Goal: Task Accomplishment & Management: Manage account settings

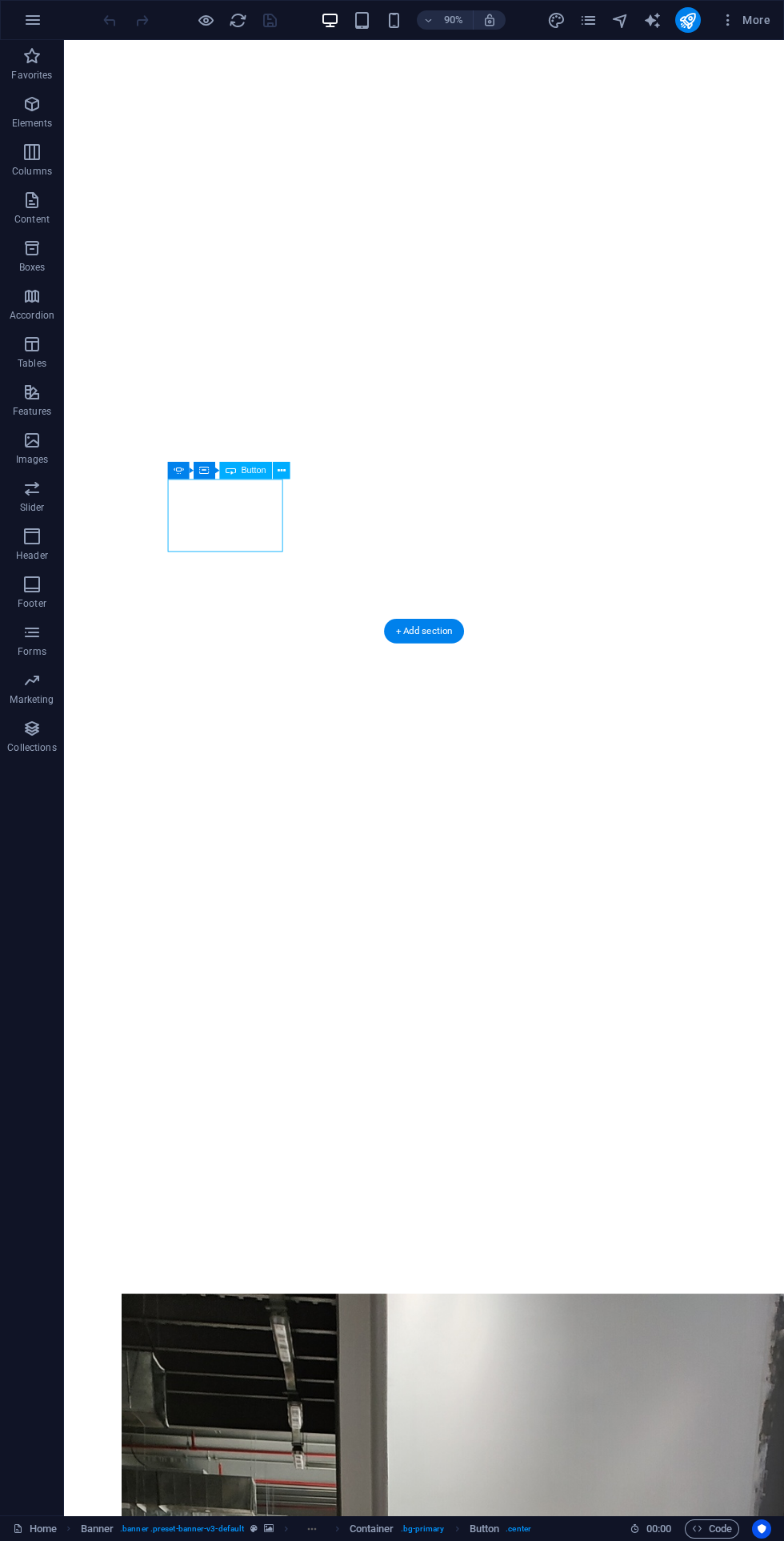
scroll to position [1011, 0]
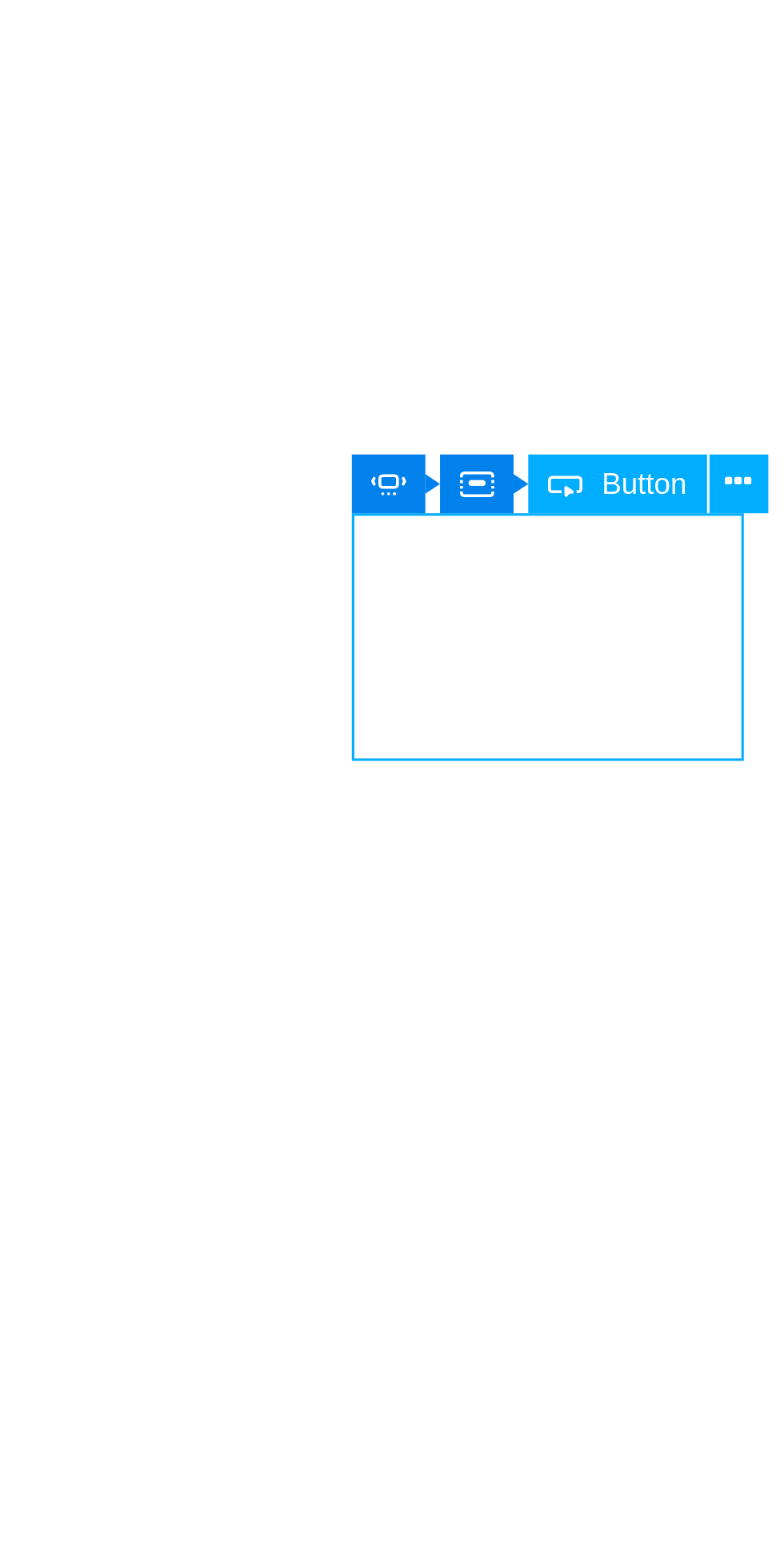
click at [280, 470] on icon at bounding box center [281, 476] width 8 height 16
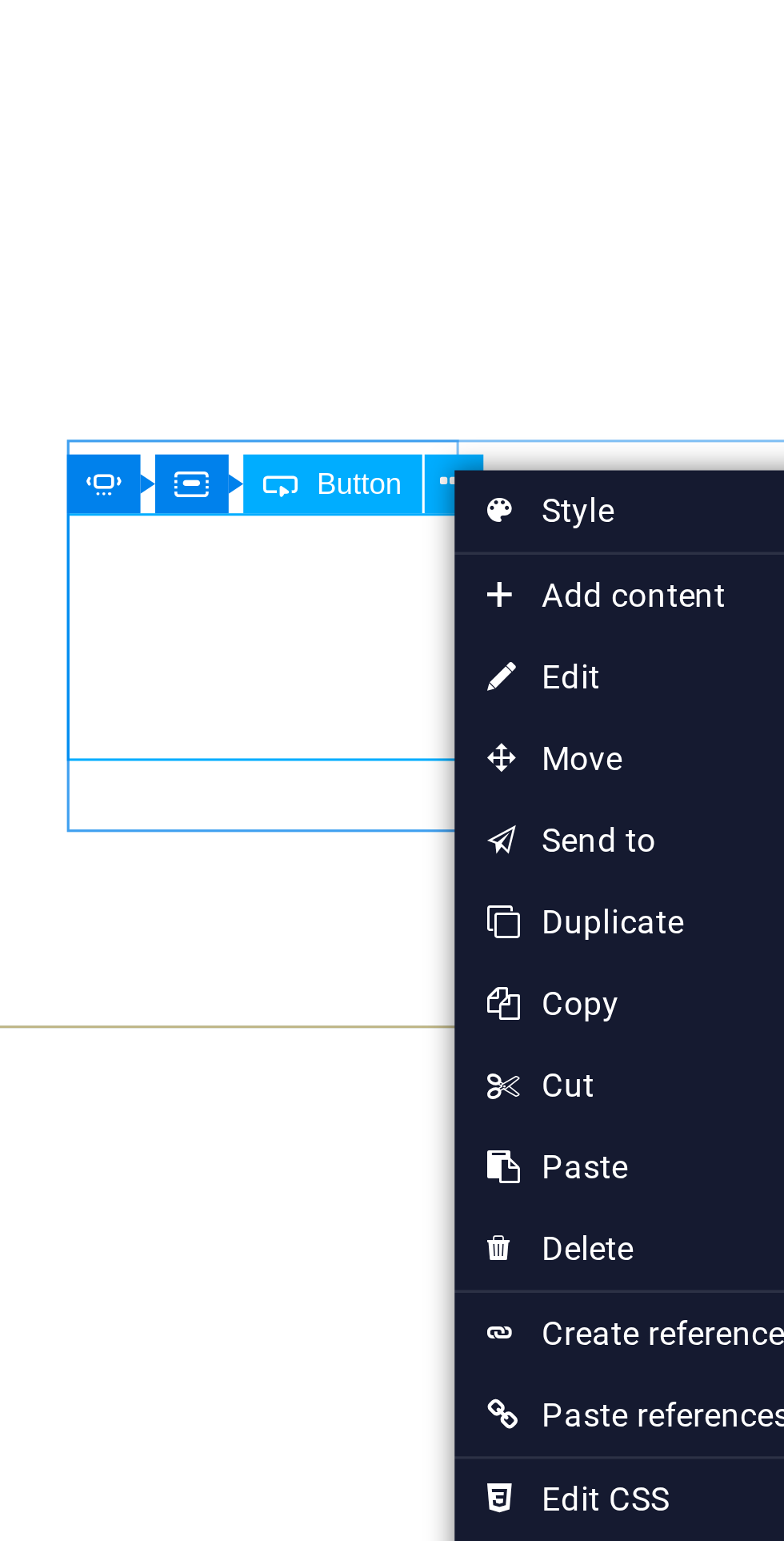
click at [350, 528] on link "⏎ Edit" at bounding box center [335, 533] width 108 height 24
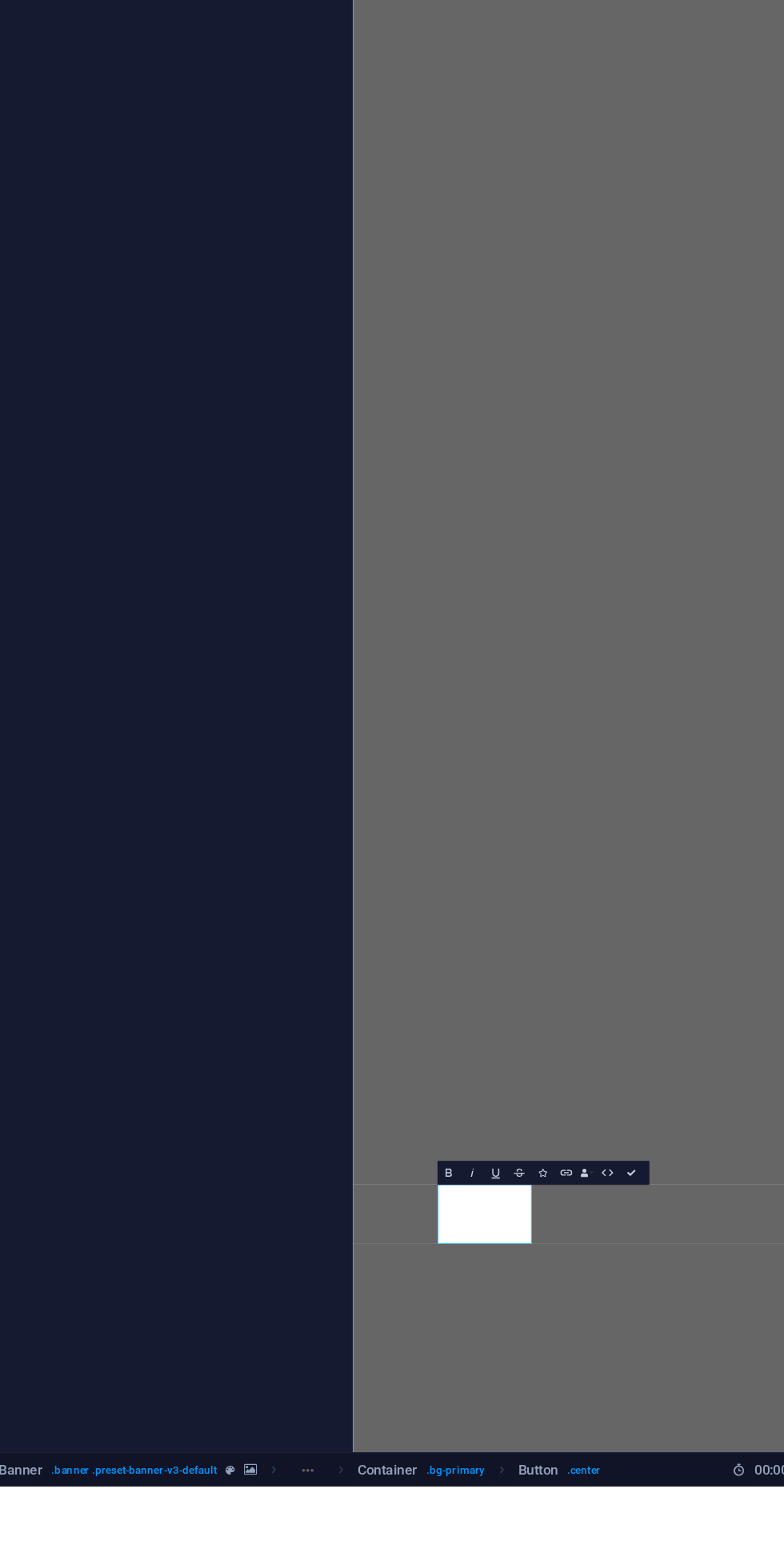
scroll to position [0, 0]
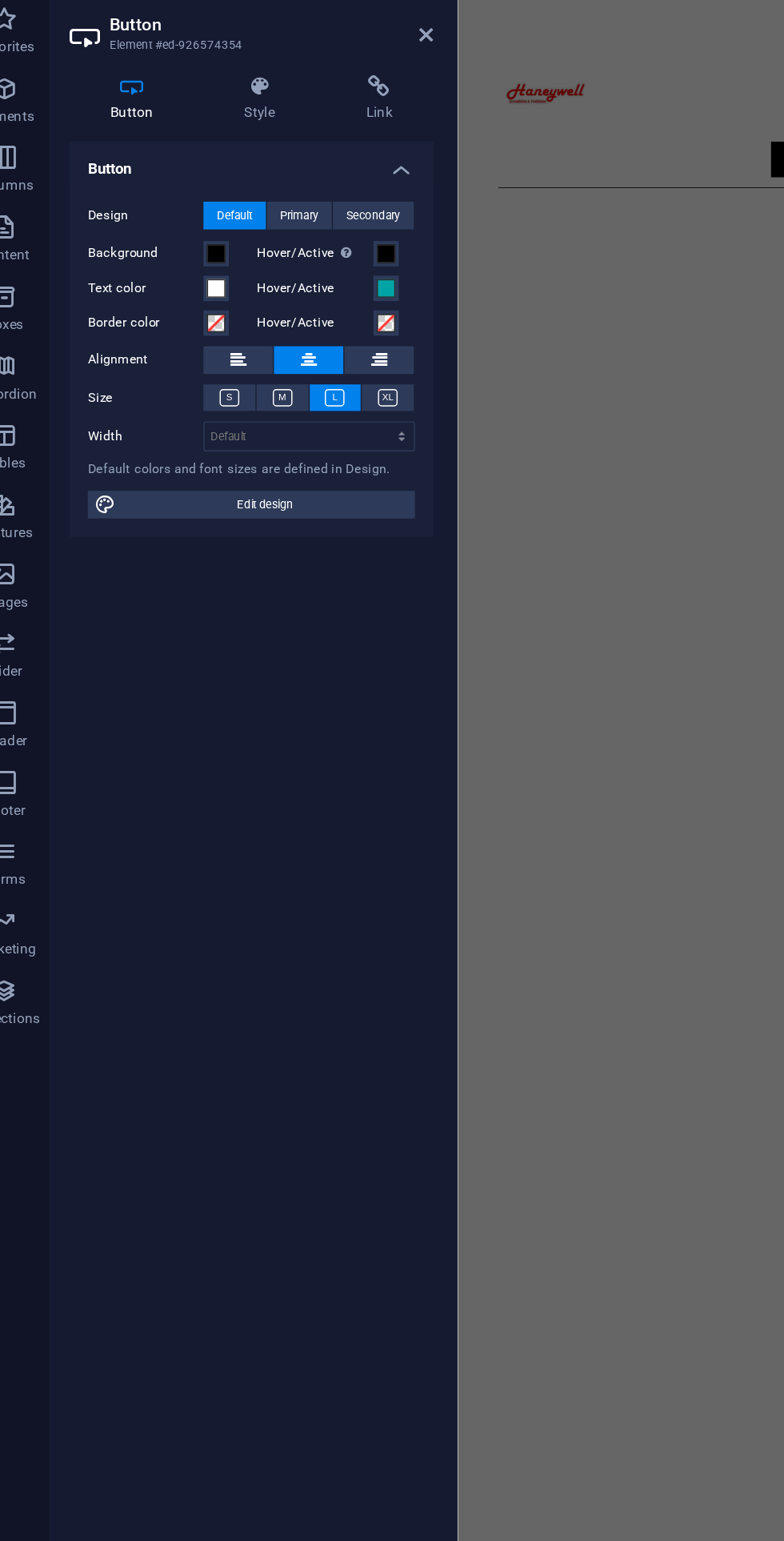
click at [323, 67] on icon at bounding box center [323, 67] width 10 height 13
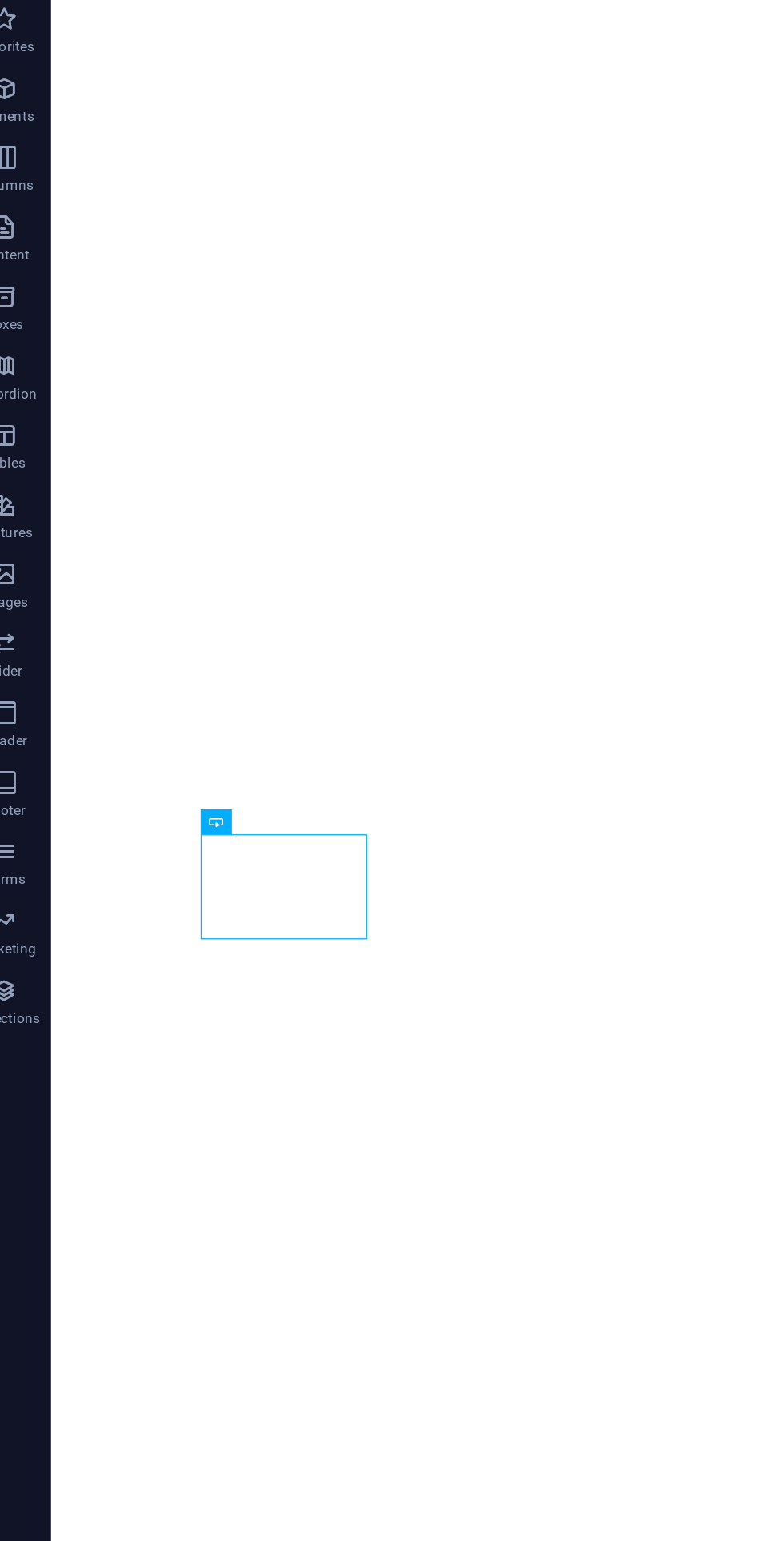
scroll to position [859, 0]
click at [450, 854] on div "About me My work Partners Contact" at bounding box center [450, 1174] width 698 height 641
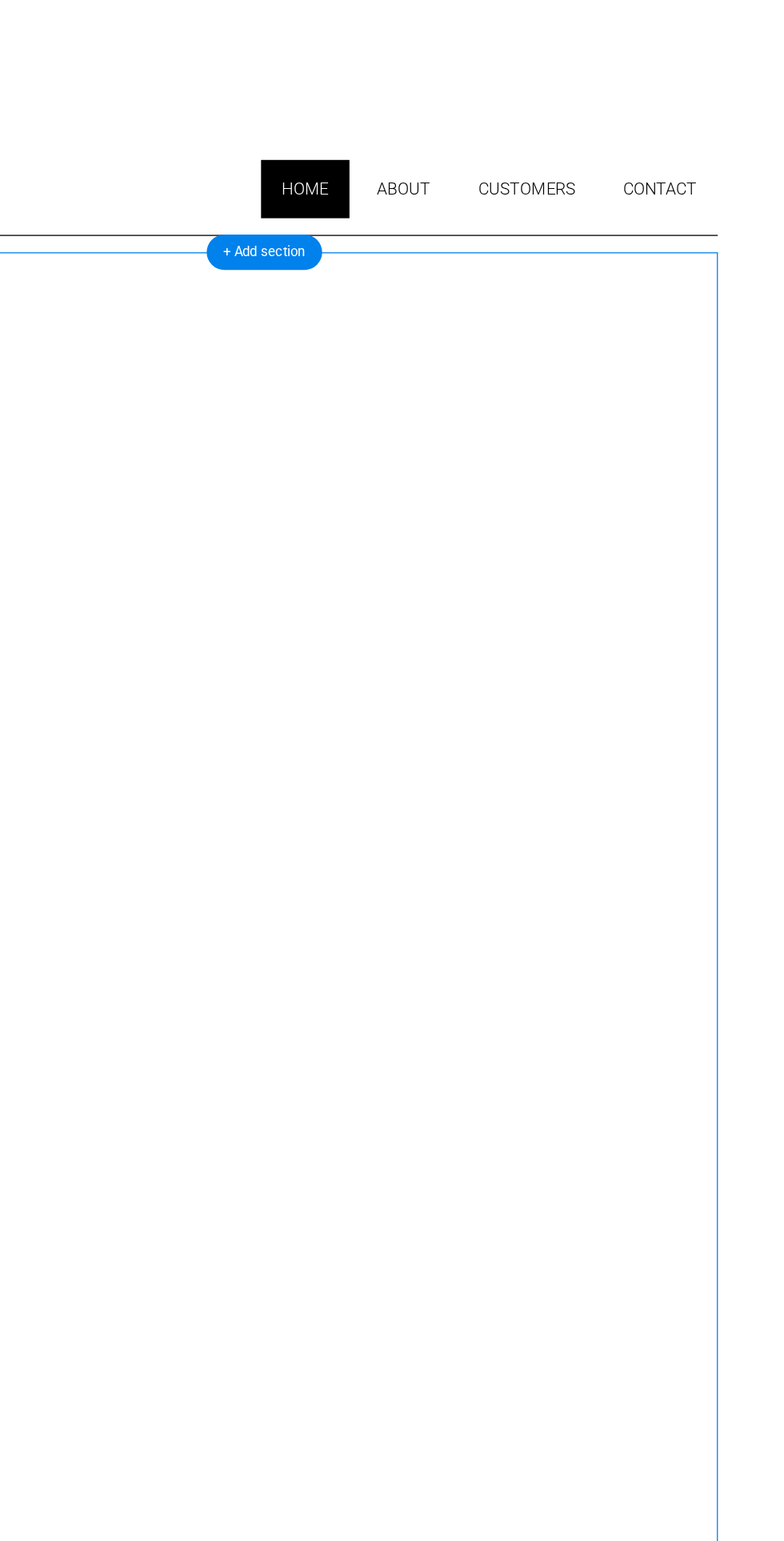
scroll to position [0, 0]
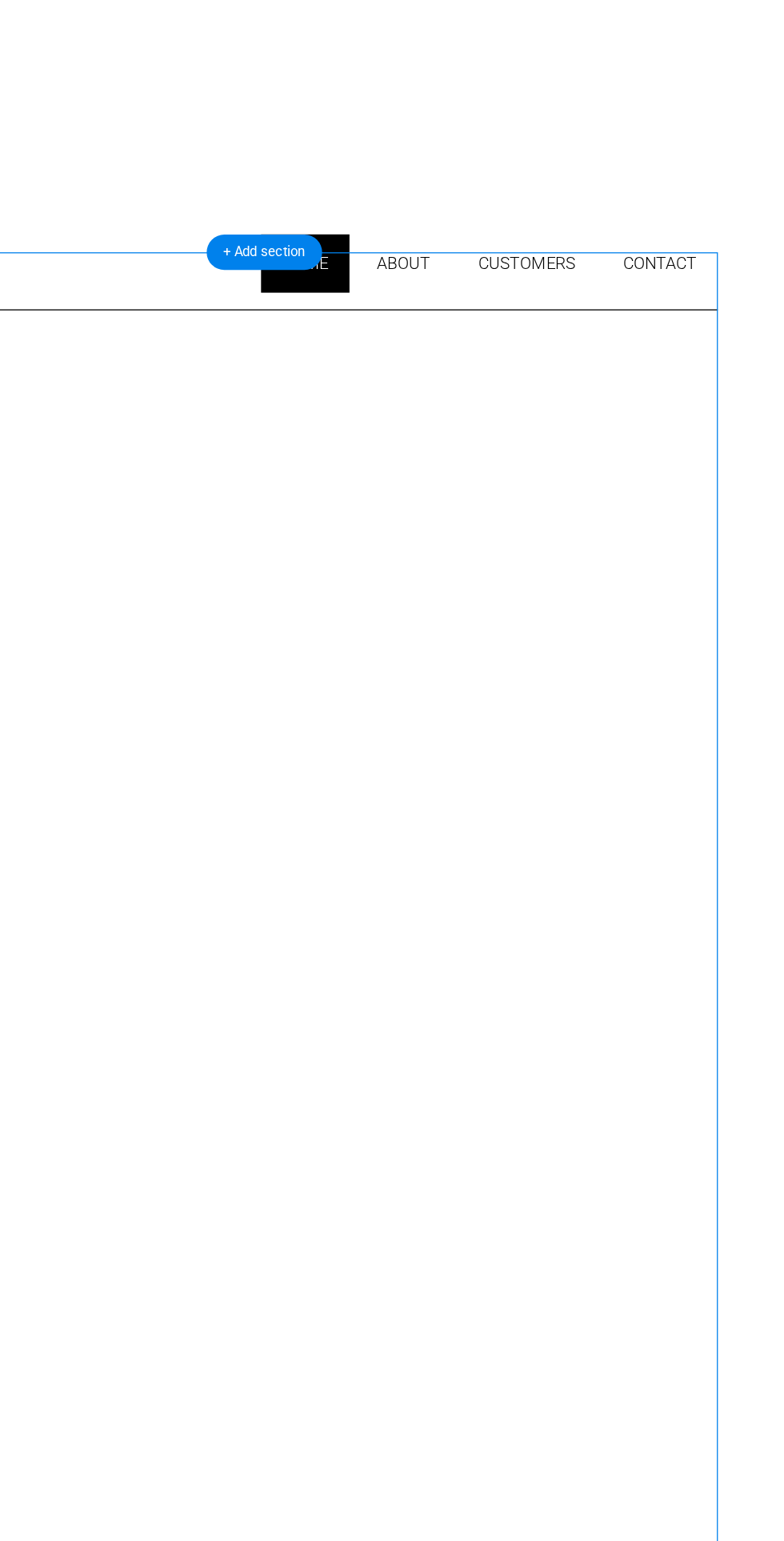
click at [462, 179] on nav "Home About customers Contact" at bounding box center [144, 201] width 698 height 45
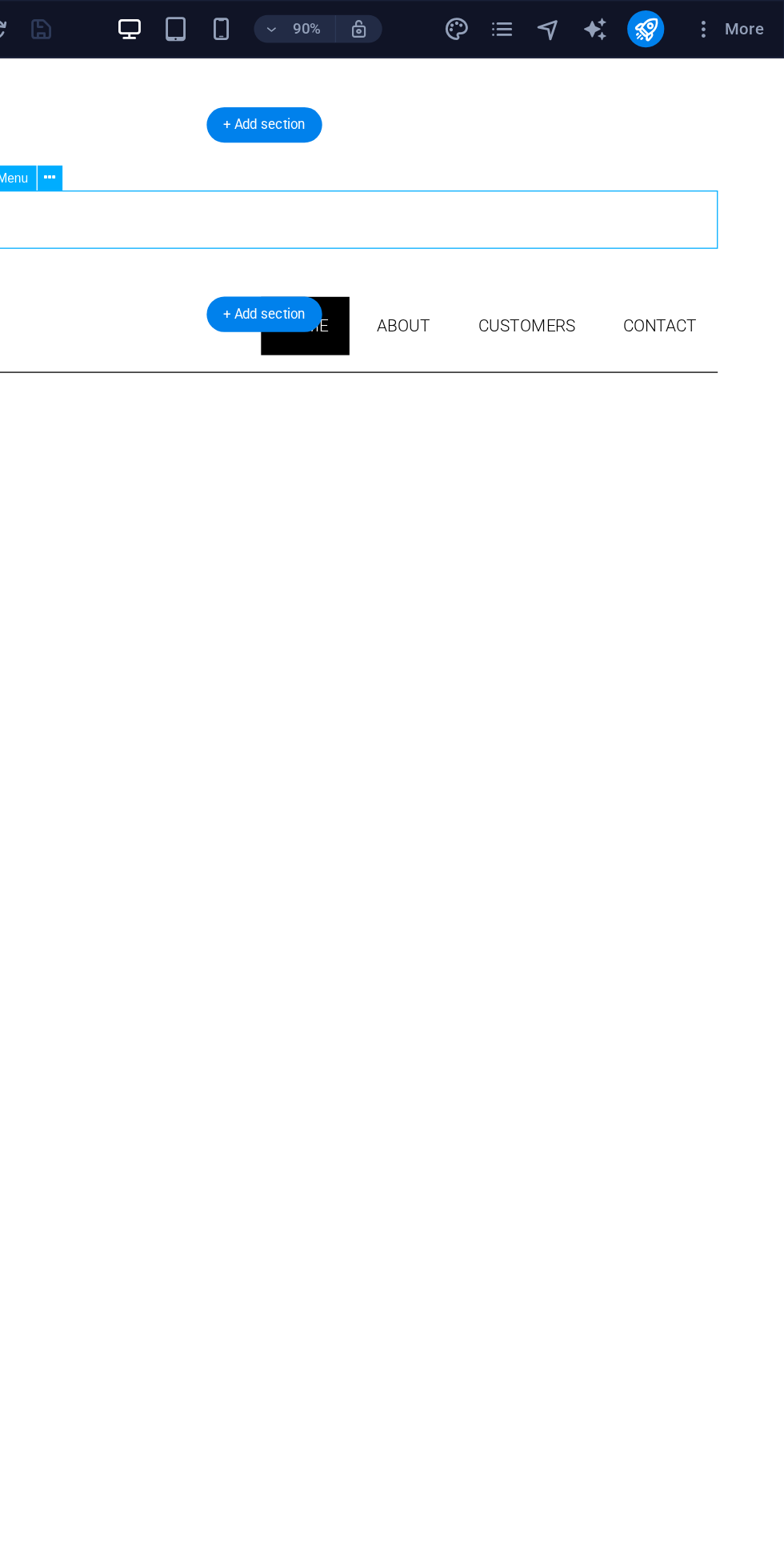
click at [734, 16] on icon "button" at bounding box center [728, 20] width 16 height 16
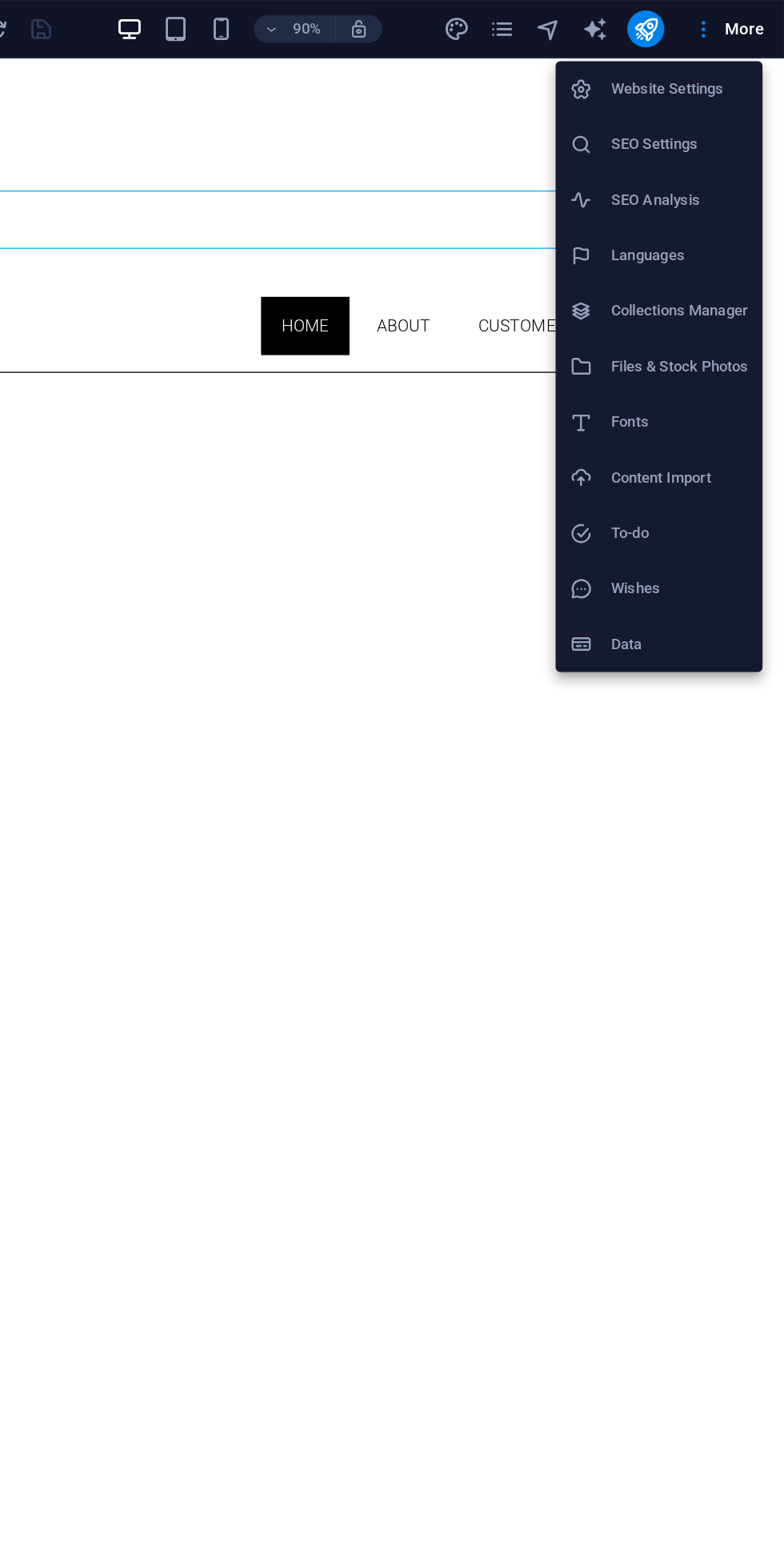
click at [584, 14] on div at bounding box center [392, 770] width 784 height 1541
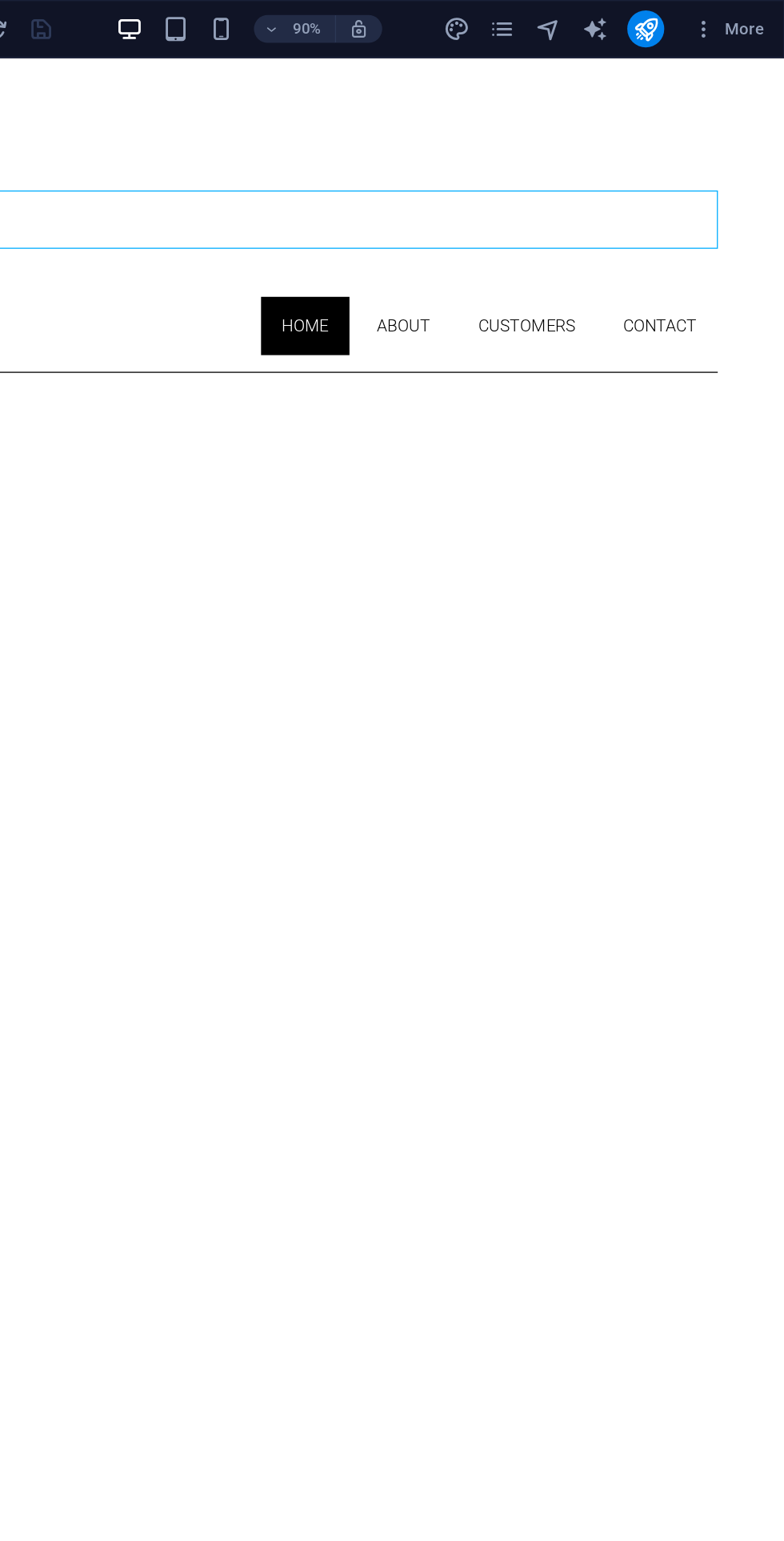
click at [580, 19] on icon "pages" at bounding box center [588, 20] width 18 height 18
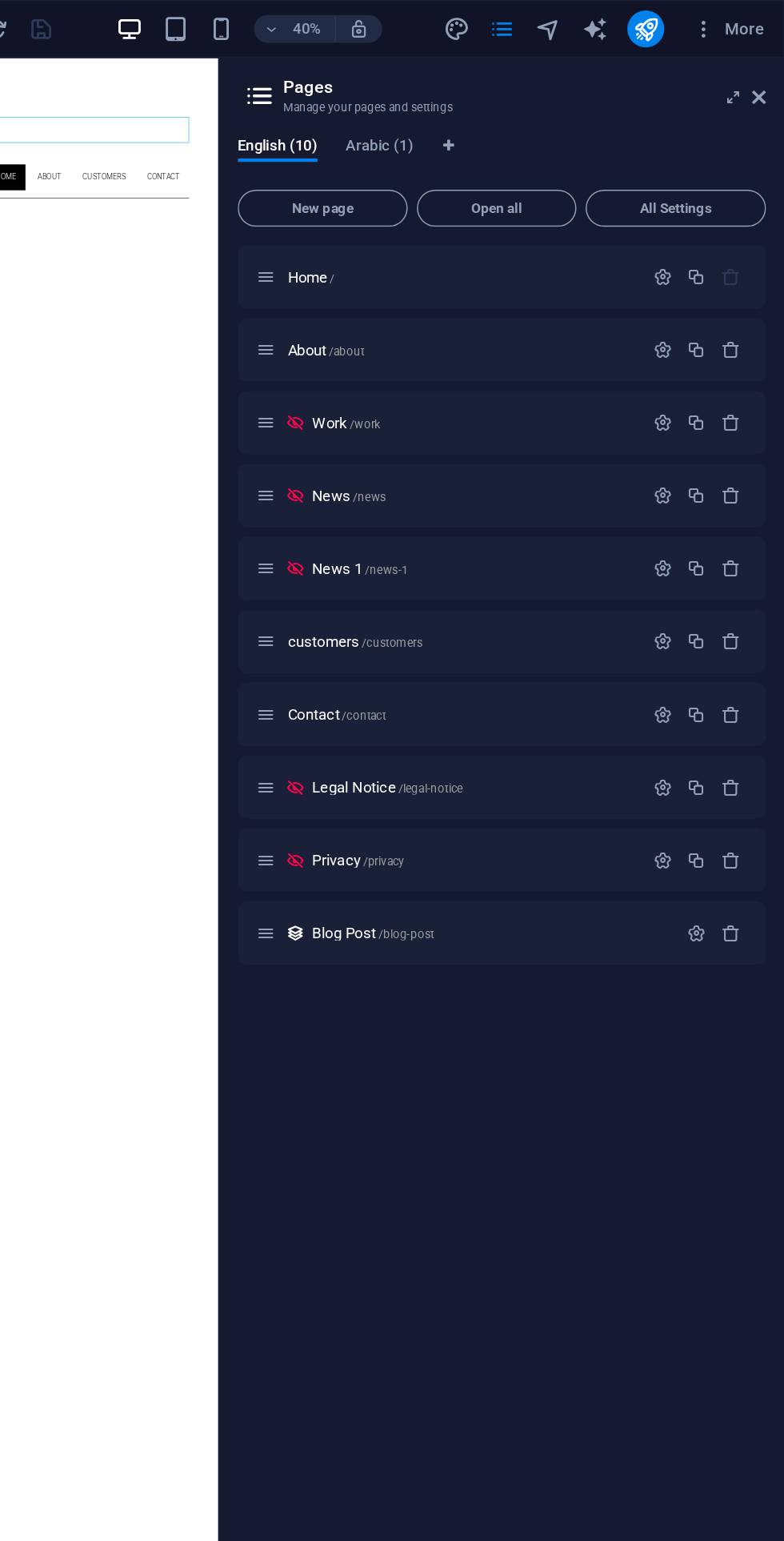
click at [563, 292] on p "Work /work" at bounding box center [569, 292] width 223 height 10
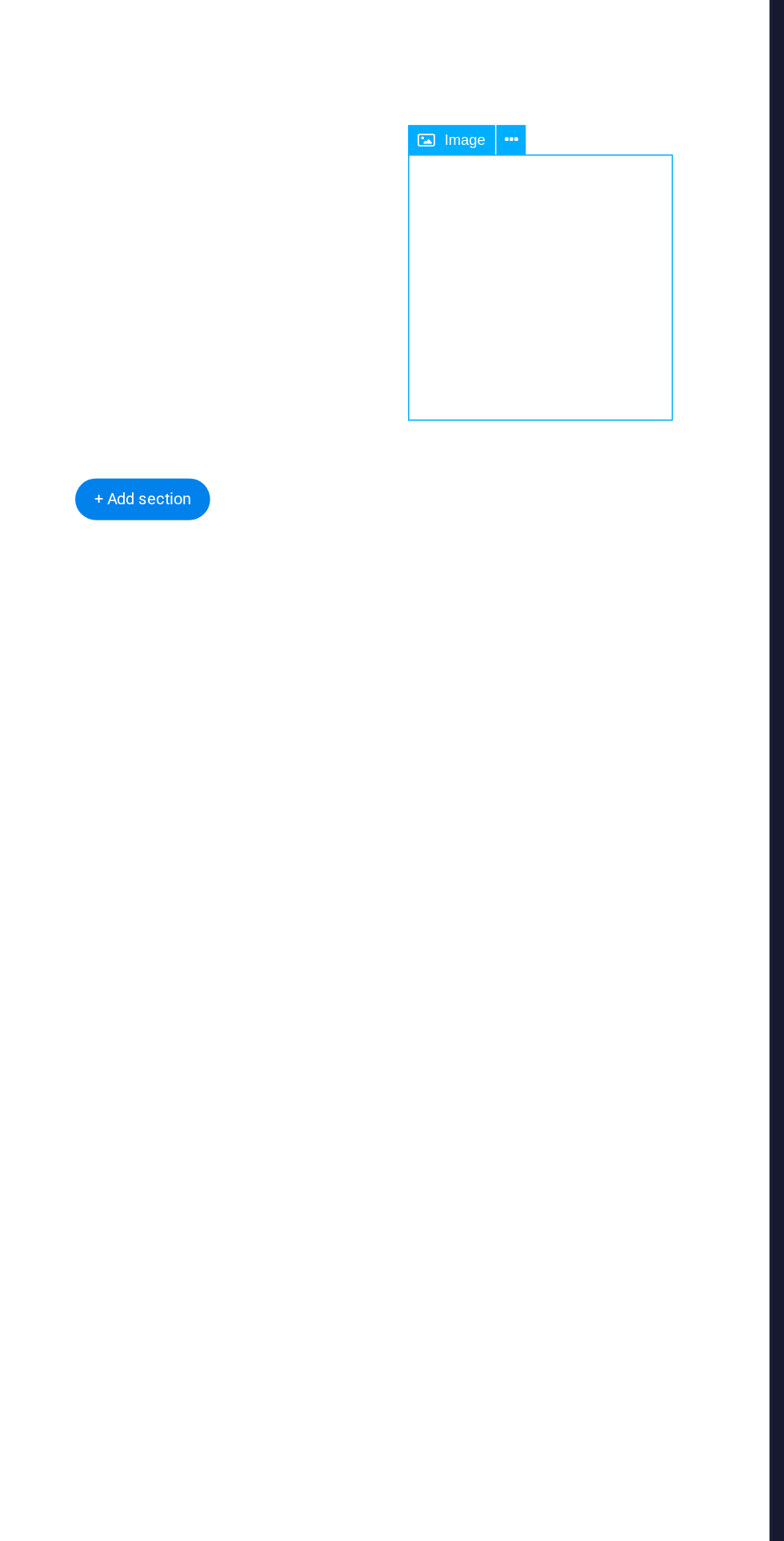
click at [326, 247] on icon at bounding box center [324, 246] width 3 height 6
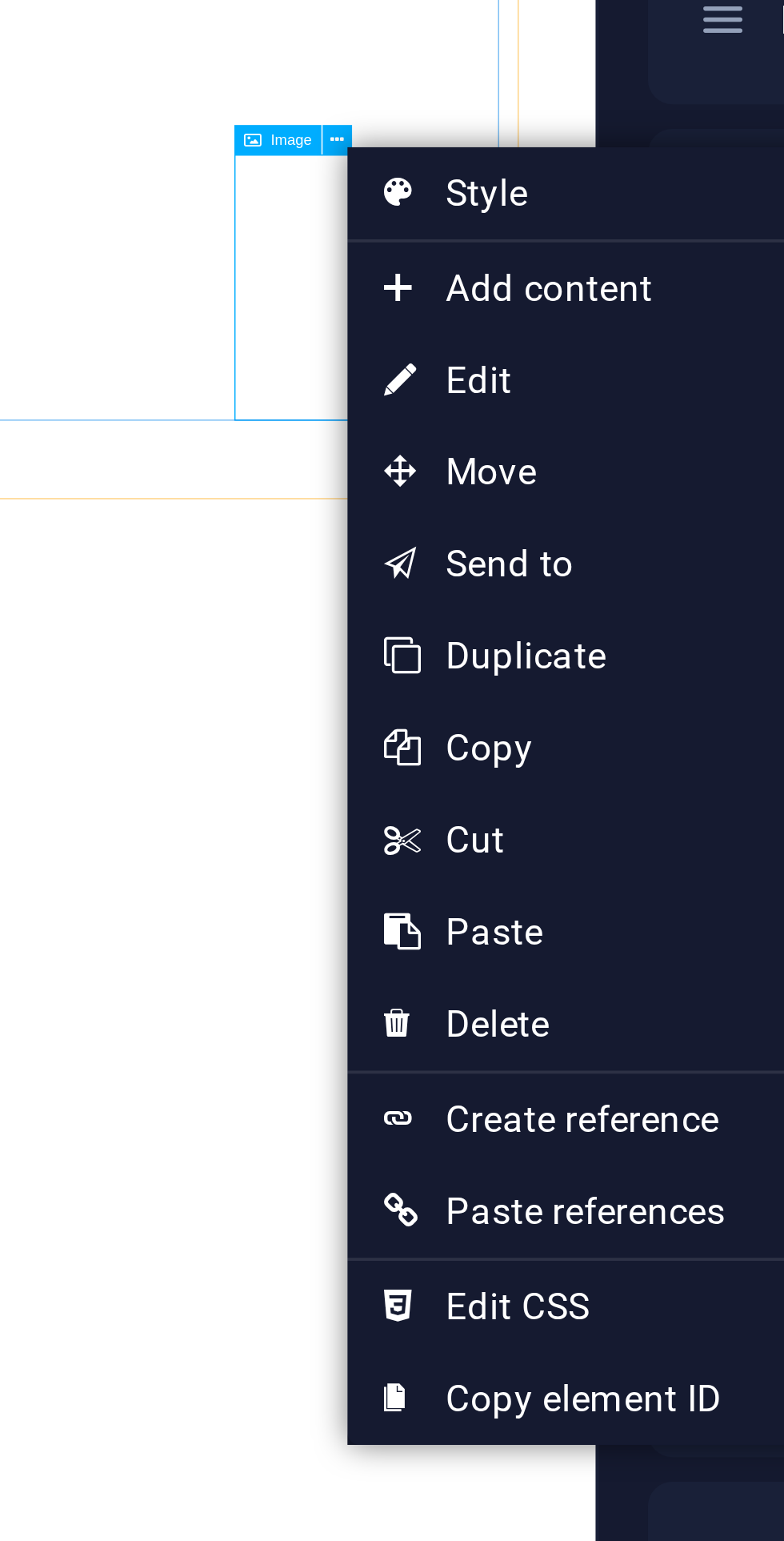
click at [414, 380] on link "Ctrl D Duplicate" at bounding box center [381, 382] width 108 height 24
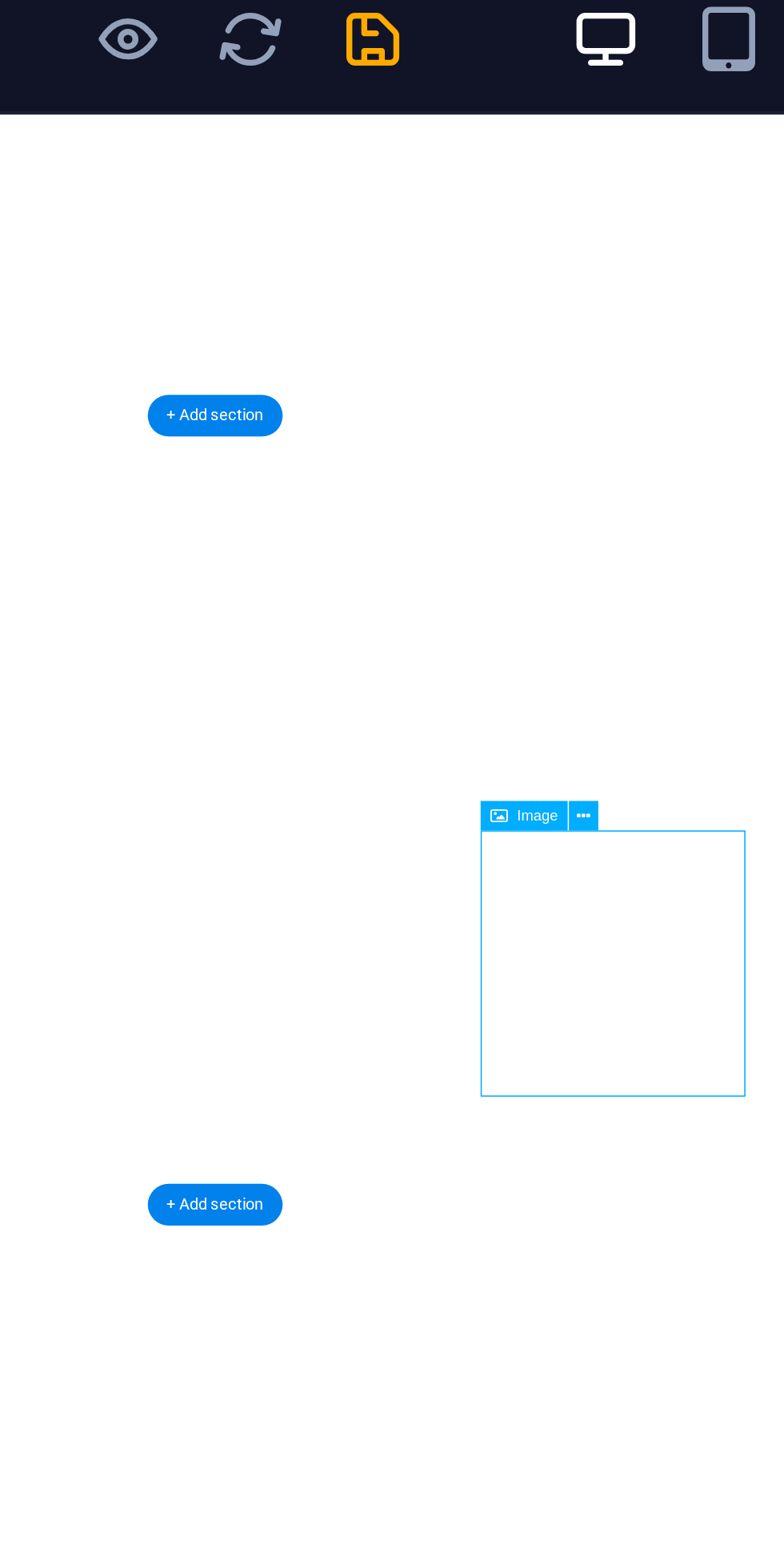
click at [327, 244] on button at bounding box center [323, 246] width 8 height 8
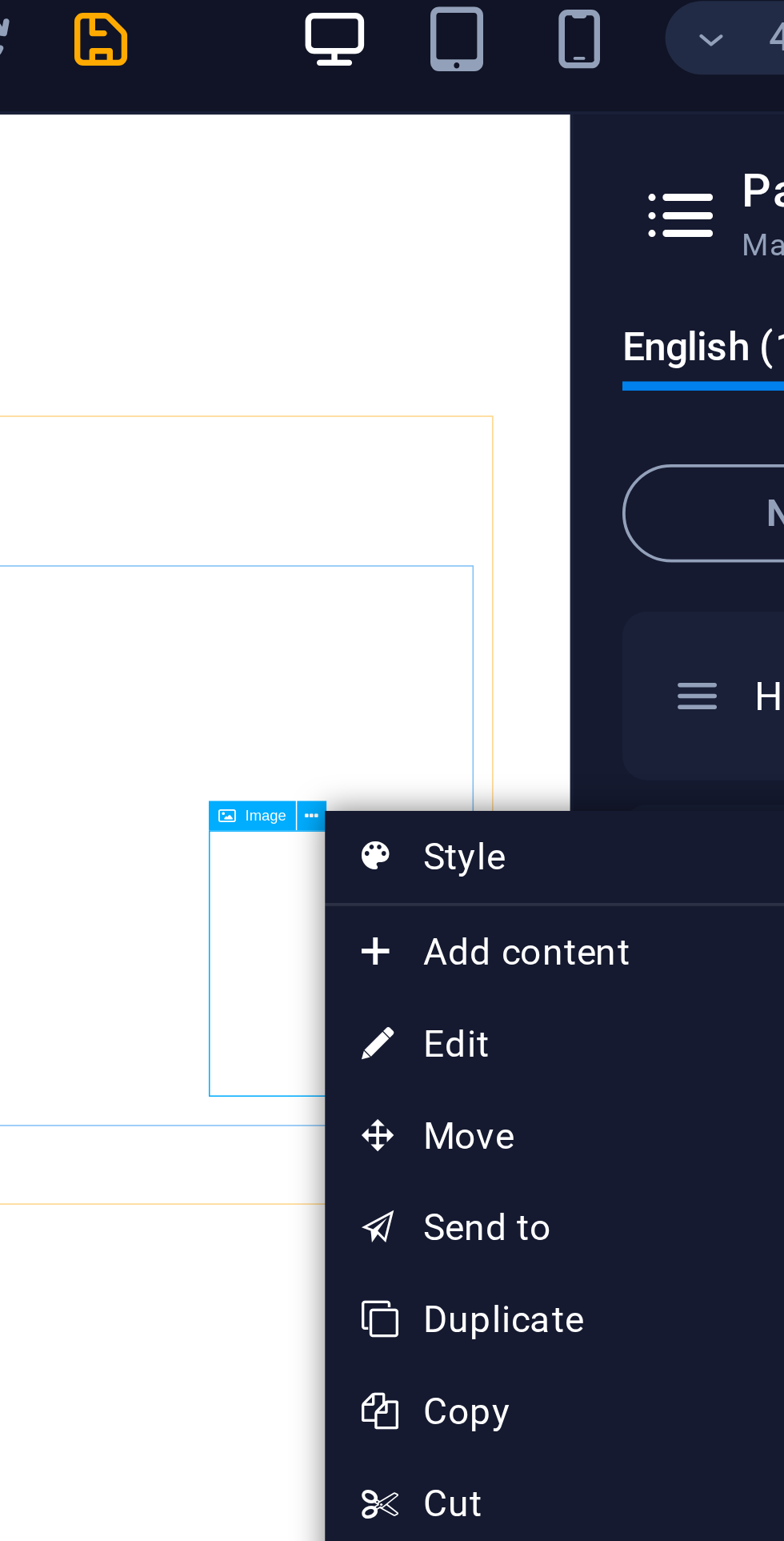
click at [396, 381] on link "Ctrl D Duplicate" at bounding box center [382, 379] width 108 height 24
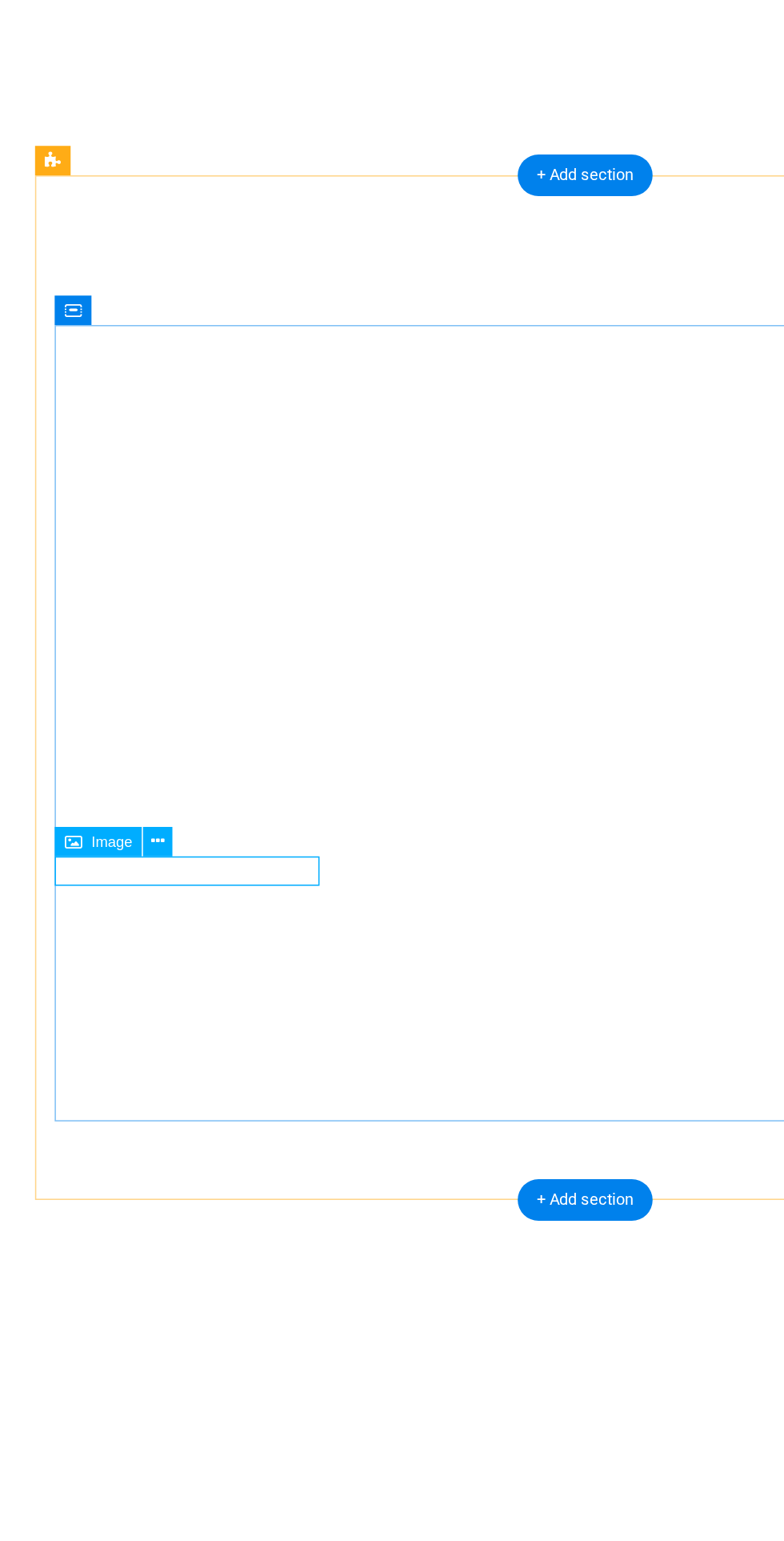
click at [118, 316] on icon at bounding box center [117, 316] width 3 height 6
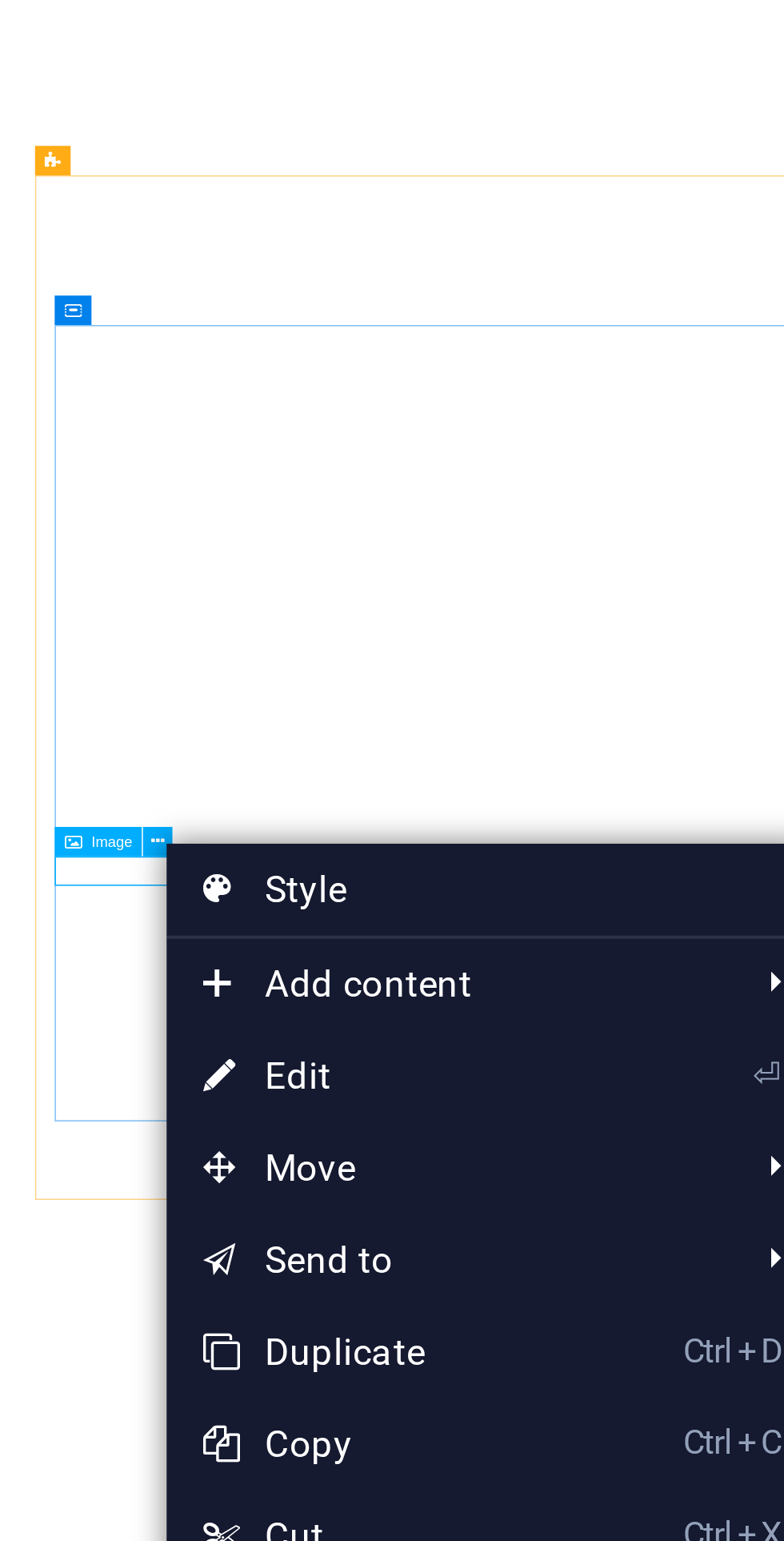
click at [210, 374] on link "⏎ Edit" at bounding box center [173, 378] width 108 height 24
select select "%"
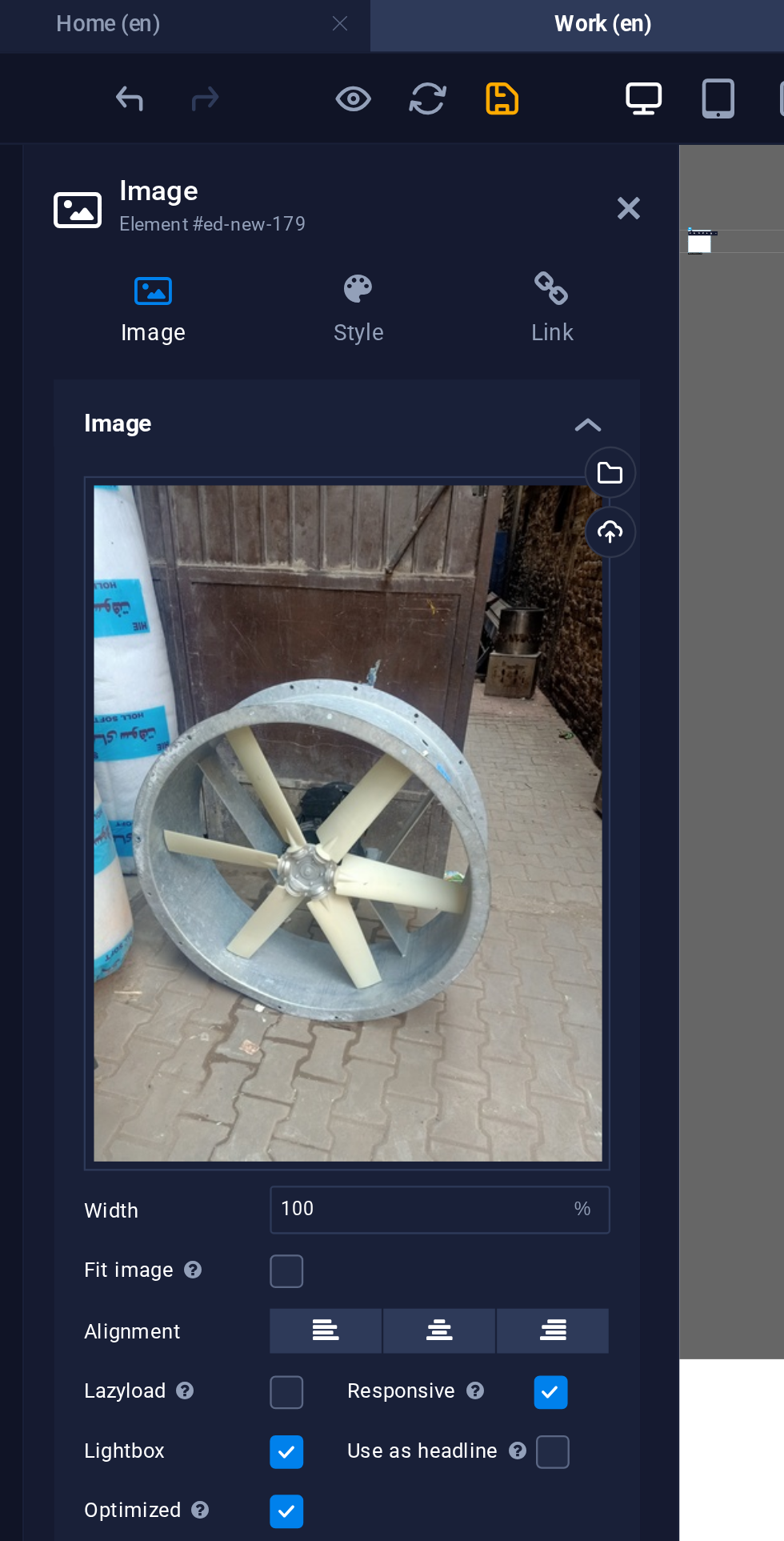
click at [323, 195] on div "Select files from the file manager, stock photos, or upload file(s)" at bounding box center [315, 207] width 24 height 24
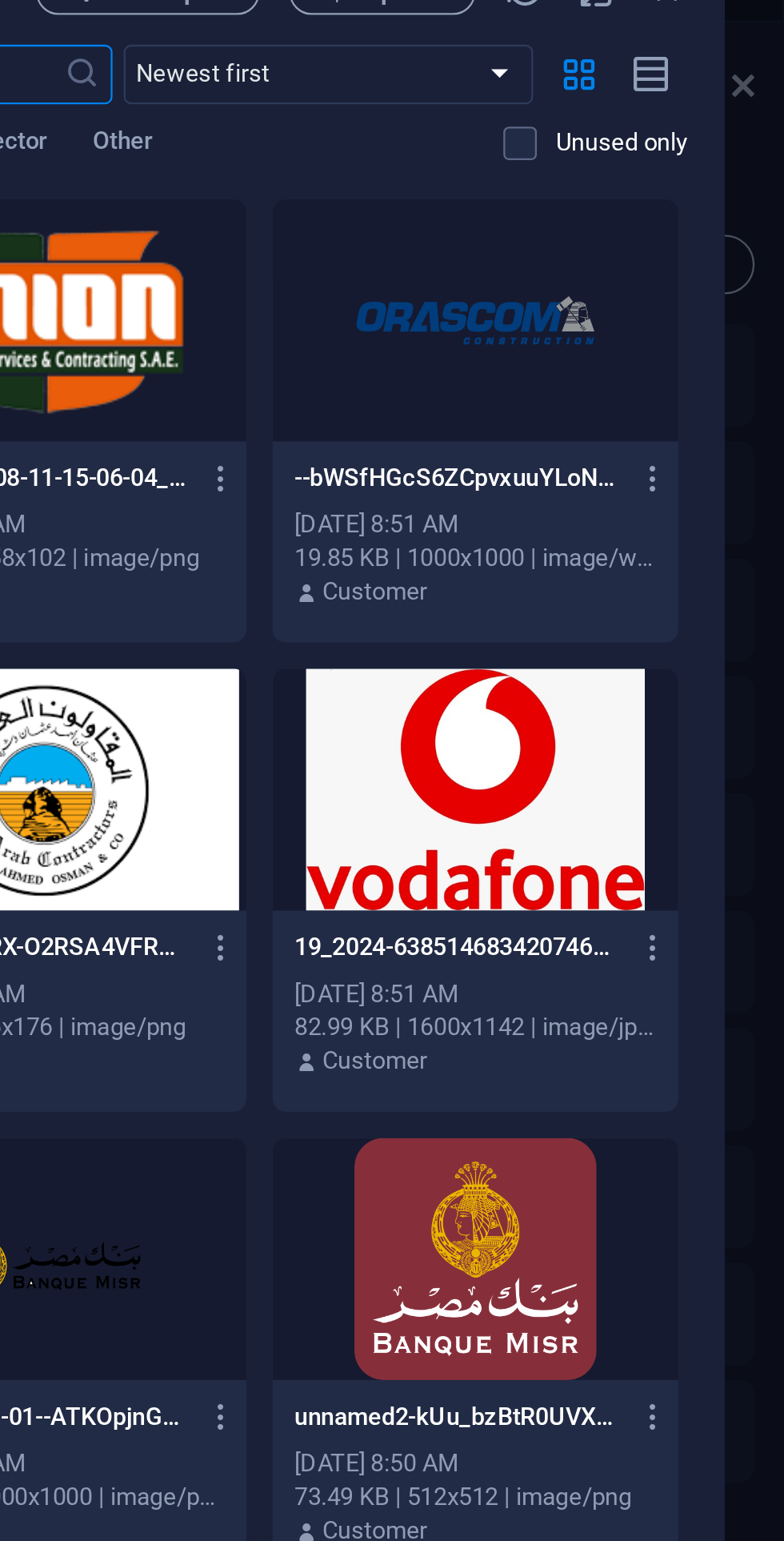
click at [671, 116] on label at bounding box center [671, 116] width 15 height 15
click at [0, 0] on input "checkbox" at bounding box center [0, 0] width 0 height 0
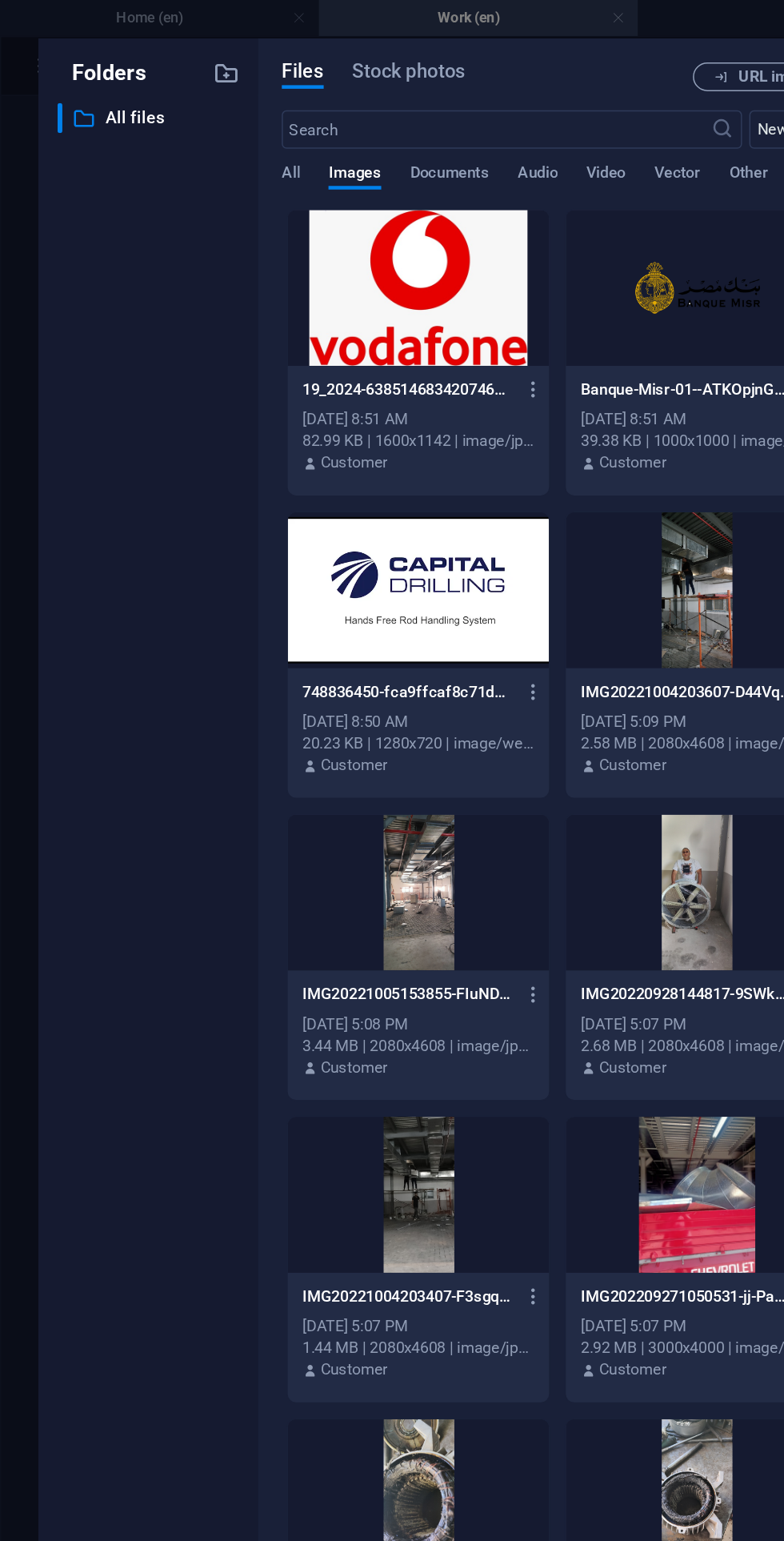
click at [235, 120] on span "Images" at bounding box center [237, 117] width 35 height 22
click at [193, 116] on span "All" at bounding box center [194, 117] width 12 height 22
click at [232, 89] on input "text" at bounding box center [331, 86] width 286 height 26
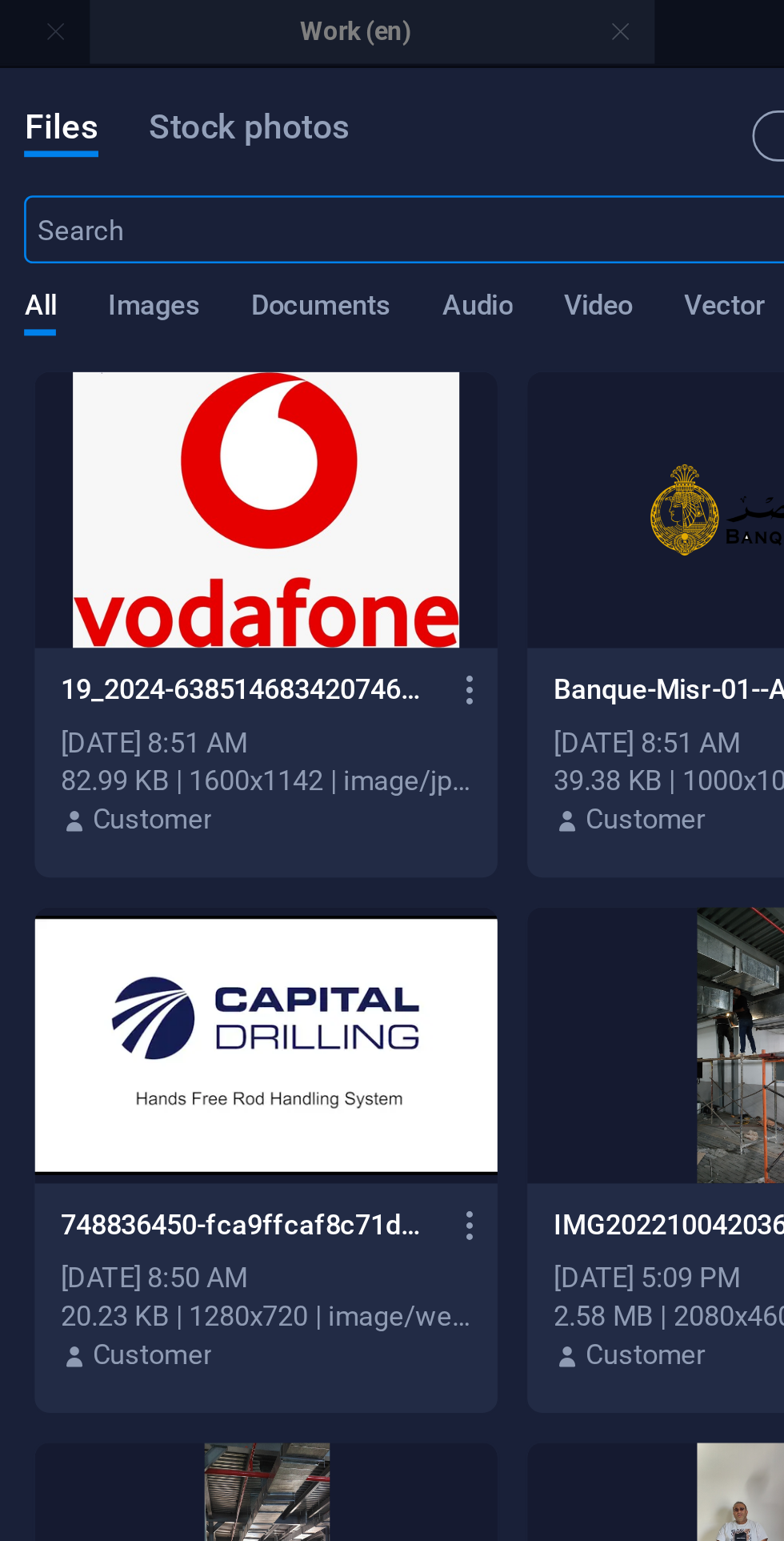
click at [243, 112] on span "Images" at bounding box center [237, 117] width 35 height 22
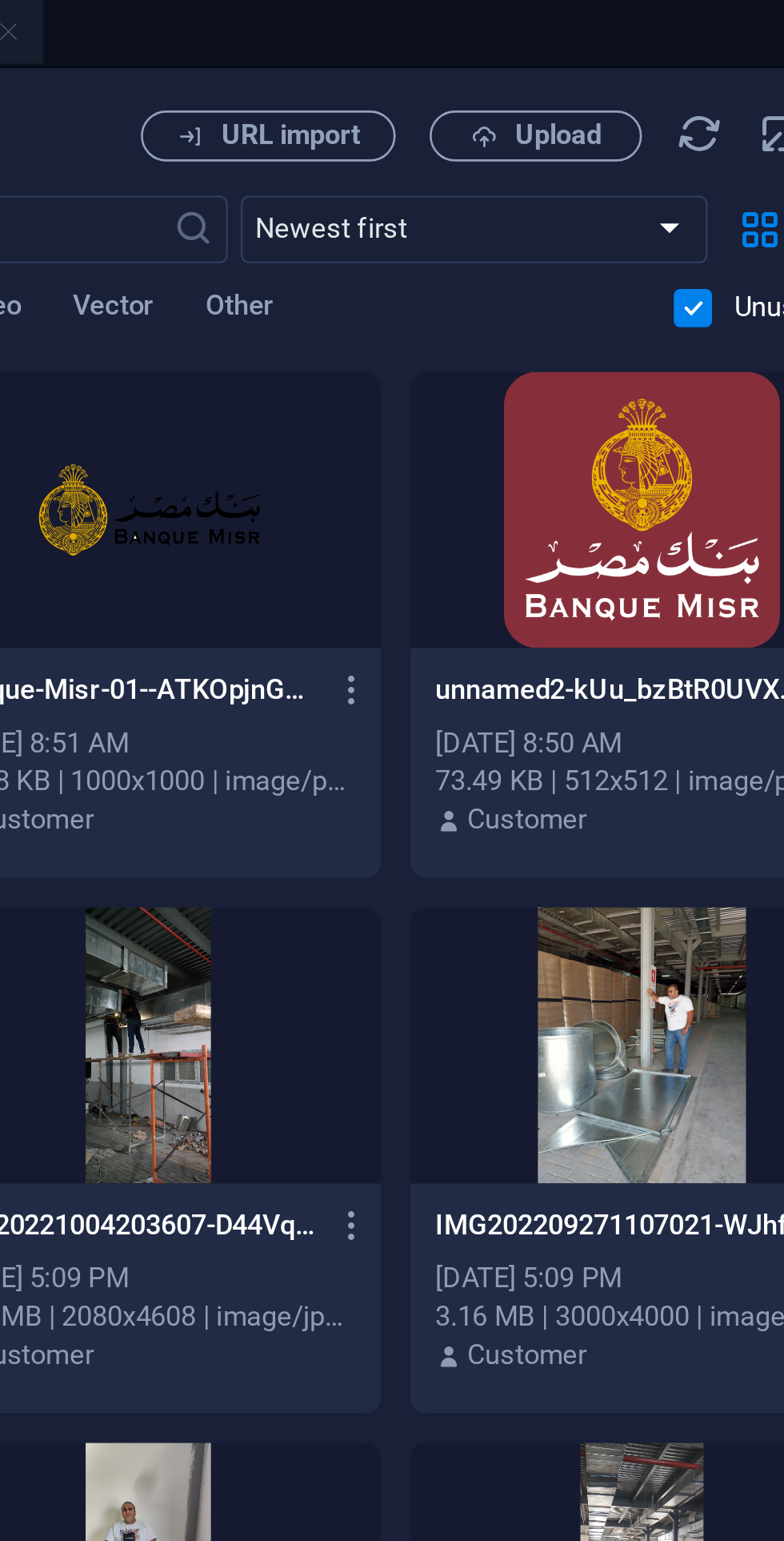
click at [666, 116] on label at bounding box center [671, 116] width 15 height 15
click at [0, 0] on input "checkbox" at bounding box center [0, 0] width 0 height 0
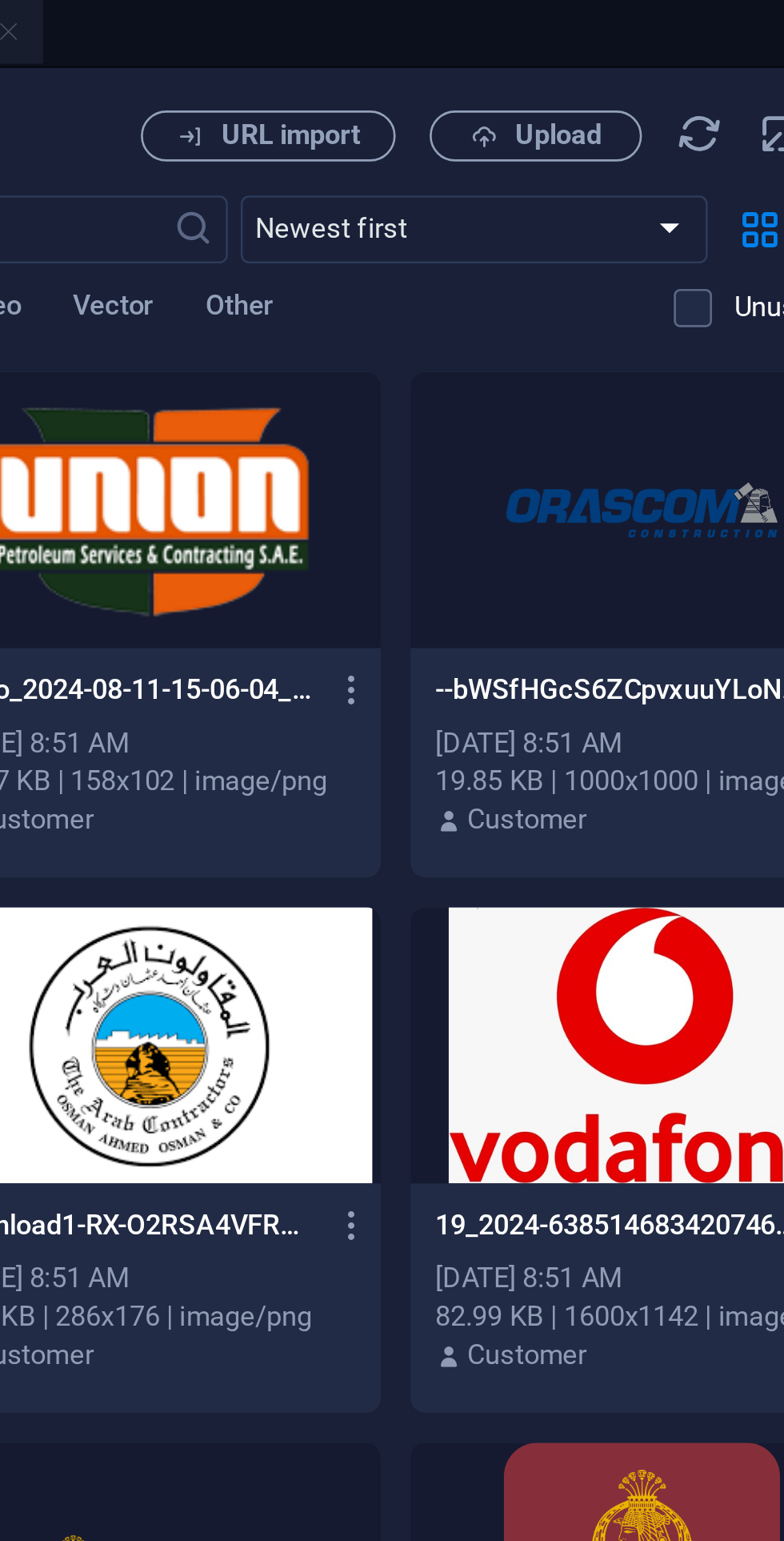
click at [669, 116] on label at bounding box center [671, 116] width 15 height 15
click at [0, 0] on input "checkbox" at bounding box center [0, 0] width 0 height 0
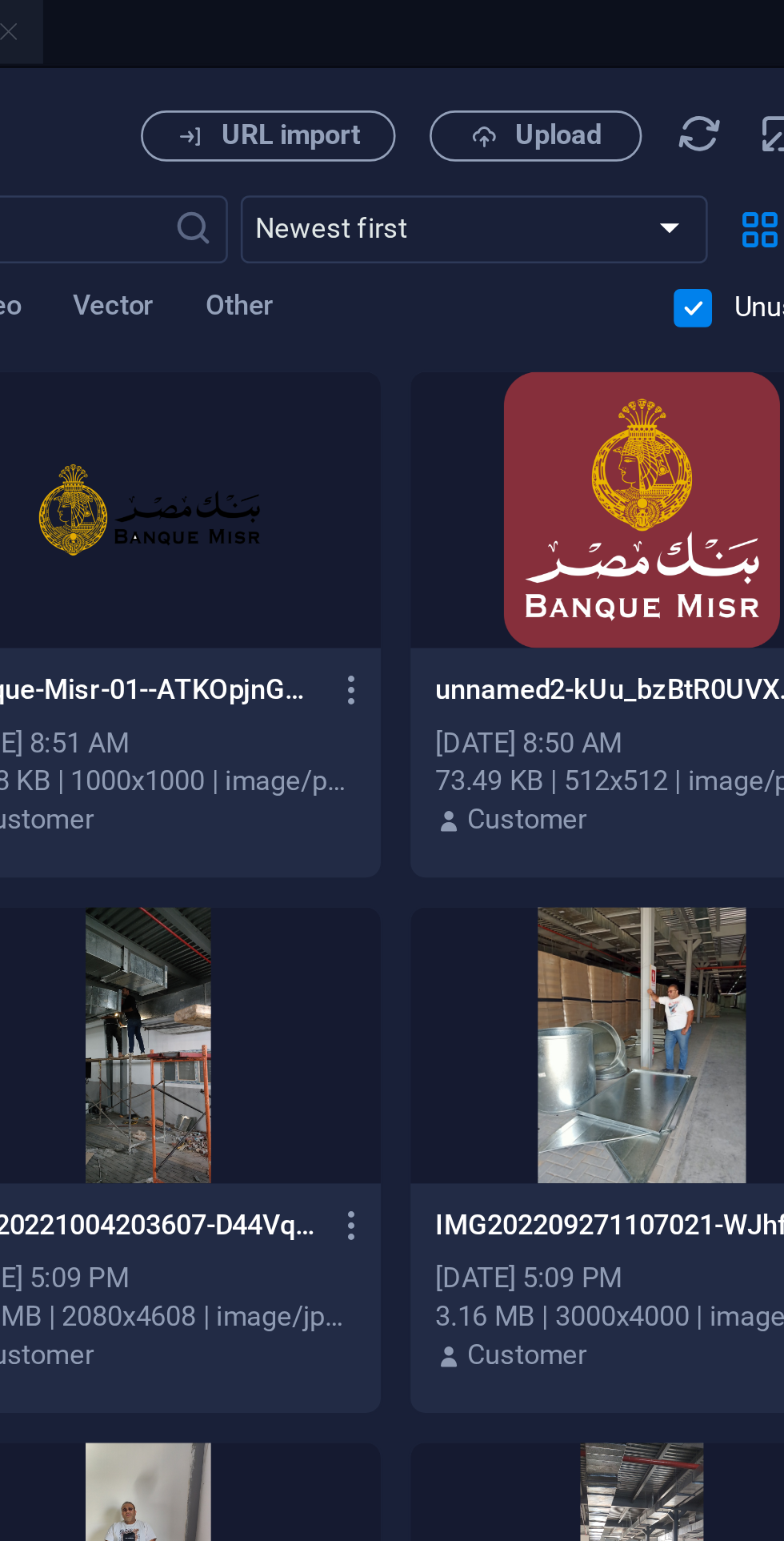
click at [669, 117] on label at bounding box center [671, 116] width 15 height 15
click at [0, 0] on input "checkbox" at bounding box center [0, 0] width 0 height 0
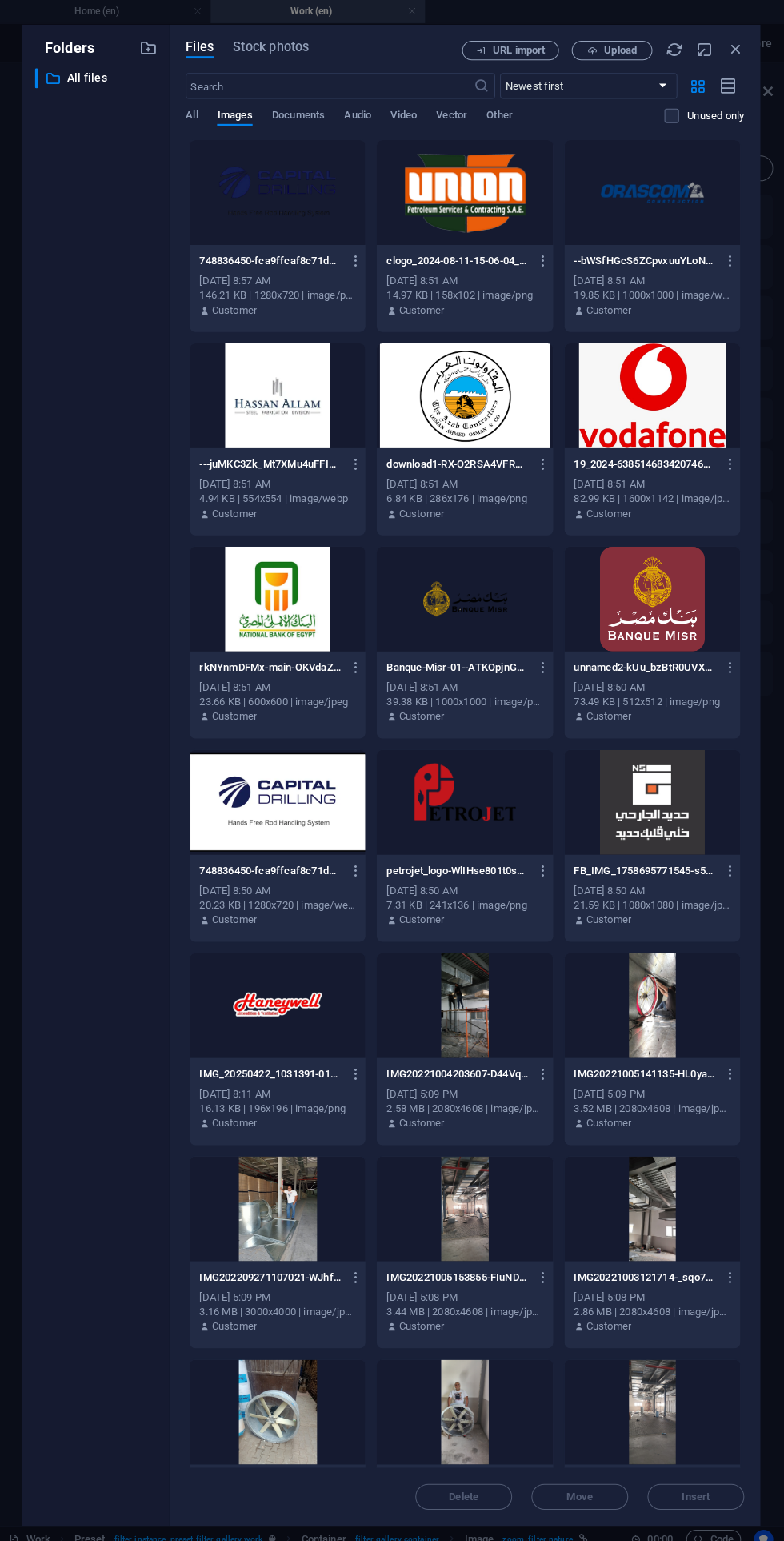
click at [619, 50] on span "Upload" at bounding box center [620, 51] width 33 height 10
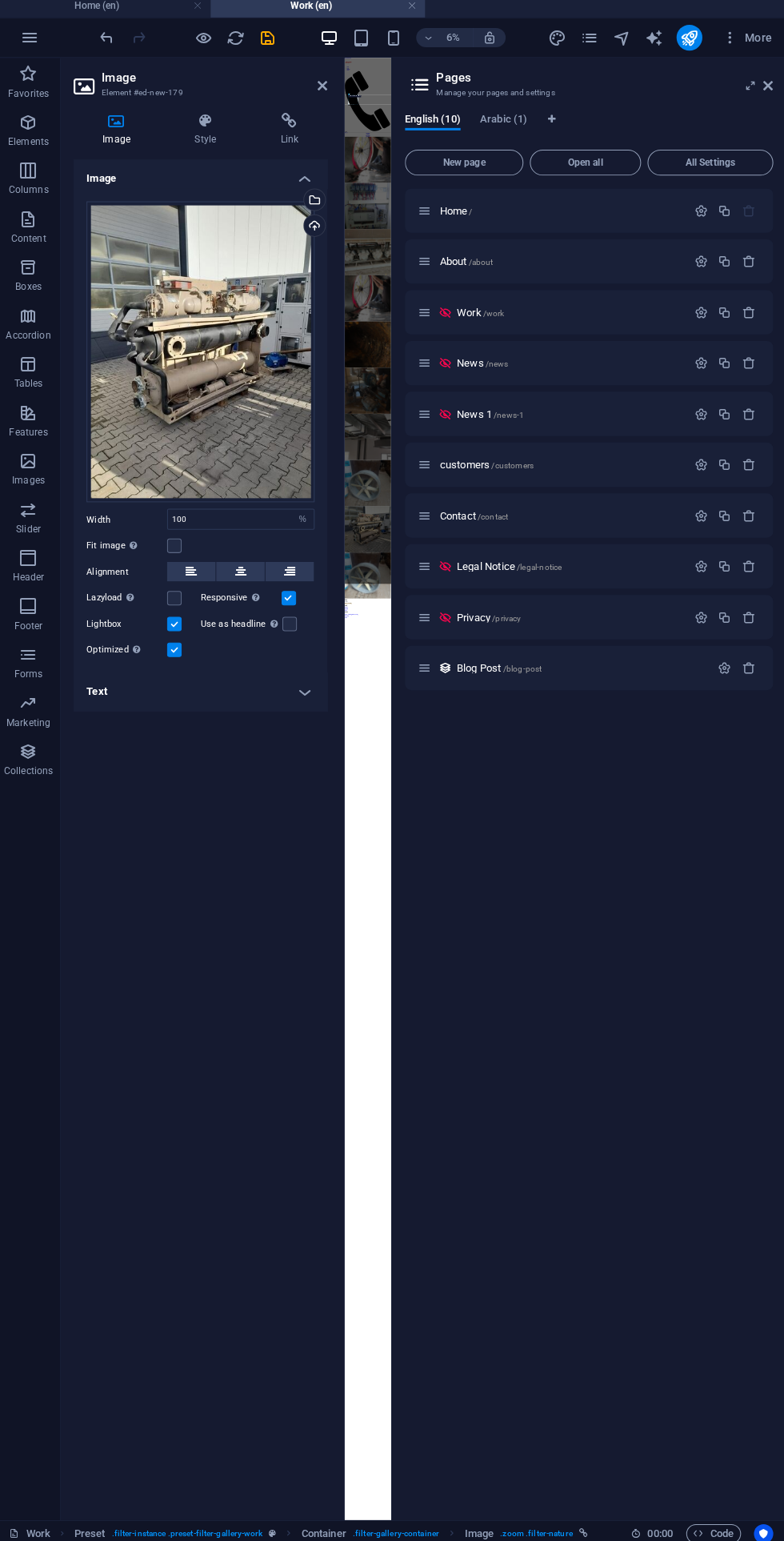
click at [323, 92] on icon at bounding box center [323, 91] width 10 height 13
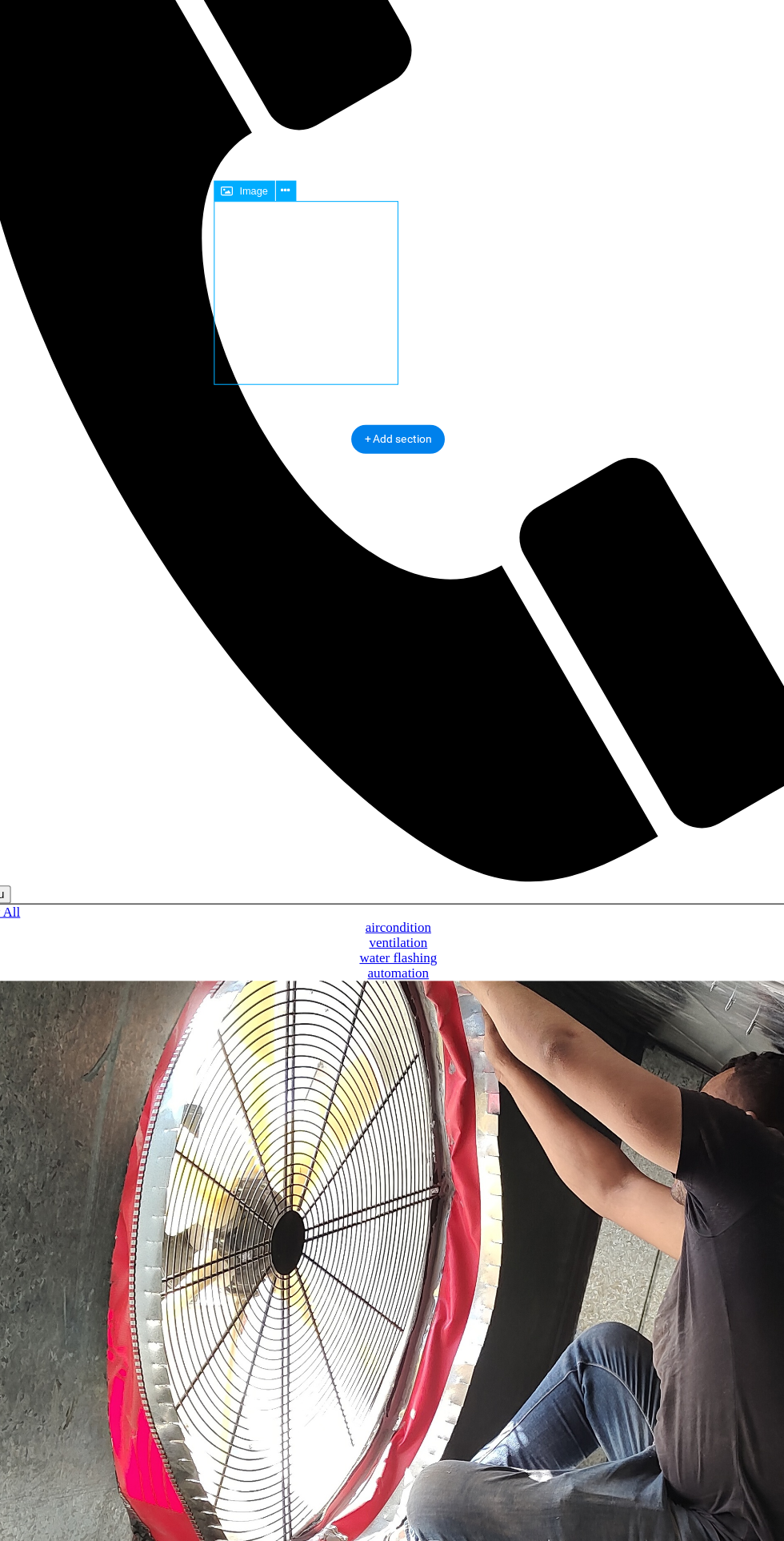
click at [189, 313] on button at bounding box center [185, 317] width 8 height 8
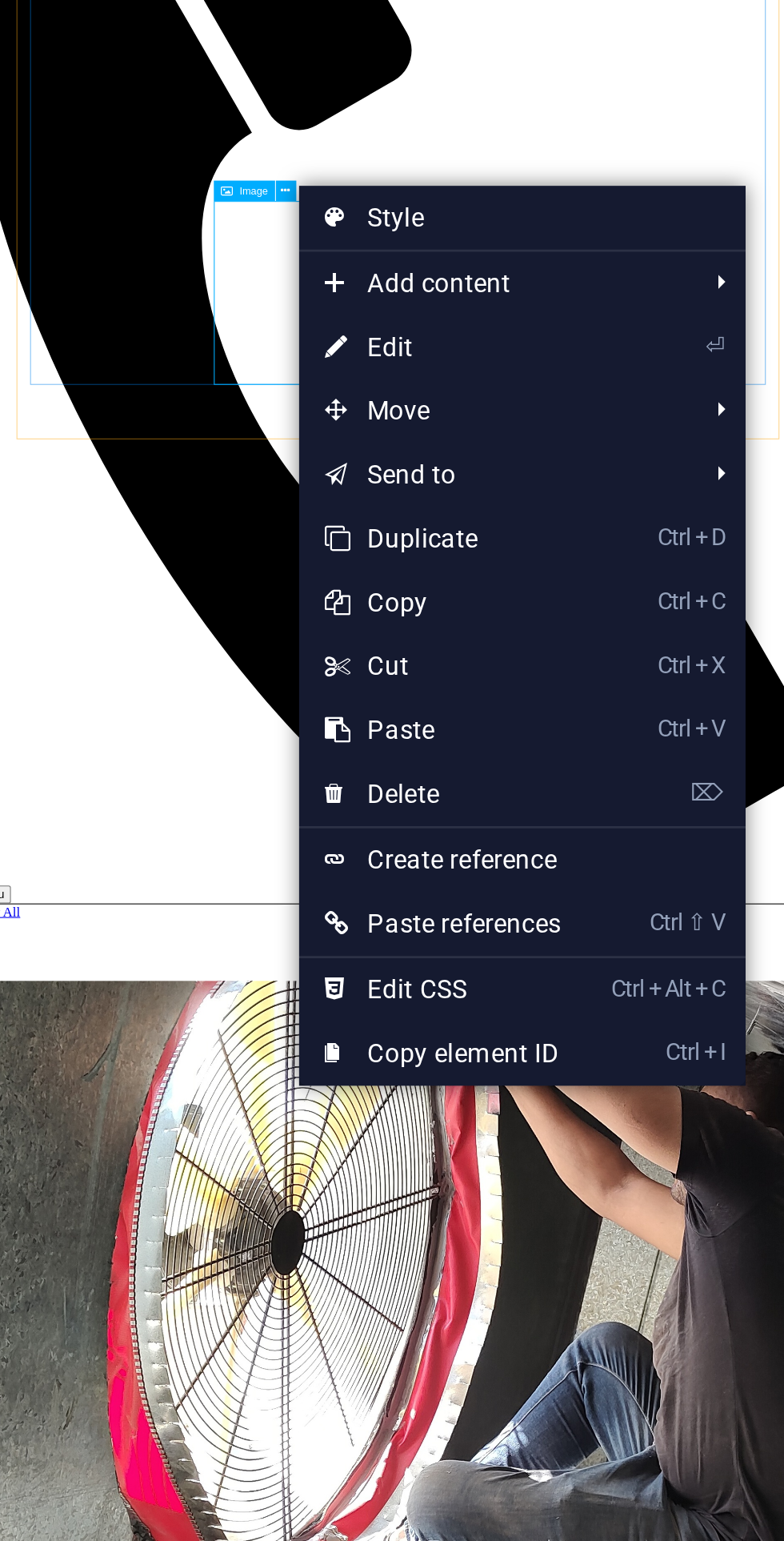
click at [290, 384] on link "⏎ Edit" at bounding box center [245, 375] width 108 height 24
select select "%"
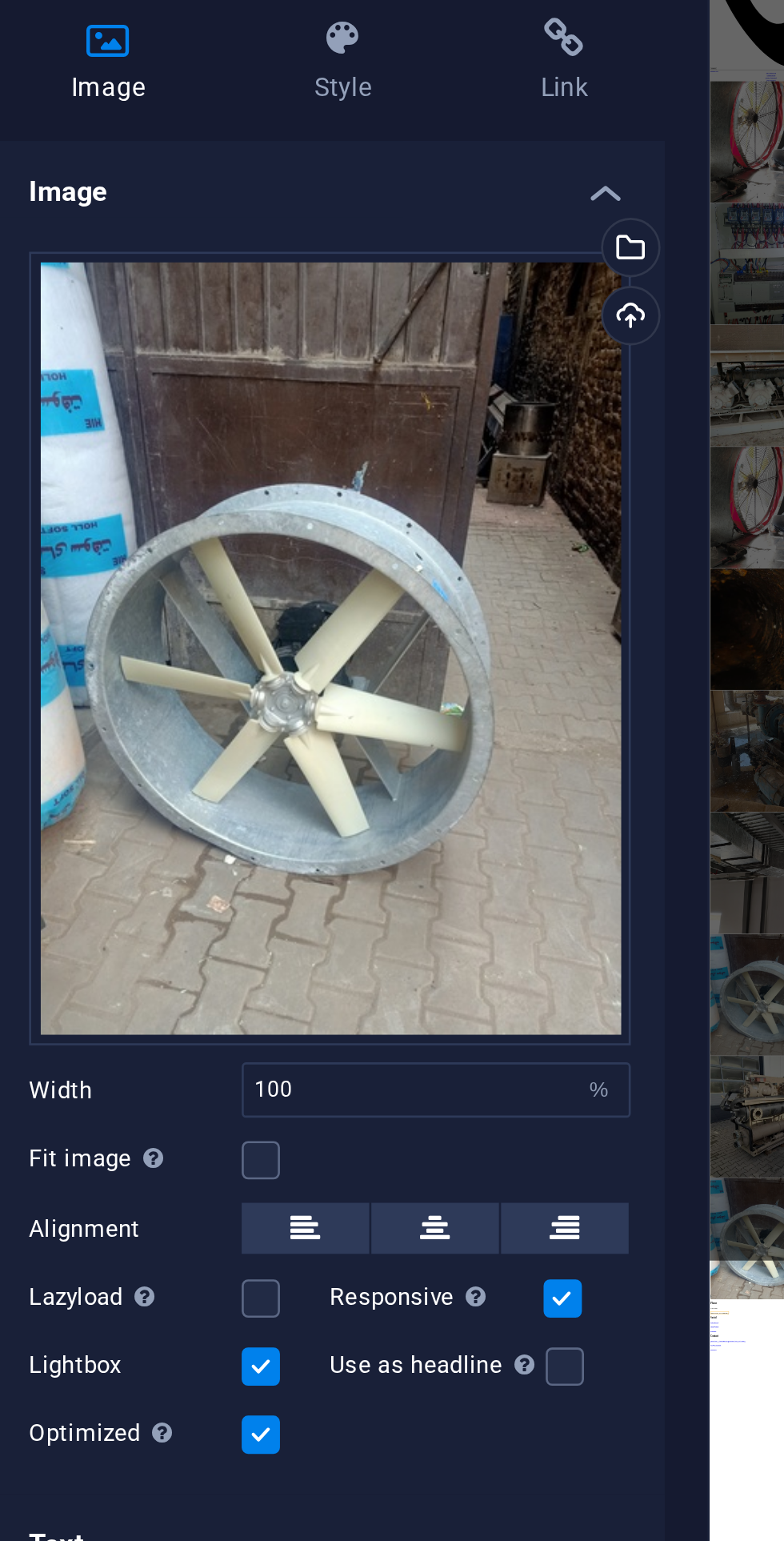
click at [319, 201] on div "Select files from the file manager, stock photos, or upload file(s)" at bounding box center [315, 207] width 24 height 24
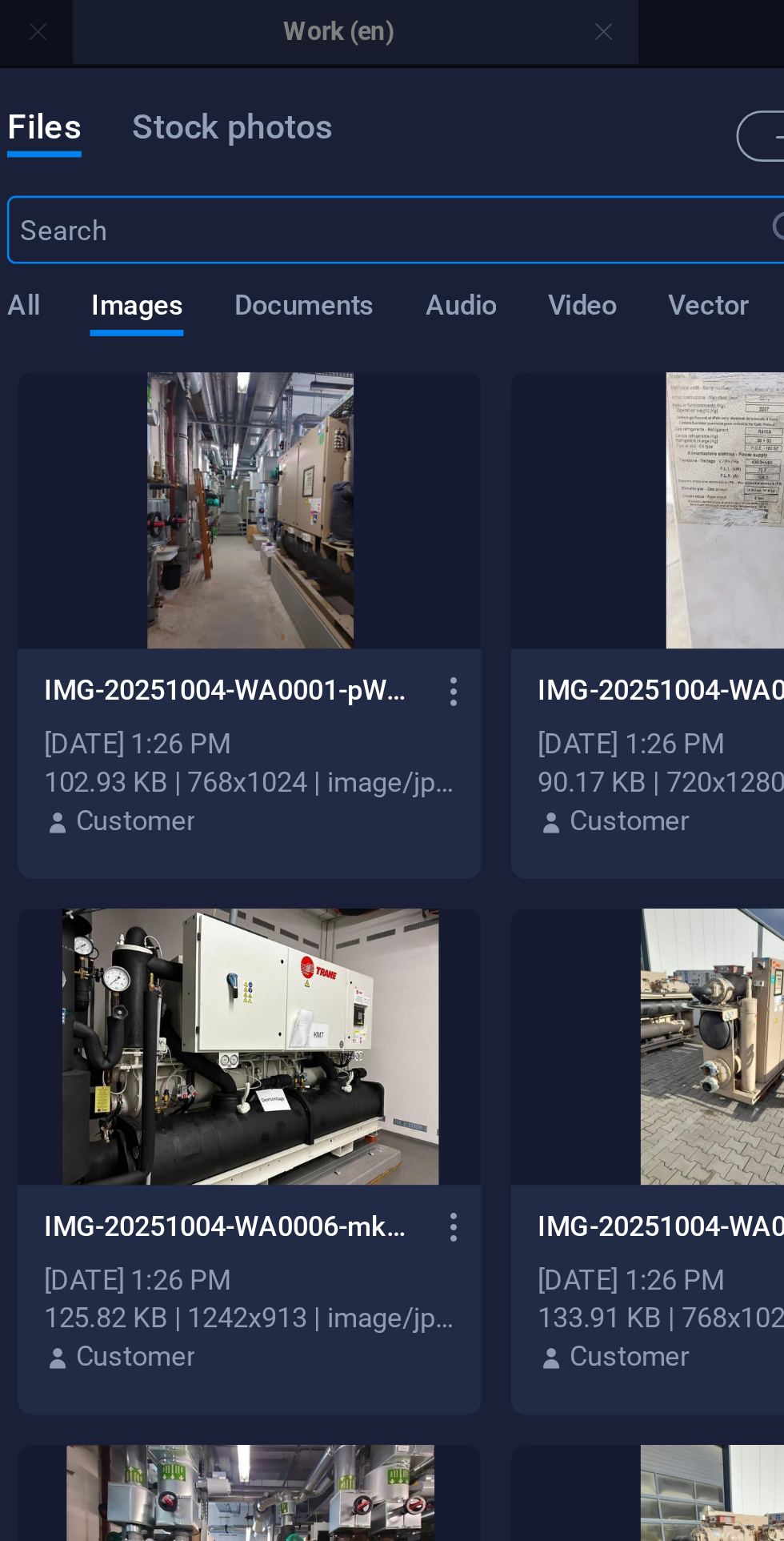
click at [303, 202] on div at bounding box center [279, 192] width 175 height 104
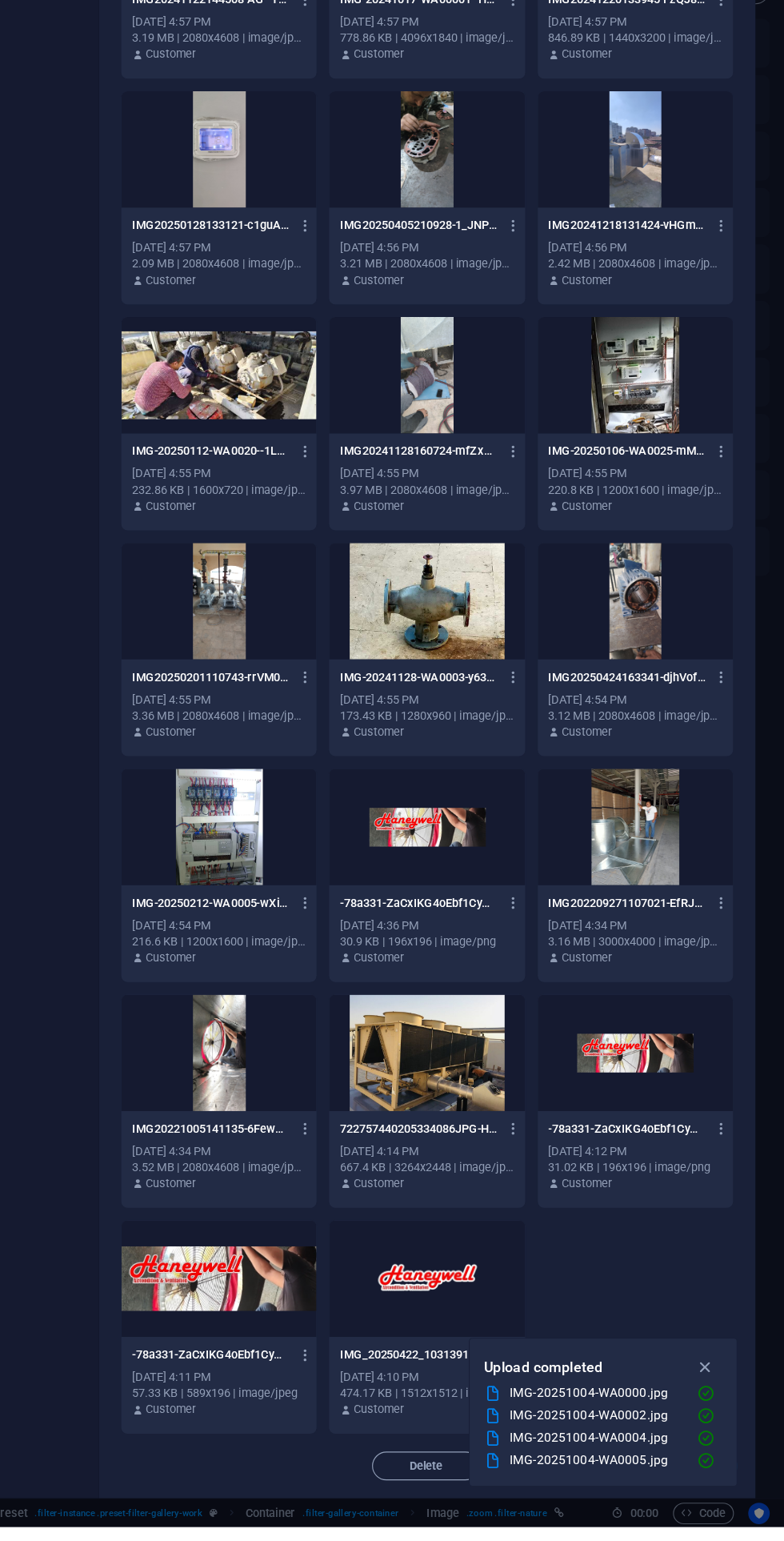
scroll to position [3997, 0]
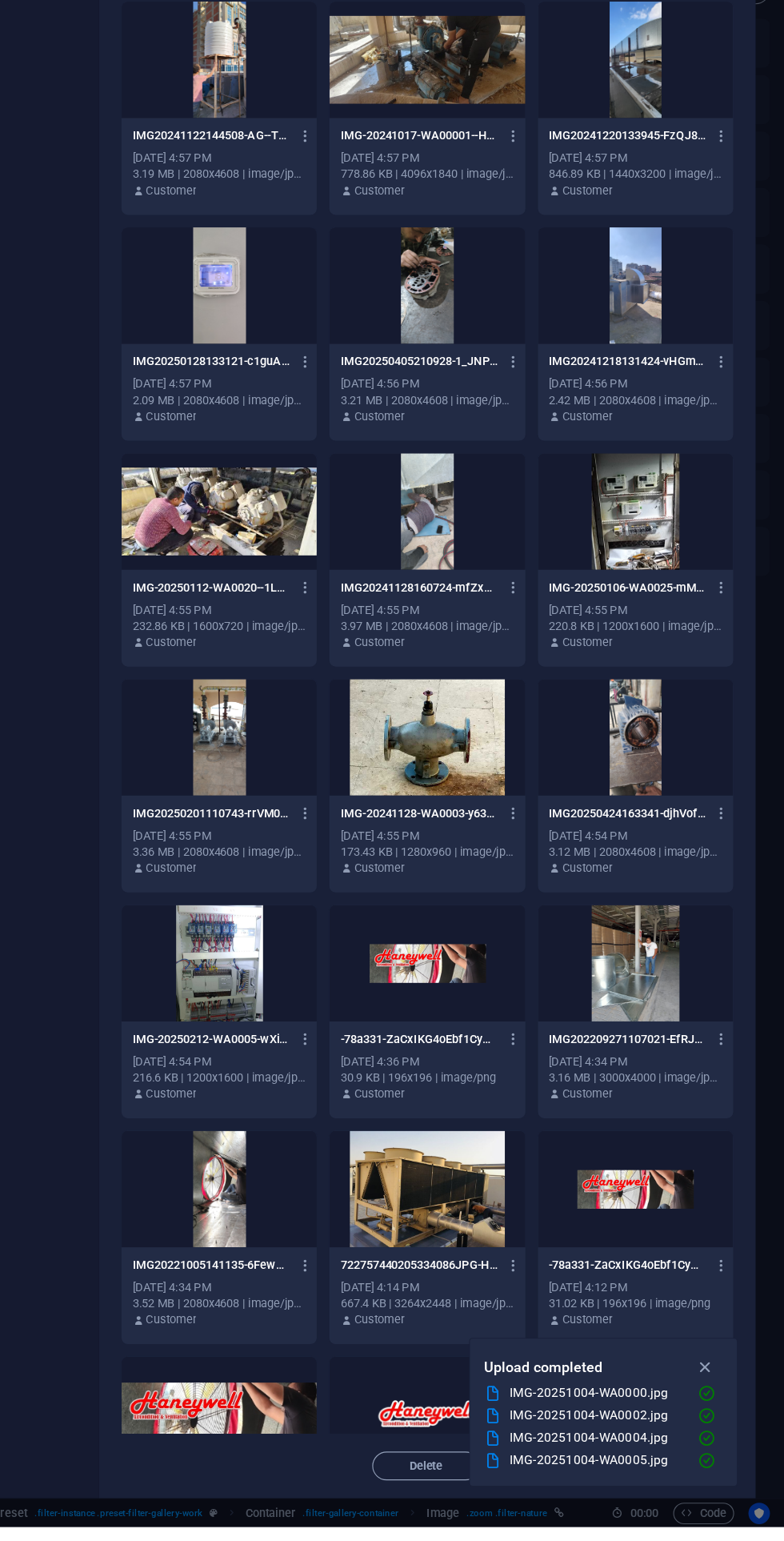
click at [725, 1411] on button "button" at bounding box center [713, 1399] width 31 height 26
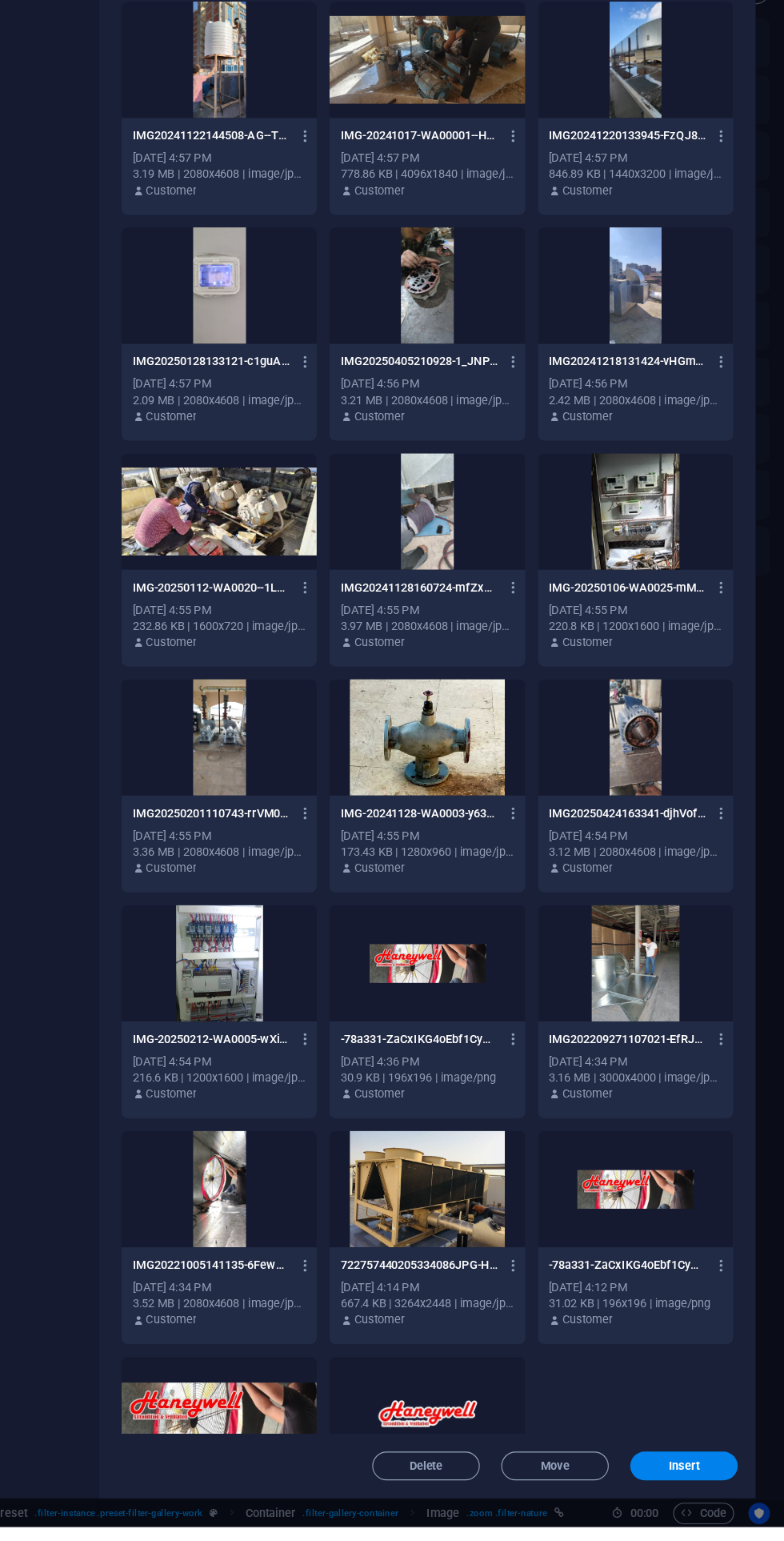
click at [722, 1492] on span "Insert" at bounding box center [695, 1487] width 83 height 10
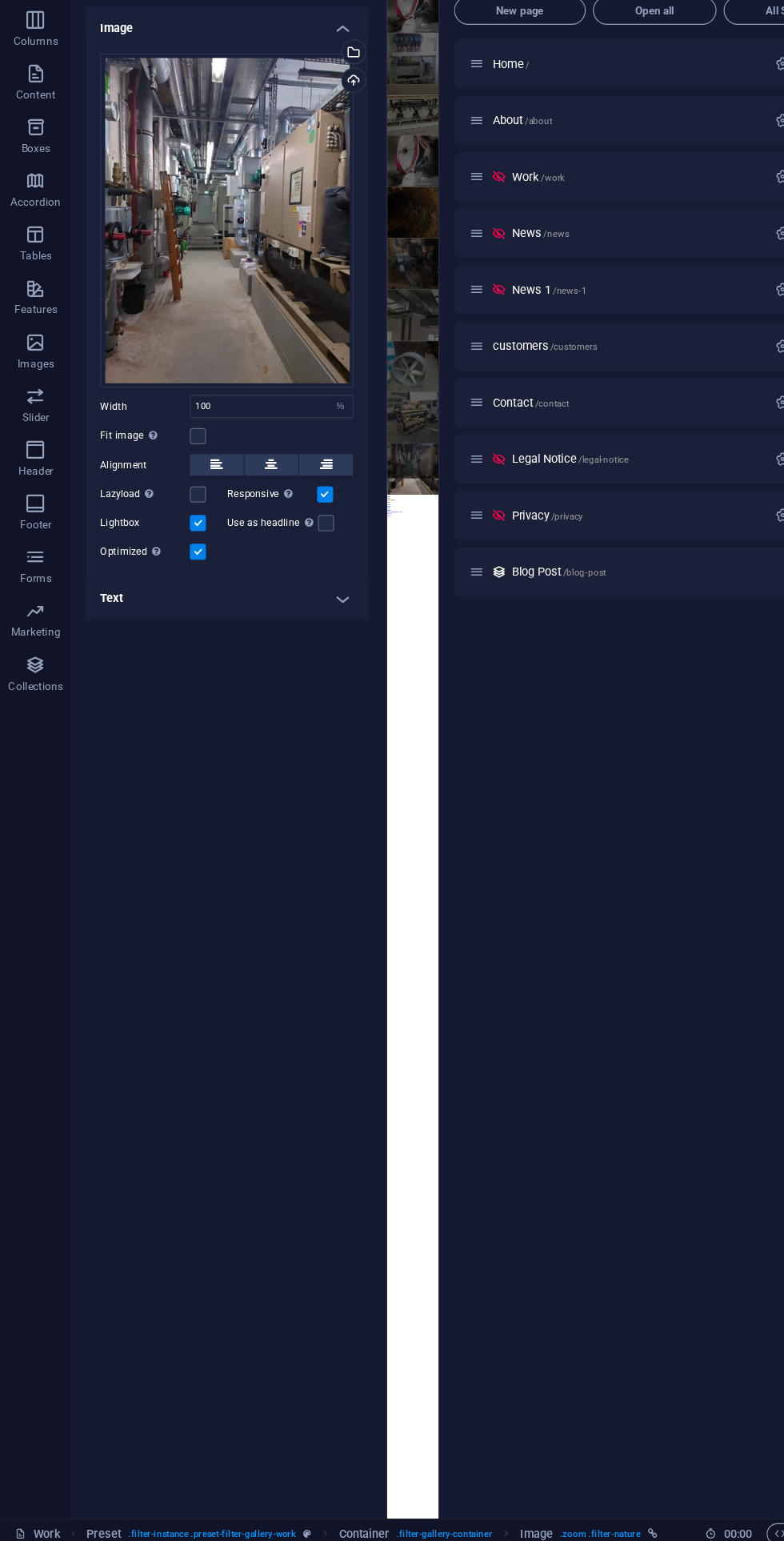
scroll to position [0, 0]
click at [307, 184] on h4 "Image" at bounding box center [203, 179] width 252 height 29
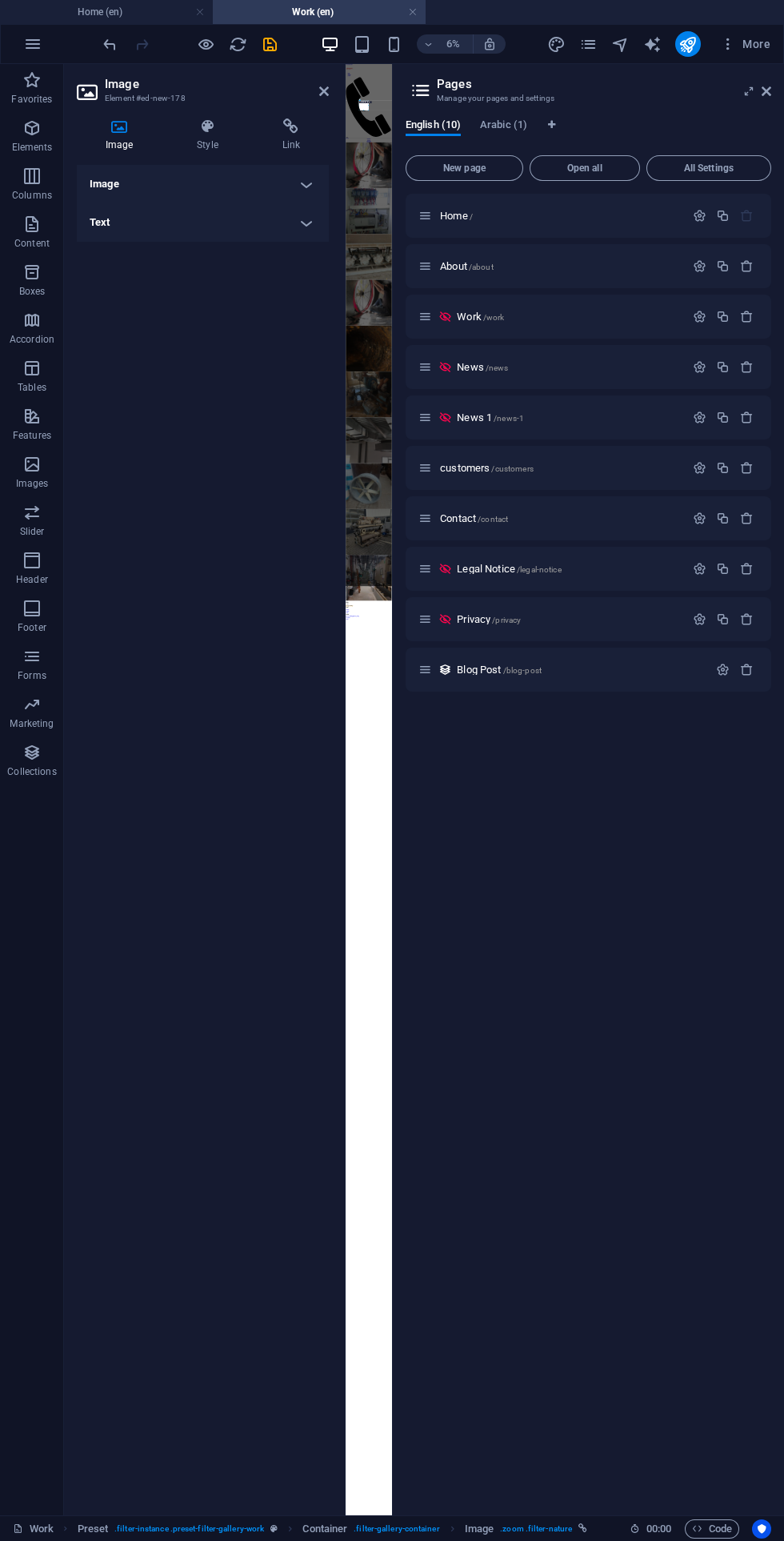
click at [343, 91] on div at bounding box center [343, 790] width 3 height 1452
click at [326, 91] on icon at bounding box center [323, 91] width 10 height 13
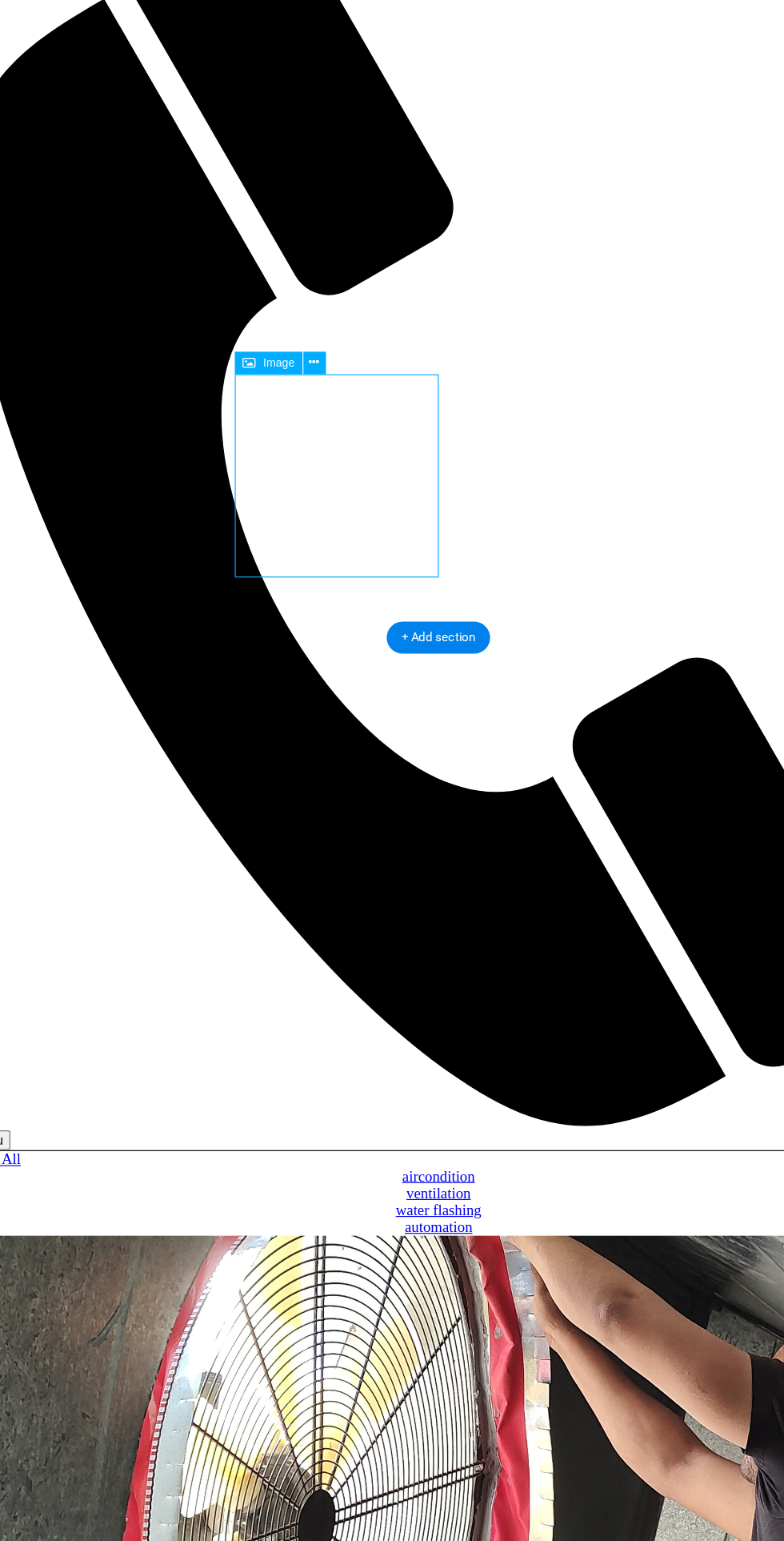
click at [189, 313] on button at bounding box center [185, 317] width 8 height 8
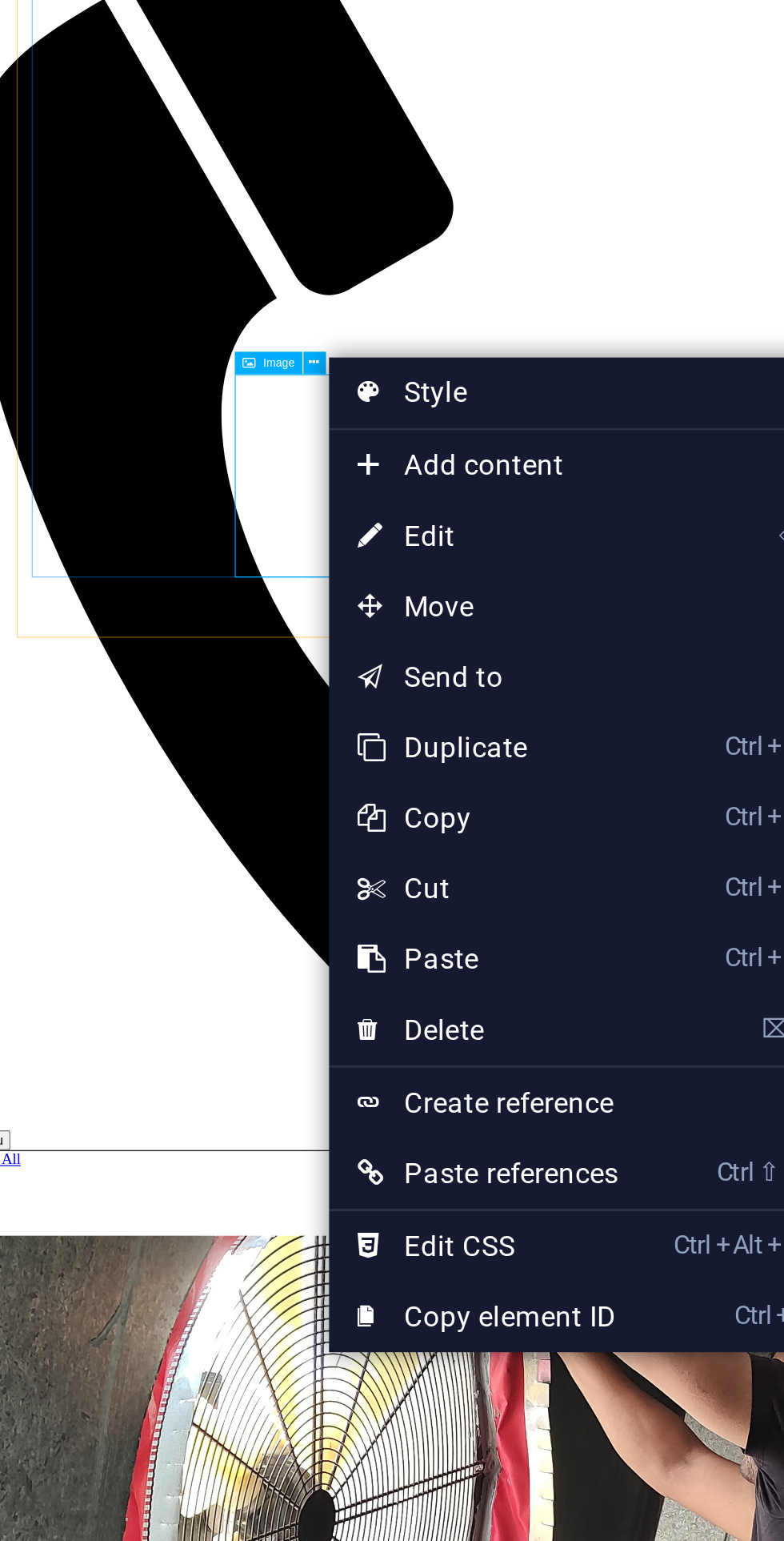
click at [299, 452] on link "Ctrl D Duplicate" at bounding box center [245, 448] width 108 height 24
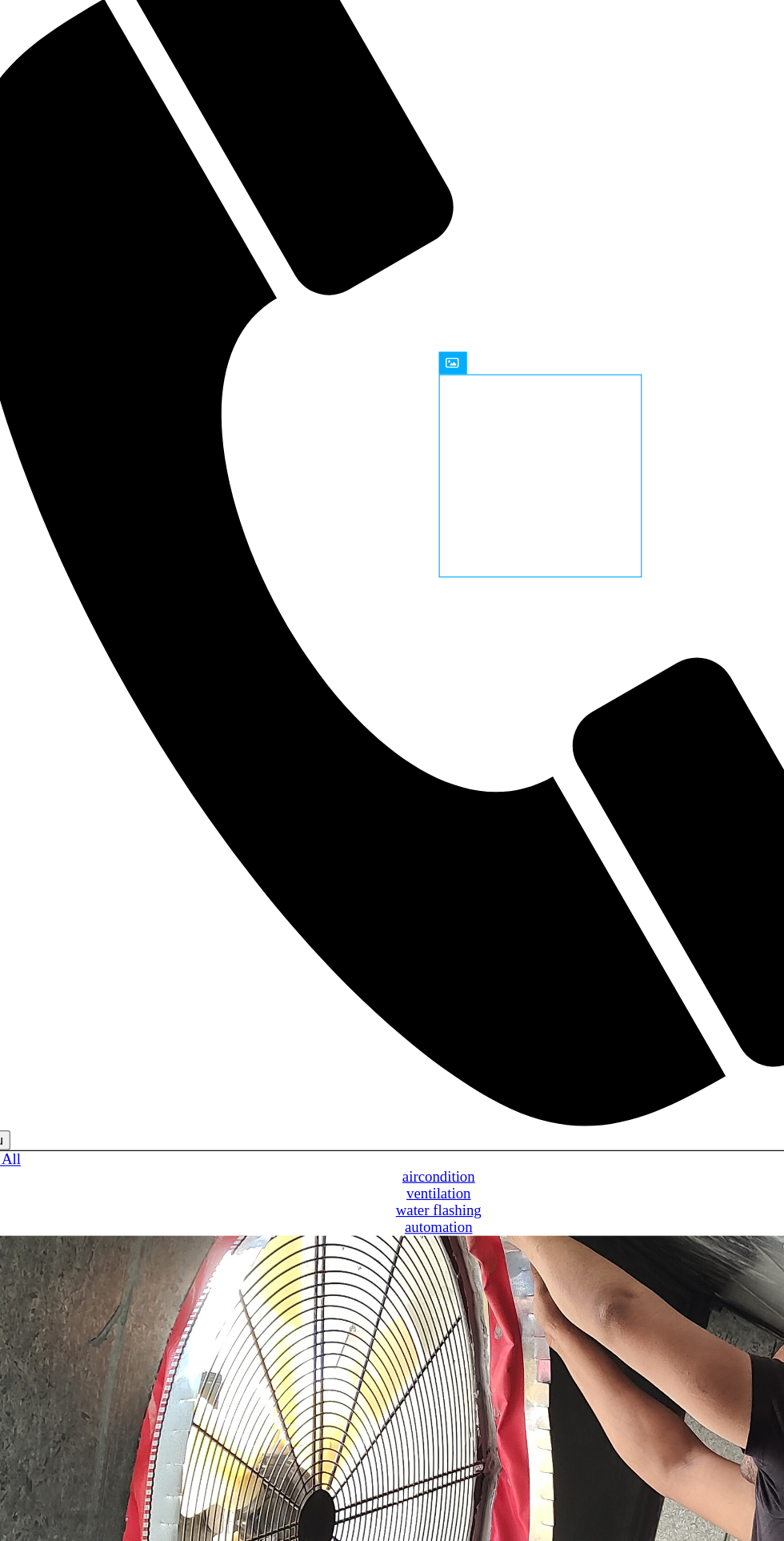
click at [257, 317] on button at bounding box center [255, 317] width 8 height 8
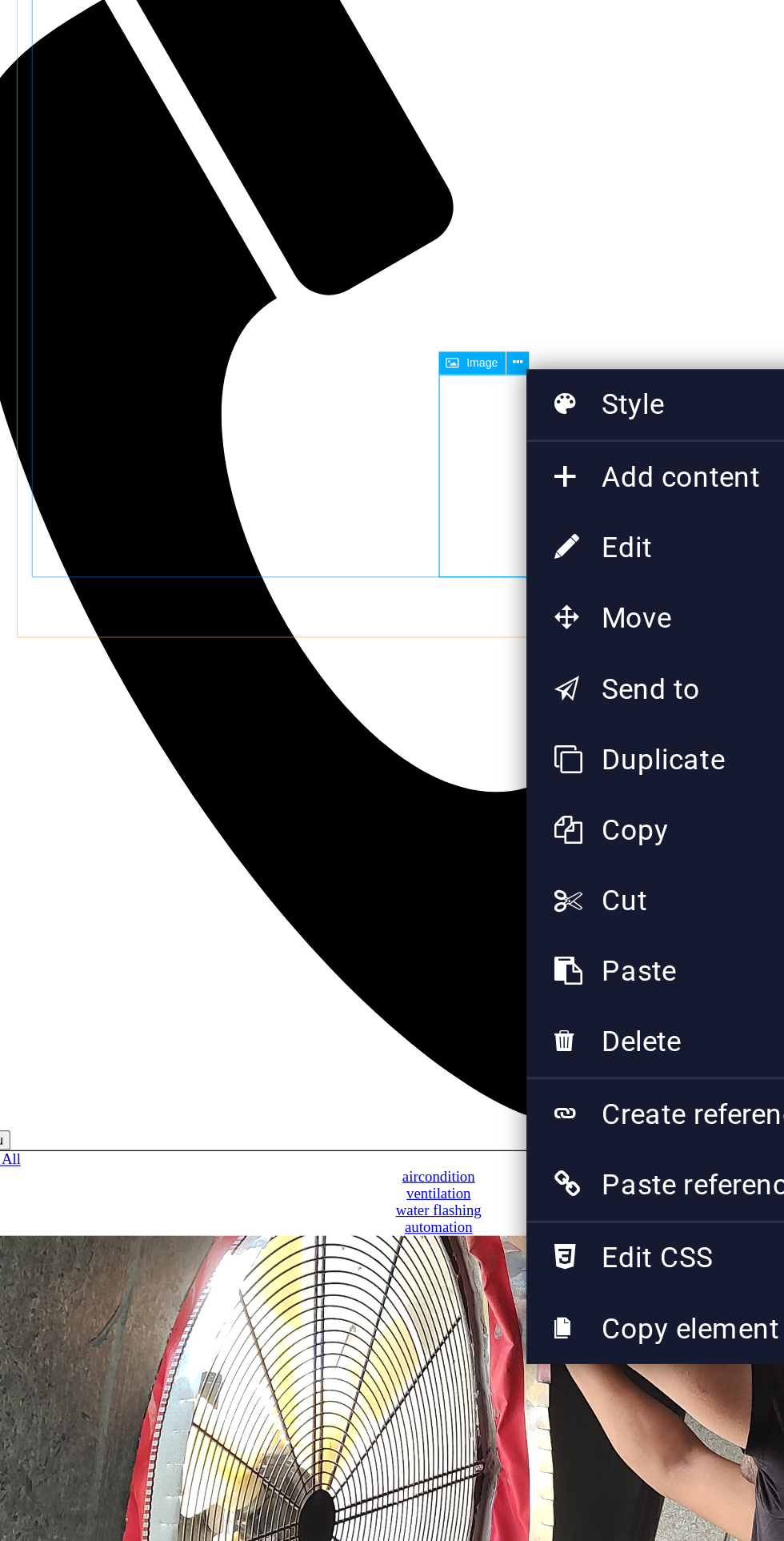
click at [328, 448] on link "Ctrl D Duplicate" at bounding box center [312, 451] width 108 height 24
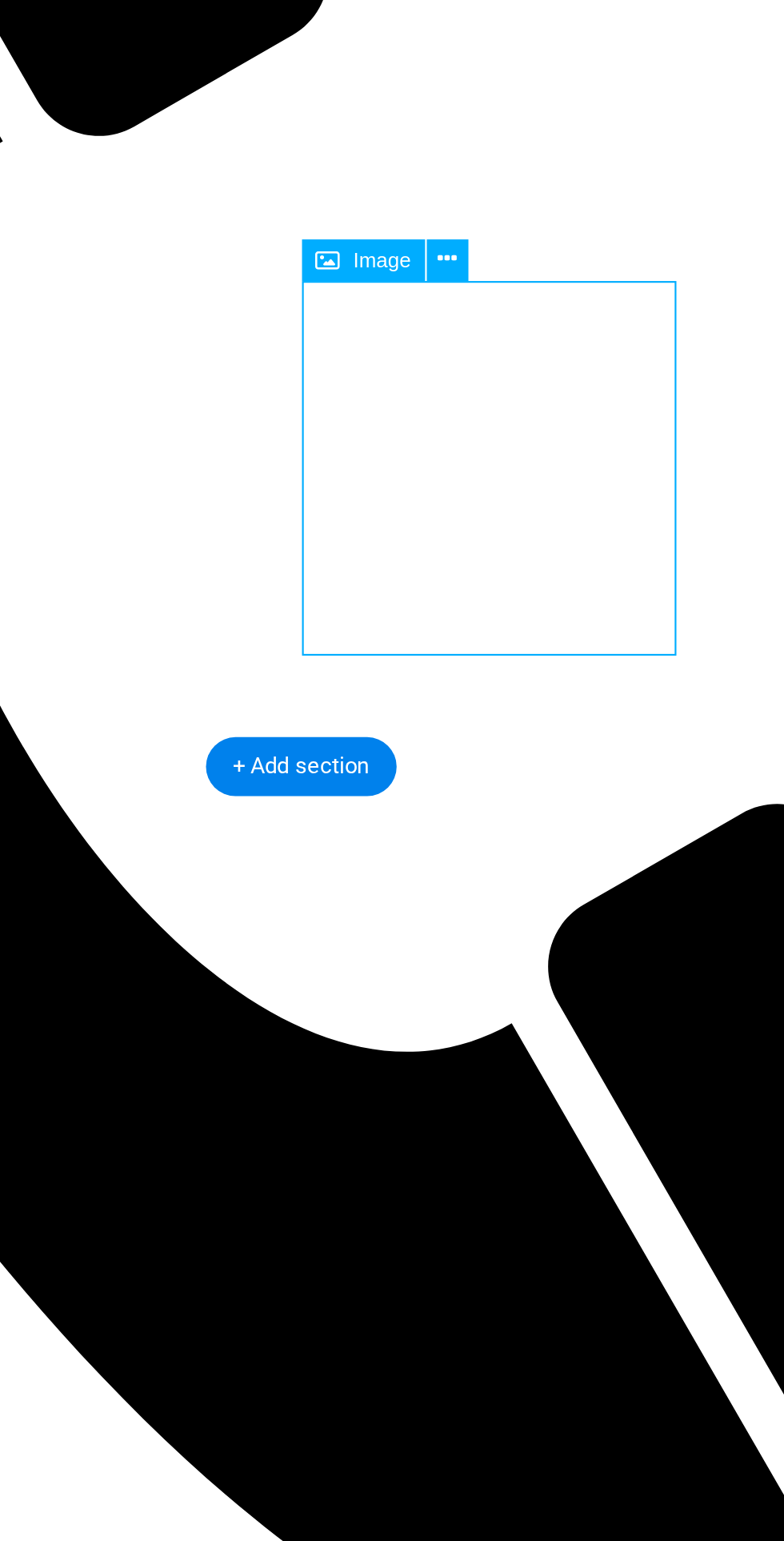
click at [255, 317] on icon at bounding box center [256, 316] width 3 height 6
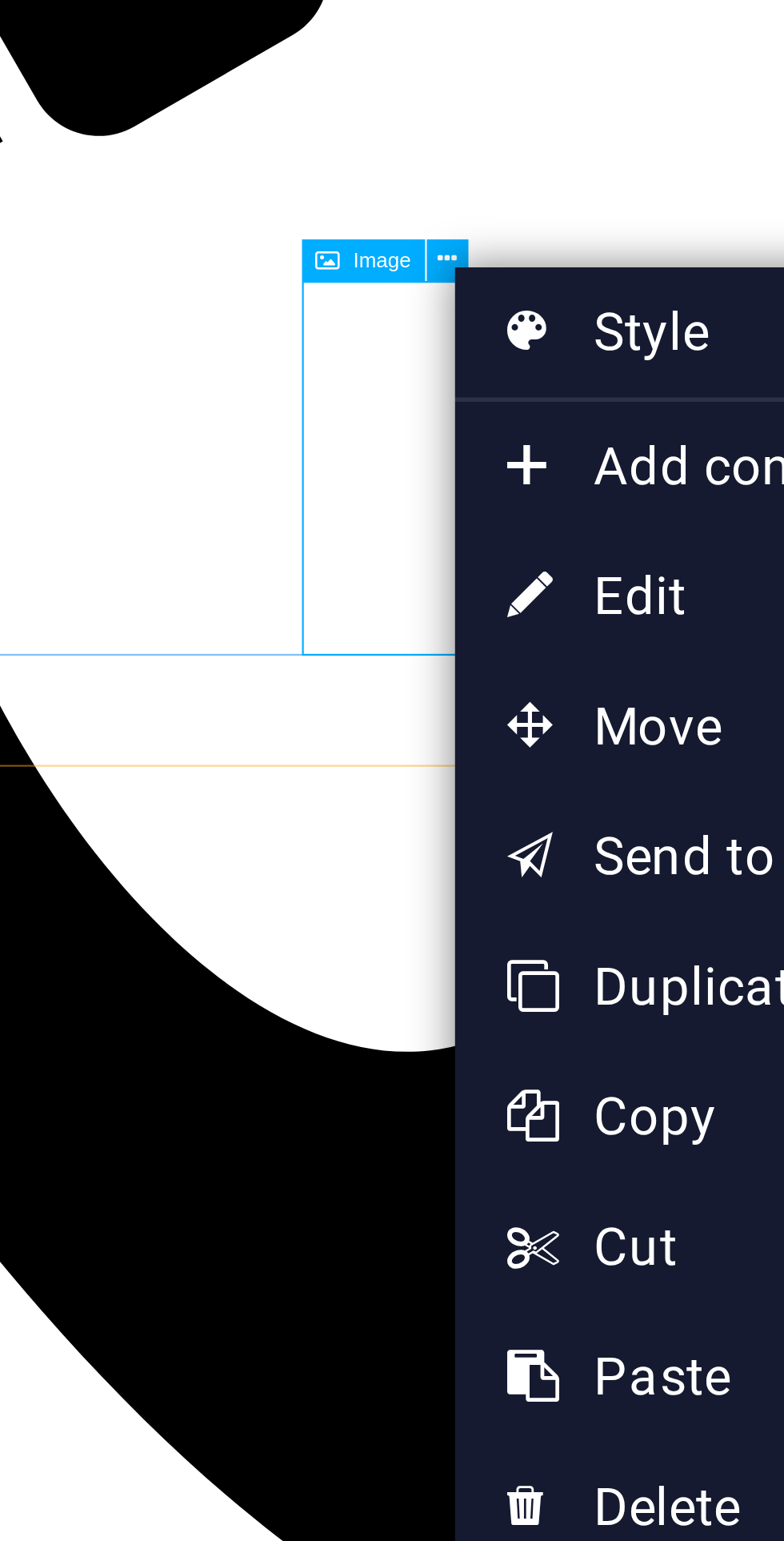
click at [304, 380] on link "⏎ Edit" at bounding box center [310, 379] width 108 height 24
select select "%"
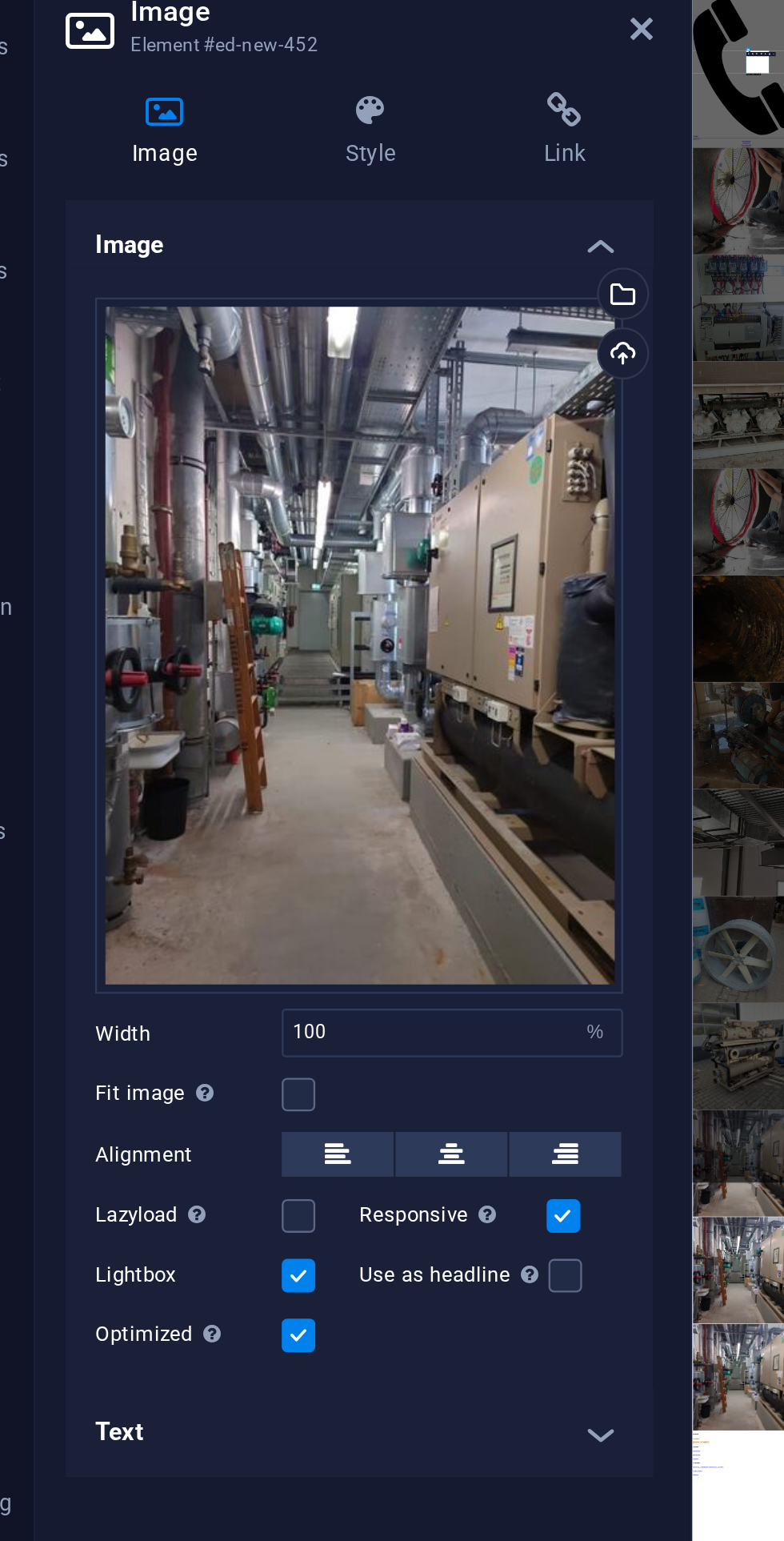
click at [322, 201] on div "Select files from the file manager, stock photos, or upload file(s)" at bounding box center [315, 207] width 24 height 24
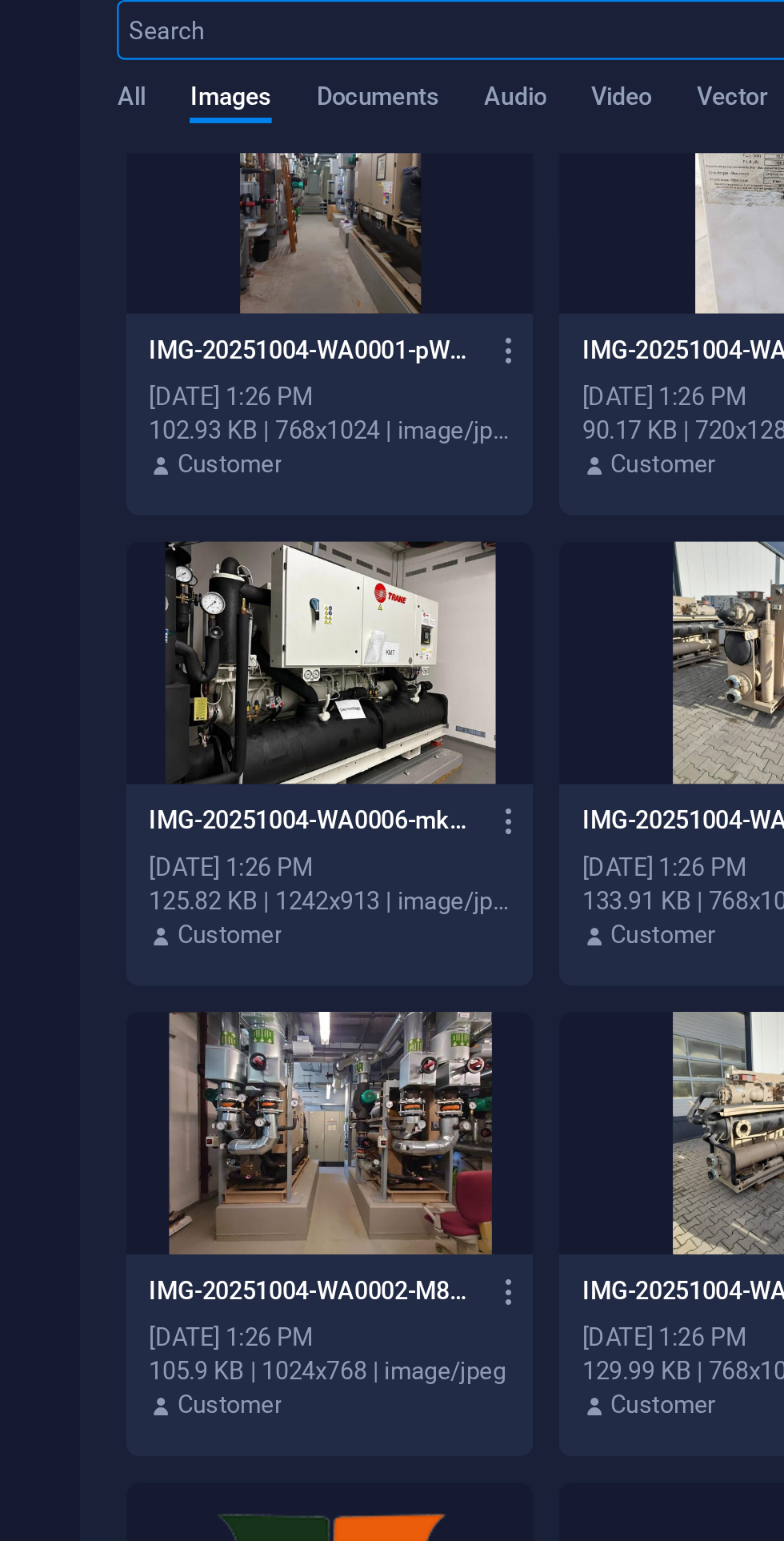
scroll to position [52, 0]
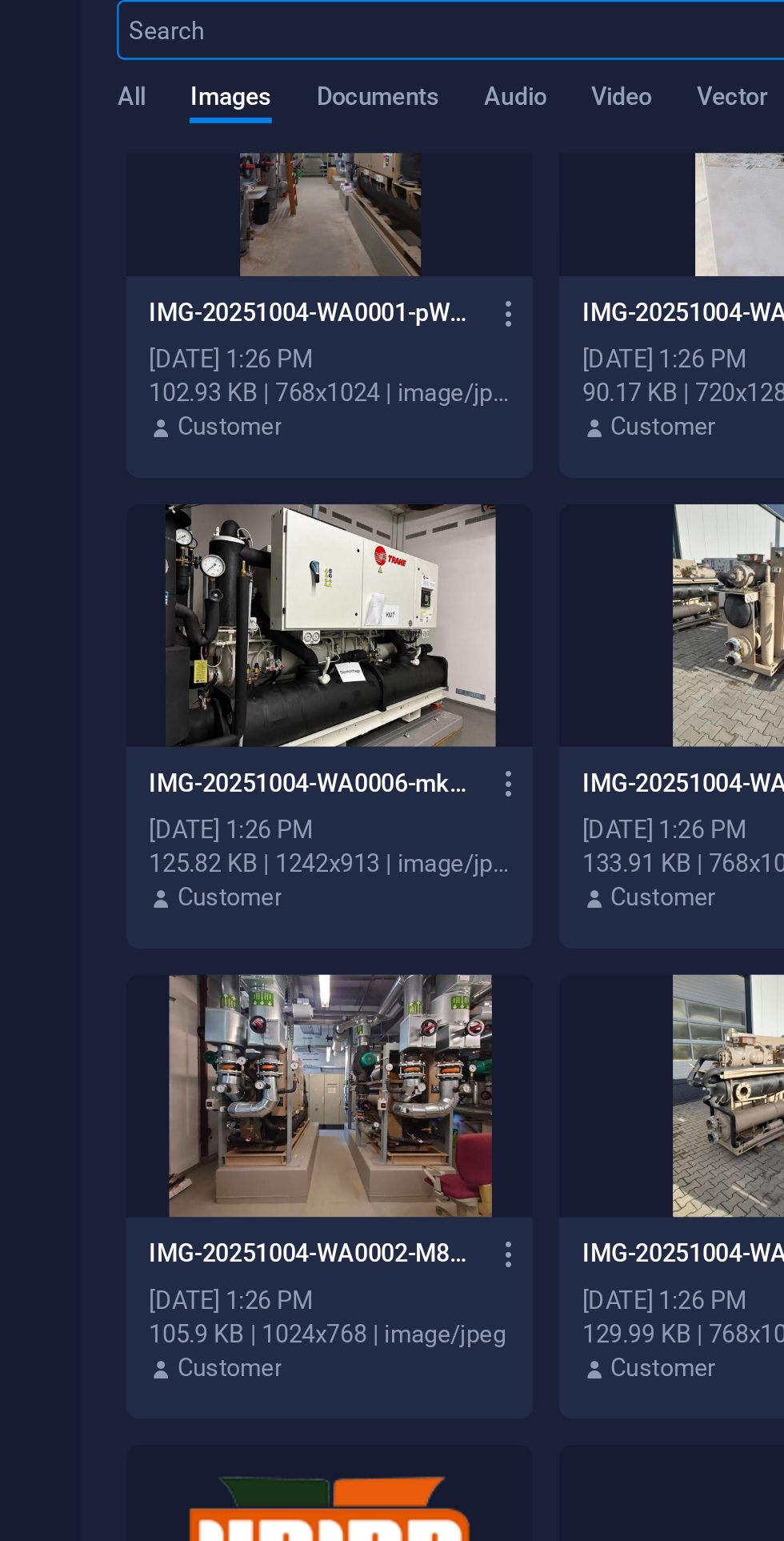
click at [296, 329] on div at bounding box center [279, 342] width 175 height 104
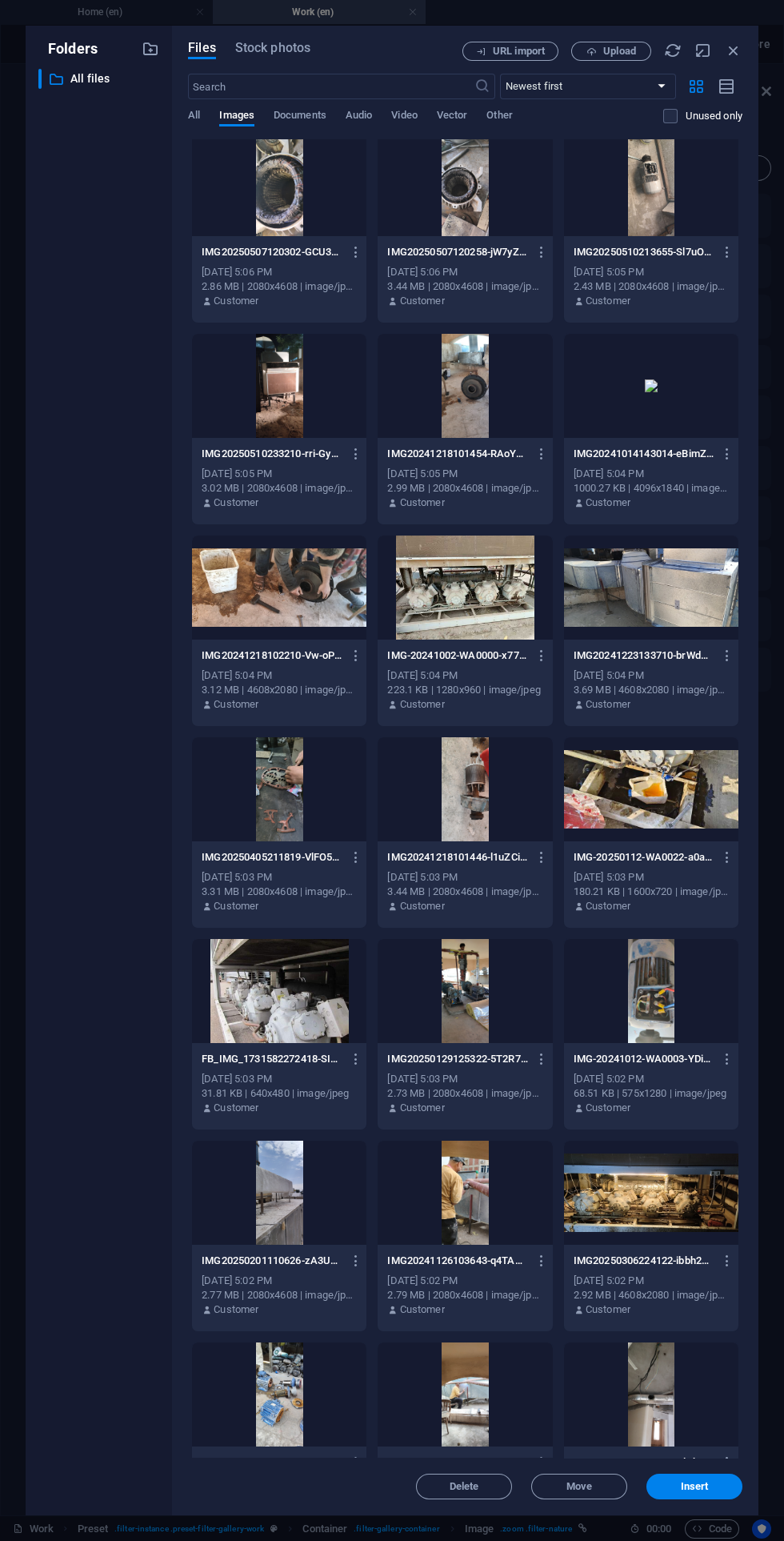
scroll to position [2243, 0]
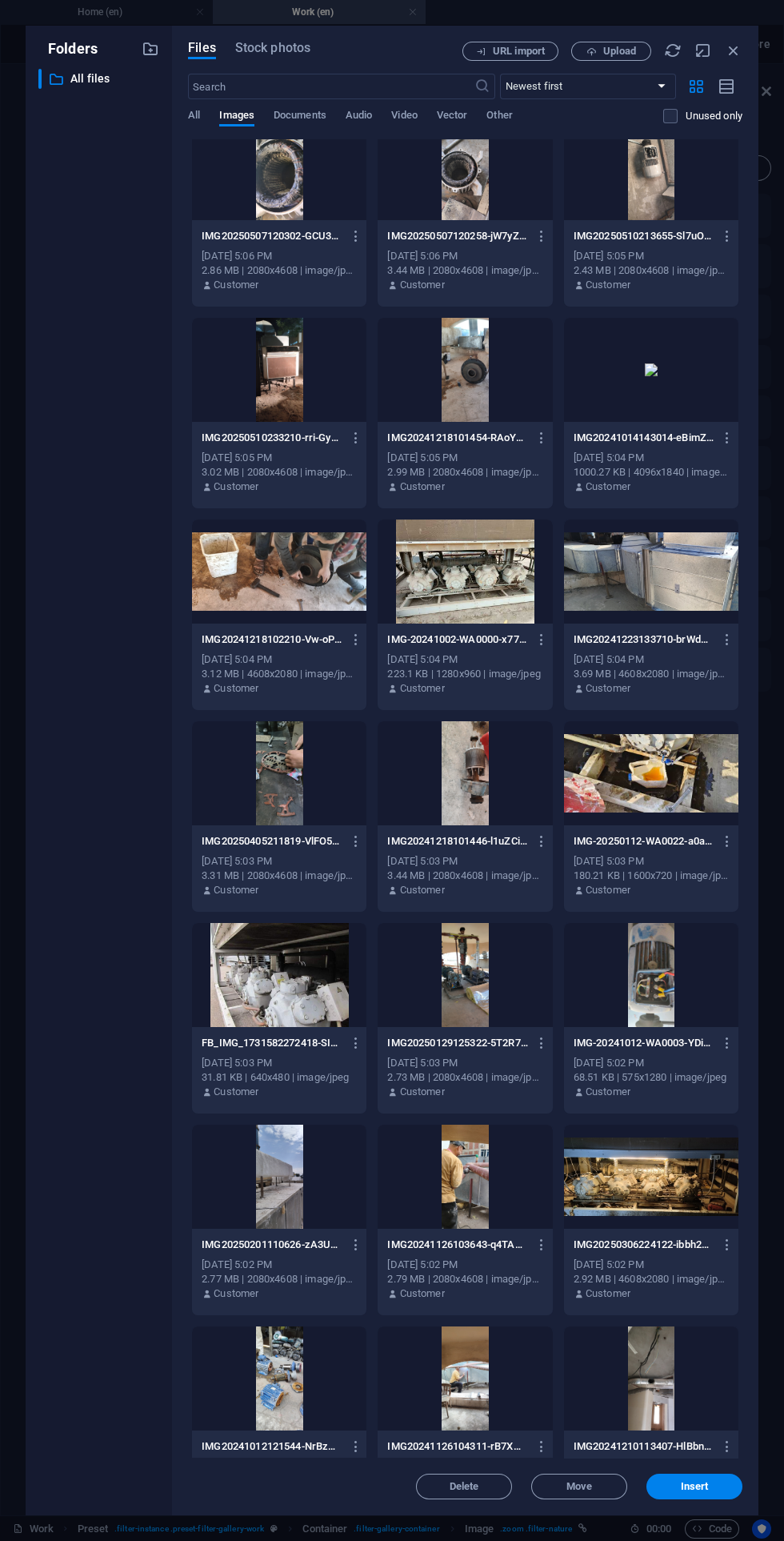
click at [706, 1488] on span "Insert" at bounding box center [695, 1487] width 28 height 10
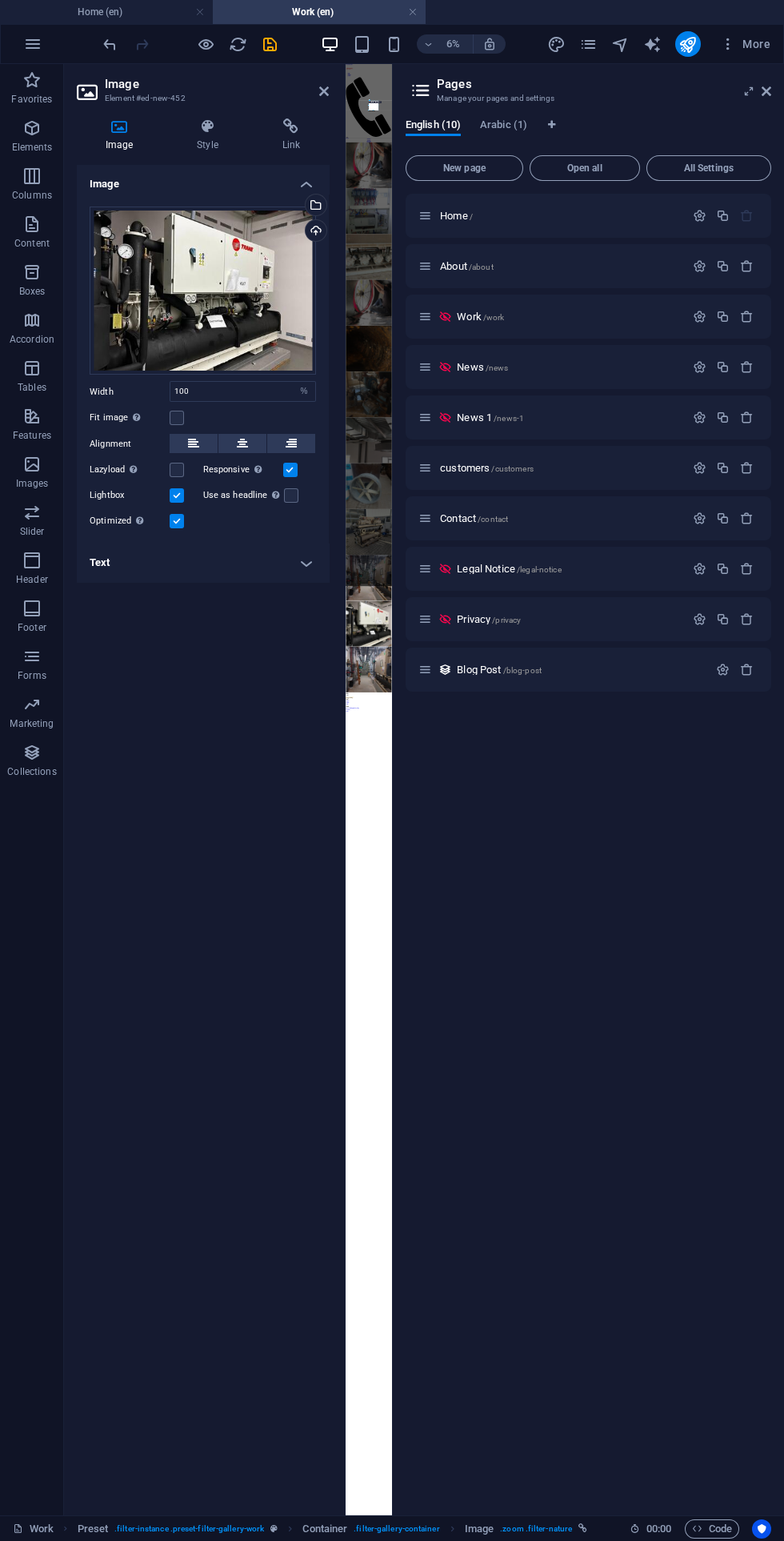
click at [323, 92] on icon at bounding box center [323, 91] width 10 height 13
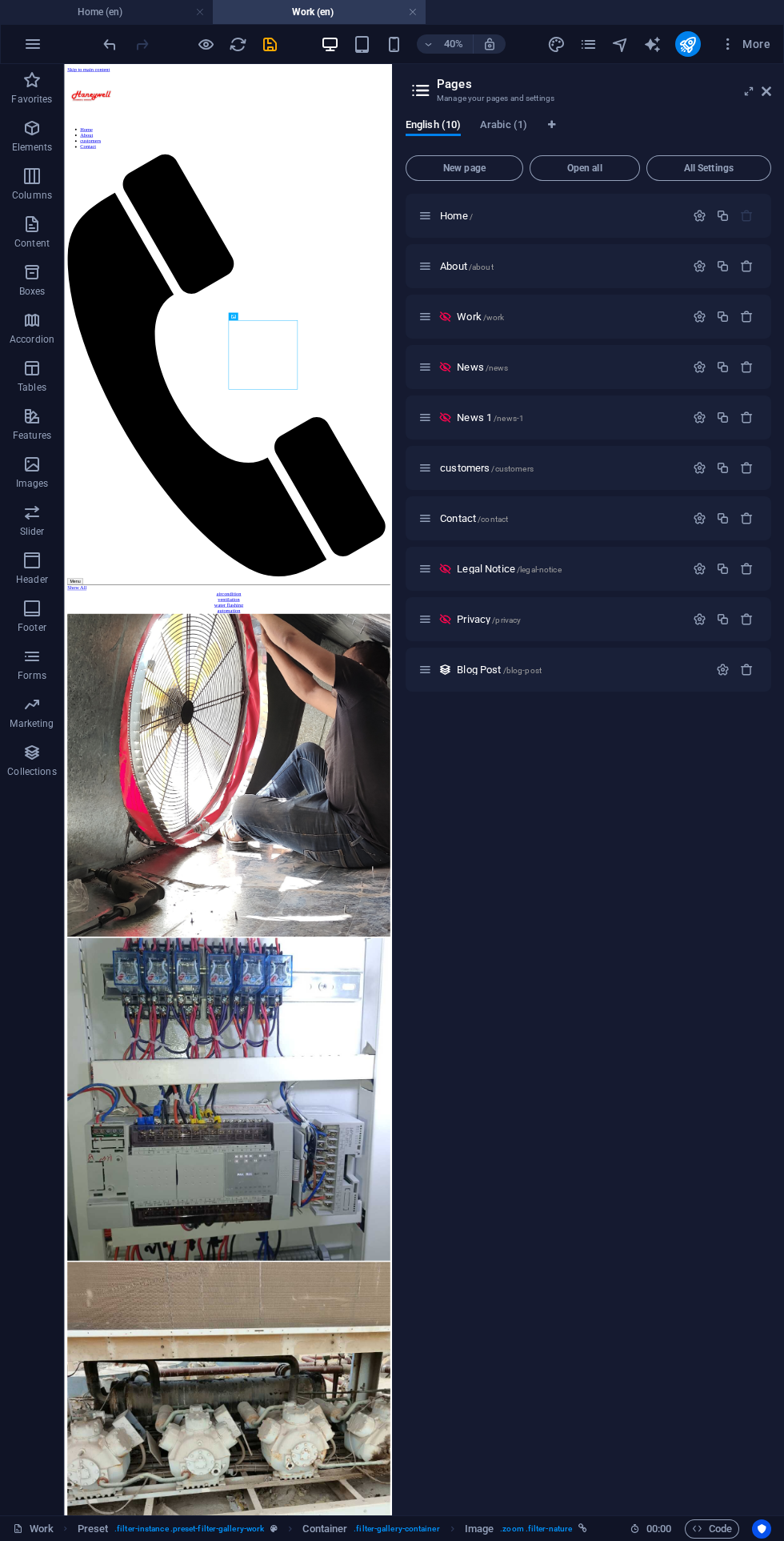
click at [275, 45] on icon "save" at bounding box center [270, 44] width 18 height 18
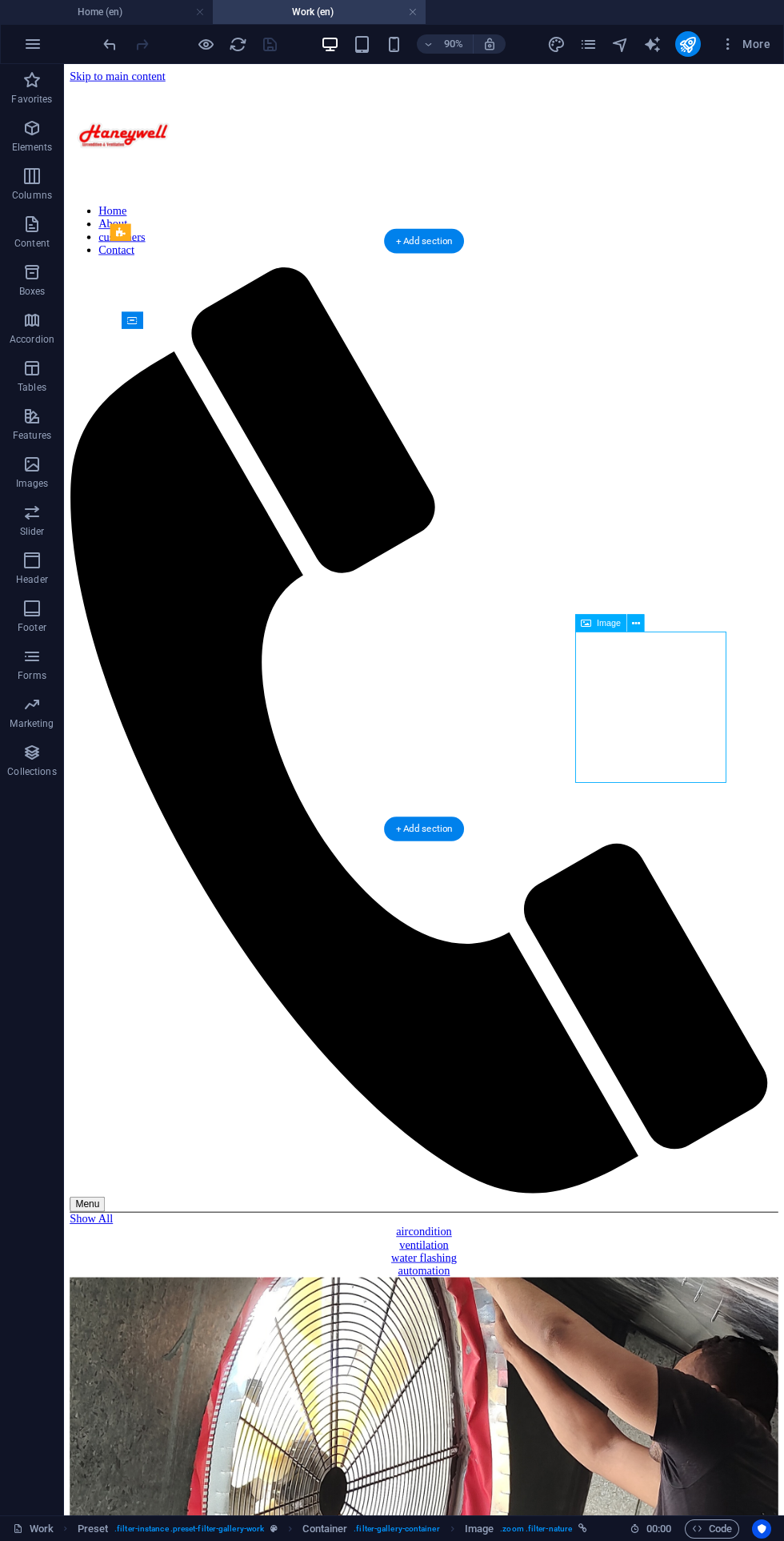
click at [640, 621] on icon at bounding box center [635, 623] width 8 height 16
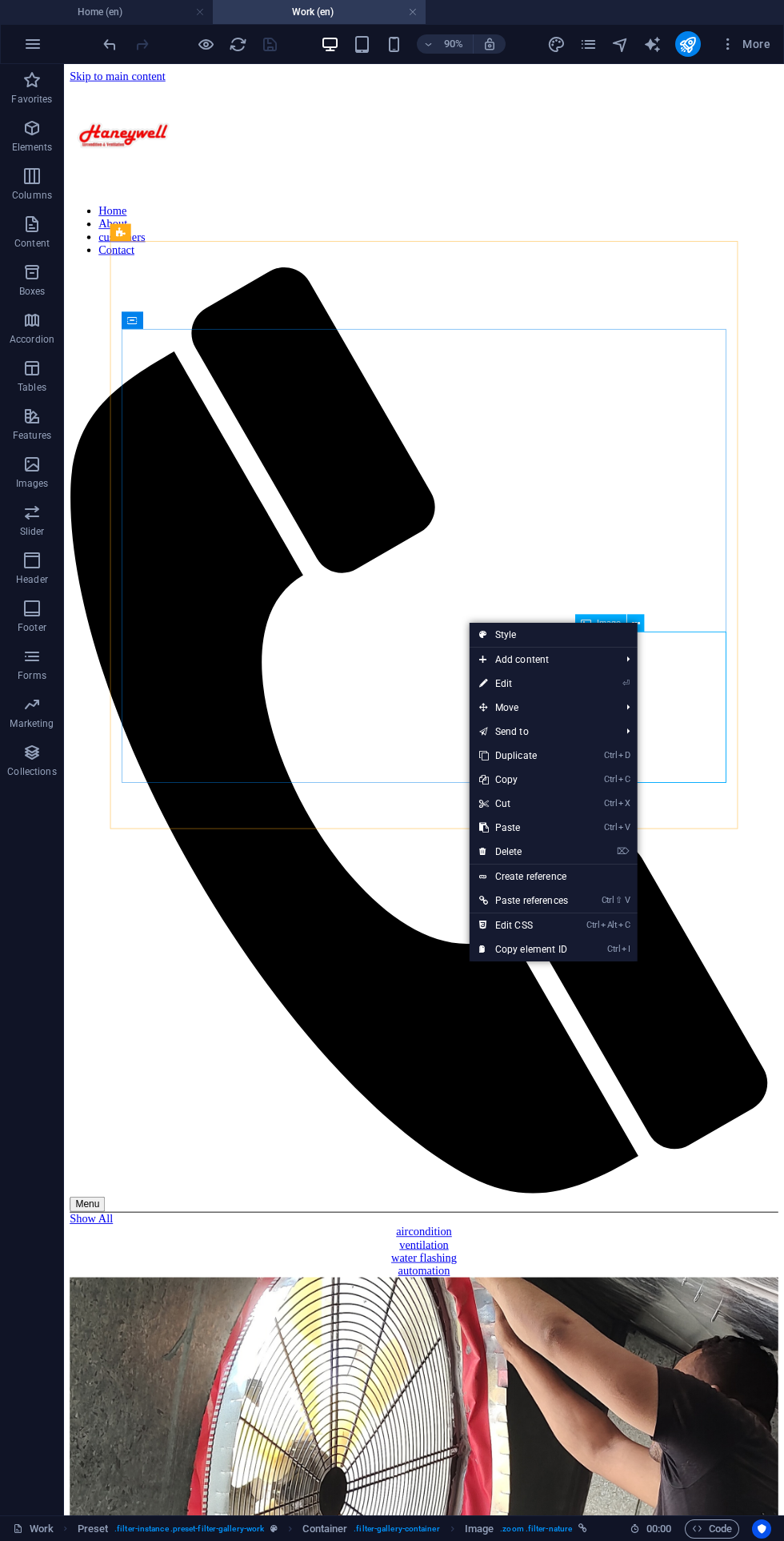
click at [572, 663] on span "Add content" at bounding box center [541, 660] width 144 height 24
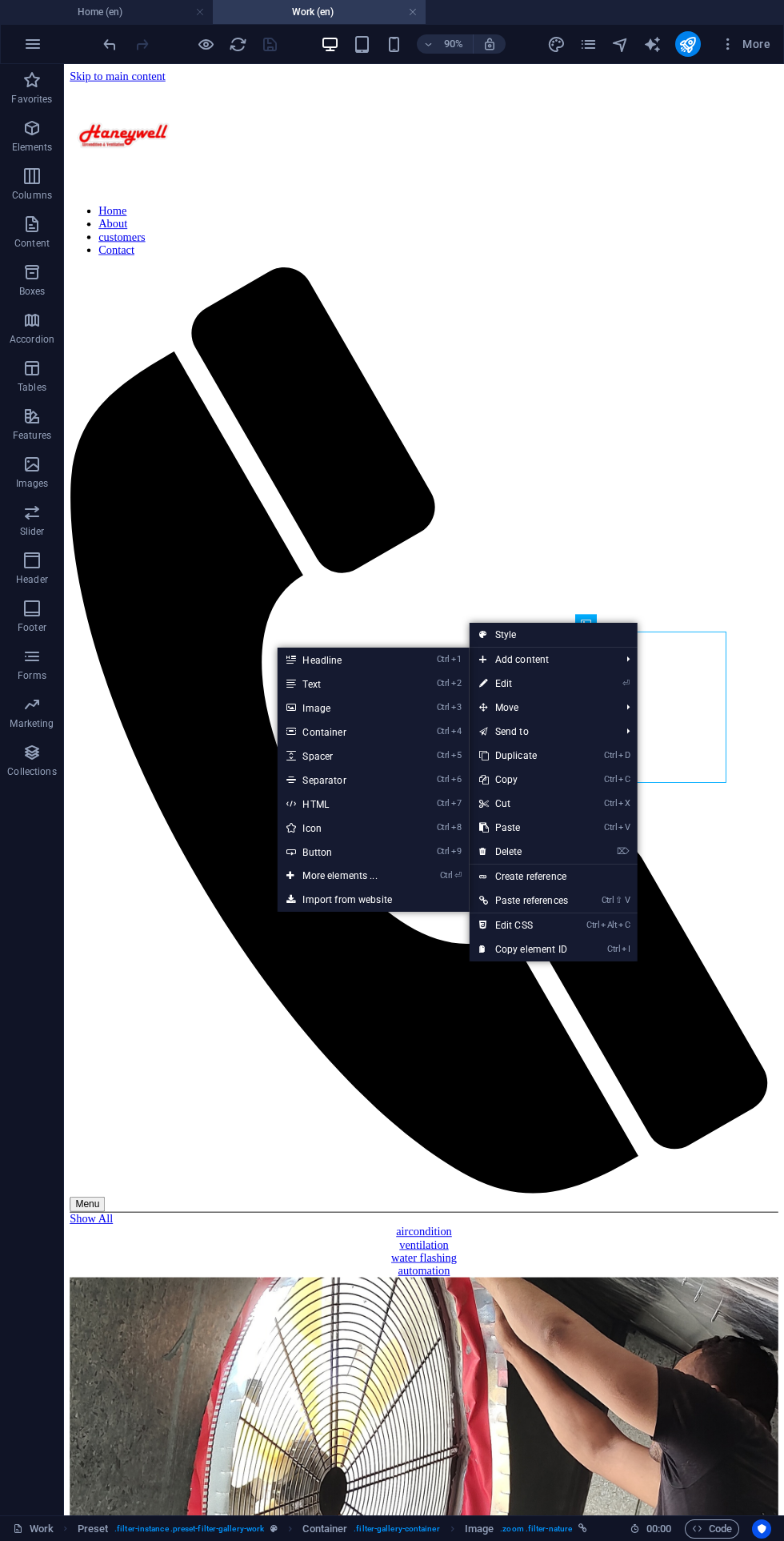
click at [534, 686] on link "⏎ Edit" at bounding box center [523, 684] width 108 height 24
select select "%"
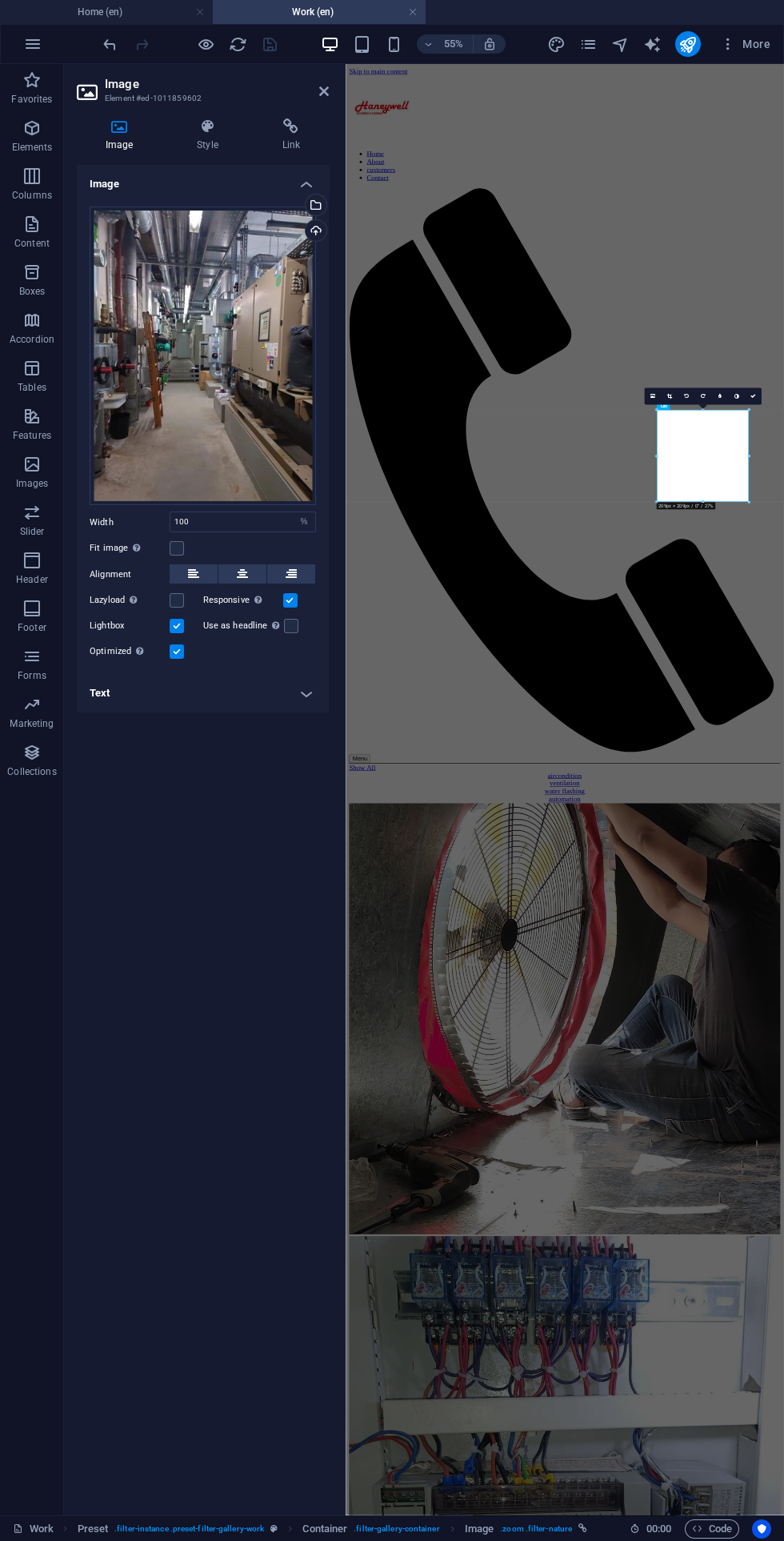
click at [322, 207] on div "Select files from the file manager, stock photos, or upload file(s)" at bounding box center [315, 207] width 24 height 24
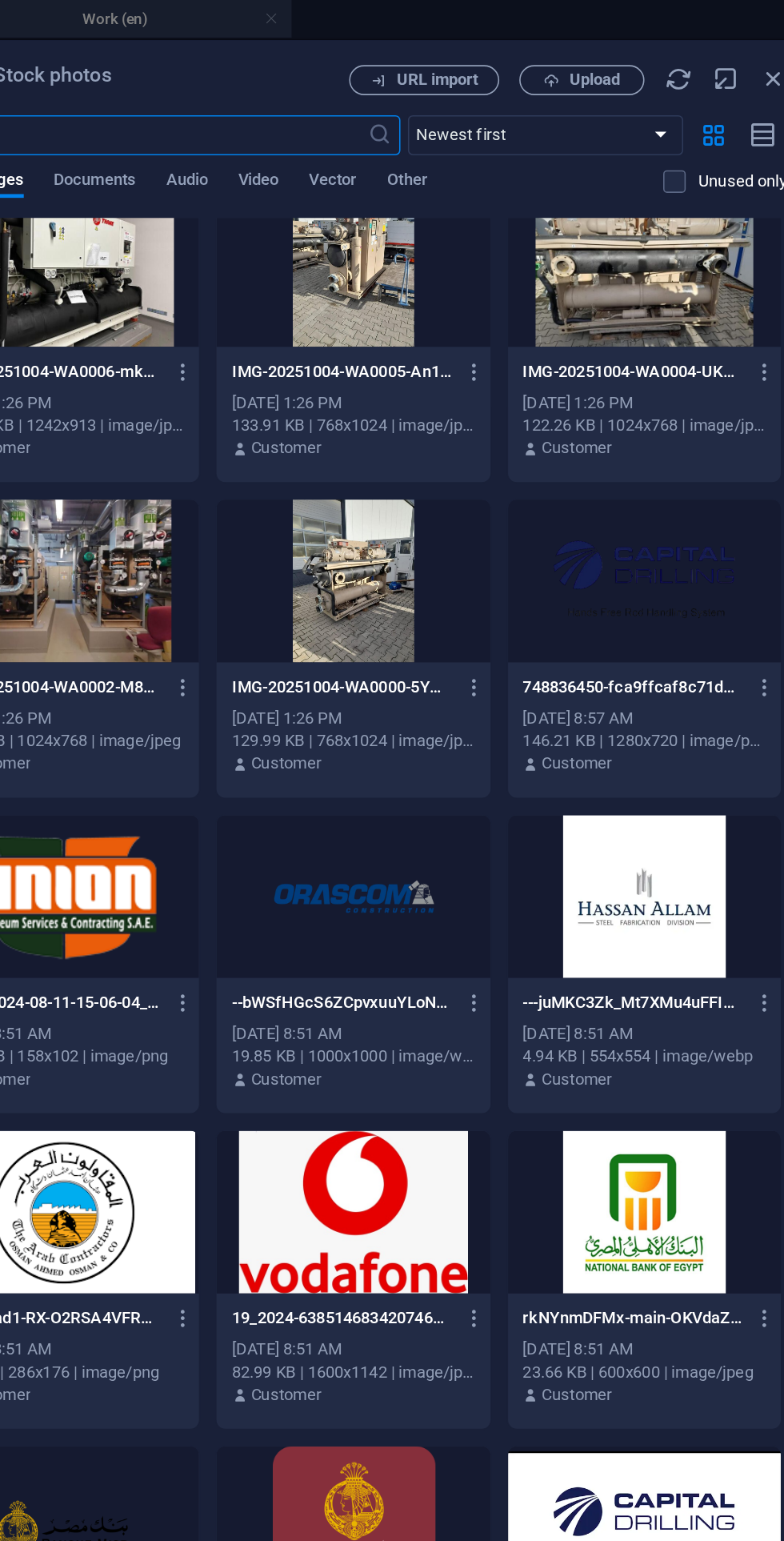
scroll to position [245, 0]
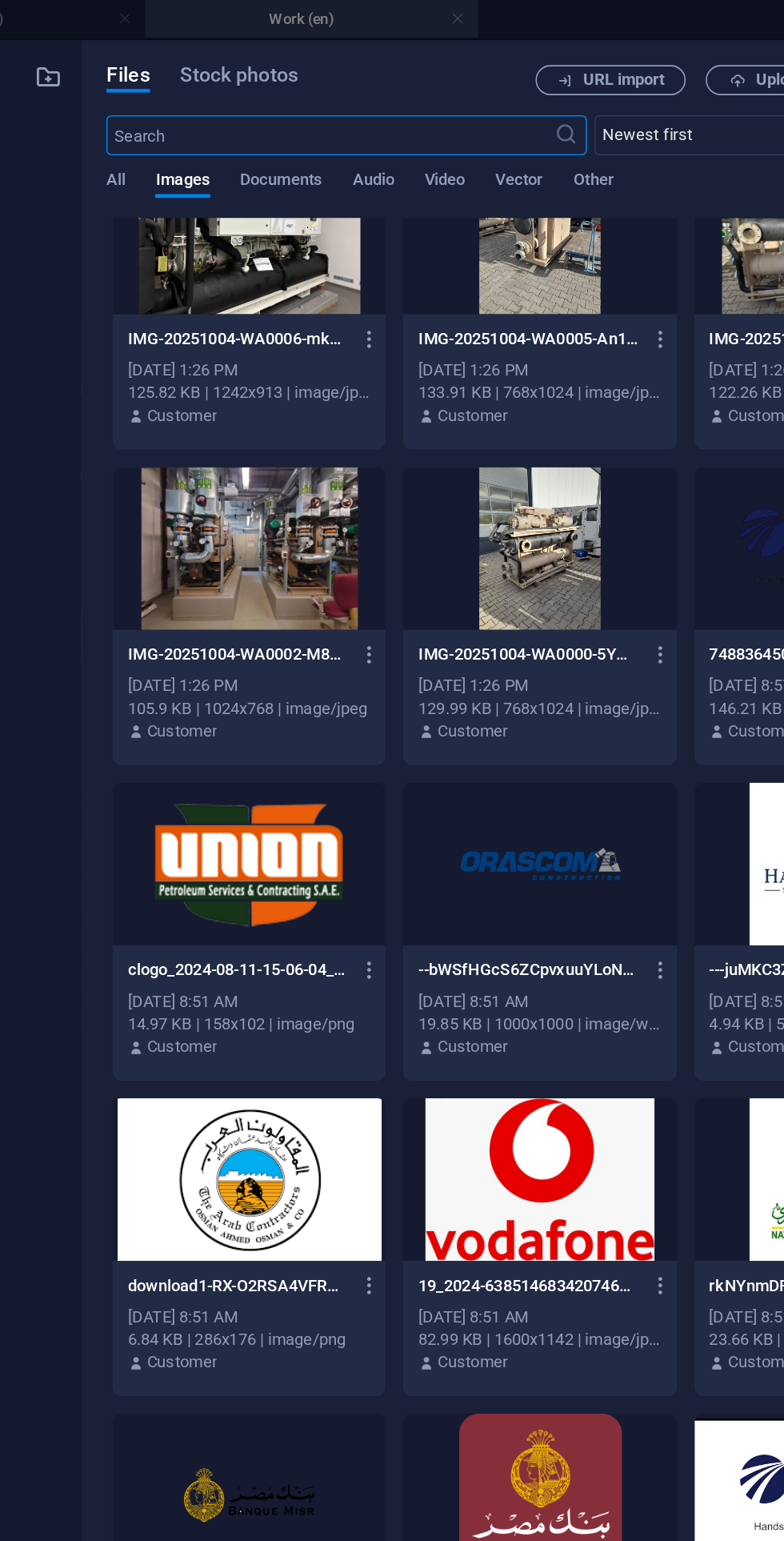
click at [297, 346] on div at bounding box center [279, 350] width 175 height 104
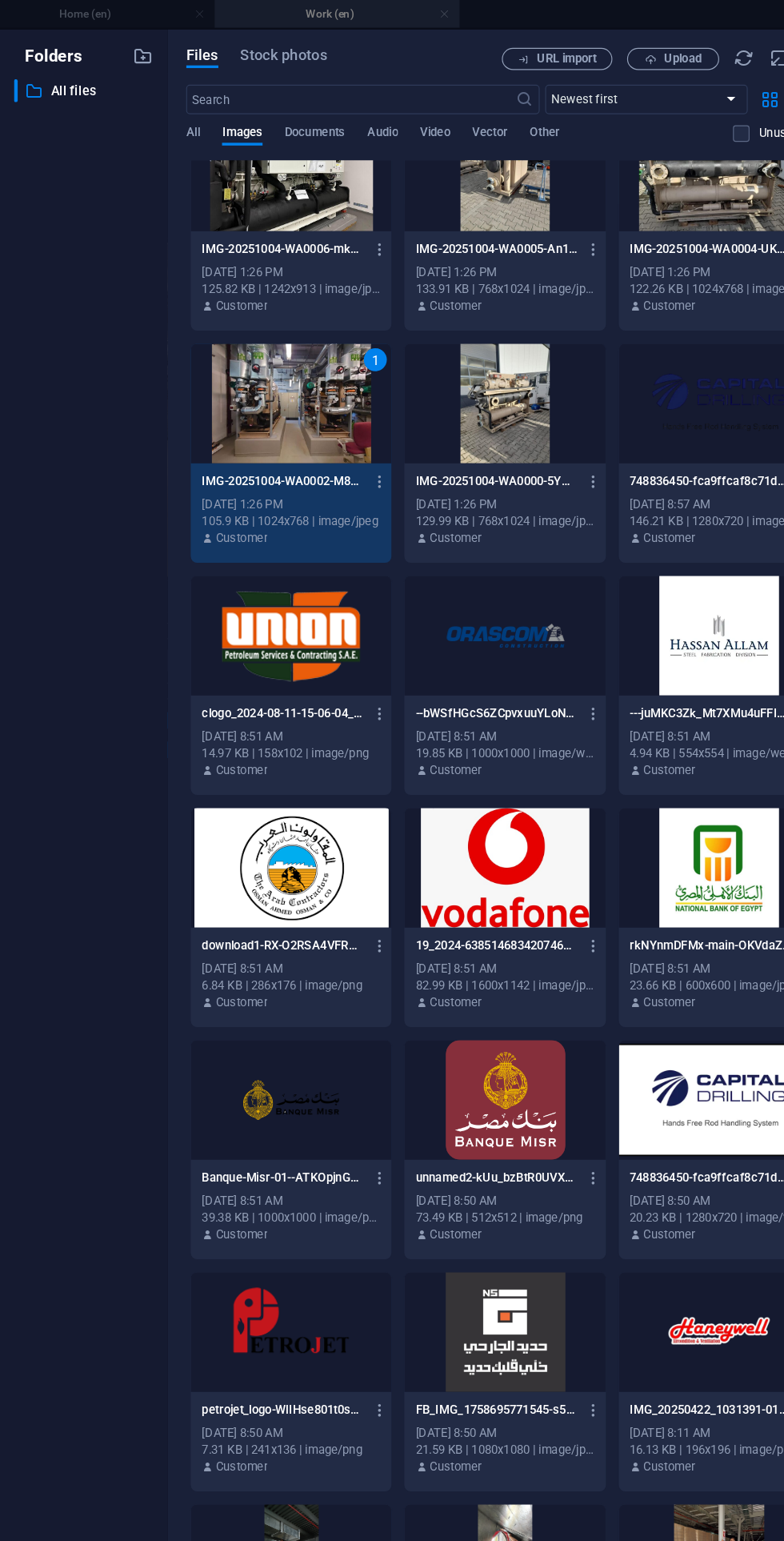
scroll to position [249, 0]
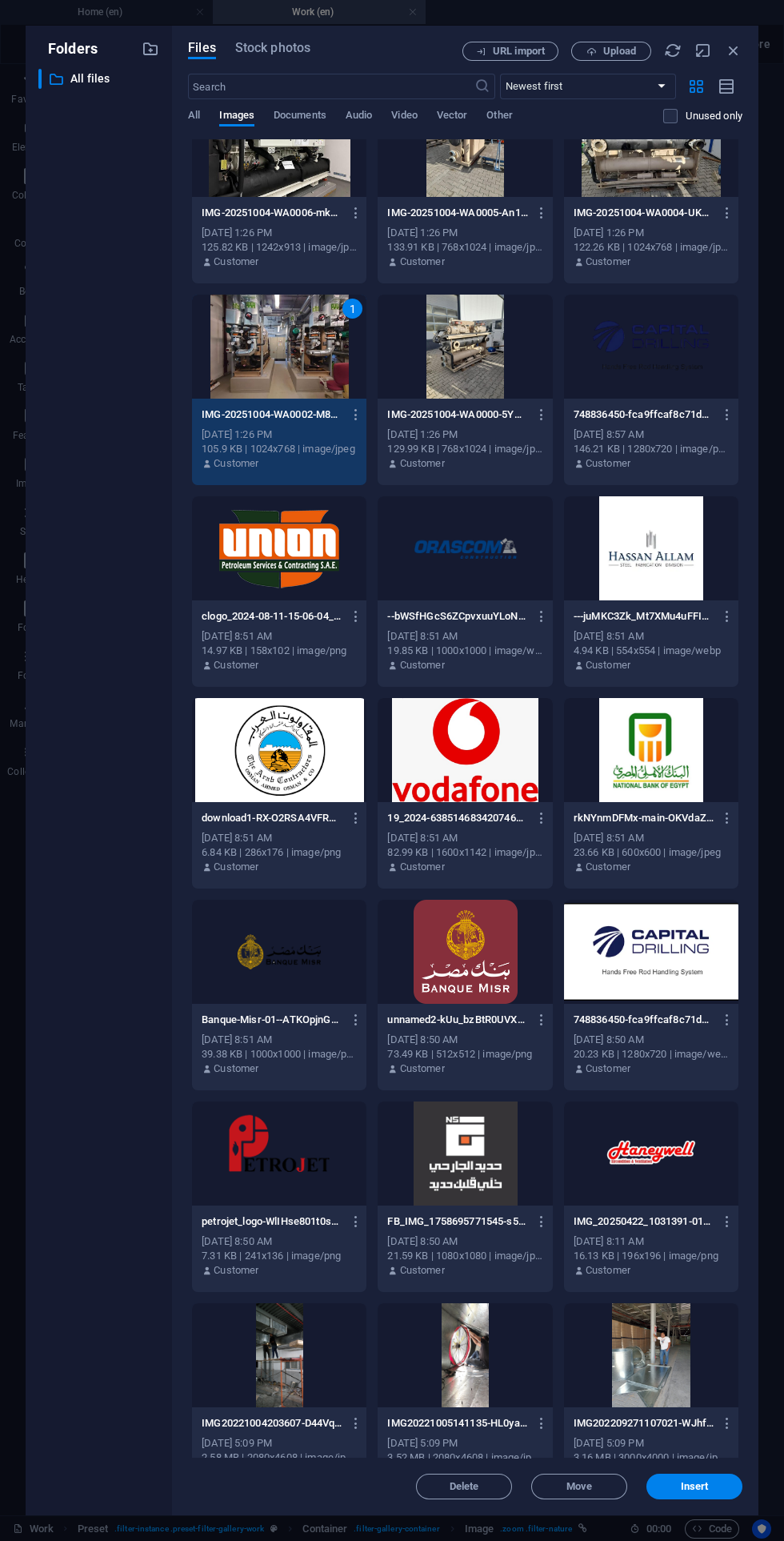
click at [706, 1487] on span "Insert" at bounding box center [695, 1487] width 28 height 10
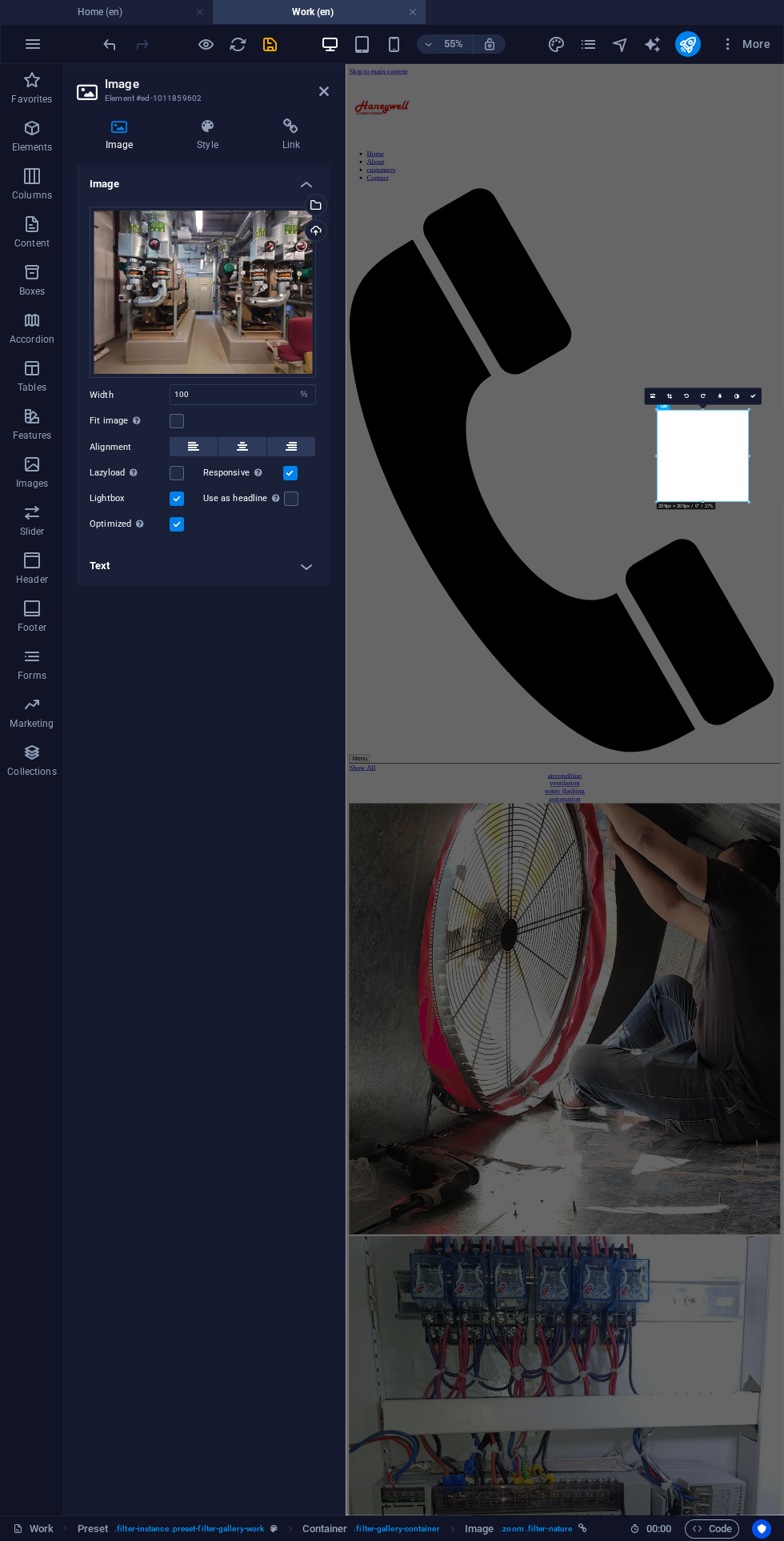
click at [272, 47] on icon "save" at bounding box center [270, 44] width 18 height 18
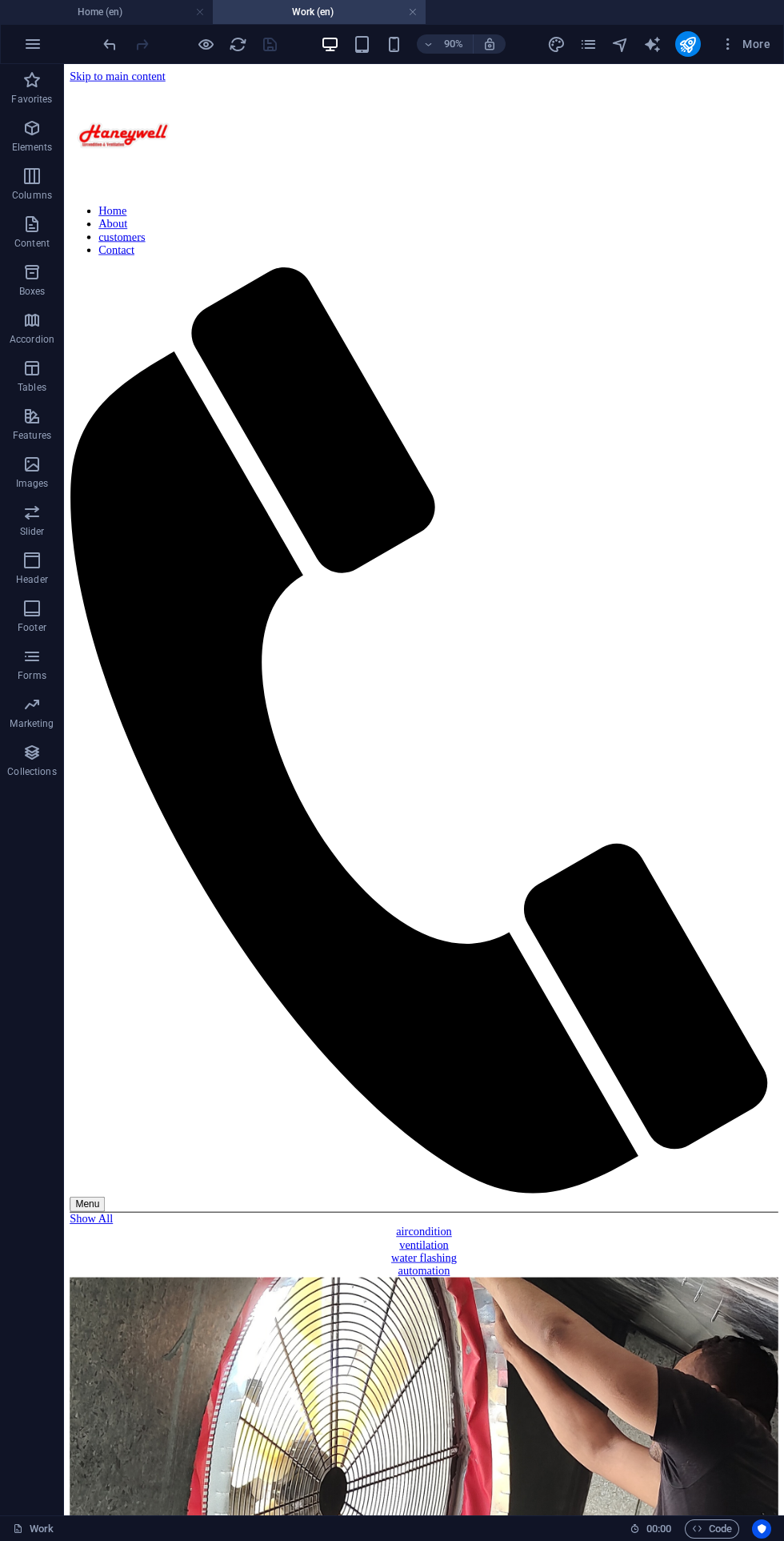
click at [783, 221] on nav "Home About customers Contact" at bounding box center [463, 249] width 787 height 58
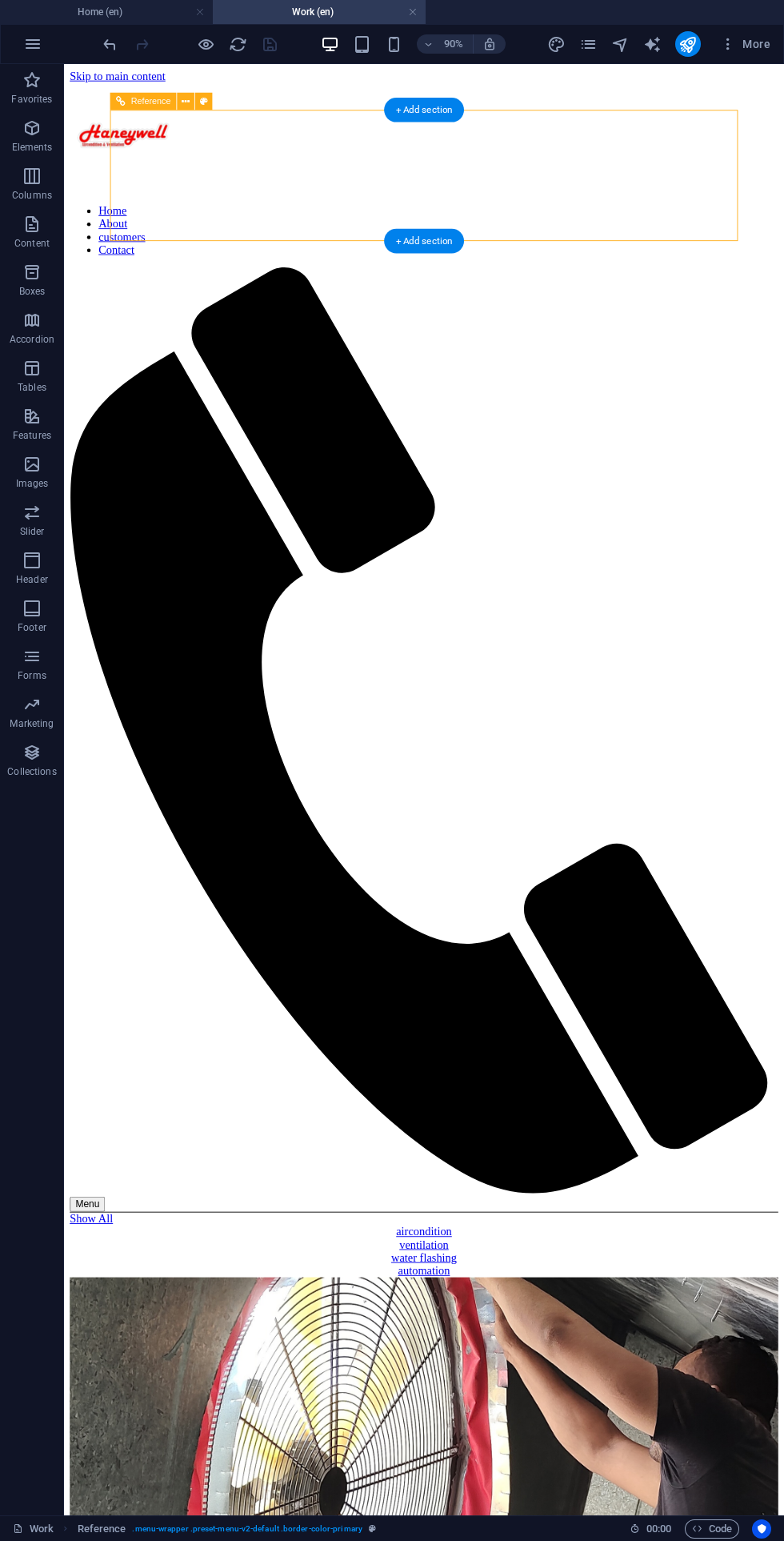
click at [587, 21] on ul "Home (en) Work (en)" at bounding box center [392, 12] width 784 height 24
click at [688, 44] on icon "publish" at bounding box center [687, 44] width 18 height 18
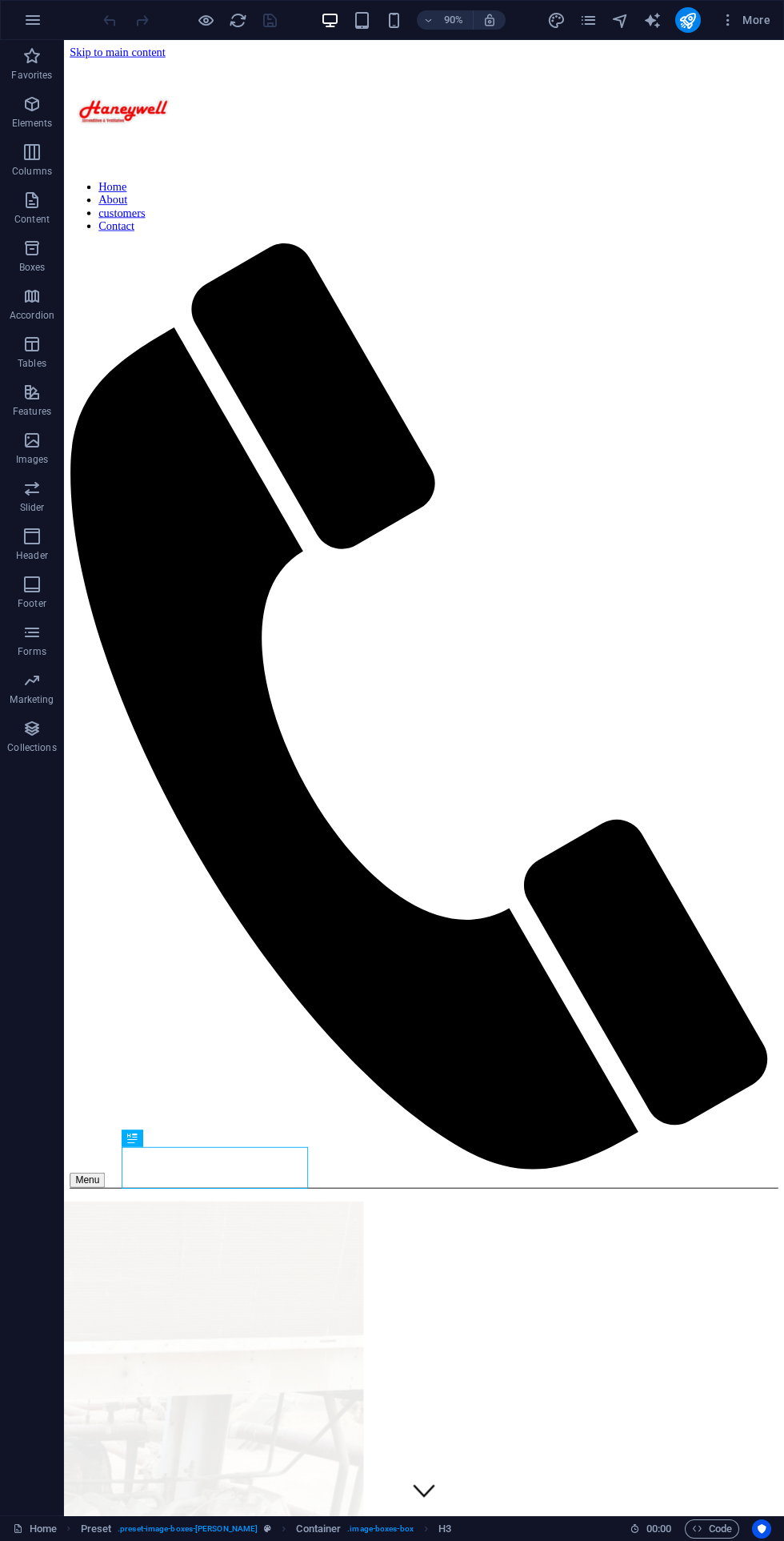
scroll to position [953, 0]
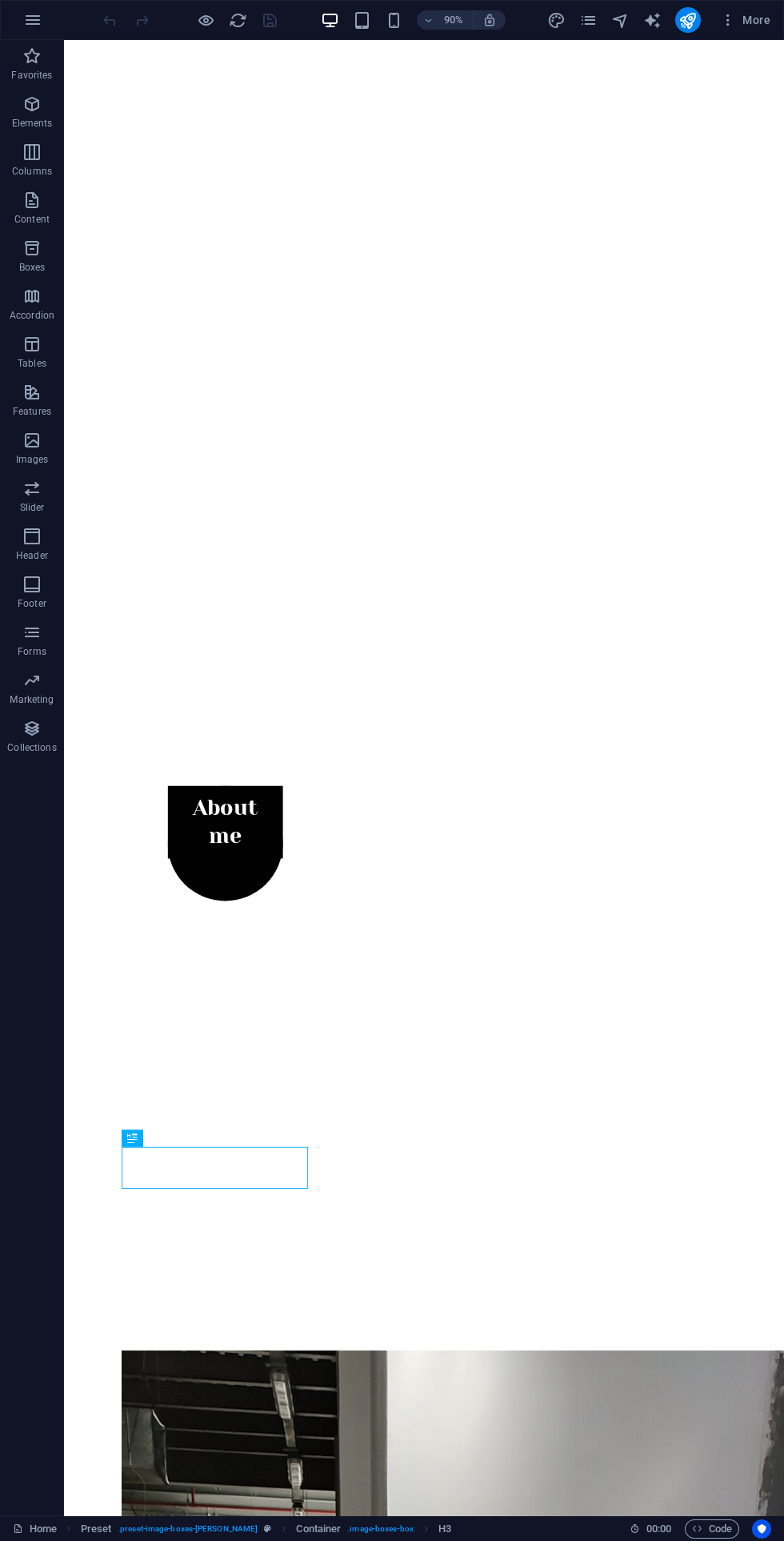
click at [758, 24] on span "More" at bounding box center [745, 20] width 50 height 16
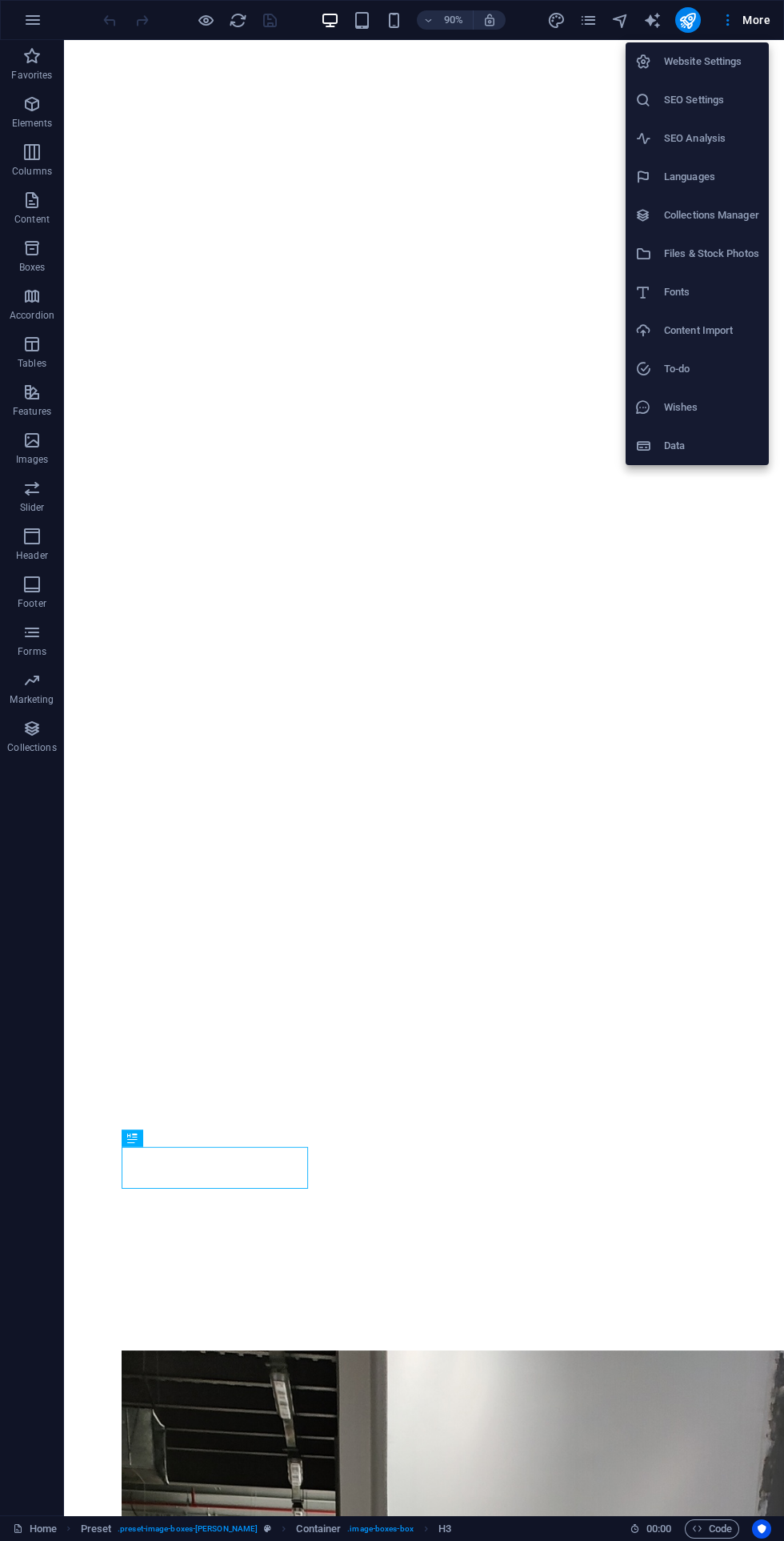
click at [719, 107] on h6 "SEO Settings" at bounding box center [711, 100] width 95 height 19
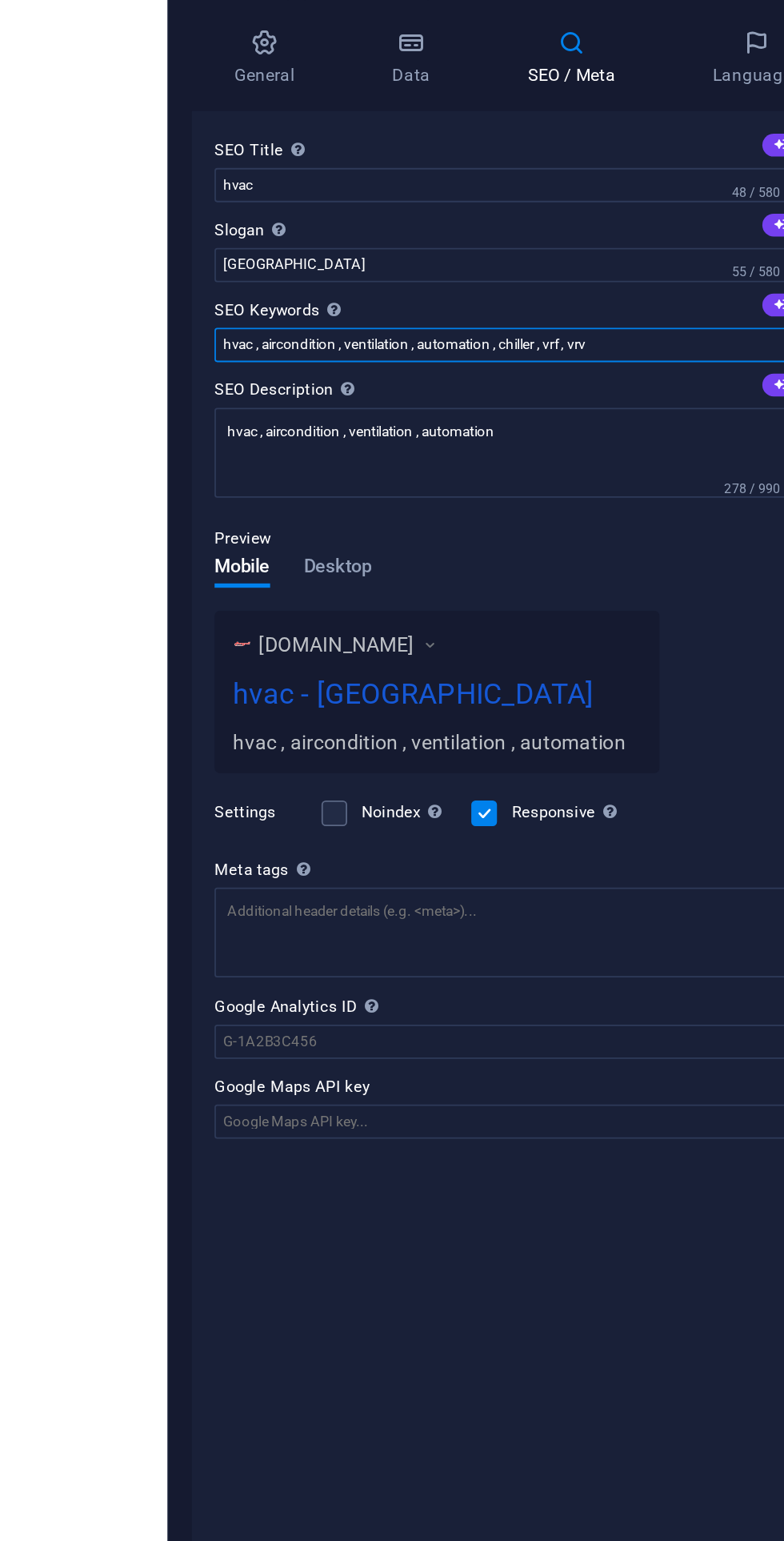
click at [679, 272] on input "hvac , aircondition , ventilation , automation , chiller , vrf , vrv" at bounding box center [589, 272] width 341 height 19
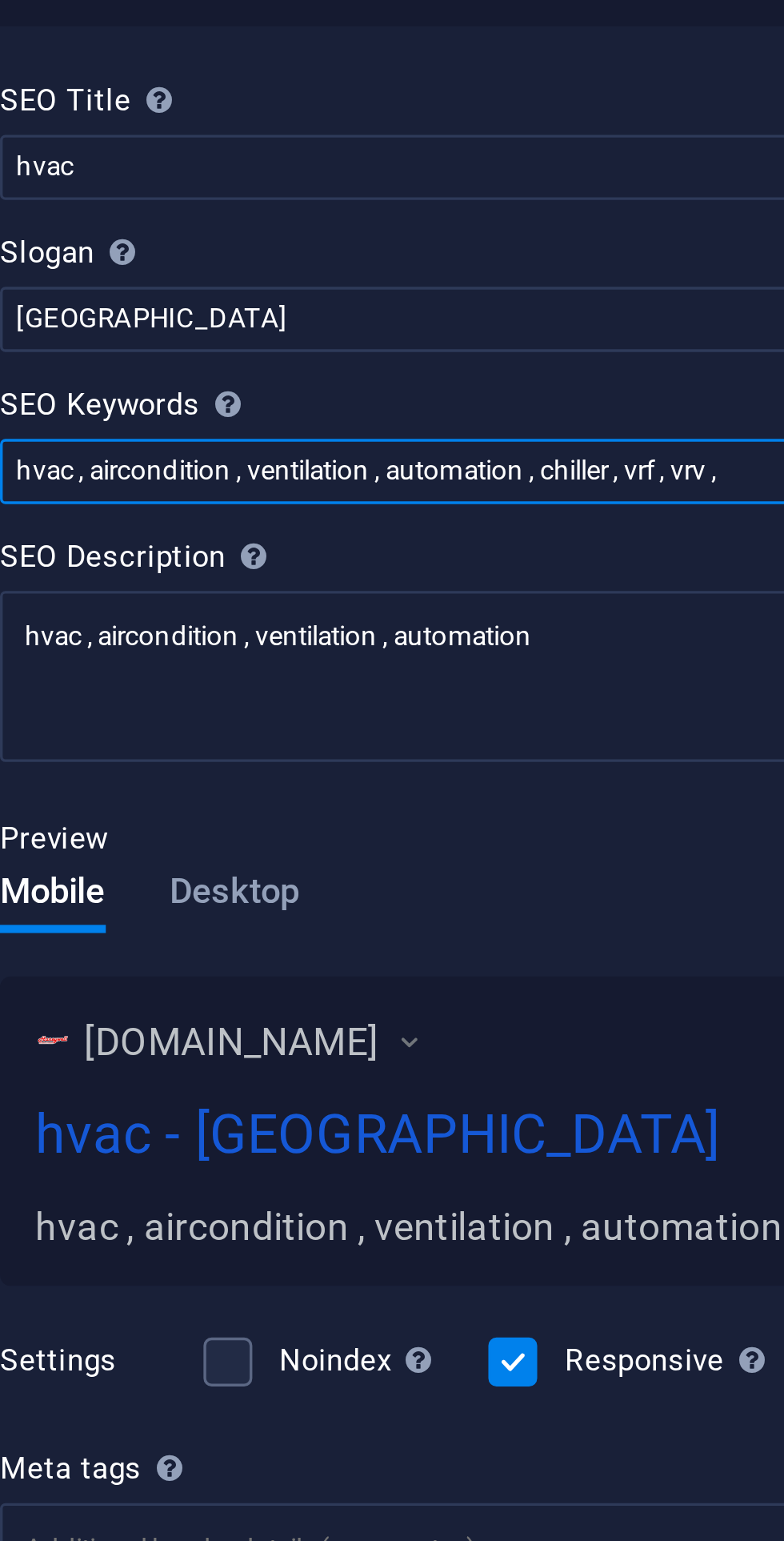
click at [636, 273] on input "hvac , aircondition , ventilation , automation , chiller , vrf , vrv ," at bounding box center [589, 272] width 341 height 19
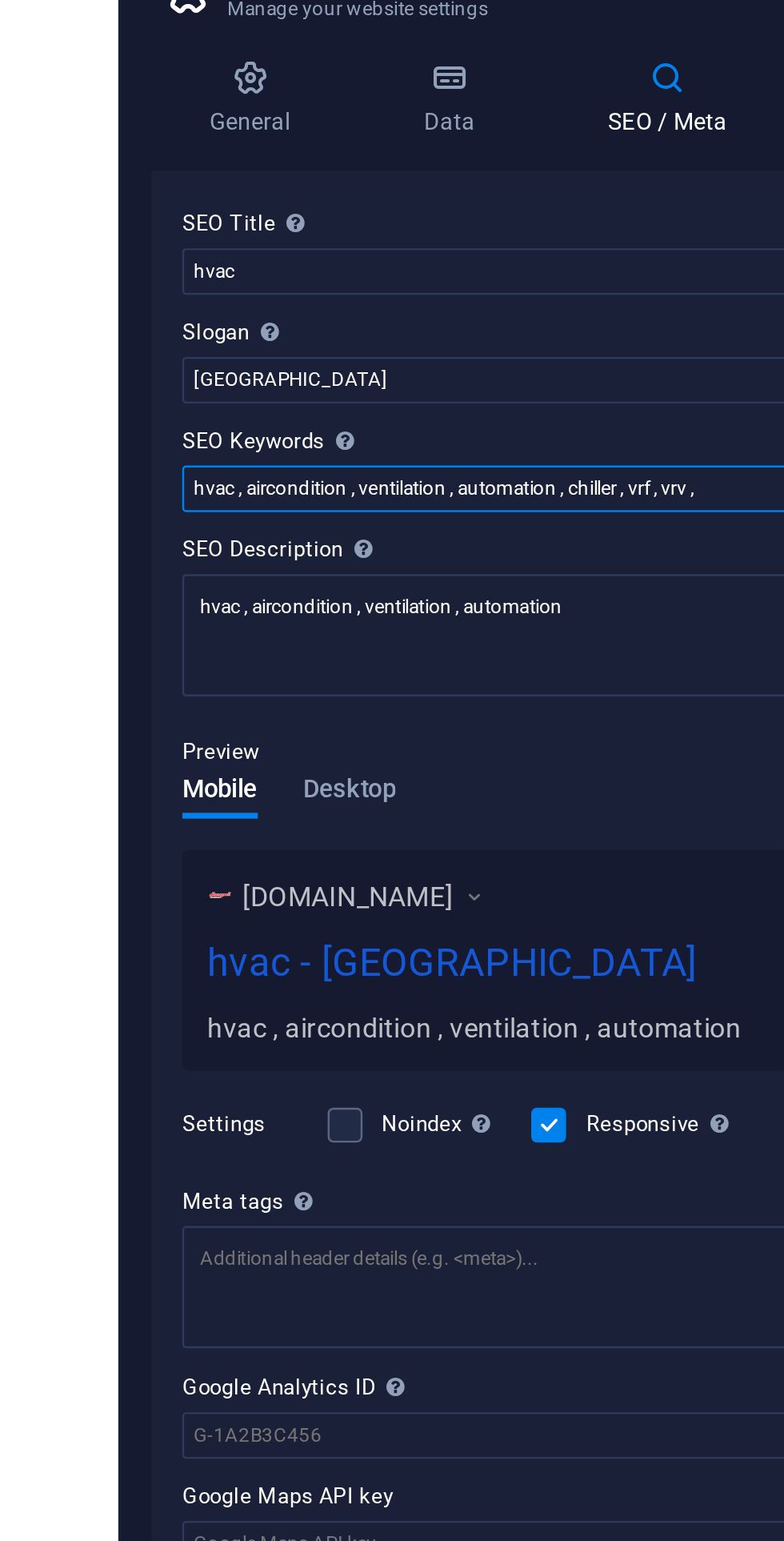
click at [649, 271] on input "hvac , aircondition , ventilation , automation , chiller , vrf , vrv ," at bounding box center [589, 272] width 341 height 19
click at [649, 274] on input "hvac , aircondition , ventilation , automation , chiller , vrf , vrv ," at bounding box center [589, 272] width 341 height 19
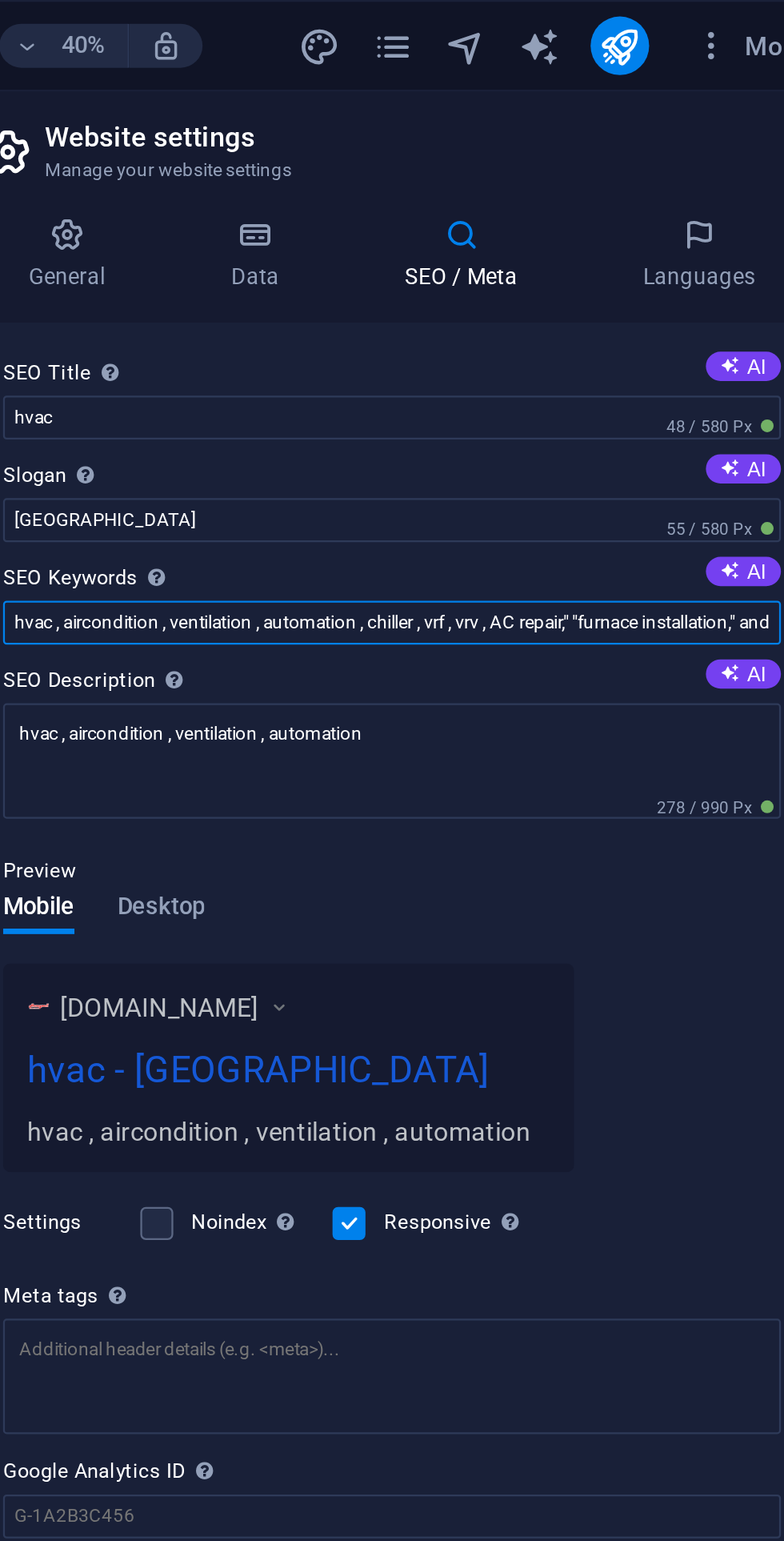
scroll to position [0, 332]
click at [610, 275] on input "hvac , aircondition , ventilation , automation , chiller , vrf , vrv , AC repai…" at bounding box center [589, 272] width 341 height 19
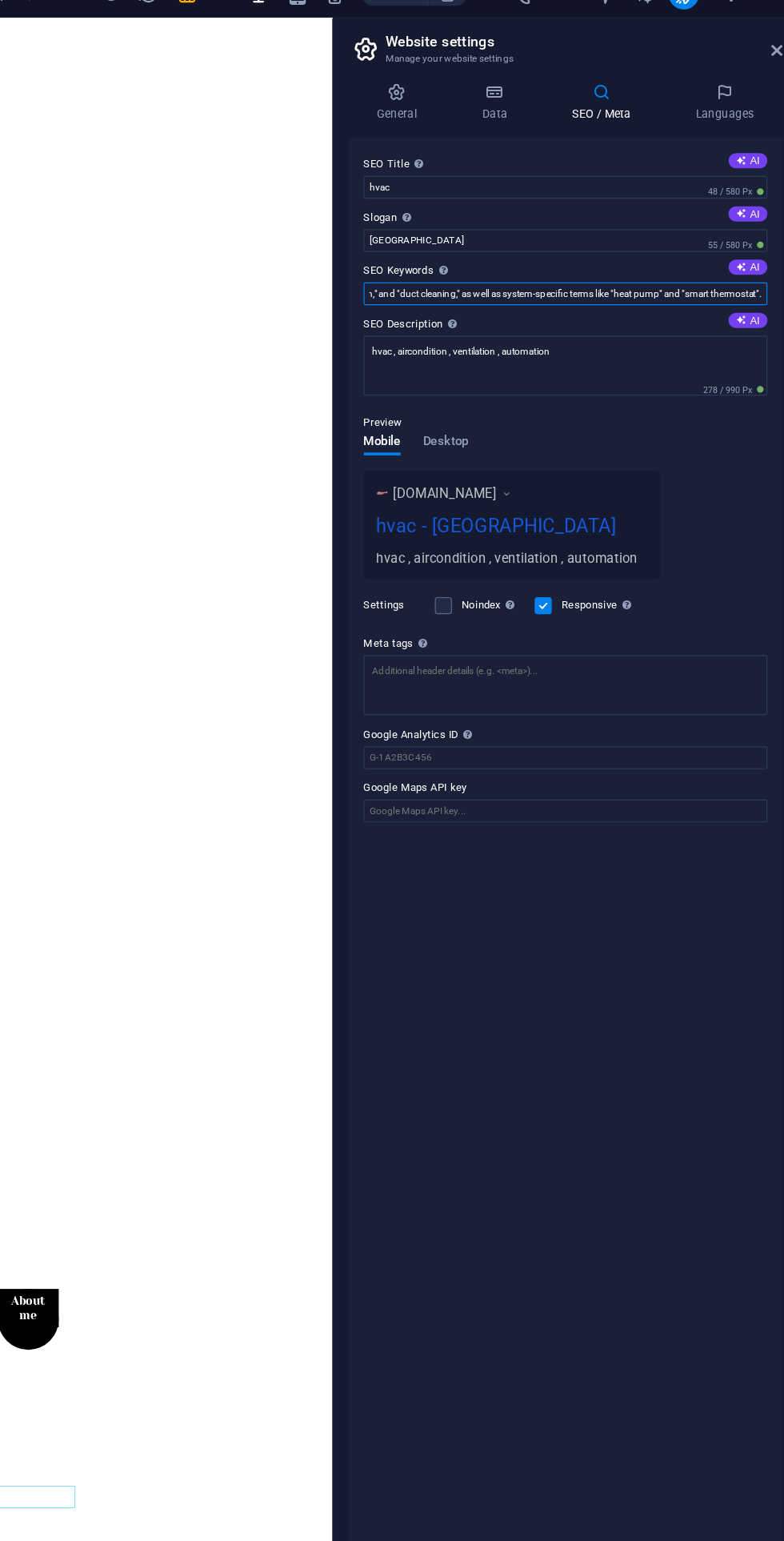
scroll to position [0, 0]
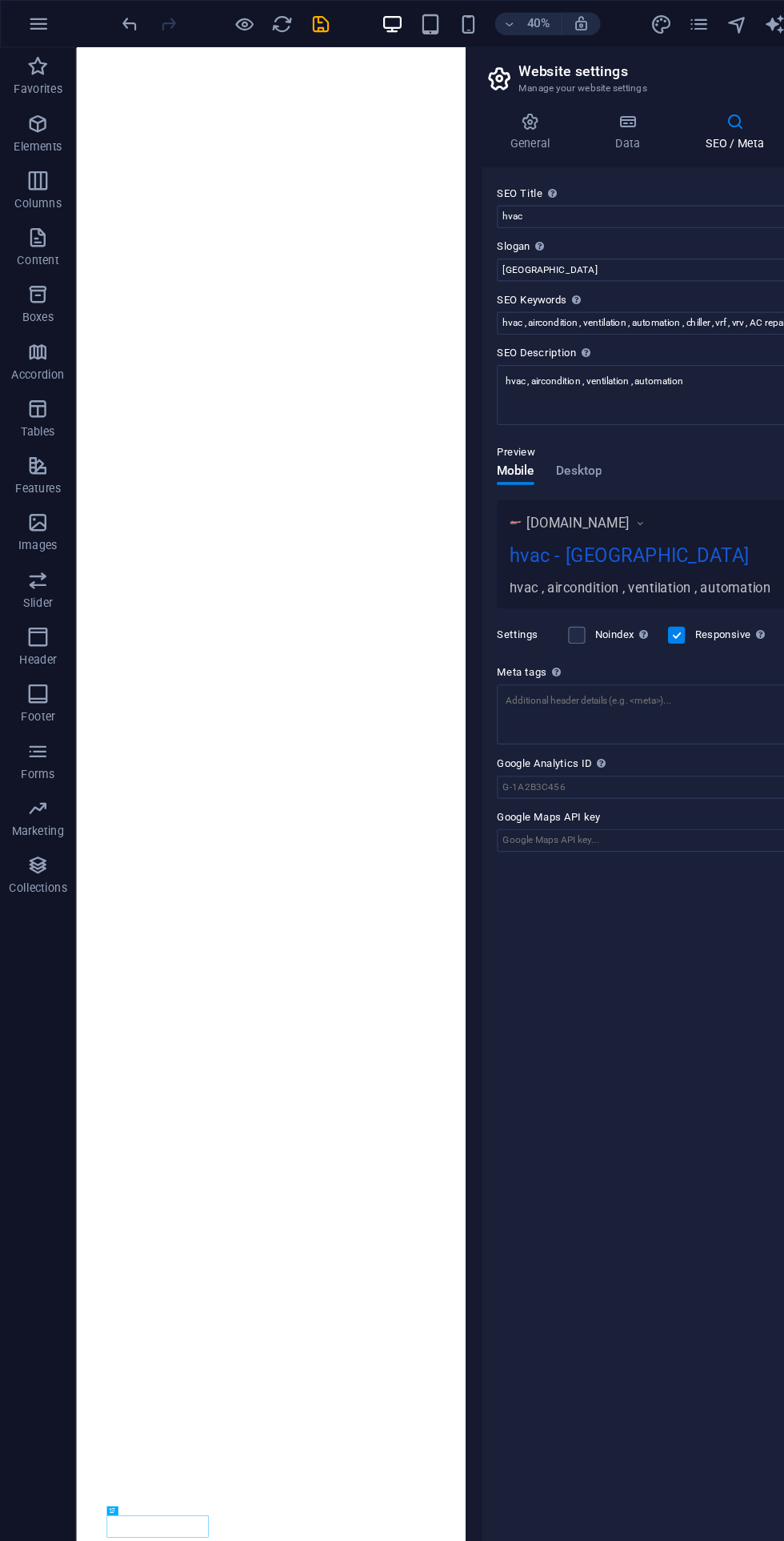
click at [112, 16] on icon "undo" at bounding box center [110, 20] width 18 height 18
type input "hvac , aircondition , ventilation , automation , chiller , vrf , vrv ,"
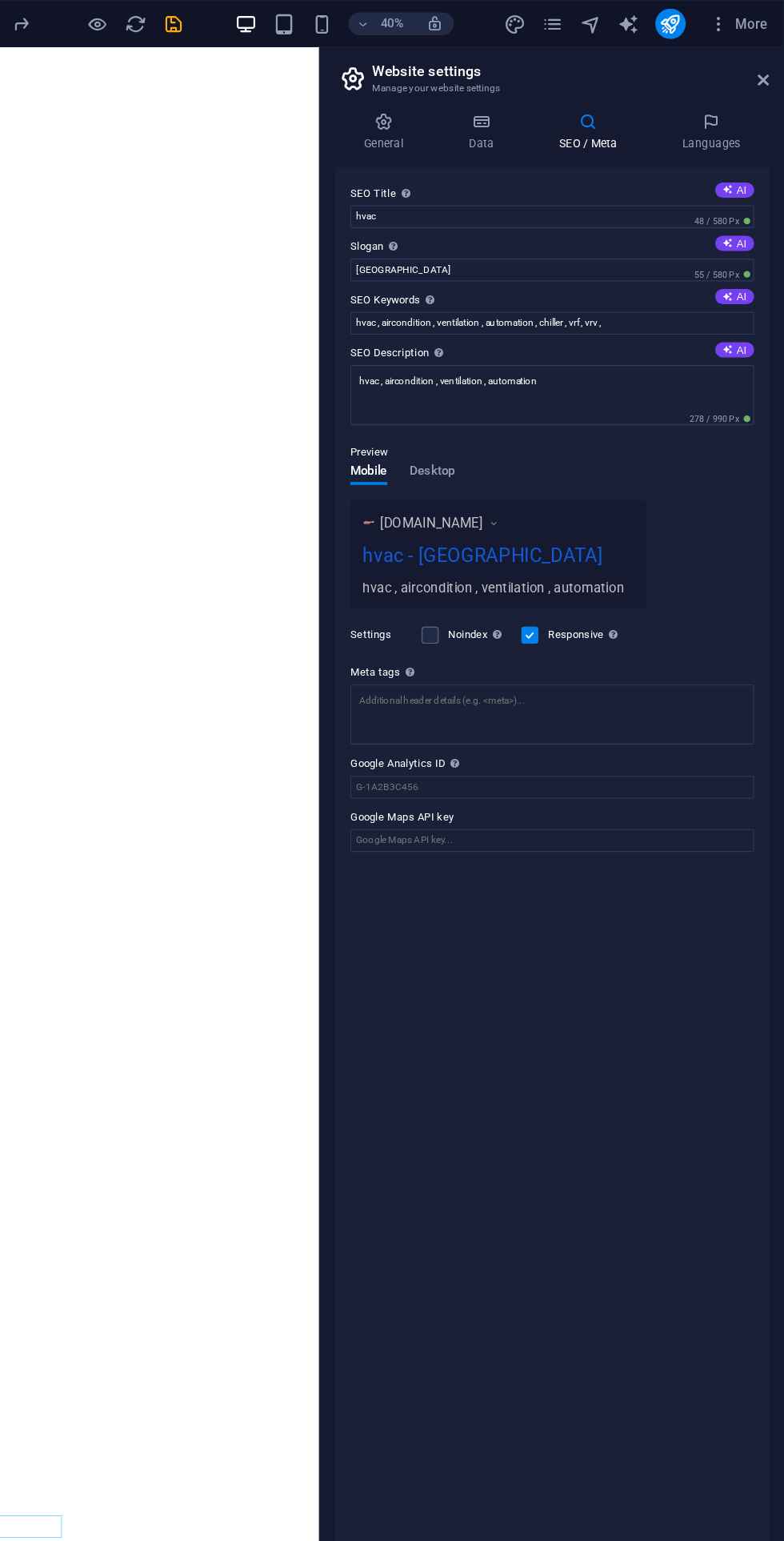
click at [277, 31] on div at bounding box center [189, 20] width 179 height 26
click at [270, 16] on icon "save" at bounding box center [270, 20] width 18 height 18
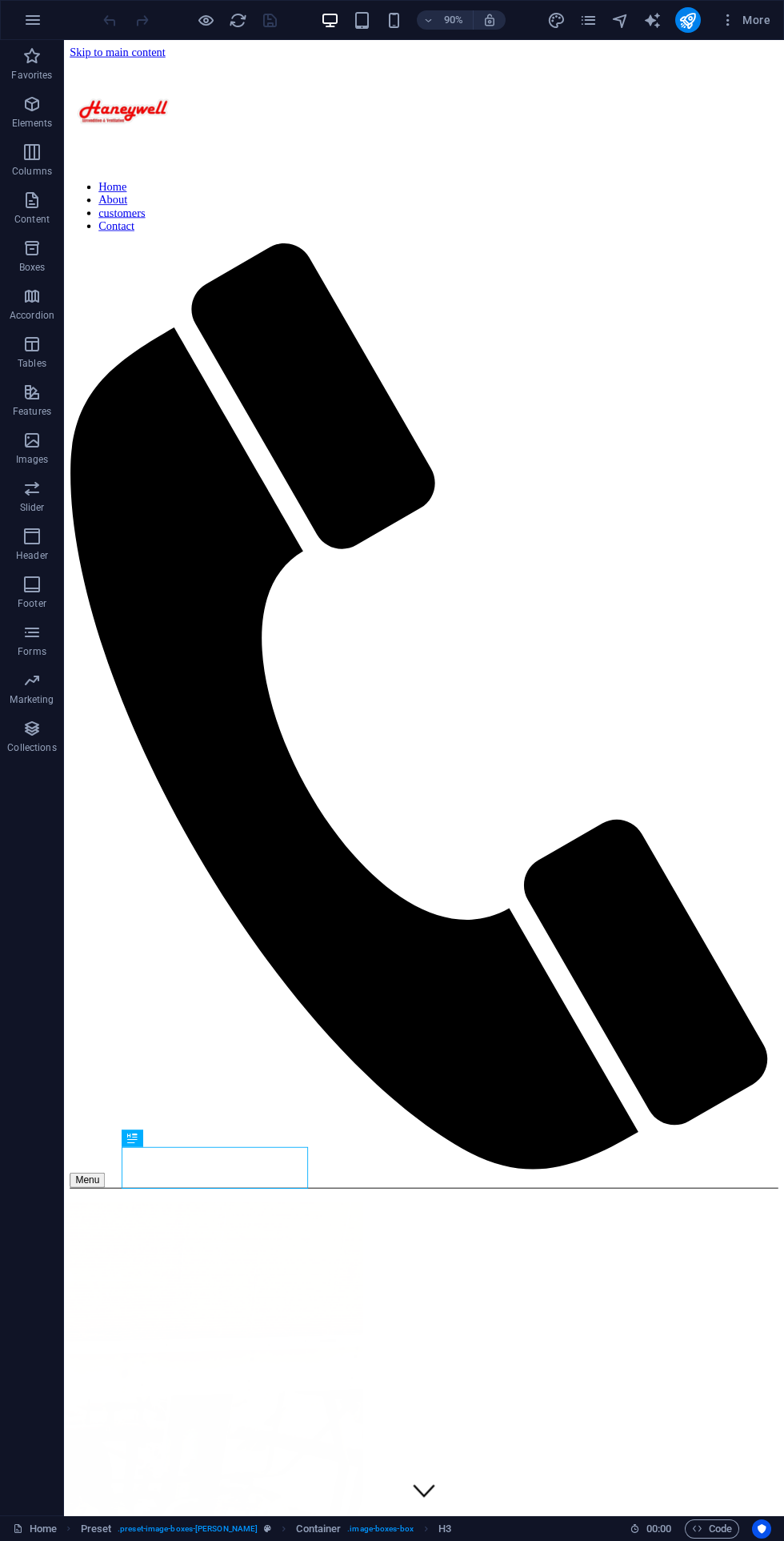
scroll to position [953, 0]
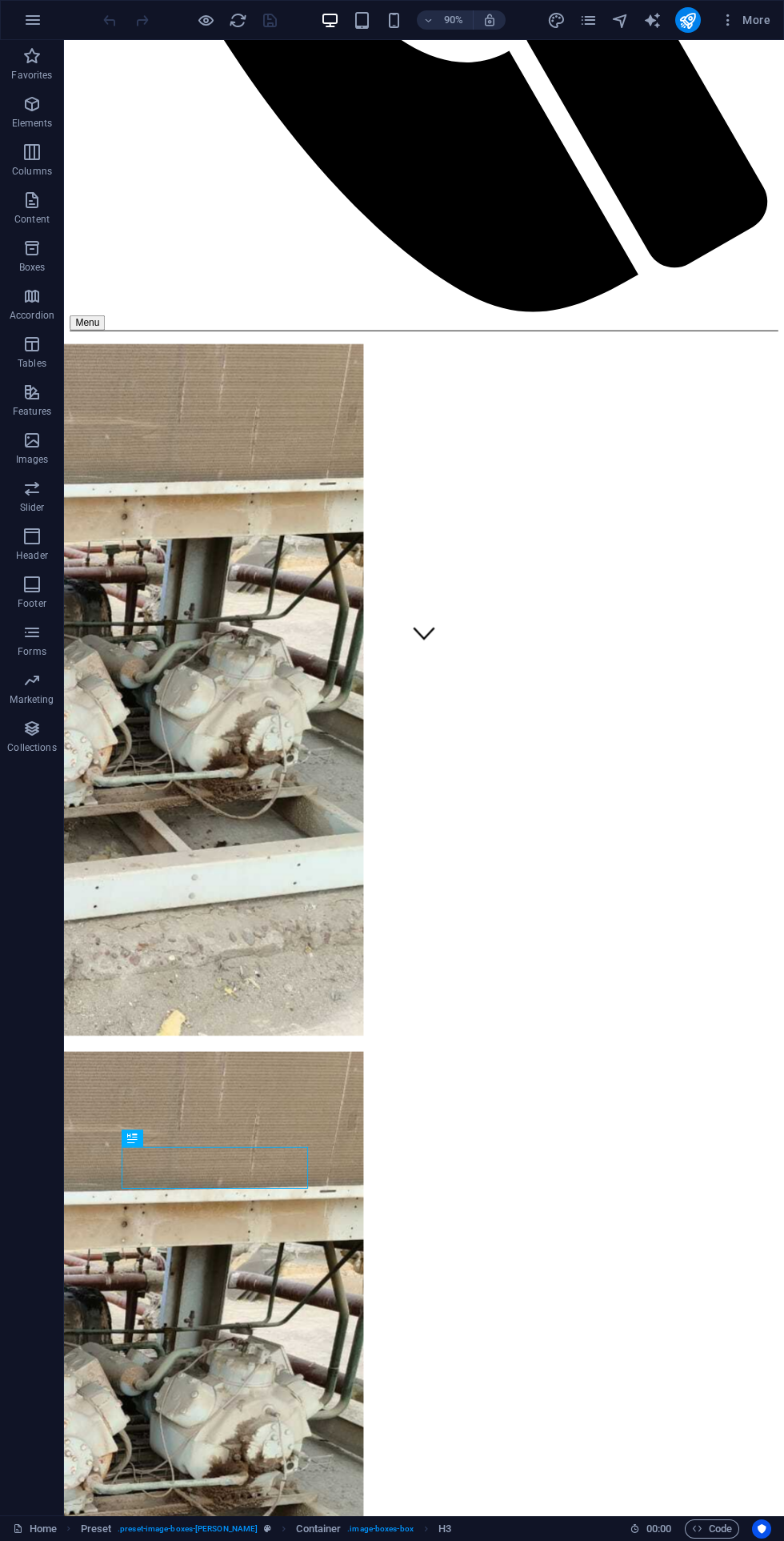
click at [736, 19] on icon "button" at bounding box center [728, 20] width 16 height 16
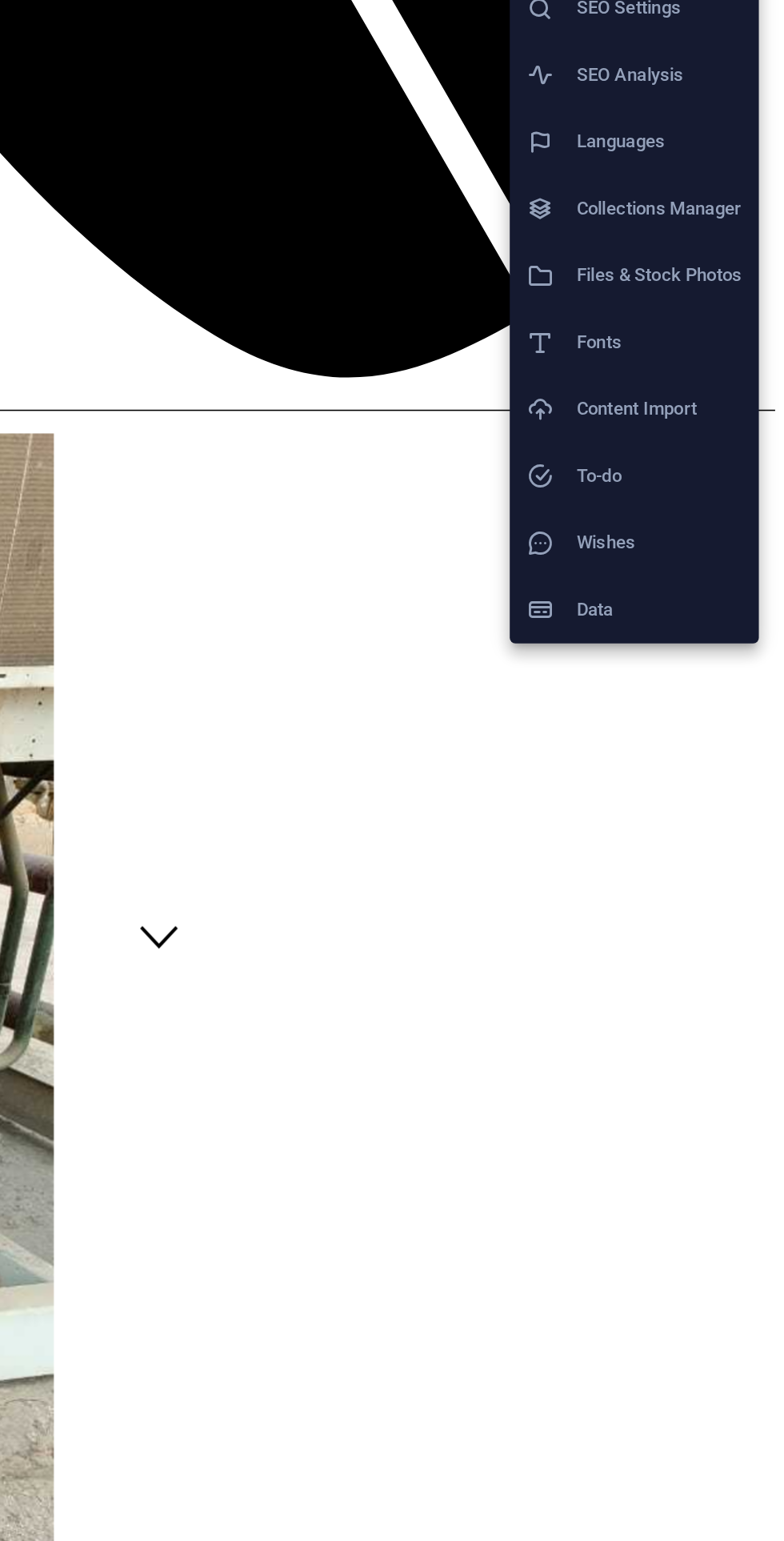
scroll to position [0, 0]
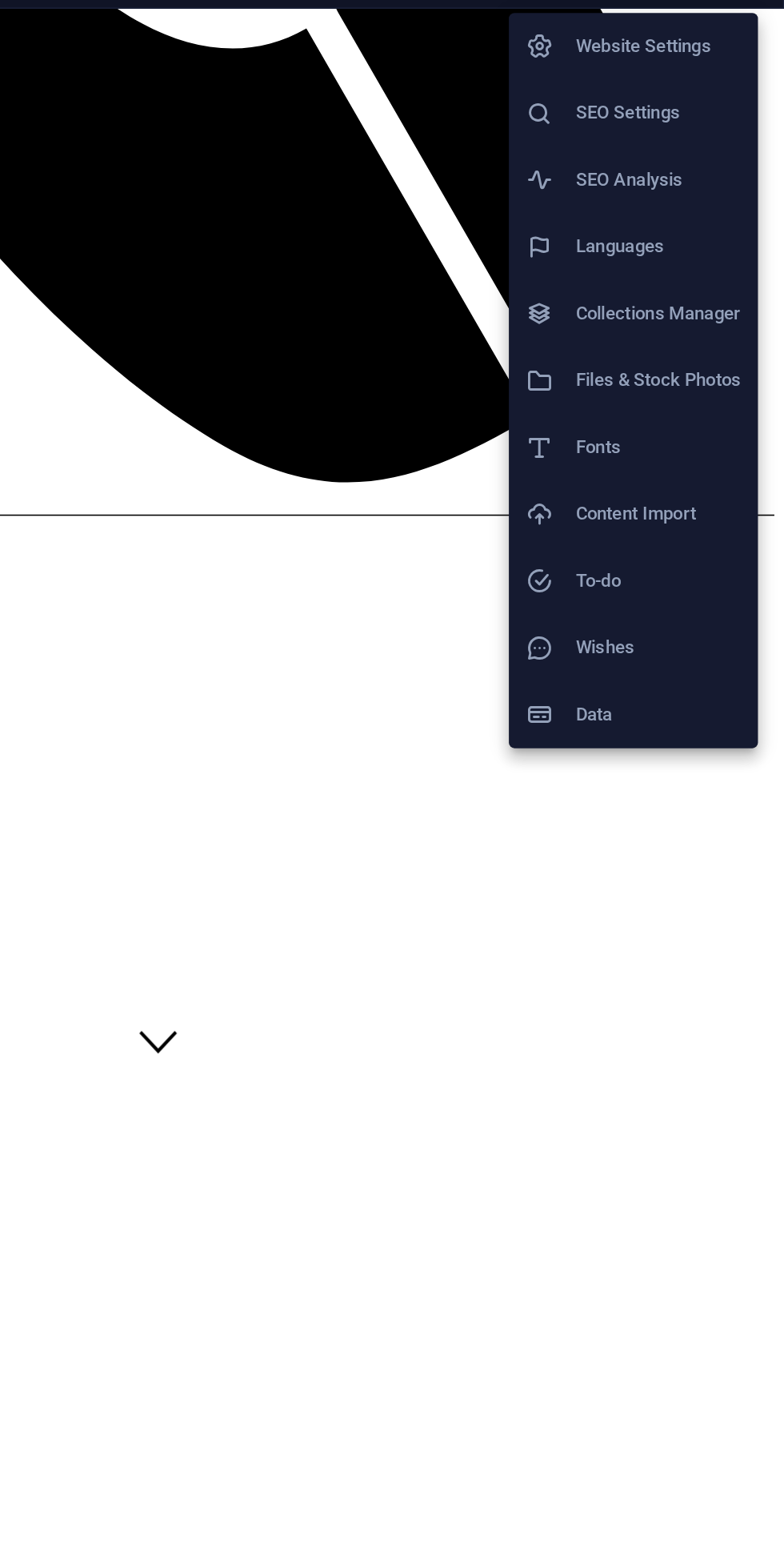
click at [721, 137] on h6 "SEO Analysis" at bounding box center [711, 138] width 95 height 19
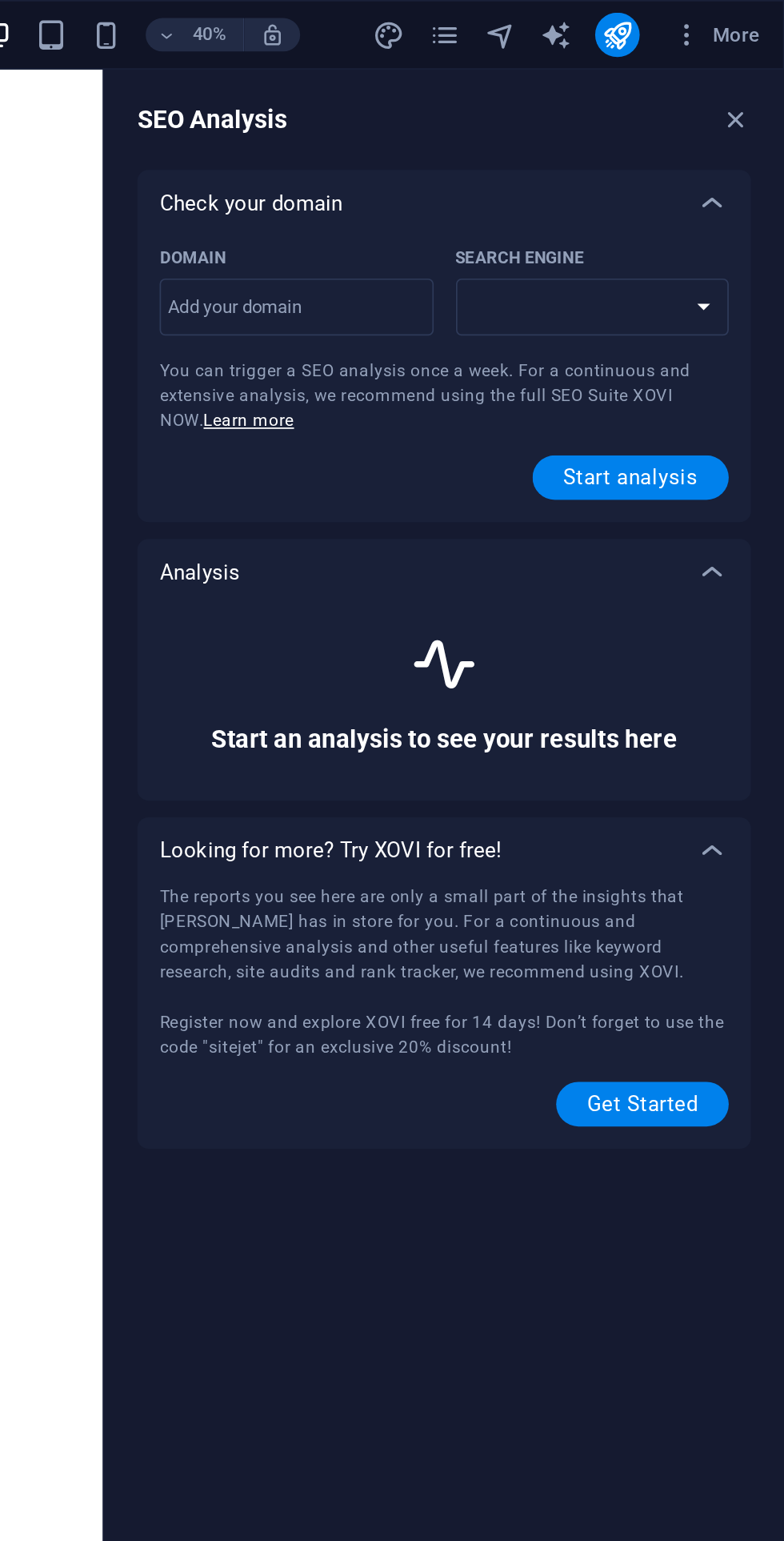
select select "[DOMAIN_NAME]"
click at [511, 177] on input "Domain ​" at bounding box center [504, 177] width 157 height 26
type input "www.haneywell-eg.co"
select select "[DOMAIN_NAME]"
type input "[DOMAIN_NAME]"
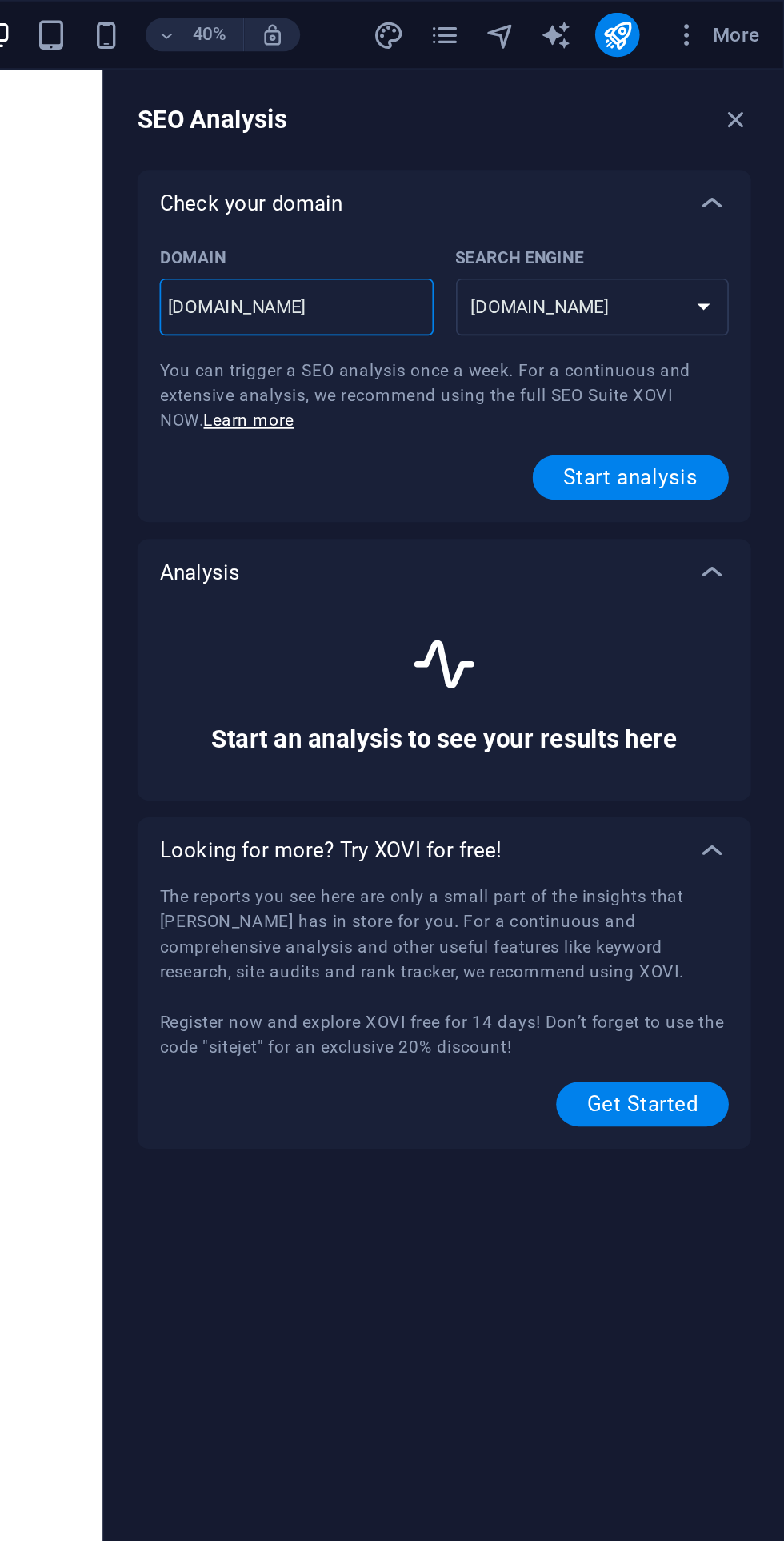
select select "[DOMAIN_NAME]"
type input "[DOMAIN_NAME]"
click at [723, 281] on span "Start analysis" at bounding box center [696, 274] width 78 height 13
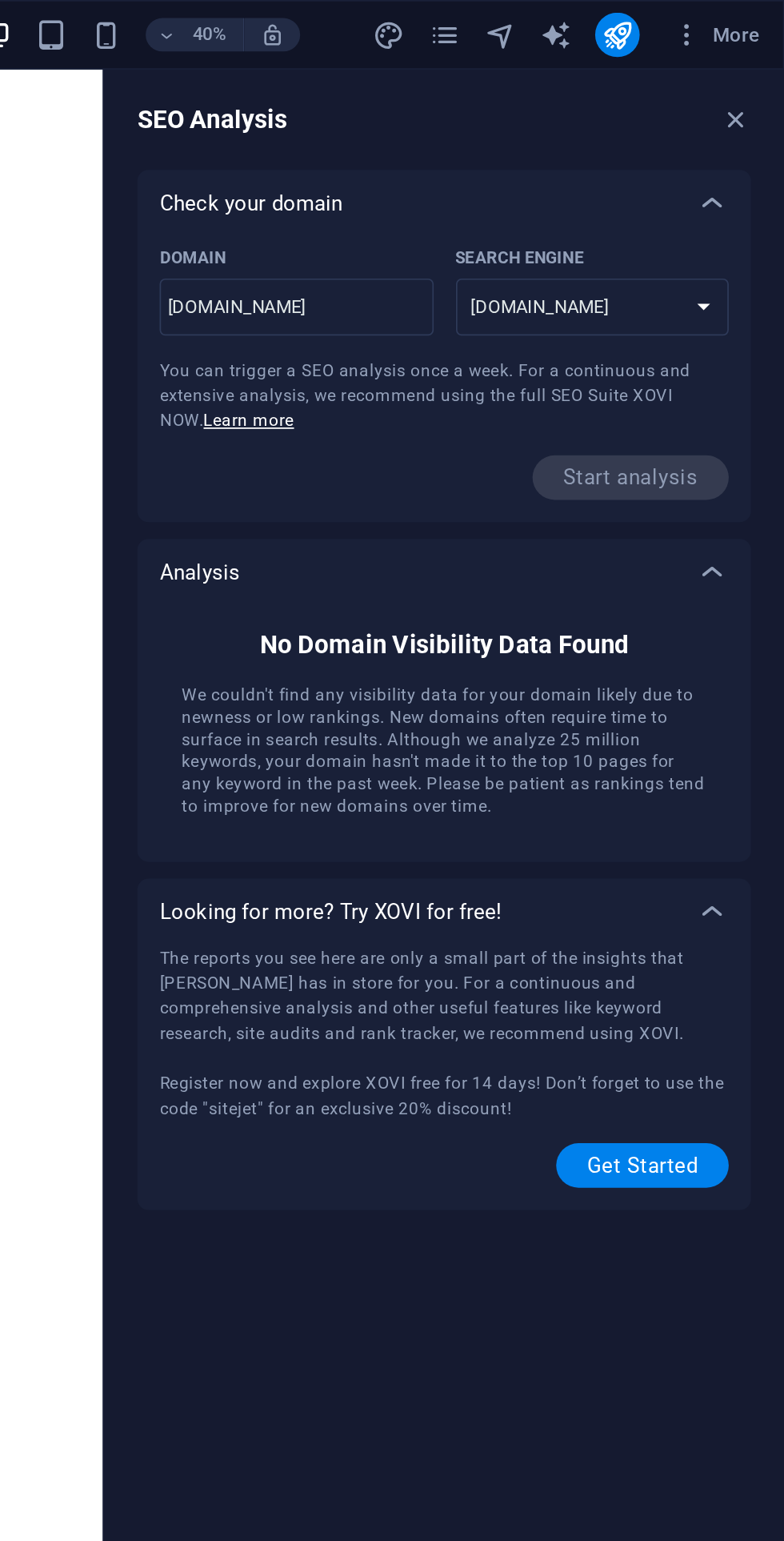
click at [502, 247] on link "Learn more" at bounding box center [476, 241] width 52 height 11
click at [727, 676] on span "Get Started" at bounding box center [703, 670] width 64 height 13
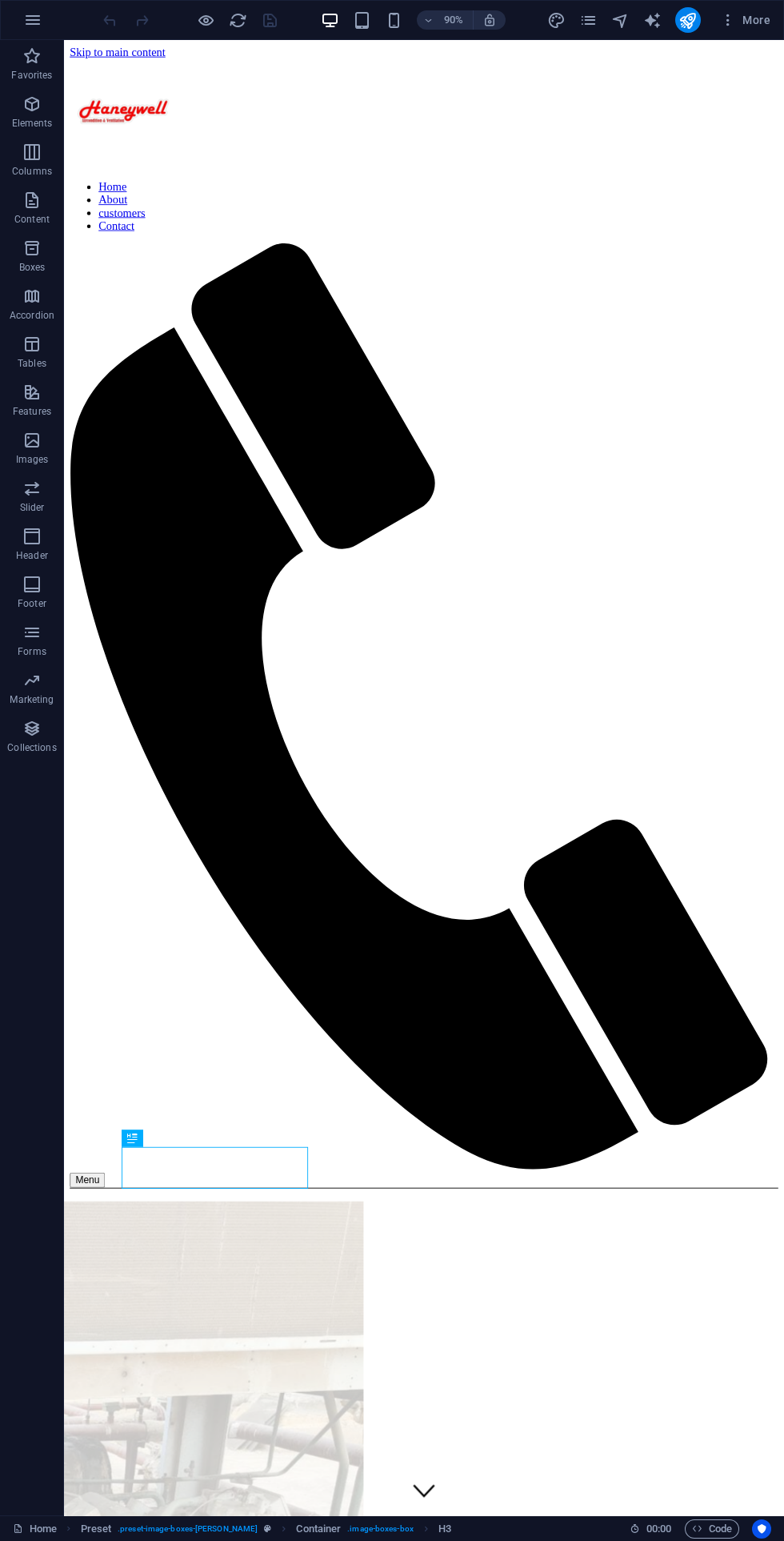
scroll to position [953, 0]
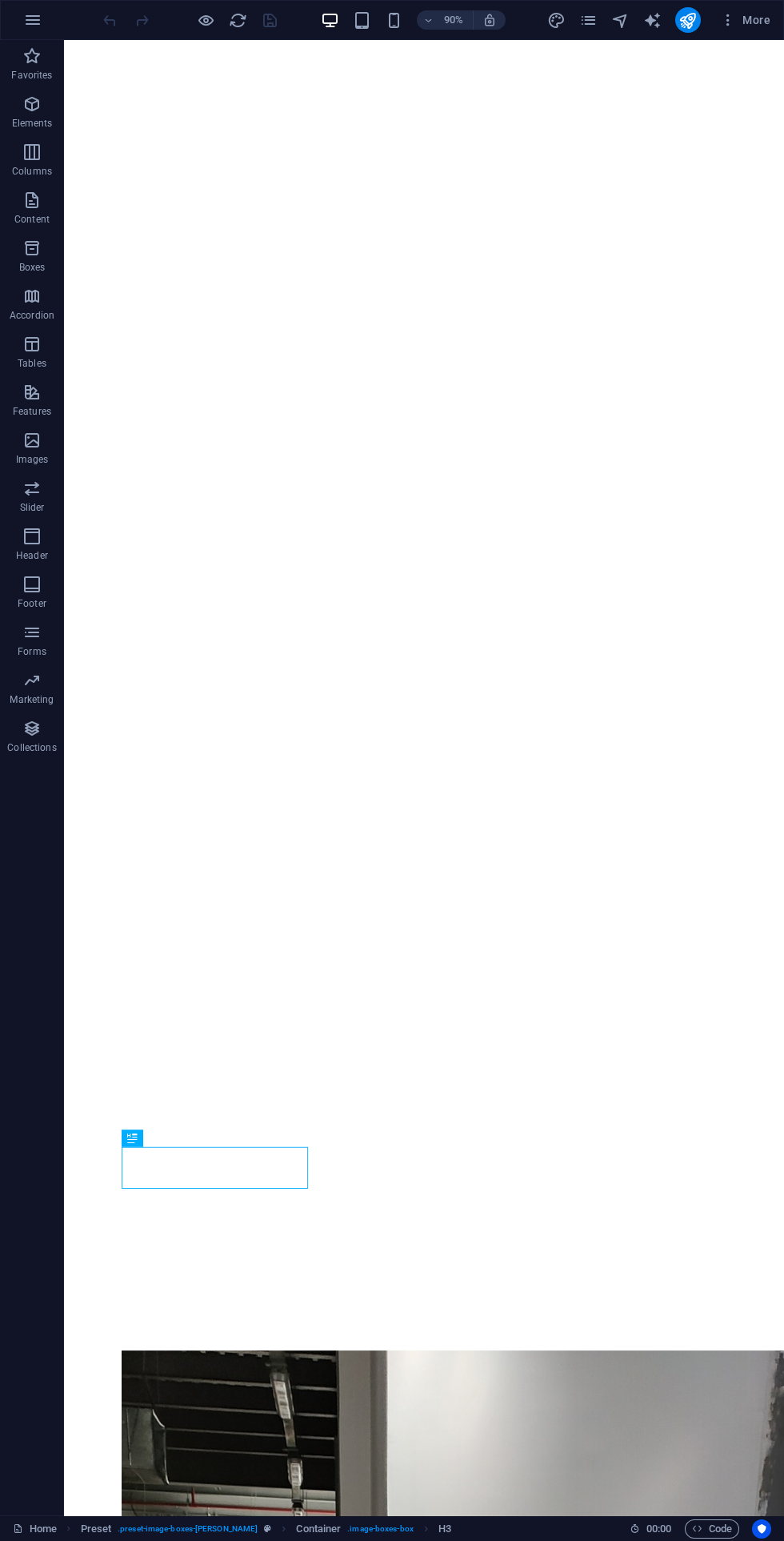
click at [729, 20] on icon "button" at bounding box center [728, 20] width 16 height 16
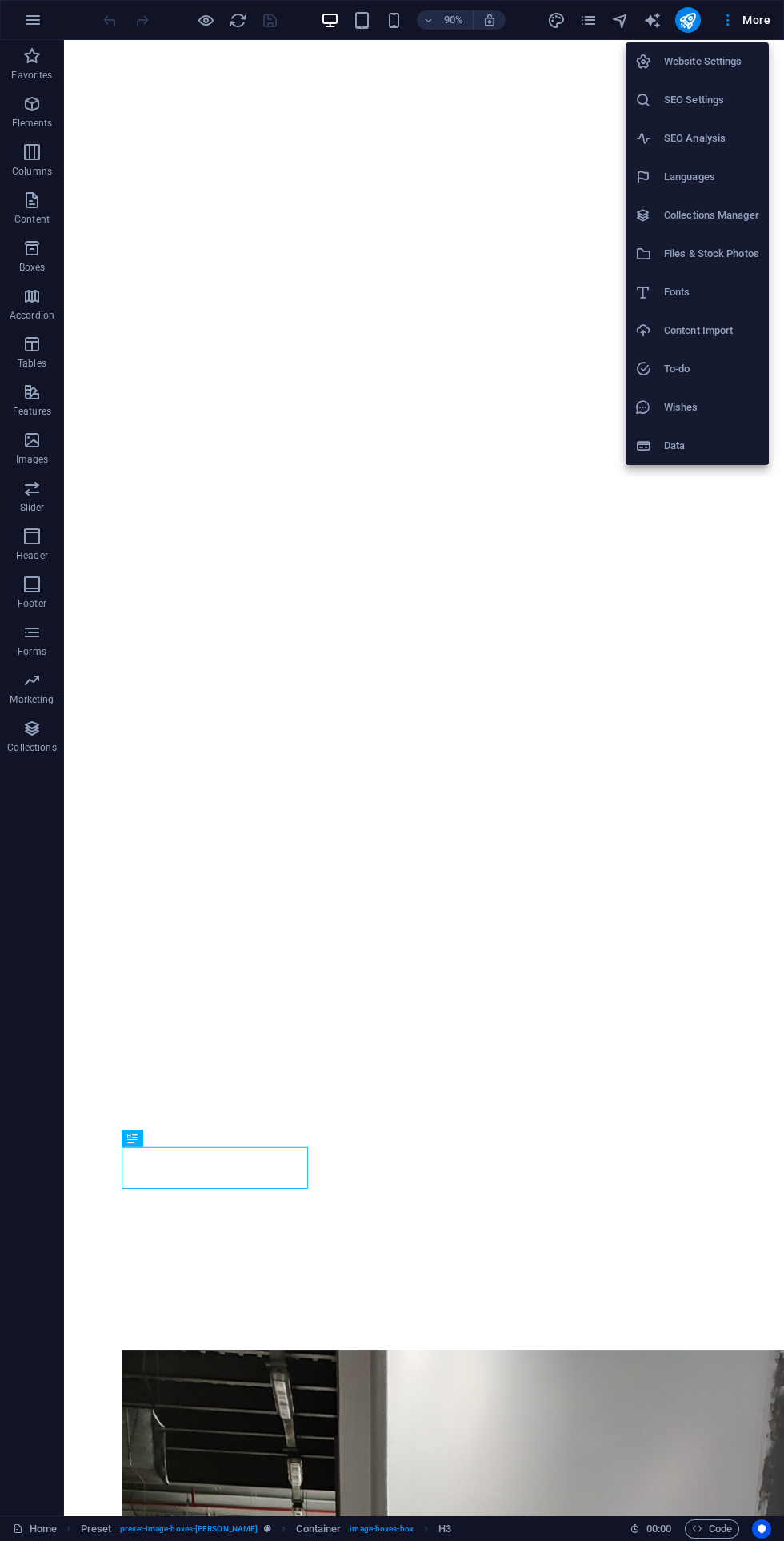
click at [719, 107] on h6 "SEO Settings" at bounding box center [711, 100] width 95 height 19
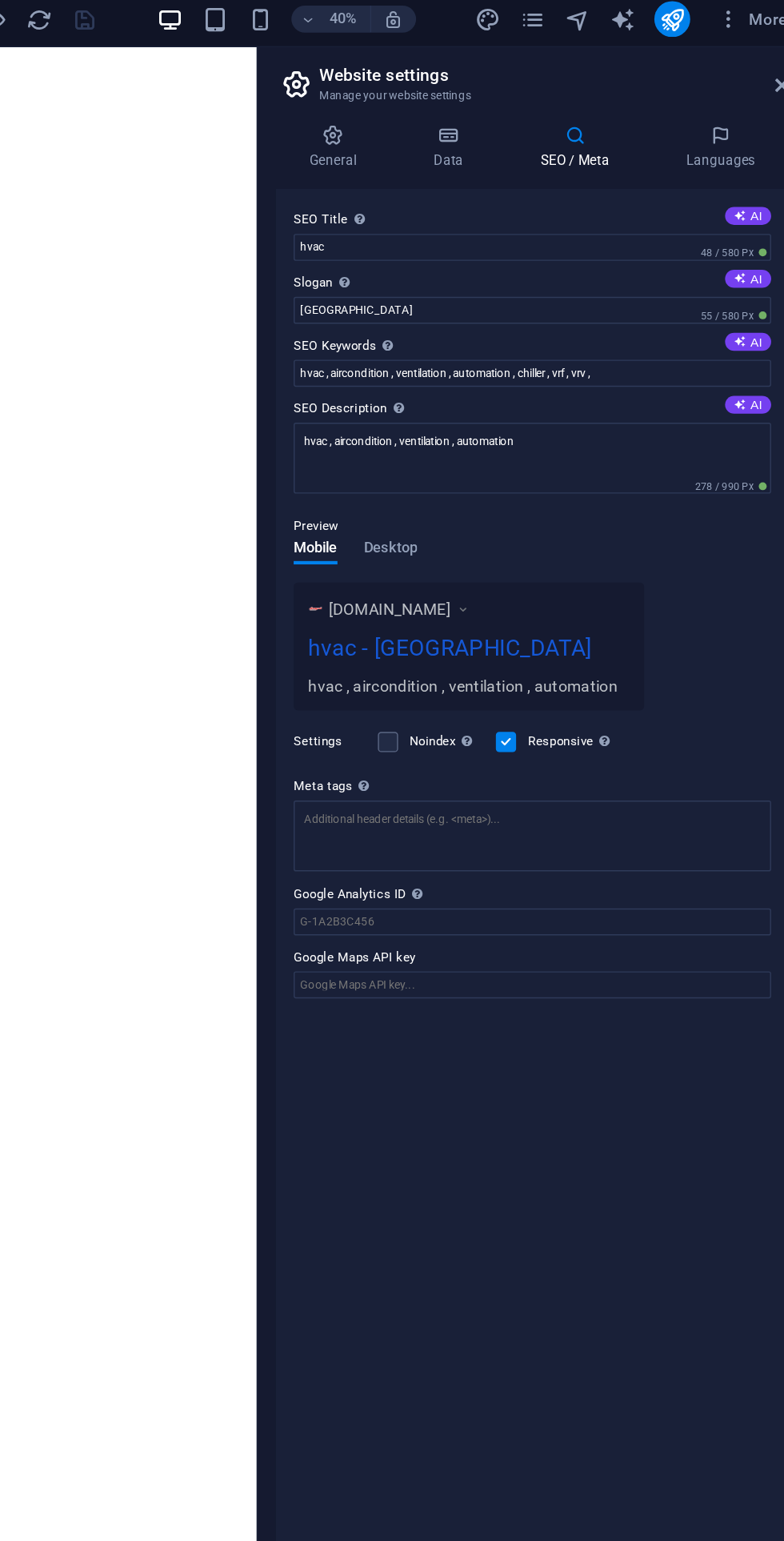
click at [486, 542] on label at bounding box center [486, 534] width 15 height 15
click at [0, 0] on input "Noindex Instruct search engines to exclude this website from search results." at bounding box center [0, 0] width 0 height 0
click at [748, 160] on button "AI" at bounding box center [743, 160] width 33 height 13
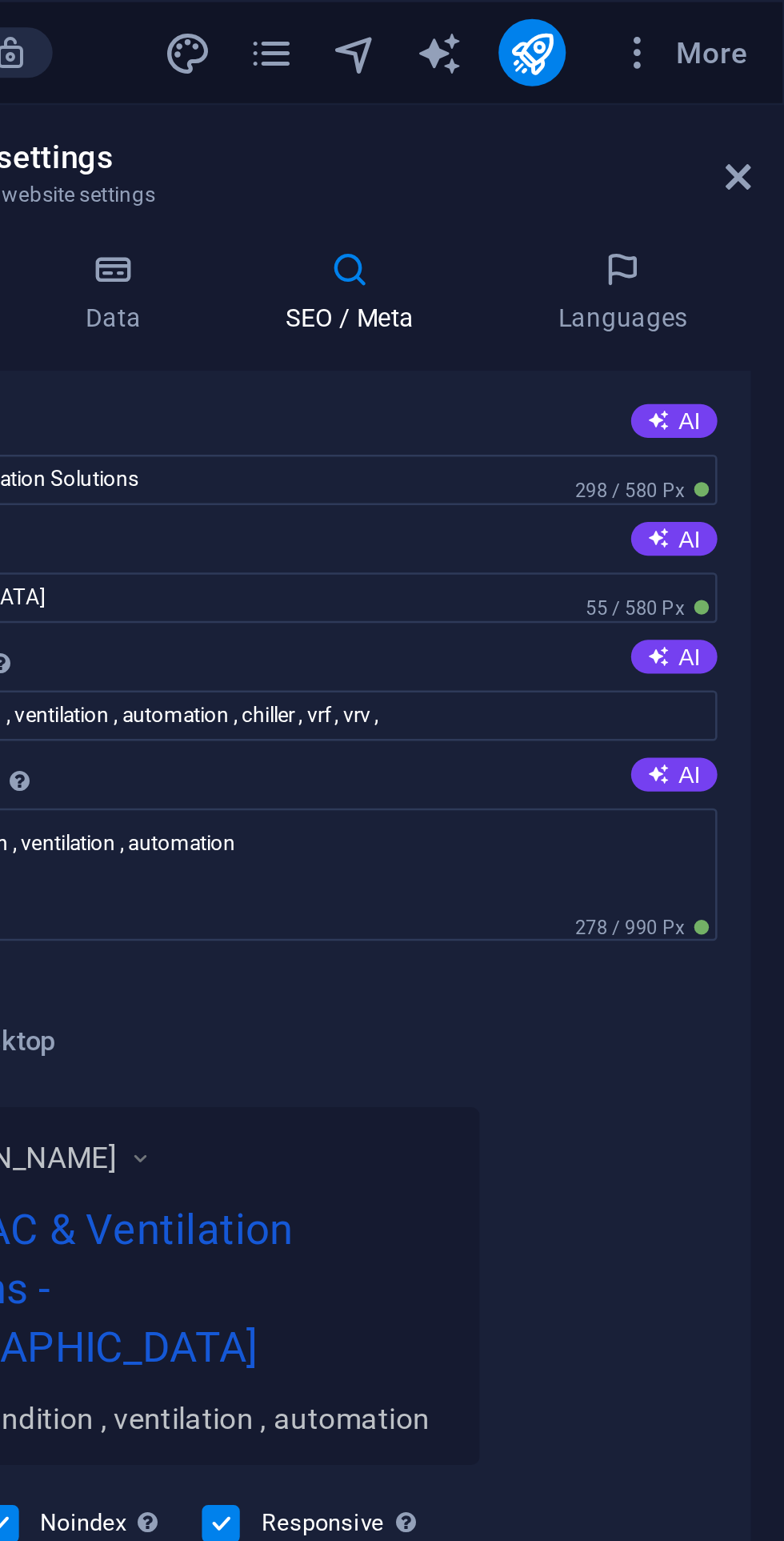
click at [749, 160] on button "AI" at bounding box center [743, 160] width 33 height 13
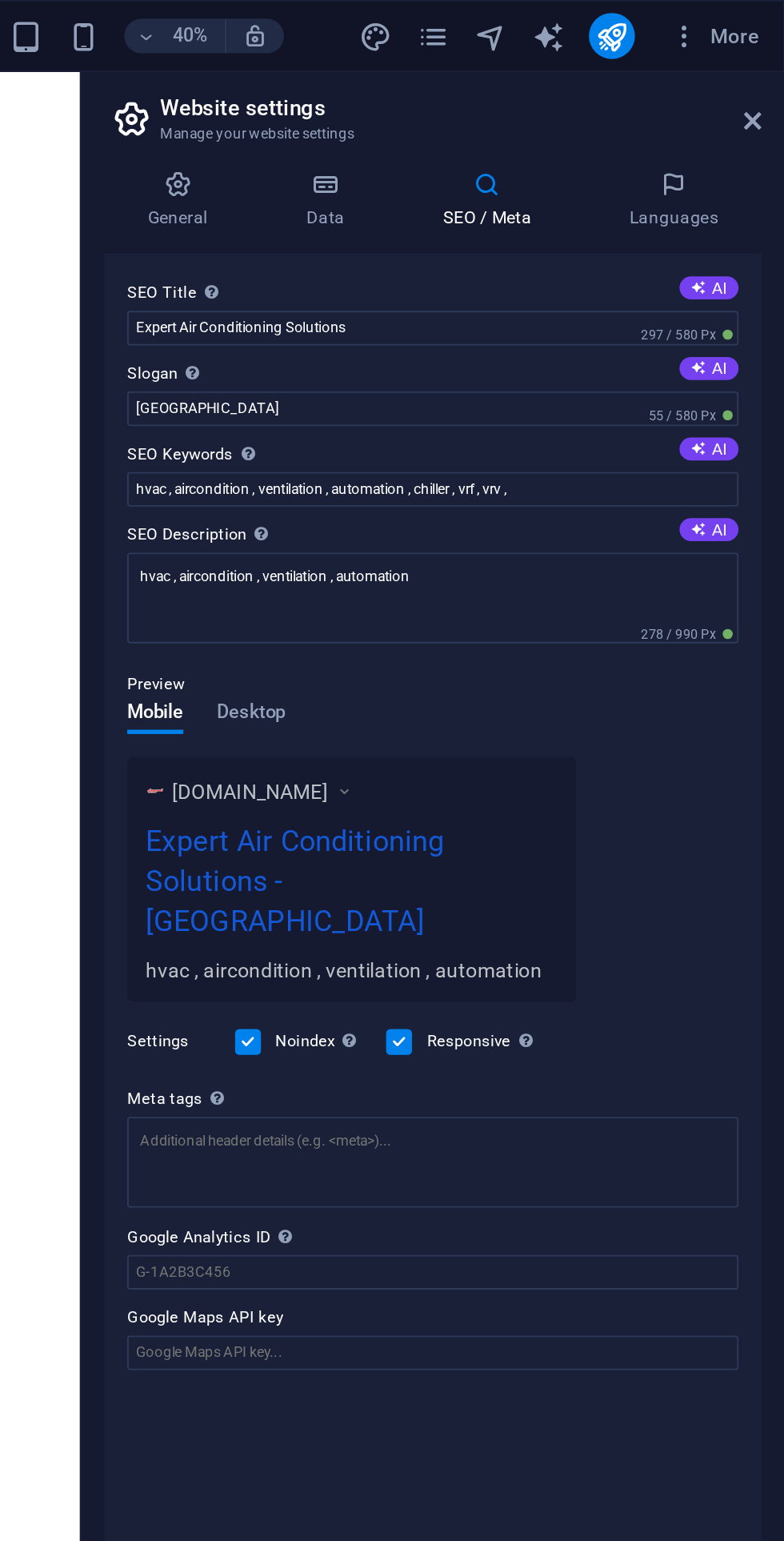
scroll to position [0, 0]
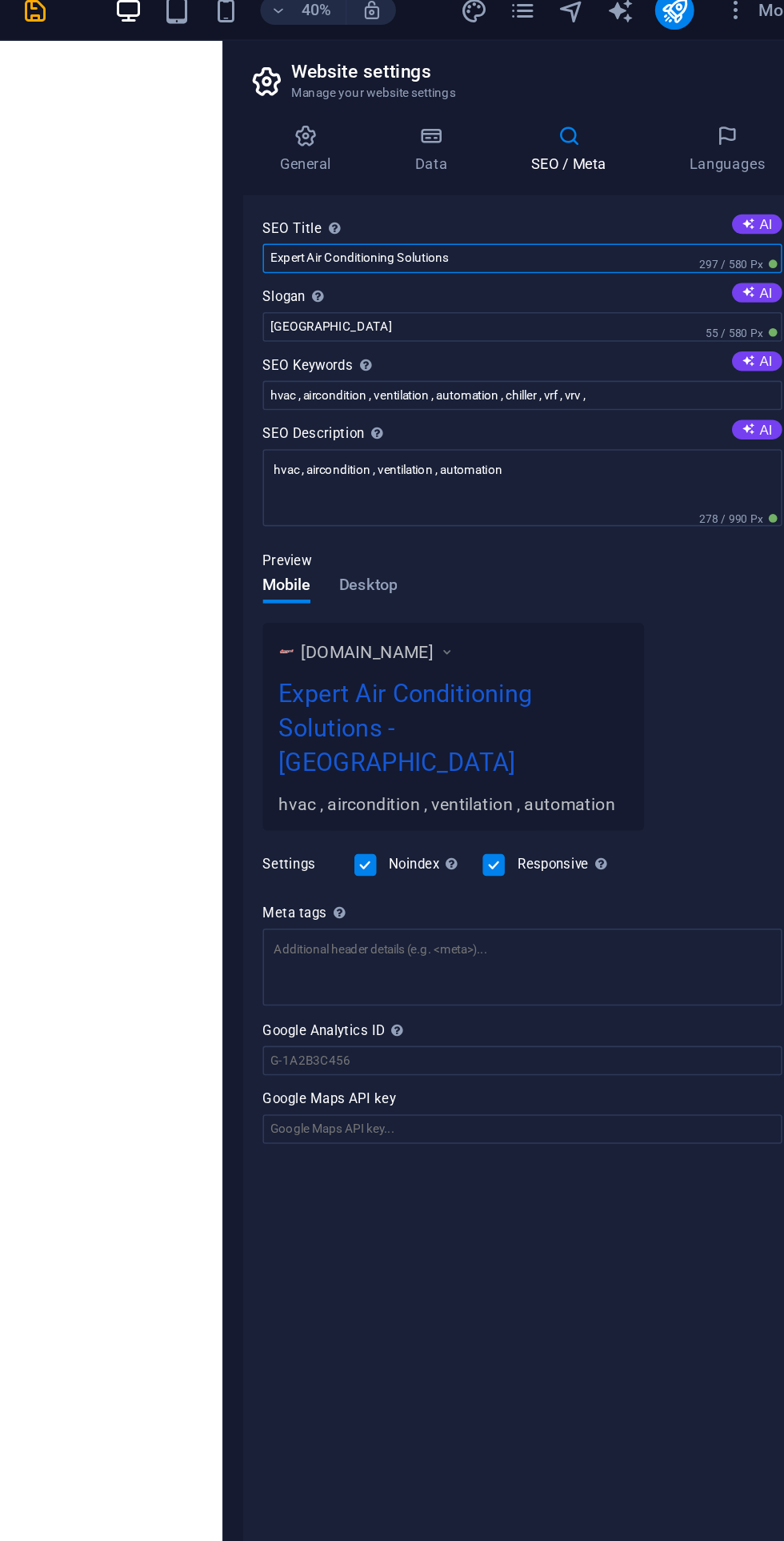
click at [444, 182] on input "Expert Air Conditioning Solutions" at bounding box center [589, 182] width 341 height 19
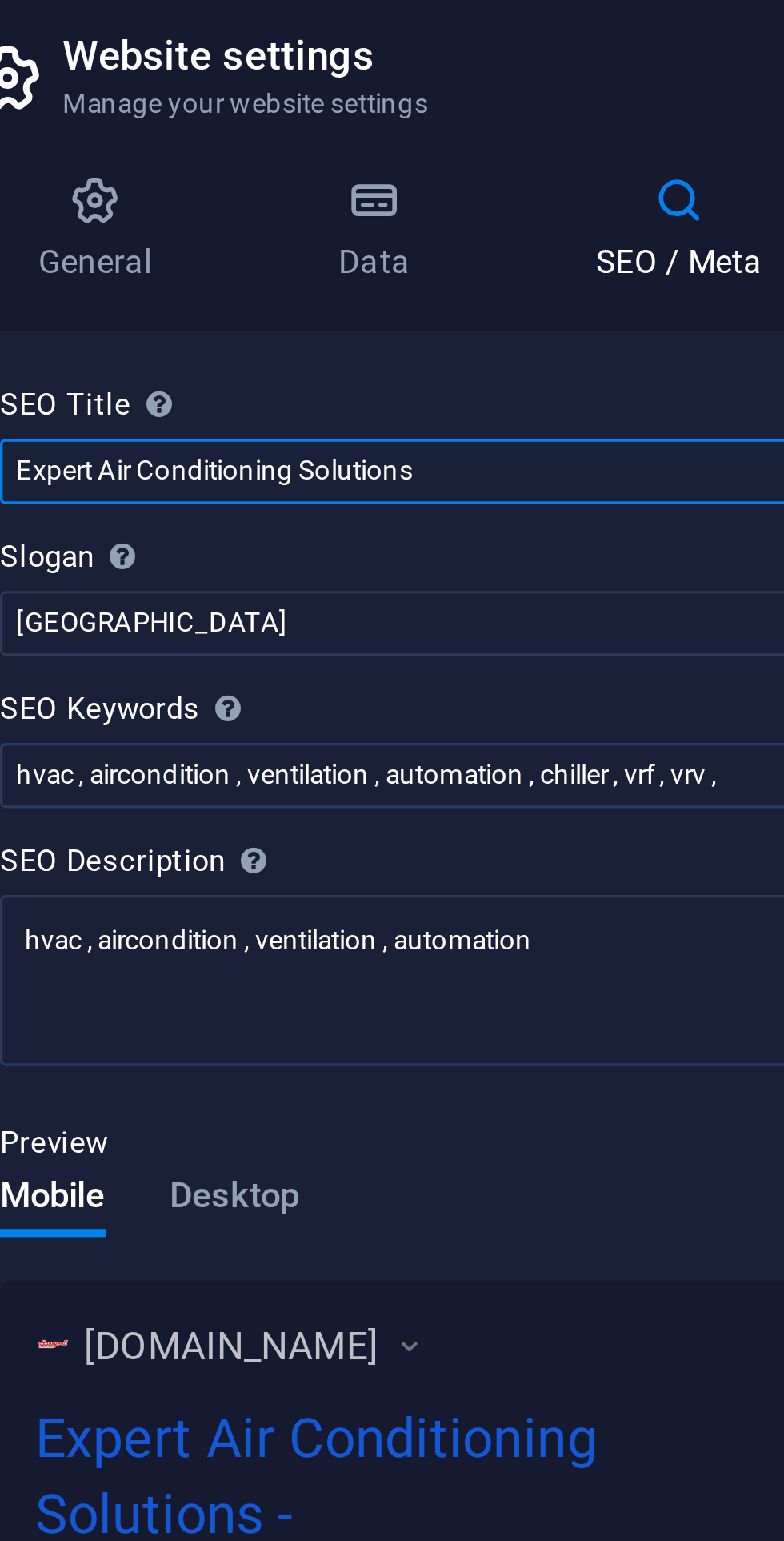
click at [446, 182] on input "Expert Air Conditioning Solutions" at bounding box center [589, 182] width 341 height 19
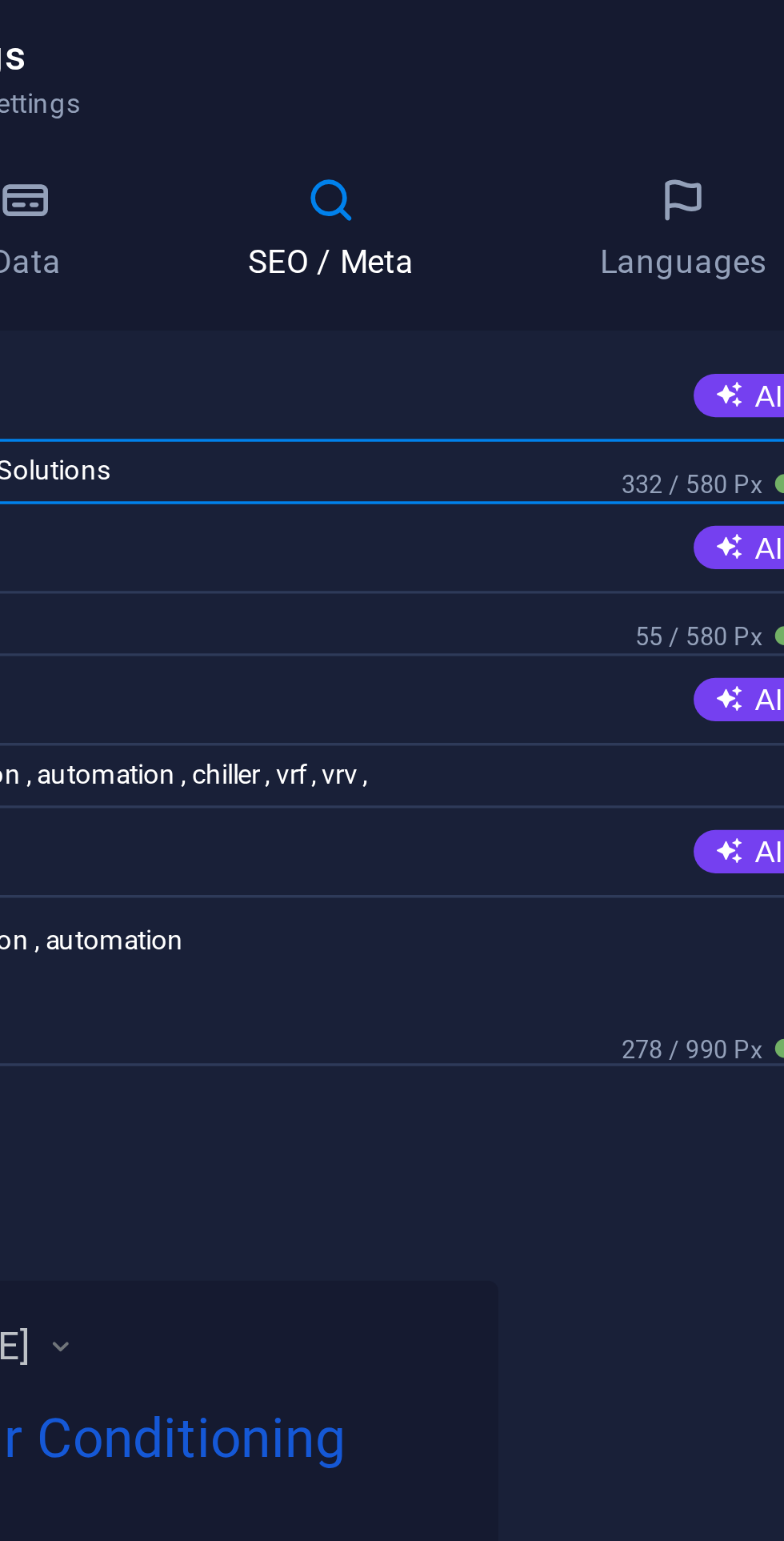
type input "Haneywell Air Conditioning Solutions"
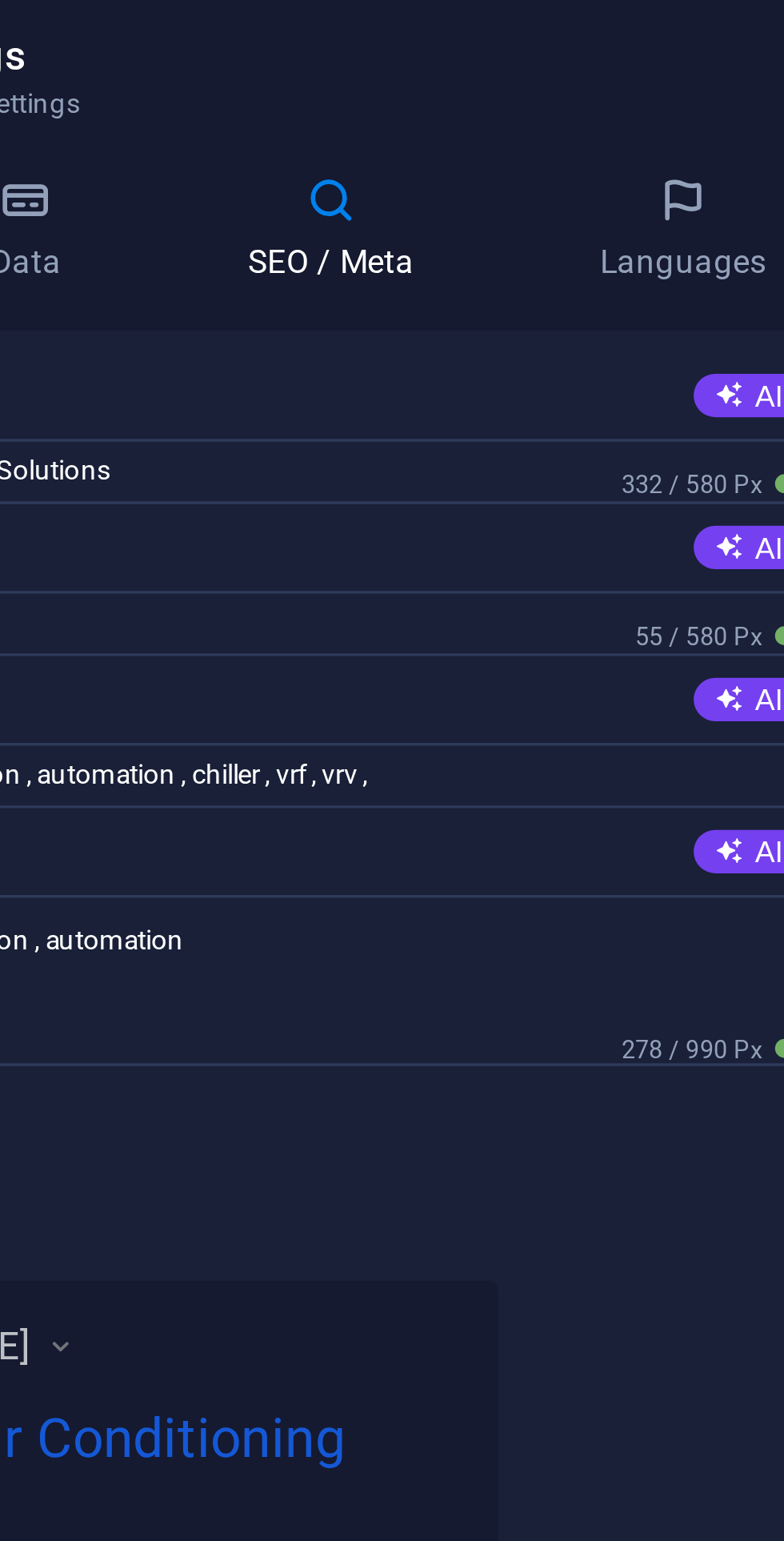
click at [744, 209] on button "AI" at bounding box center [743, 205] width 33 height 13
type input "Fresh Air Solutions for Every Space"
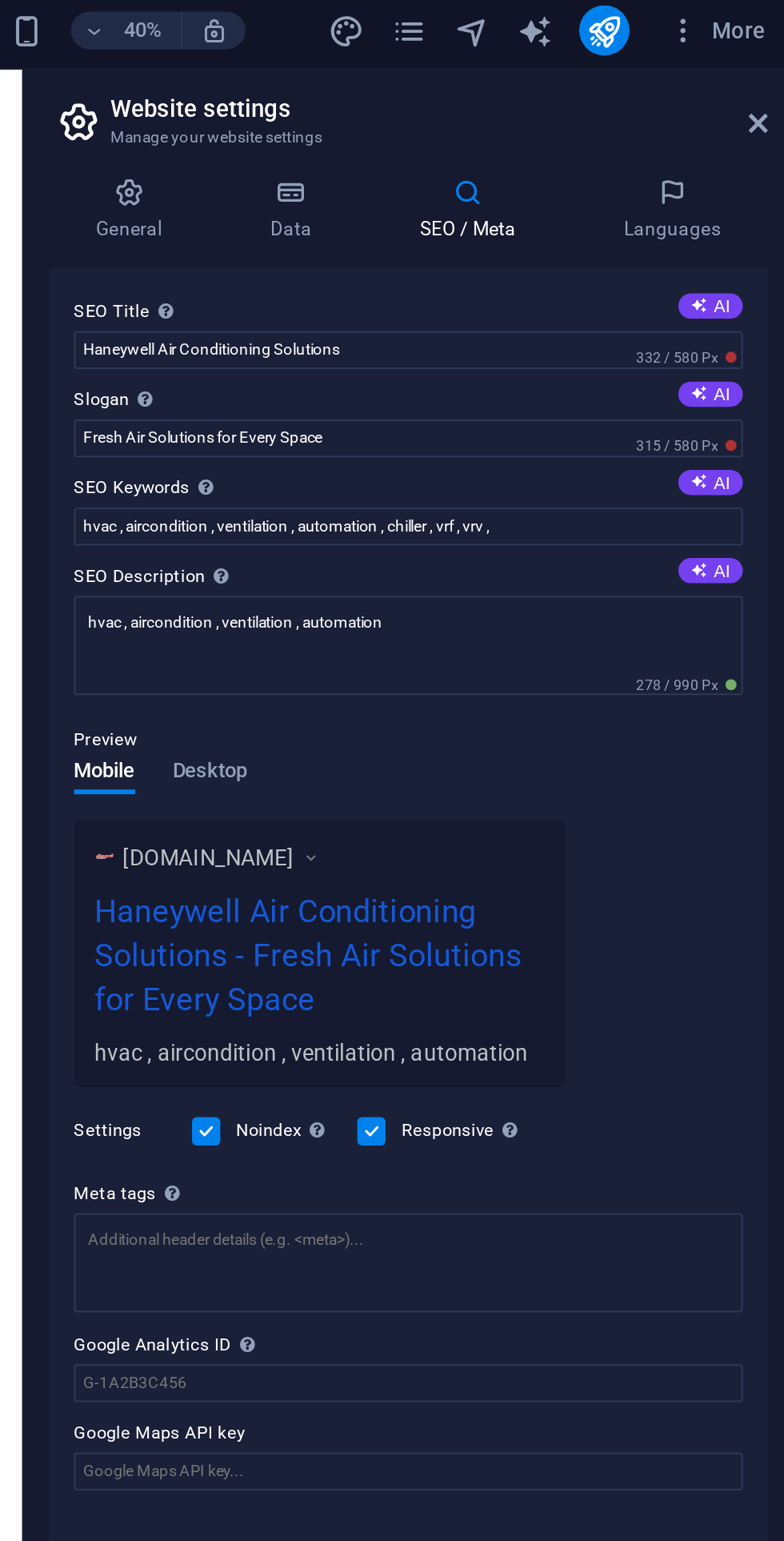
click at [748, 295] on button "AI" at bounding box center [743, 294] width 33 height 13
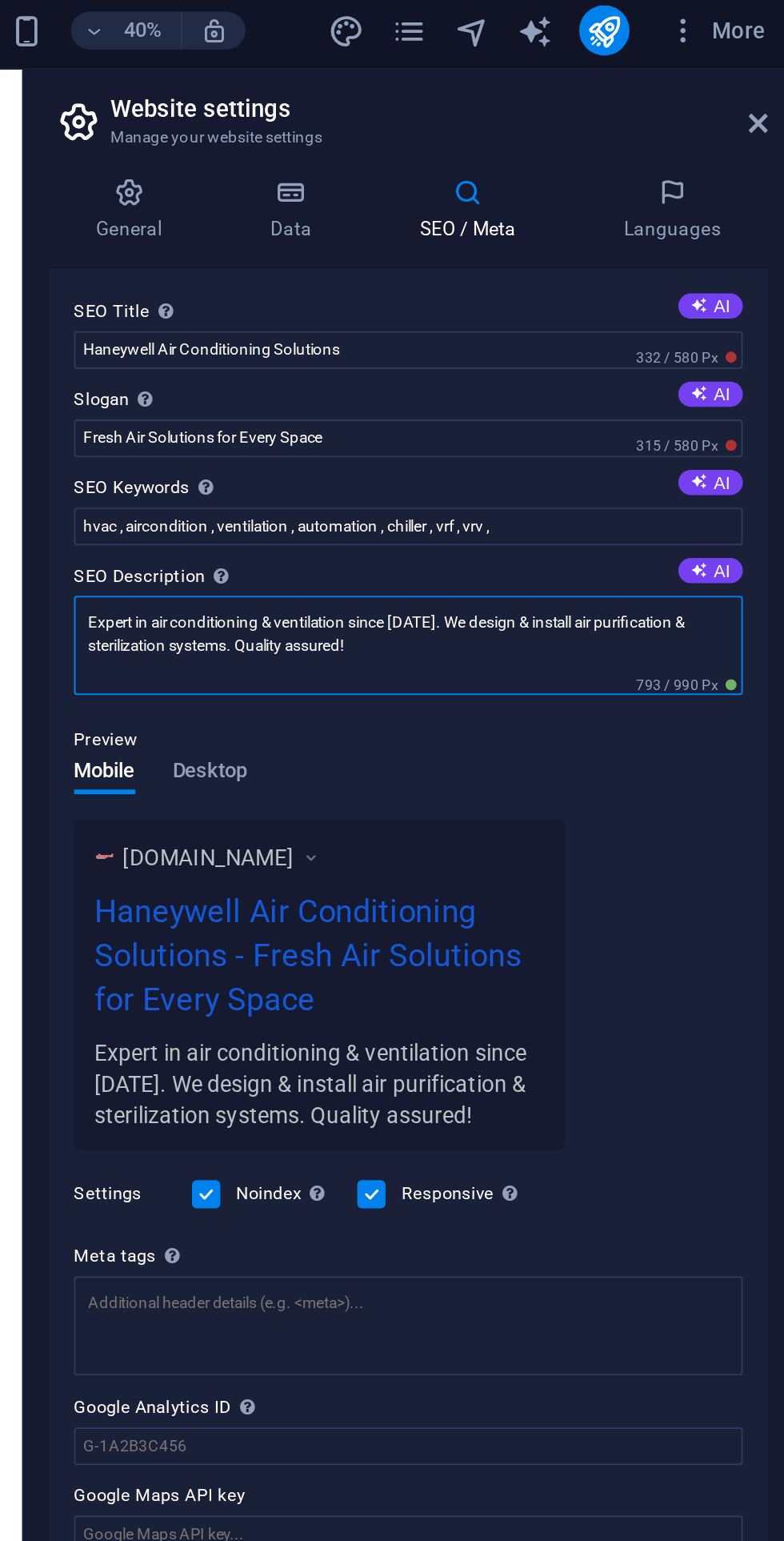
click at [459, 324] on textarea "Expert in air conditioning & ventilation since 2010. We design & install air pu…" at bounding box center [589, 333] width 341 height 50
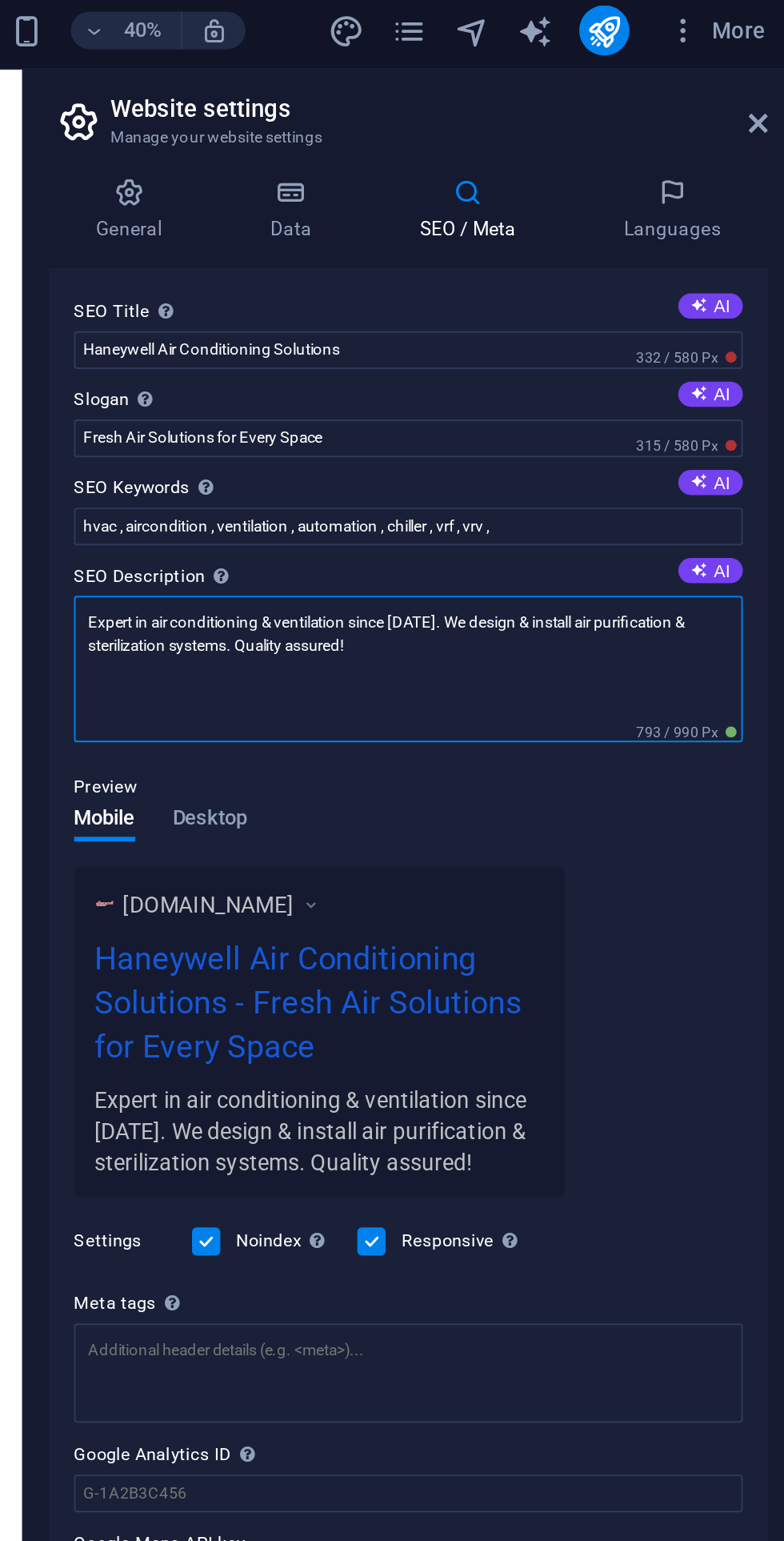
click at [493, 322] on textarea "Expert in air conditioning & ventilation since 2010. We design & install air pu…" at bounding box center [589, 345] width 341 height 74
click at [473, 323] on textarea "Expert in air conditioning & ventilation since 2010. We design & install air pu…" at bounding box center [589, 345] width 341 height 74
type textarea "air conditioning & ventilation since 2010. We design & install air purification…"
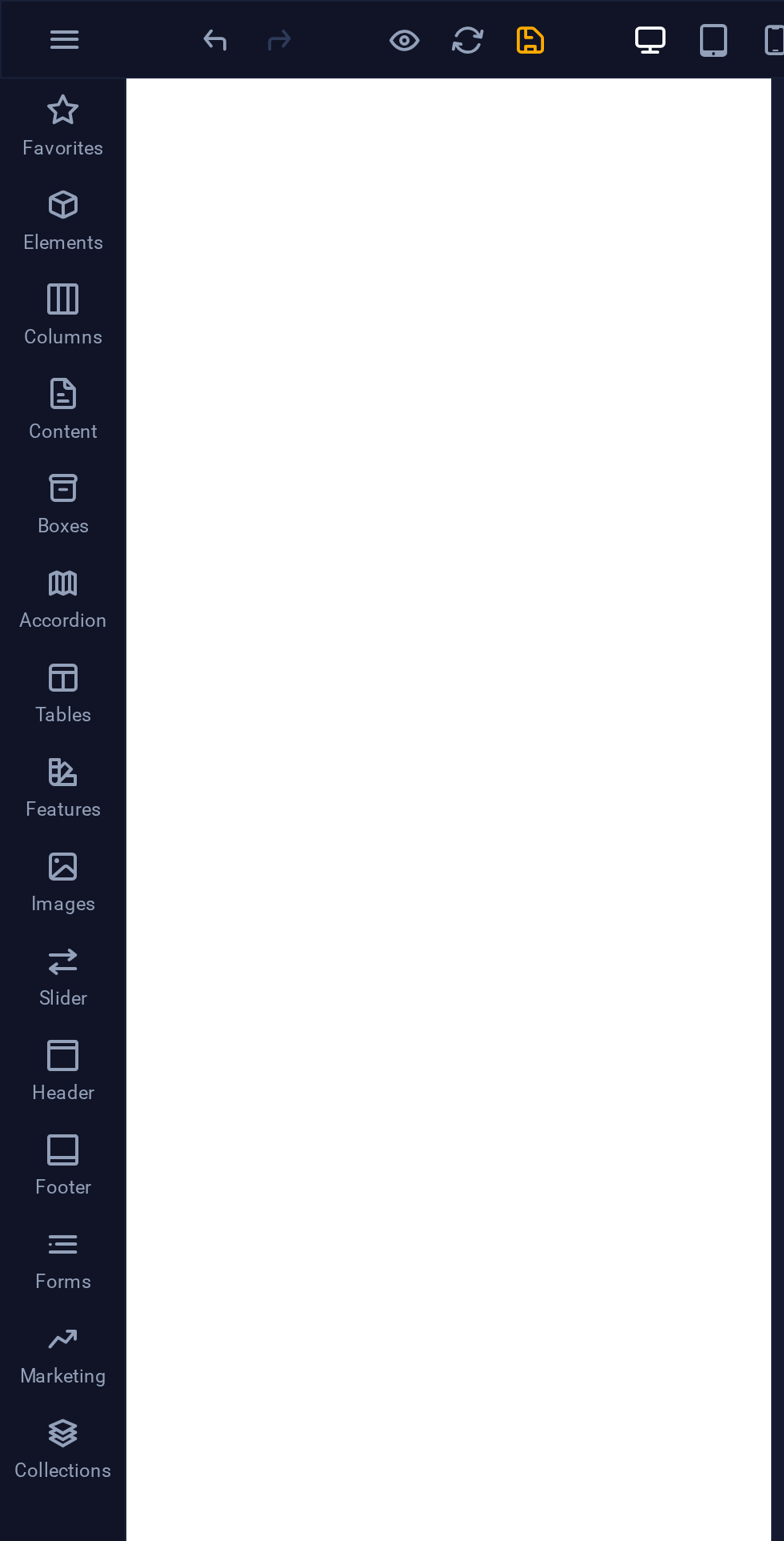
click at [266, 14] on icon "save" at bounding box center [270, 20] width 18 height 18
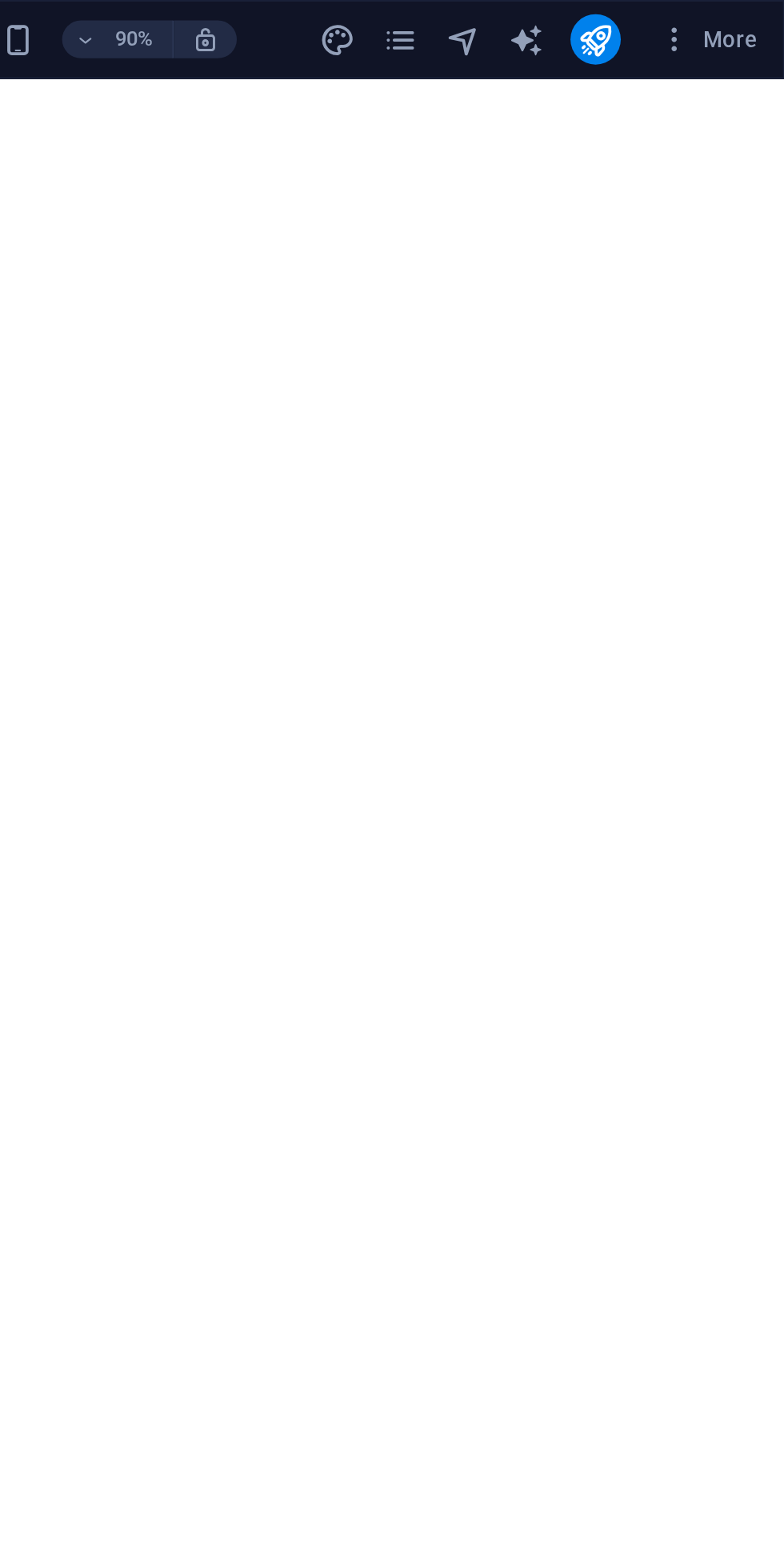
click at [592, 18] on icon "pages" at bounding box center [588, 20] width 18 height 18
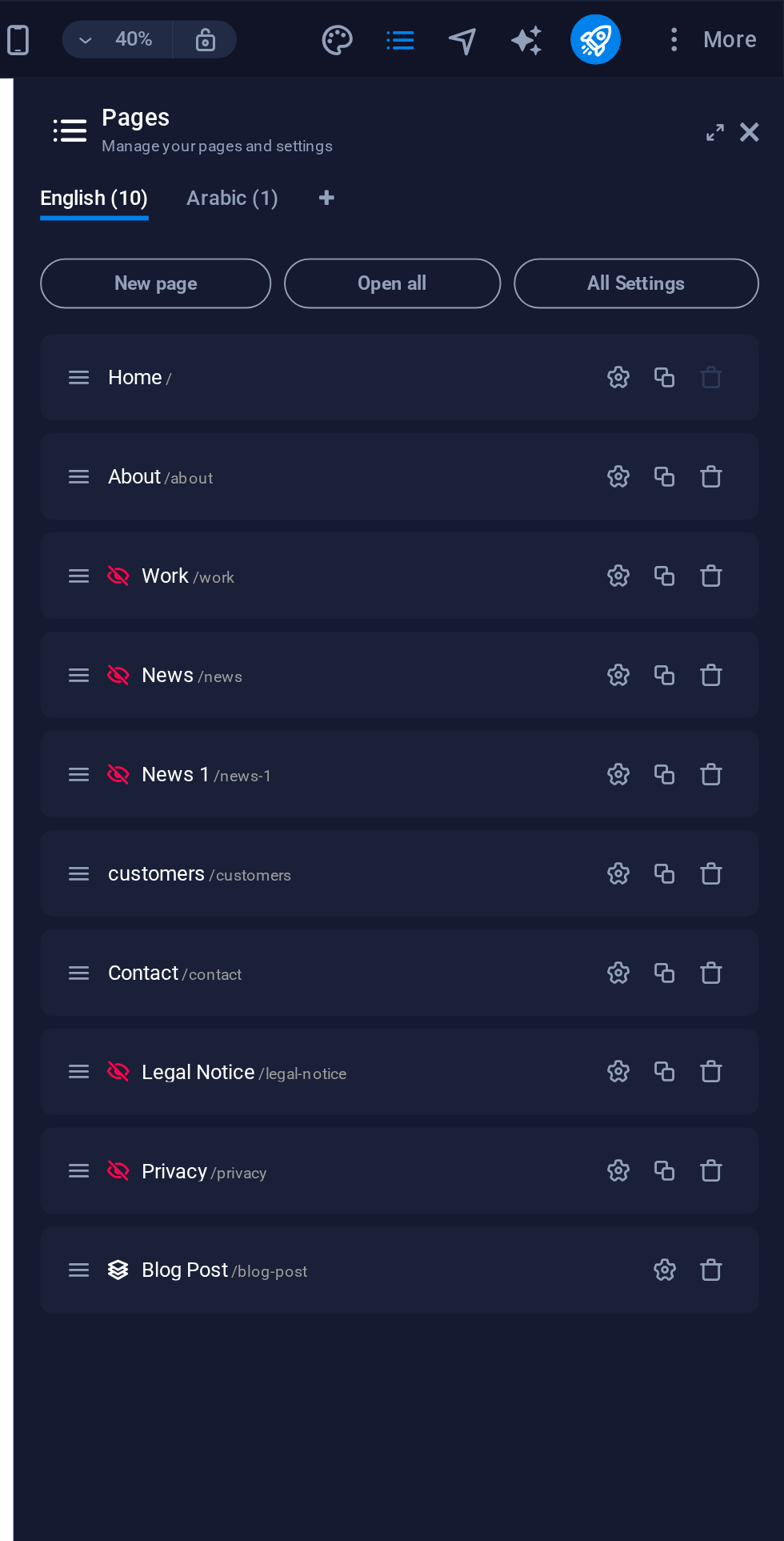
click at [558, 242] on p "About /about" at bounding box center [560, 242] width 240 height 10
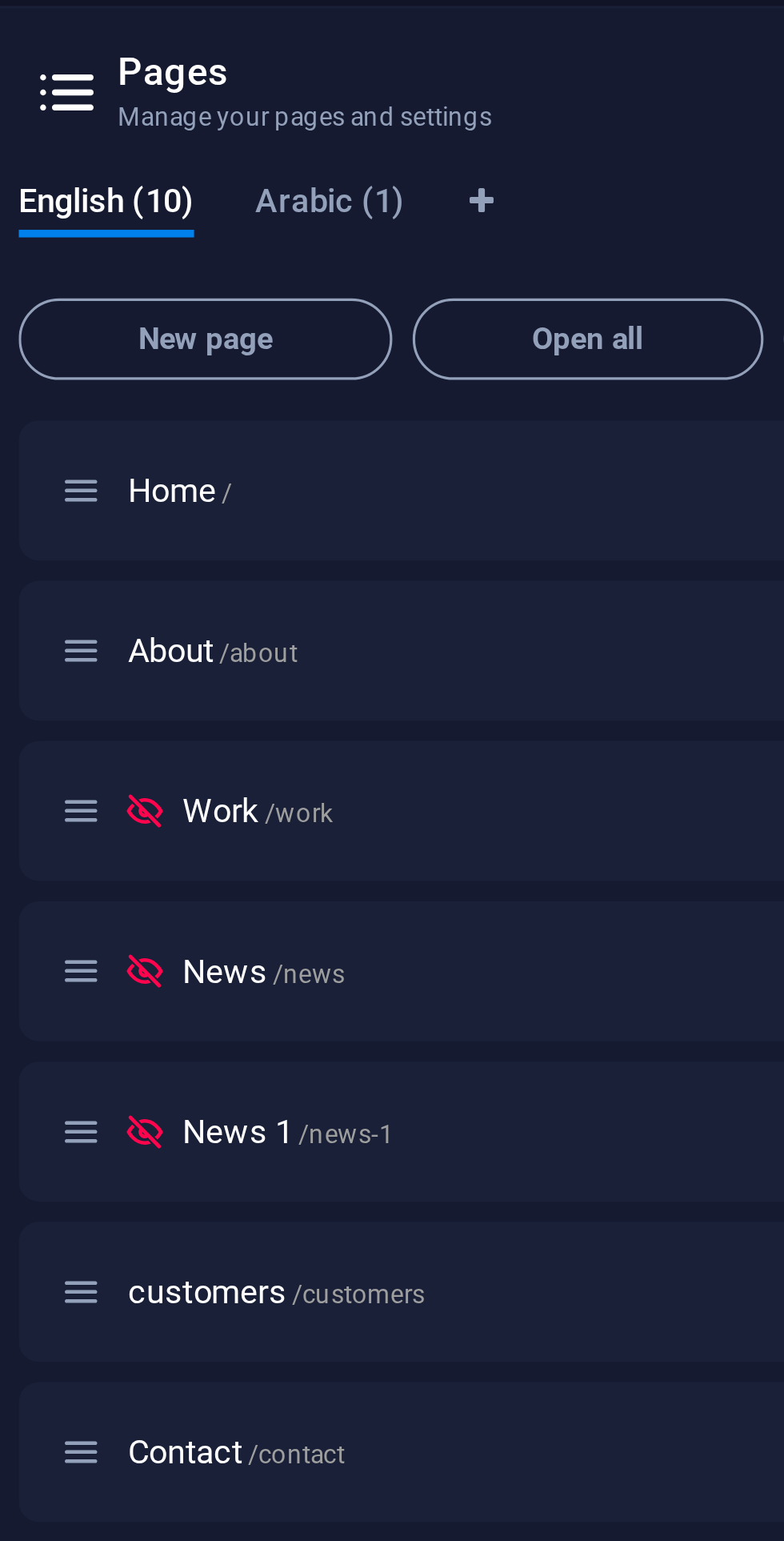
click at [526, 315] on p "Work /work" at bounding box center [569, 317] width 223 height 10
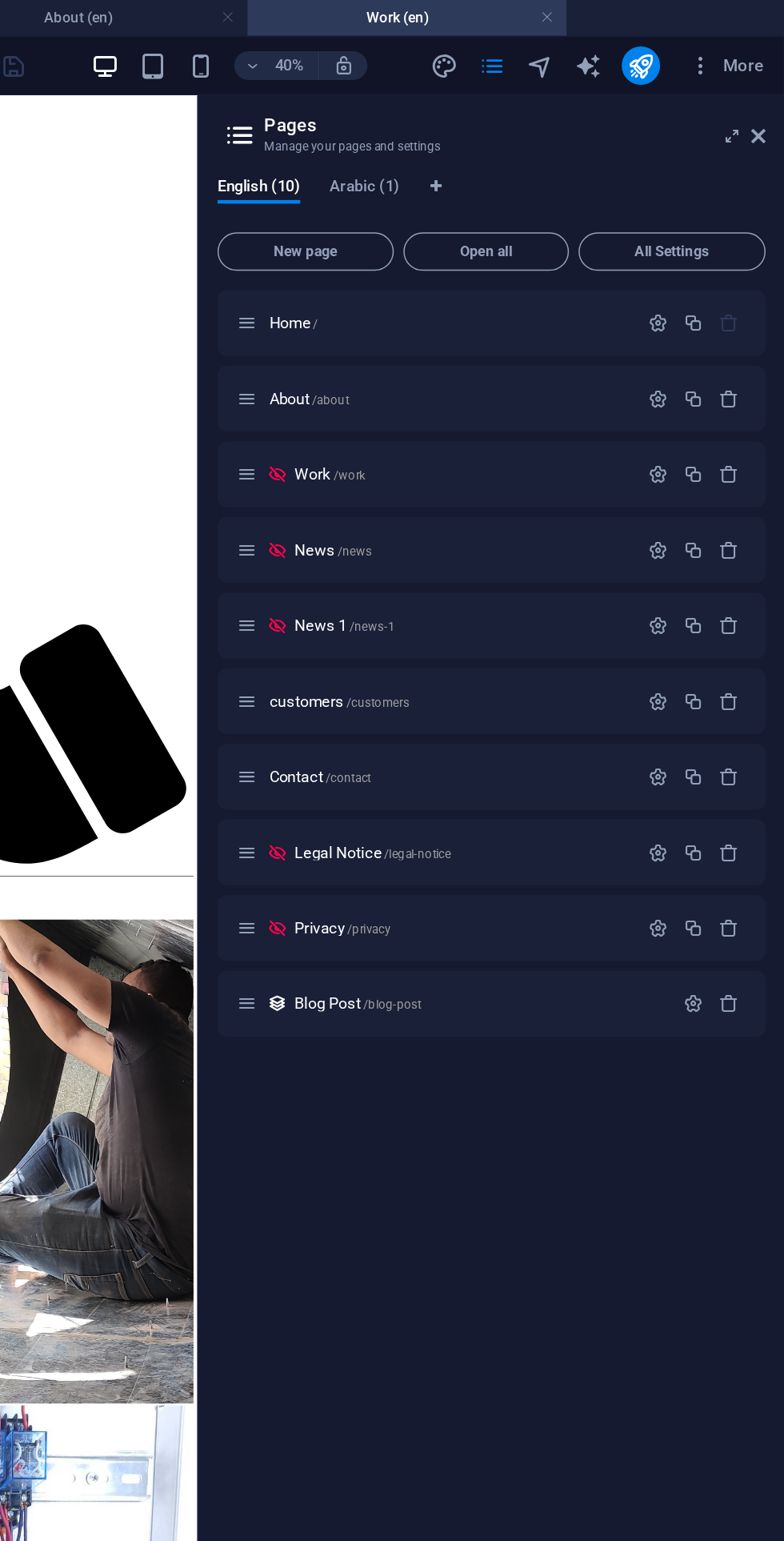
click at [473, 322] on div "Work /work" at bounding box center [551, 317] width 266 height 18
click at [425, 317] on icon at bounding box center [425, 317] width 14 height 14
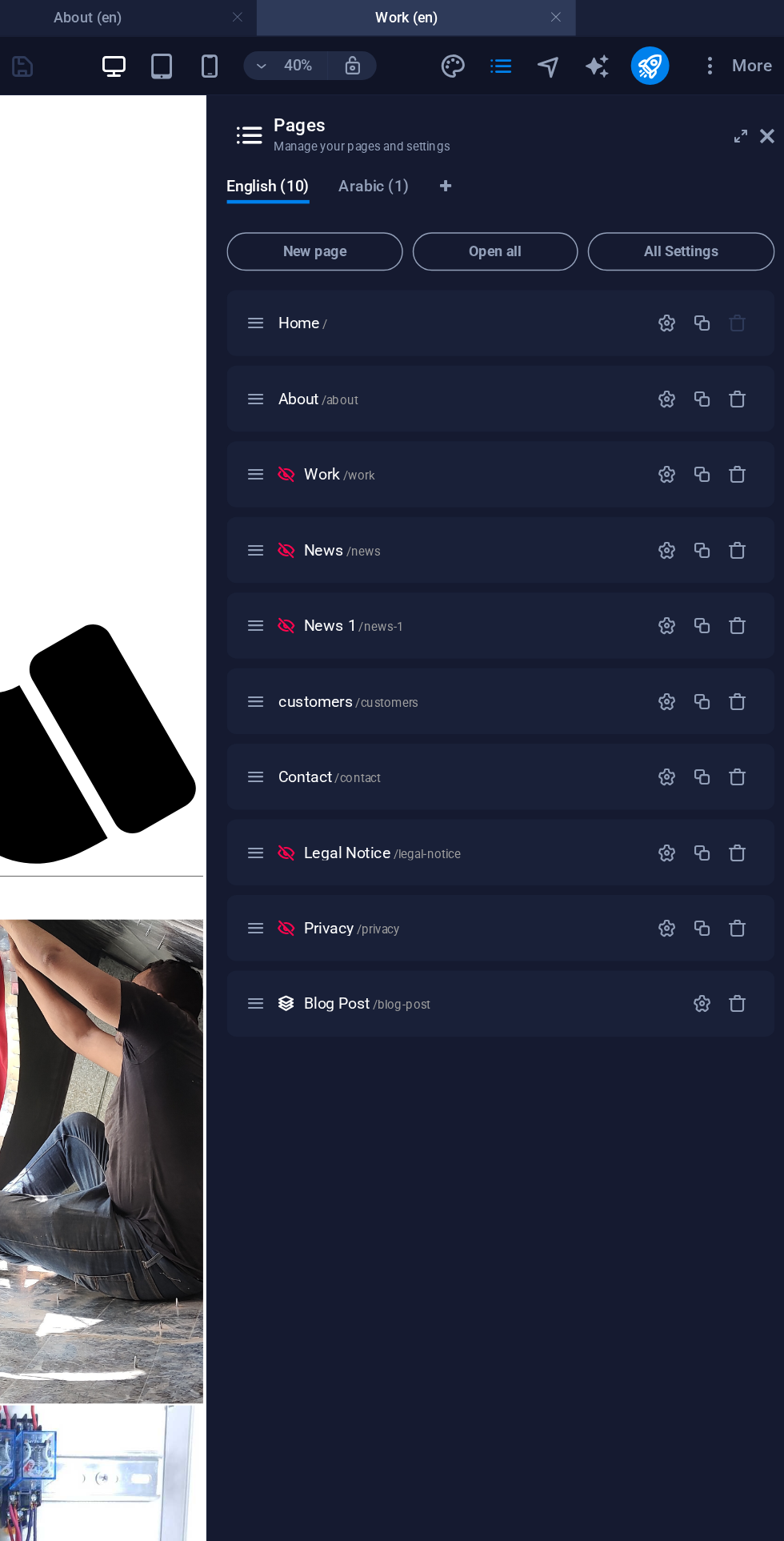
click at [706, 313] on icon "button" at bounding box center [700, 317] width 14 height 14
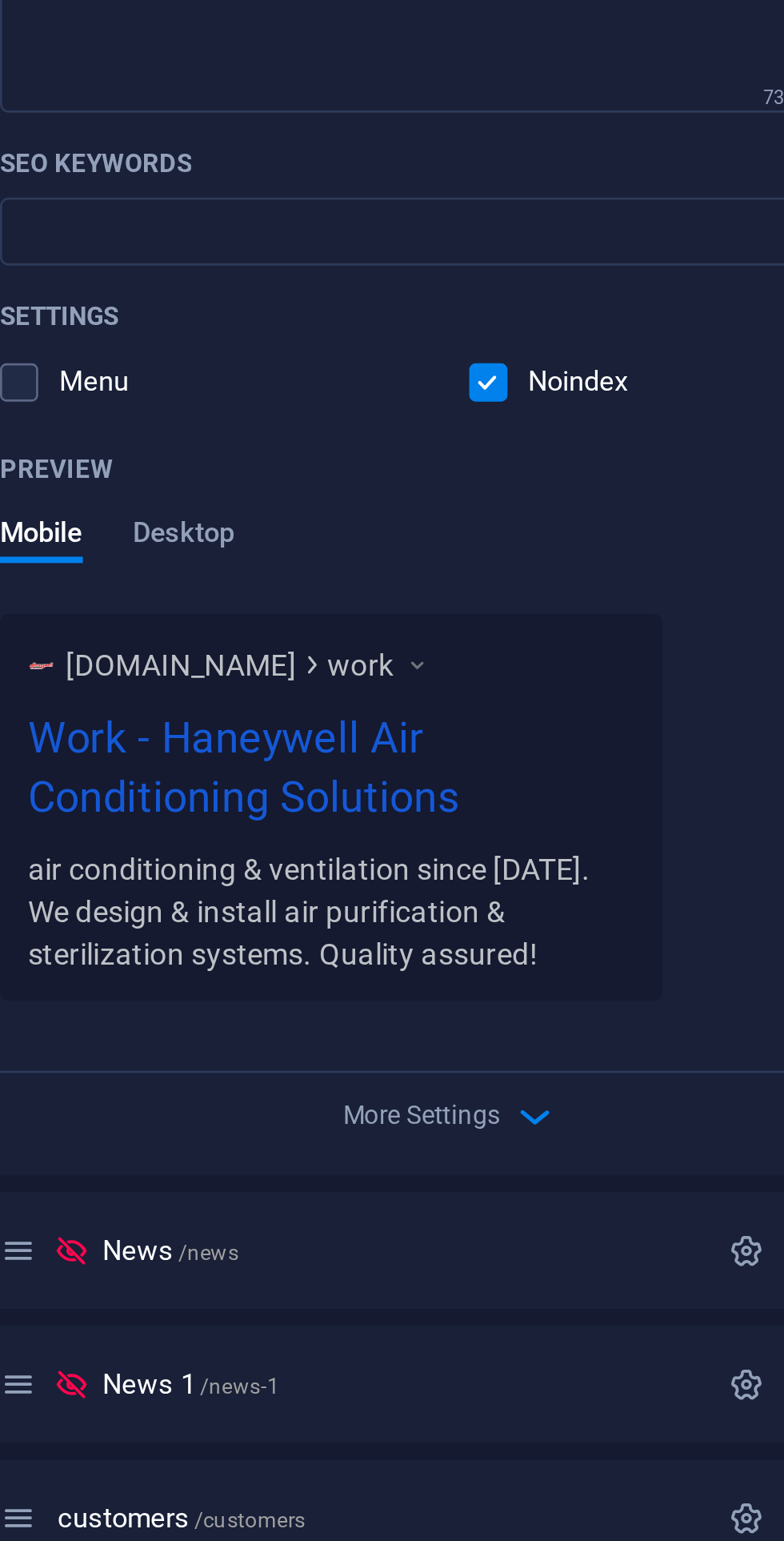
click at [605, 691] on label at bounding box center [602, 691] width 15 height 15
click at [0, 0] on input "checkbox" at bounding box center [0, 0] width 0 height 0
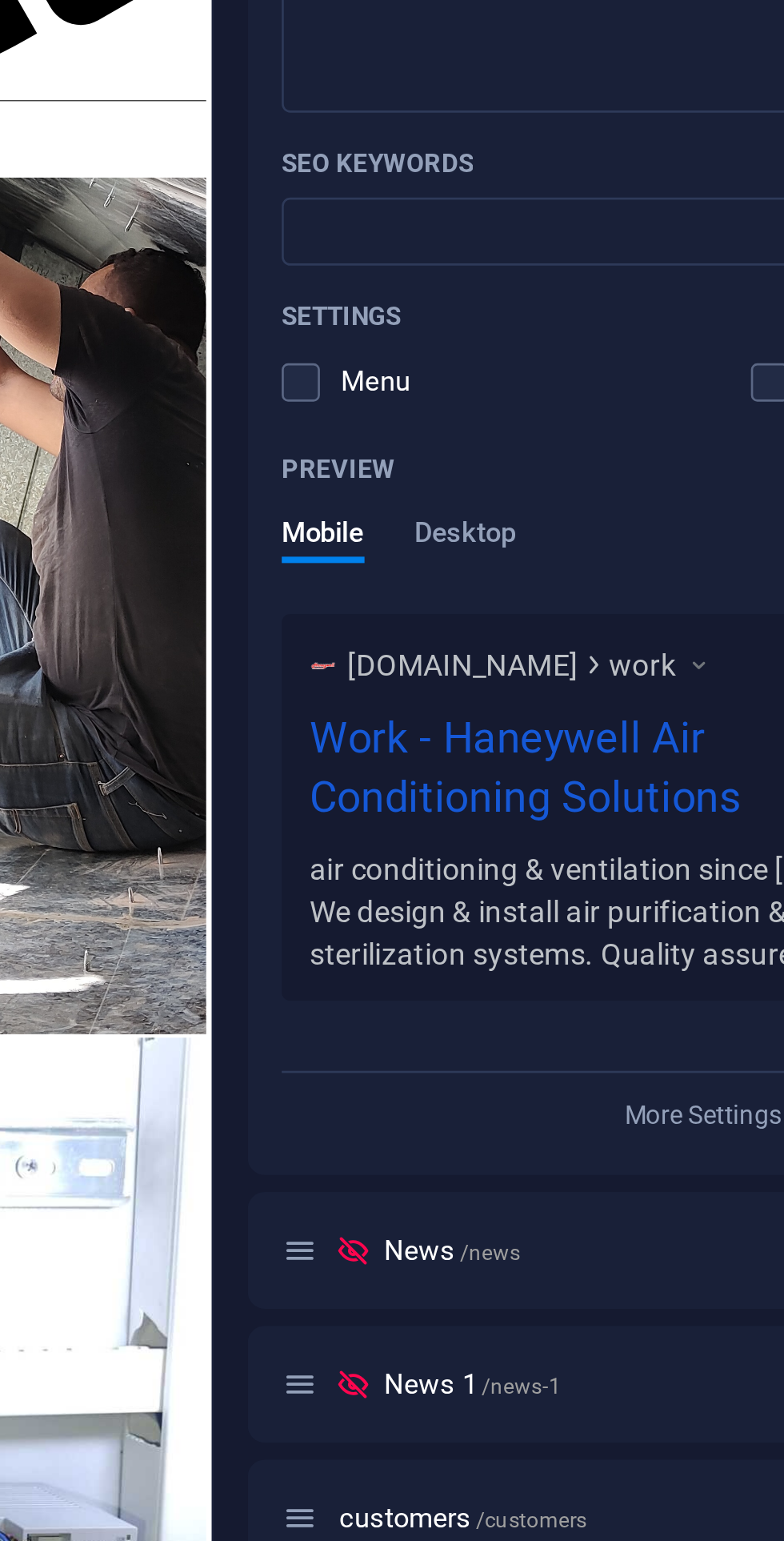
click at [426, 691] on label at bounding box center [425, 691] width 15 height 15
click at [0, 0] on input "checkbox" at bounding box center [0, 0] width 0 height 0
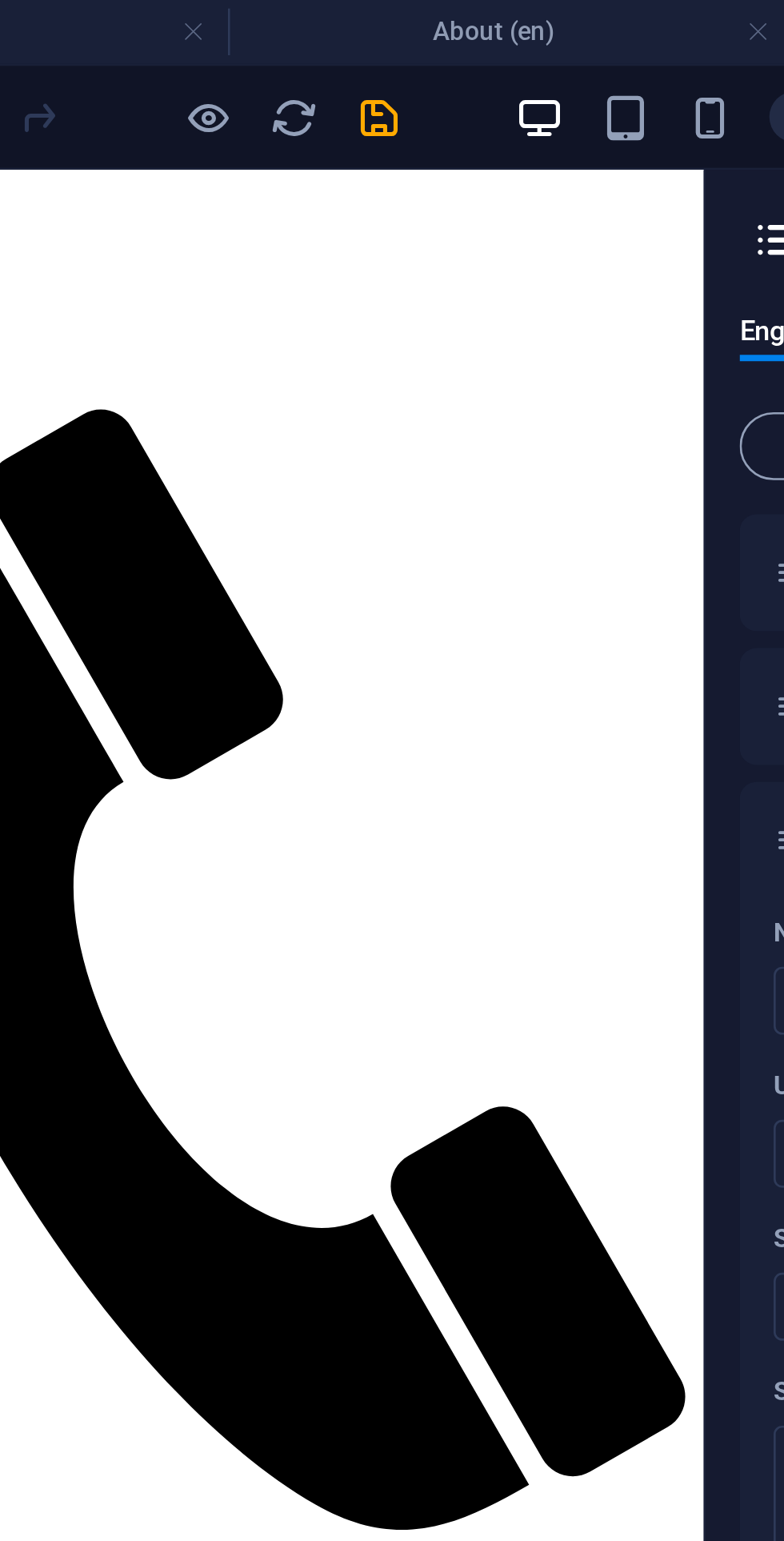
click at [272, 38] on icon "save" at bounding box center [270, 44] width 18 height 18
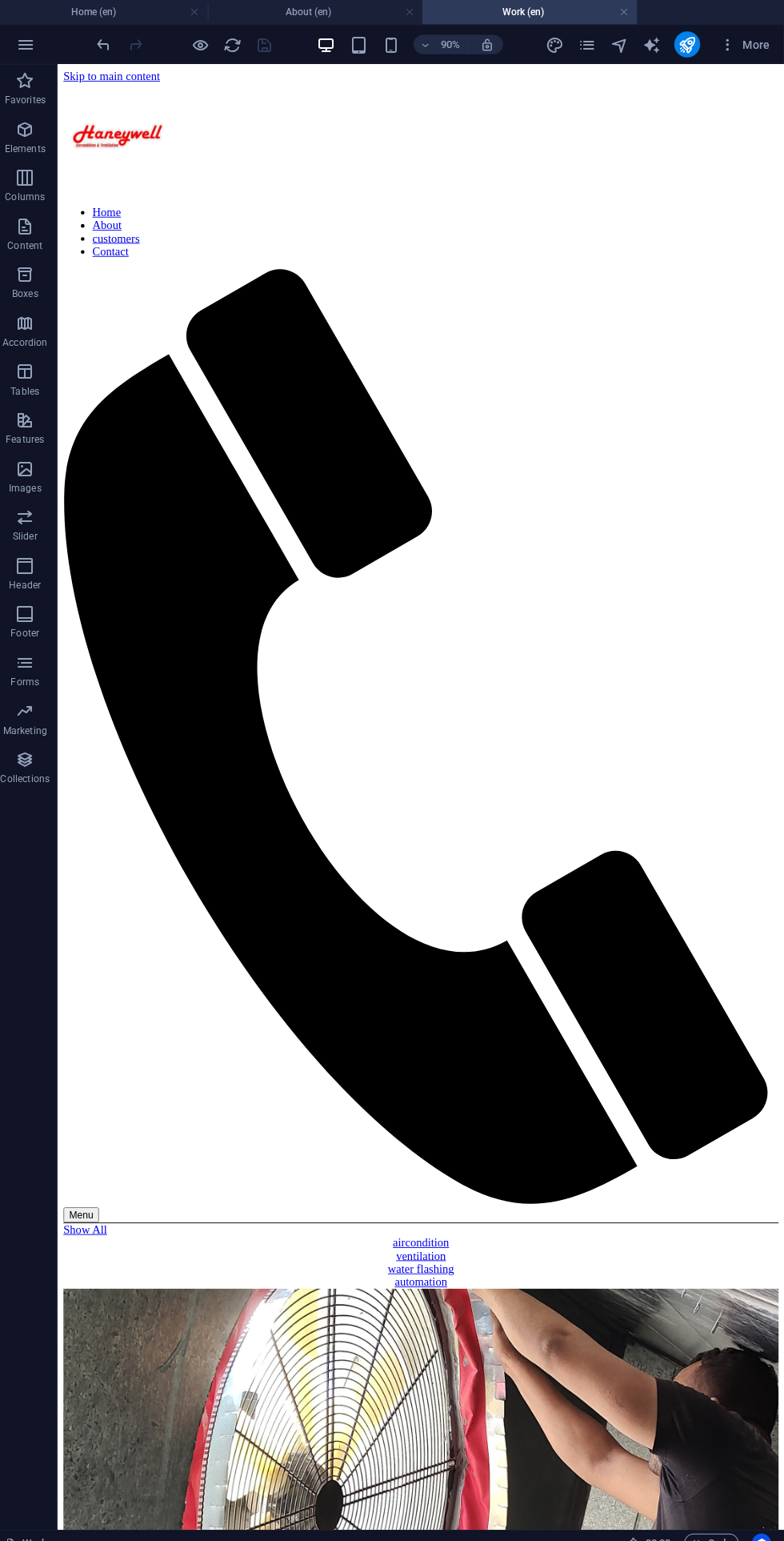
click at [589, 40] on icon "pages" at bounding box center [588, 44] width 18 height 18
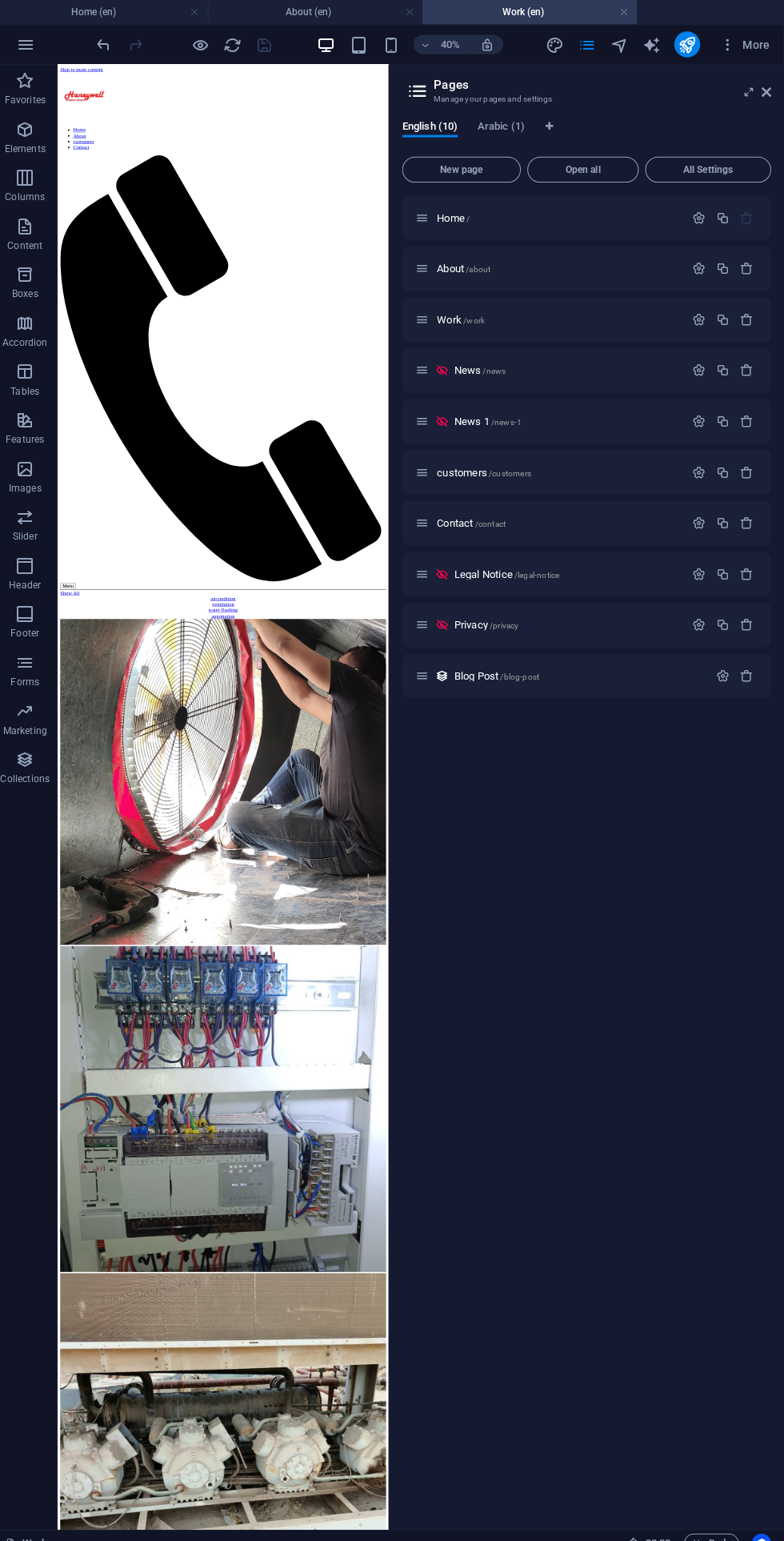
click at [477, 518] on span "Contact /contact" at bounding box center [474, 519] width 68 height 12
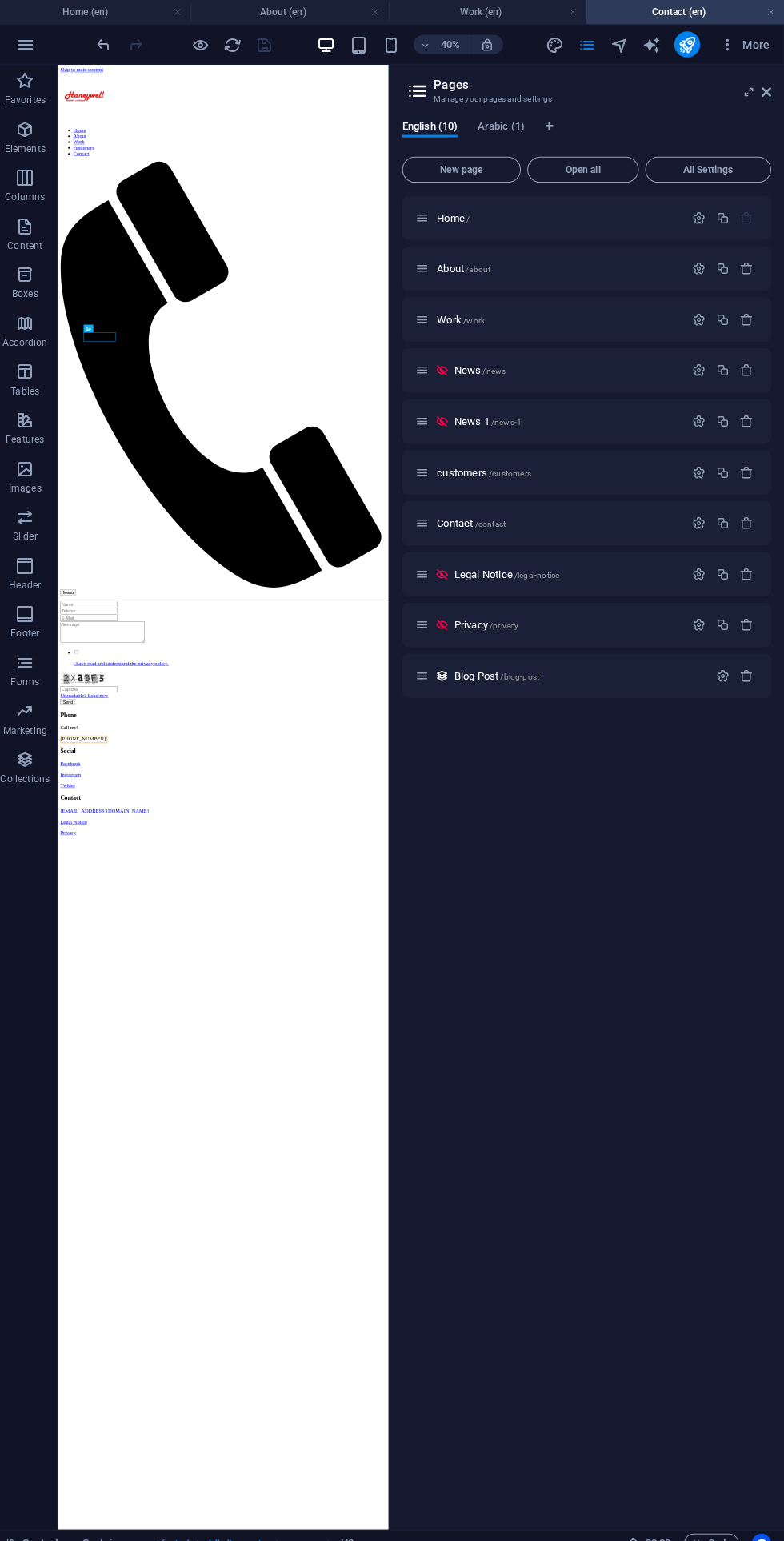
click at [706, 517] on icon "button" at bounding box center [700, 519] width 14 height 14
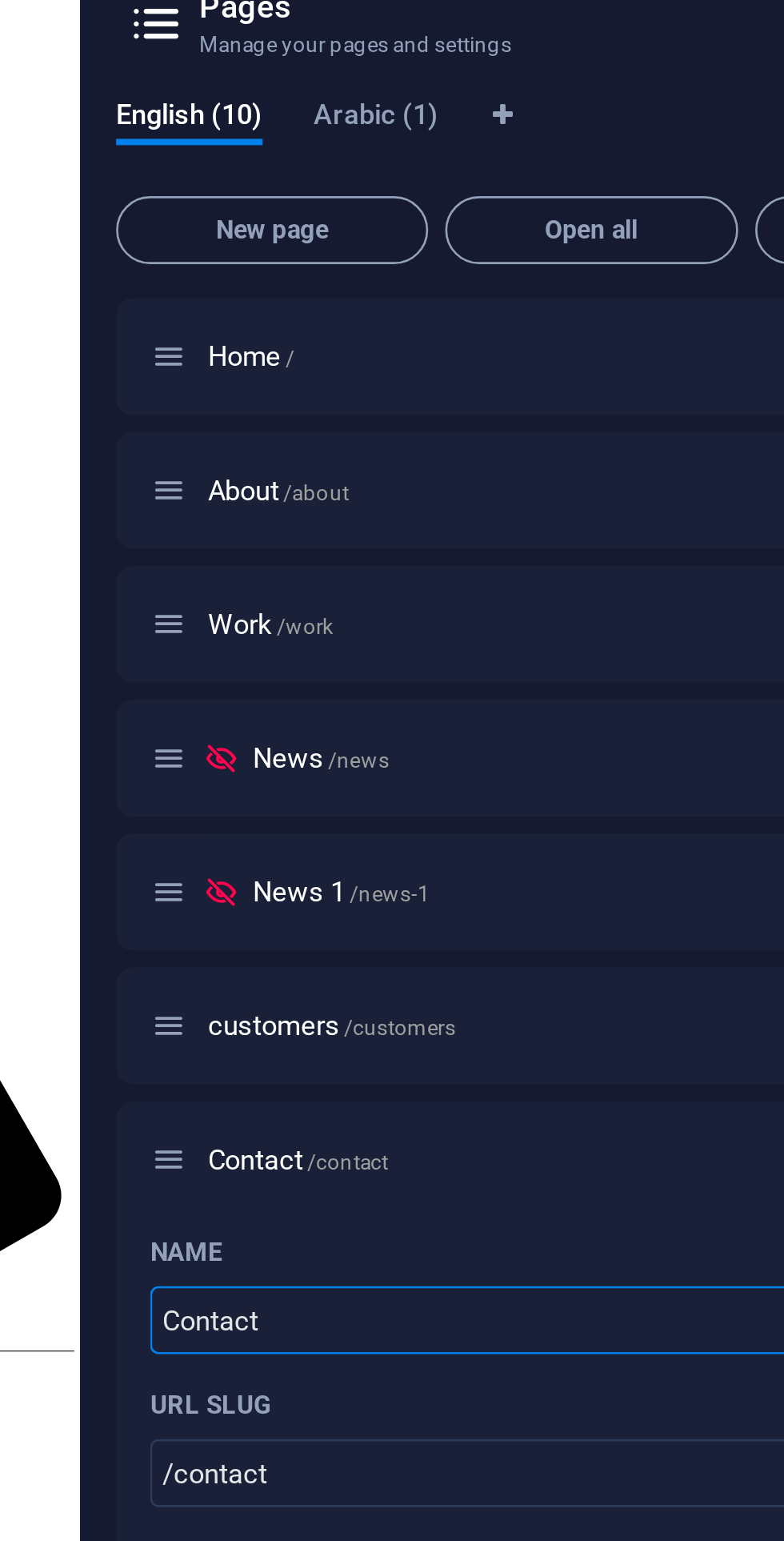
click at [560, 217] on p "Home /" at bounding box center [560, 216] width 240 height 10
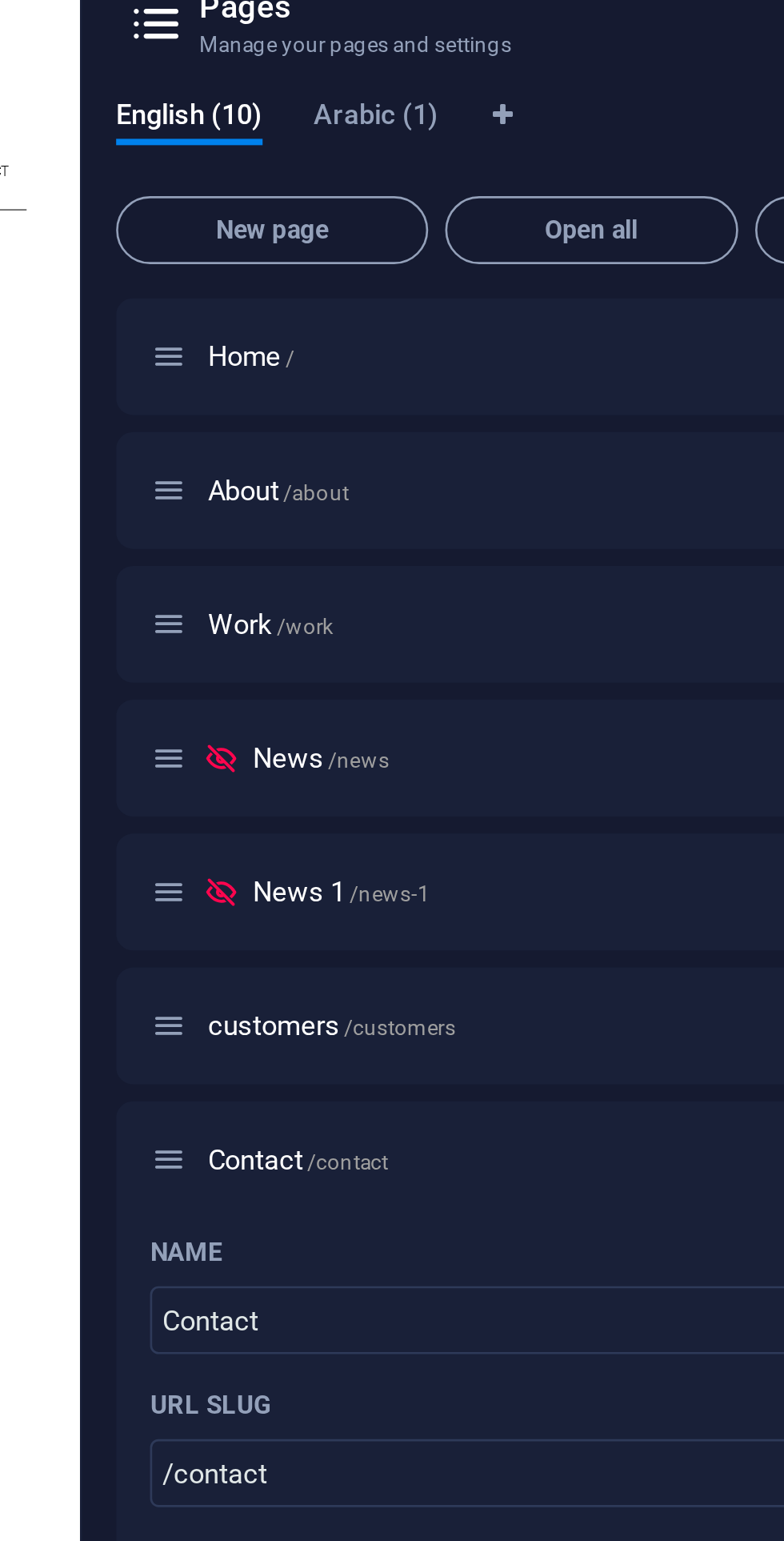
scroll to position [875, 0]
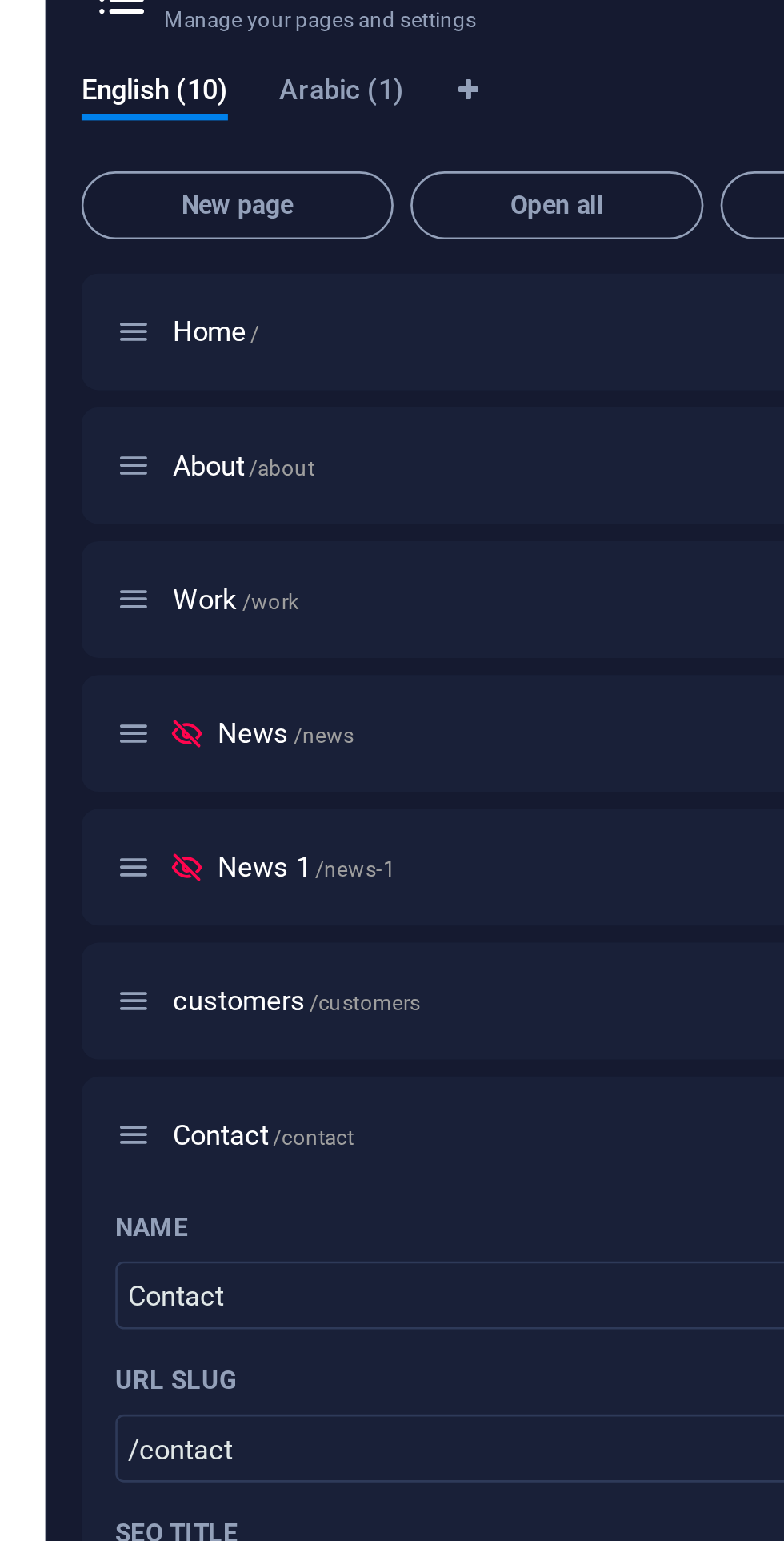
click at [520, 521] on p "Contact /contact" at bounding box center [560, 518] width 240 height 10
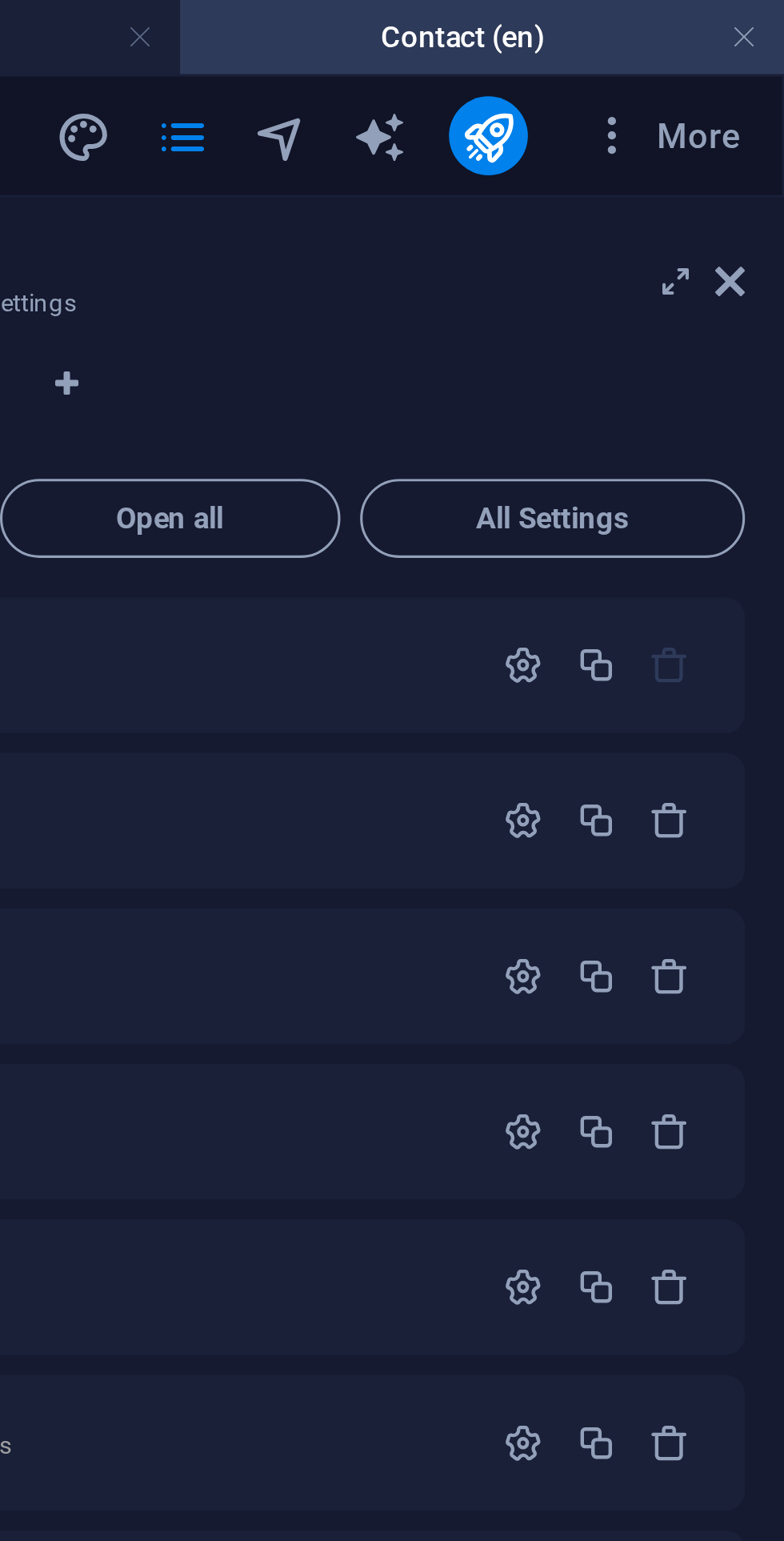
click at [730, 50] on icon "button" at bounding box center [728, 44] width 16 height 16
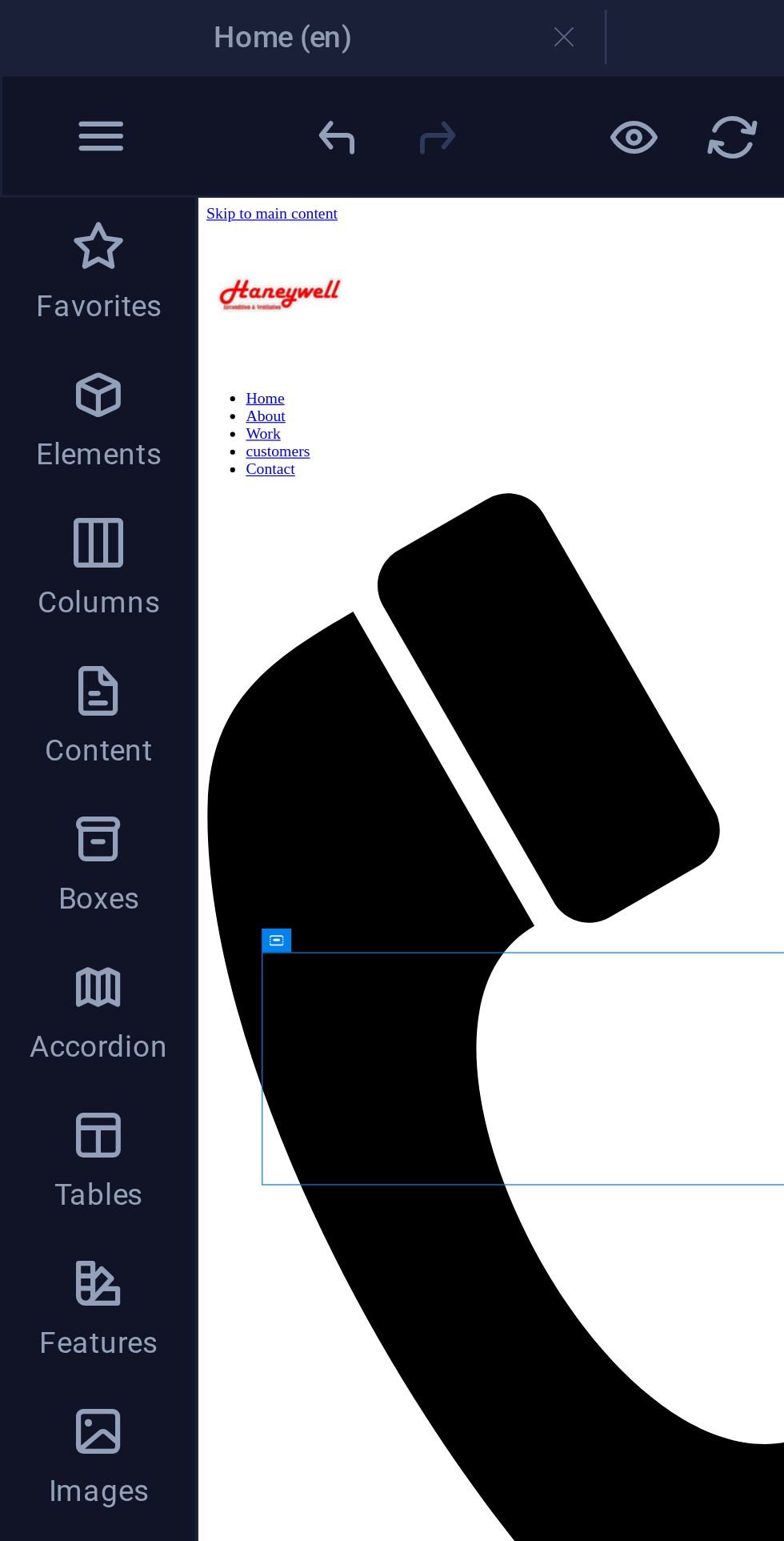
click at [128, 14] on div at bounding box center [392, 770] width 784 height 1541
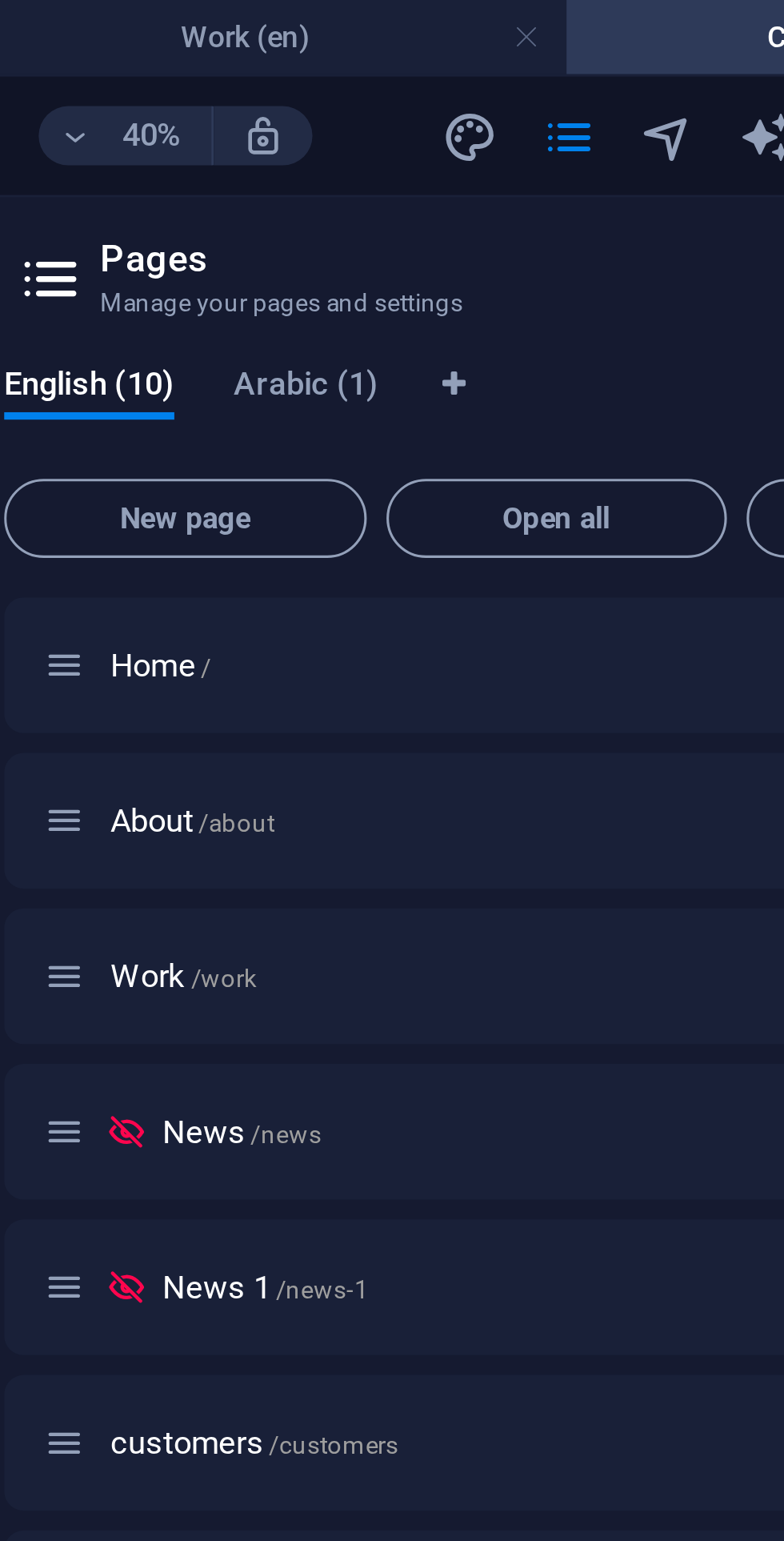
click at [513, 123] on span "Arabic (1)" at bounding box center [504, 126] width 48 height 22
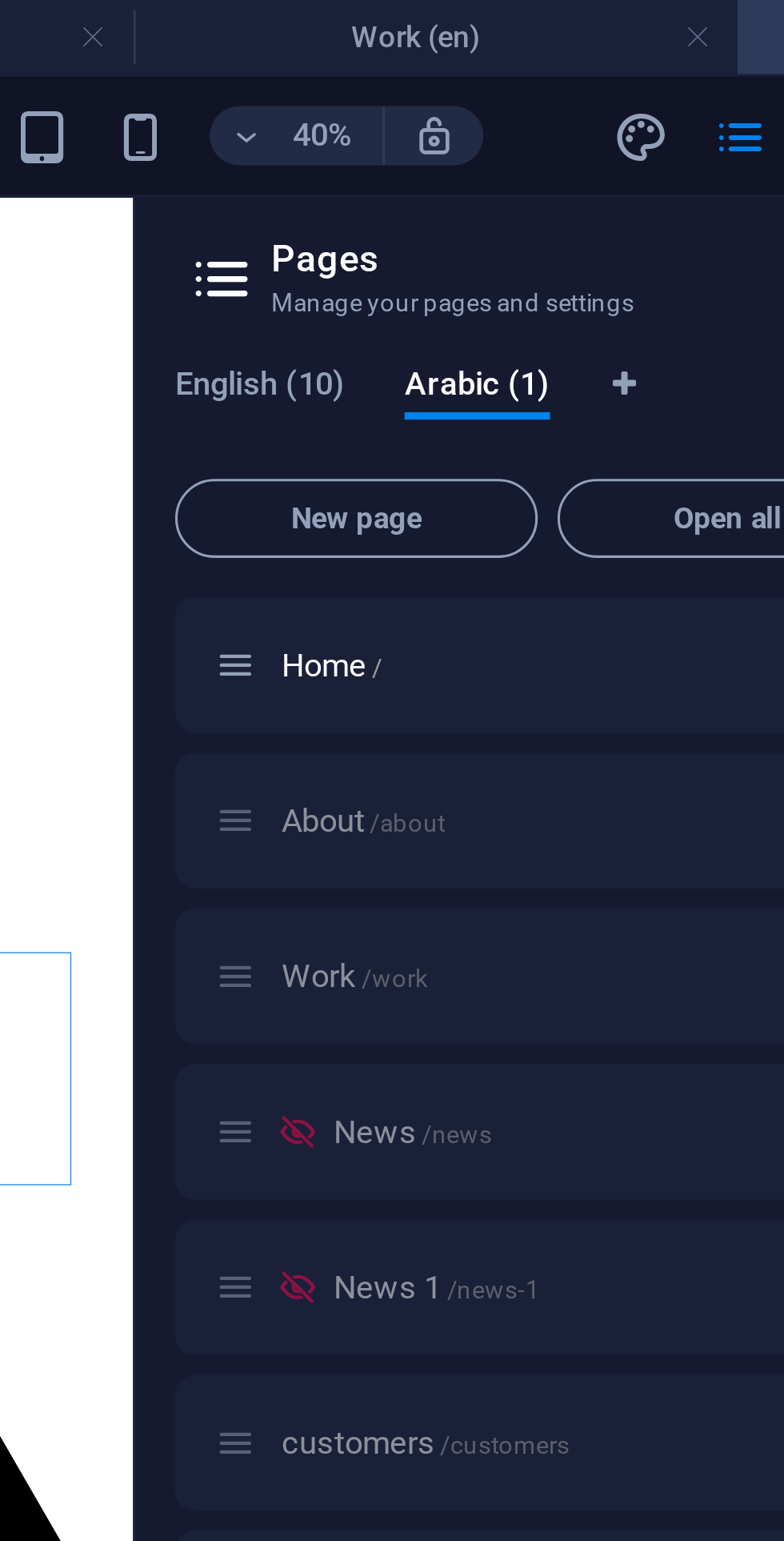
click at [530, 220] on p "Home /" at bounding box center [560, 216] width 240 height 10
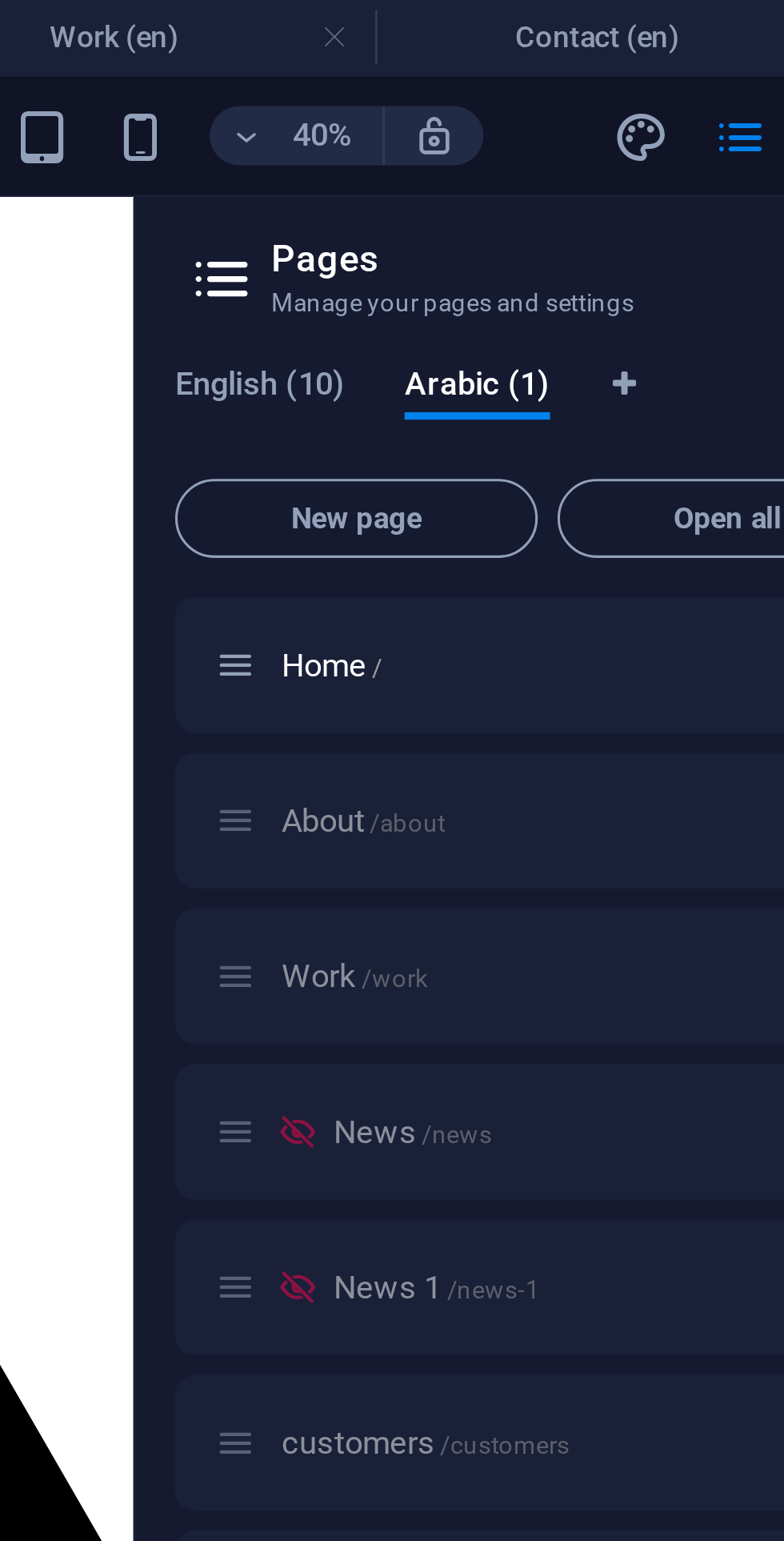
scroll to position [1861, 0]
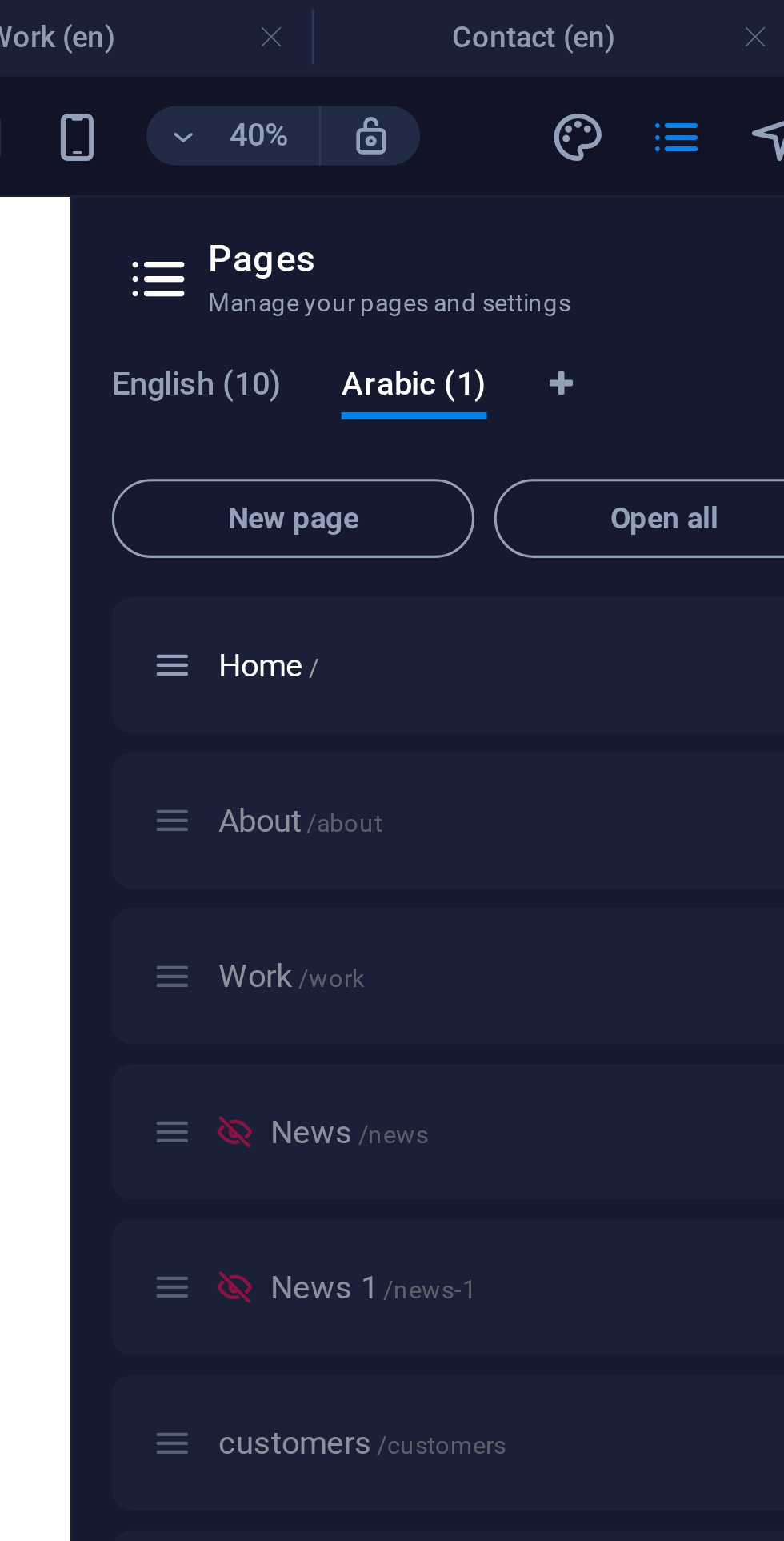
click at [534, 216] on p "Home /" at bounding box center [560, 216] width 240 height 10
click at [512, 133] on span "Arabic (1)" at bounding box center [504, 126] width 48 height 22
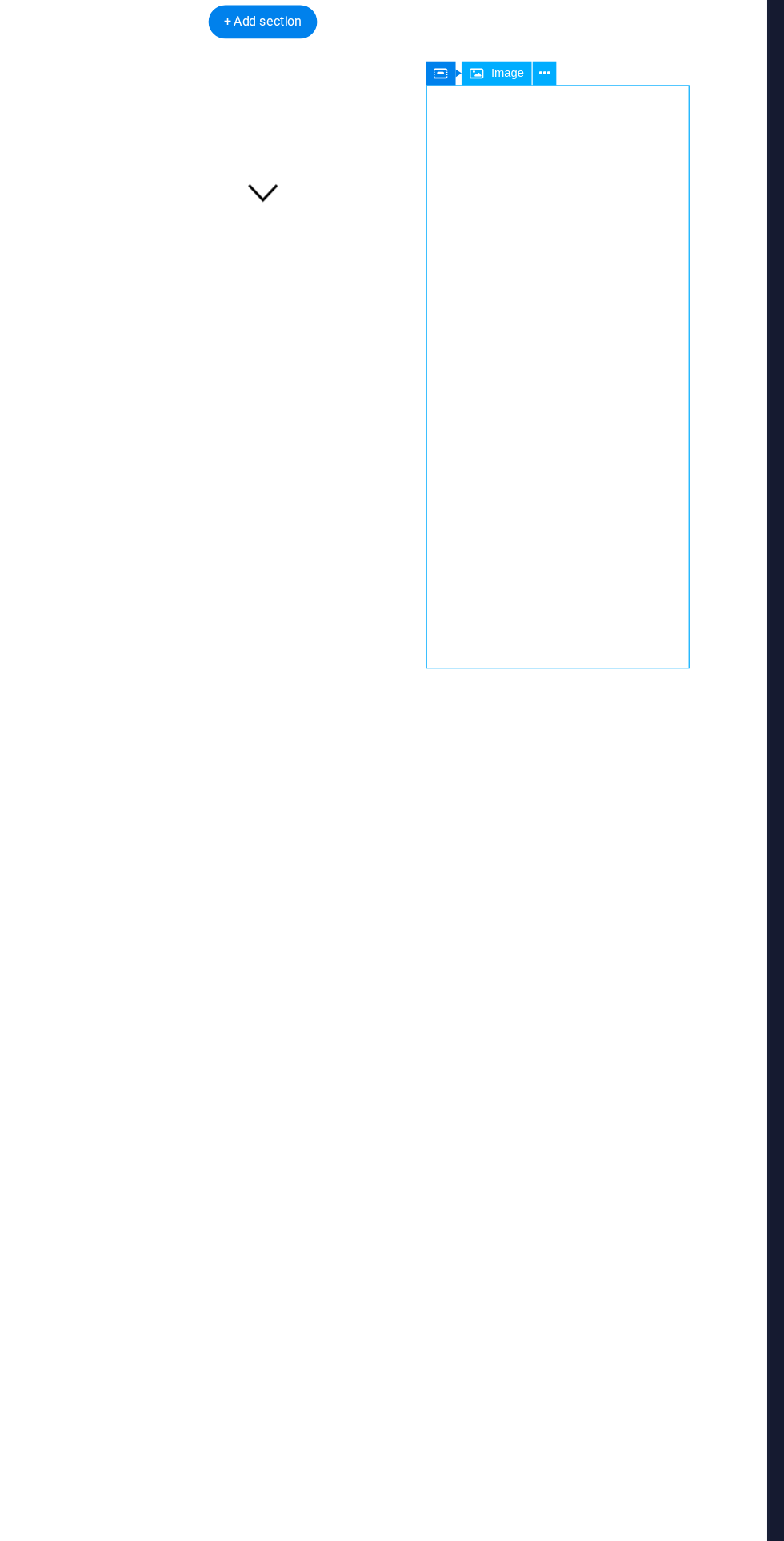
click at [326, 723] on div "Container Image" at bounding box center [304, 722] width 47 height 8
click at [326, 720] on div "Container Image" at bounding box center [304, 722] width 47 height 8
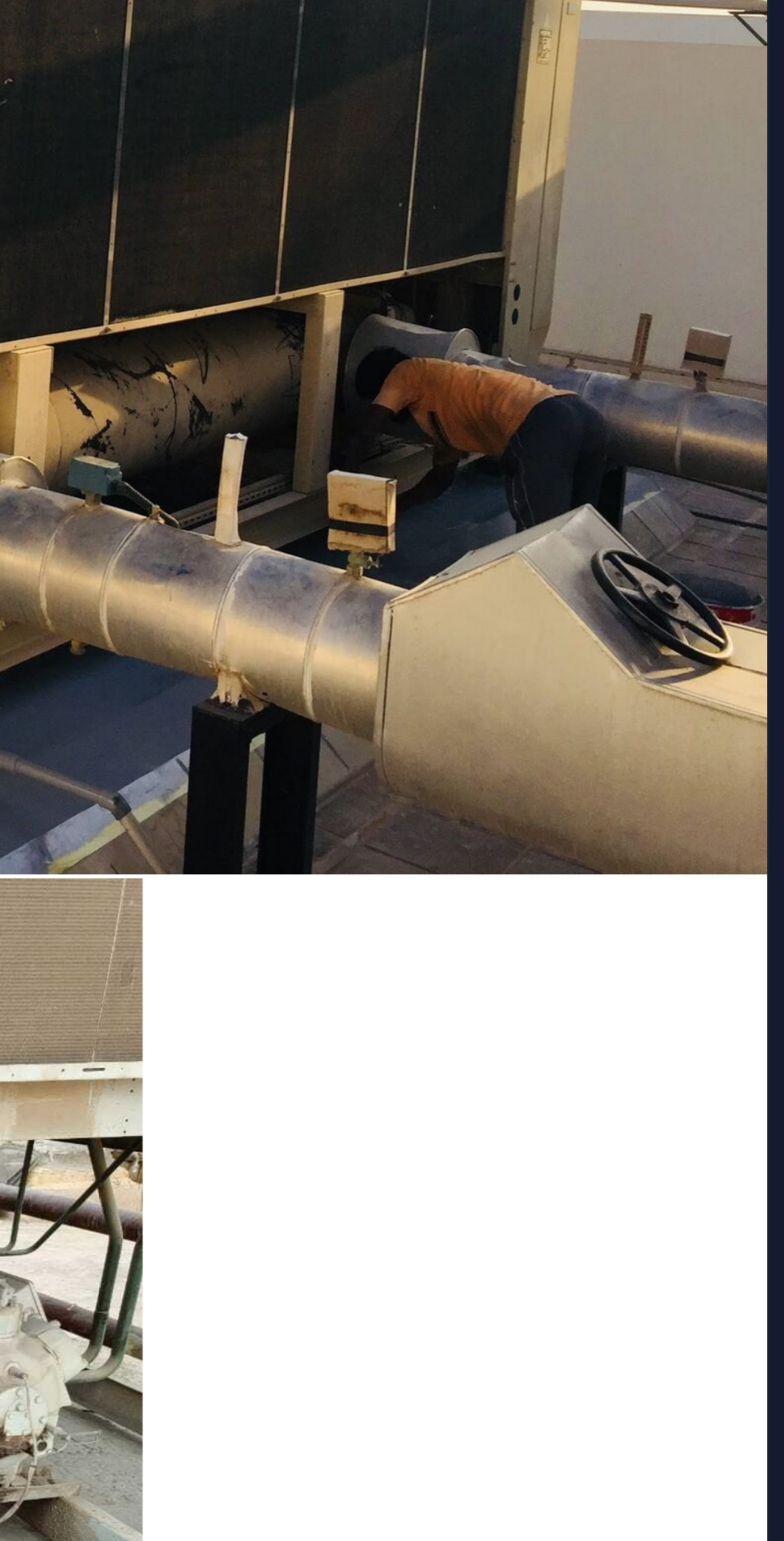
scroll to position [81, 0]
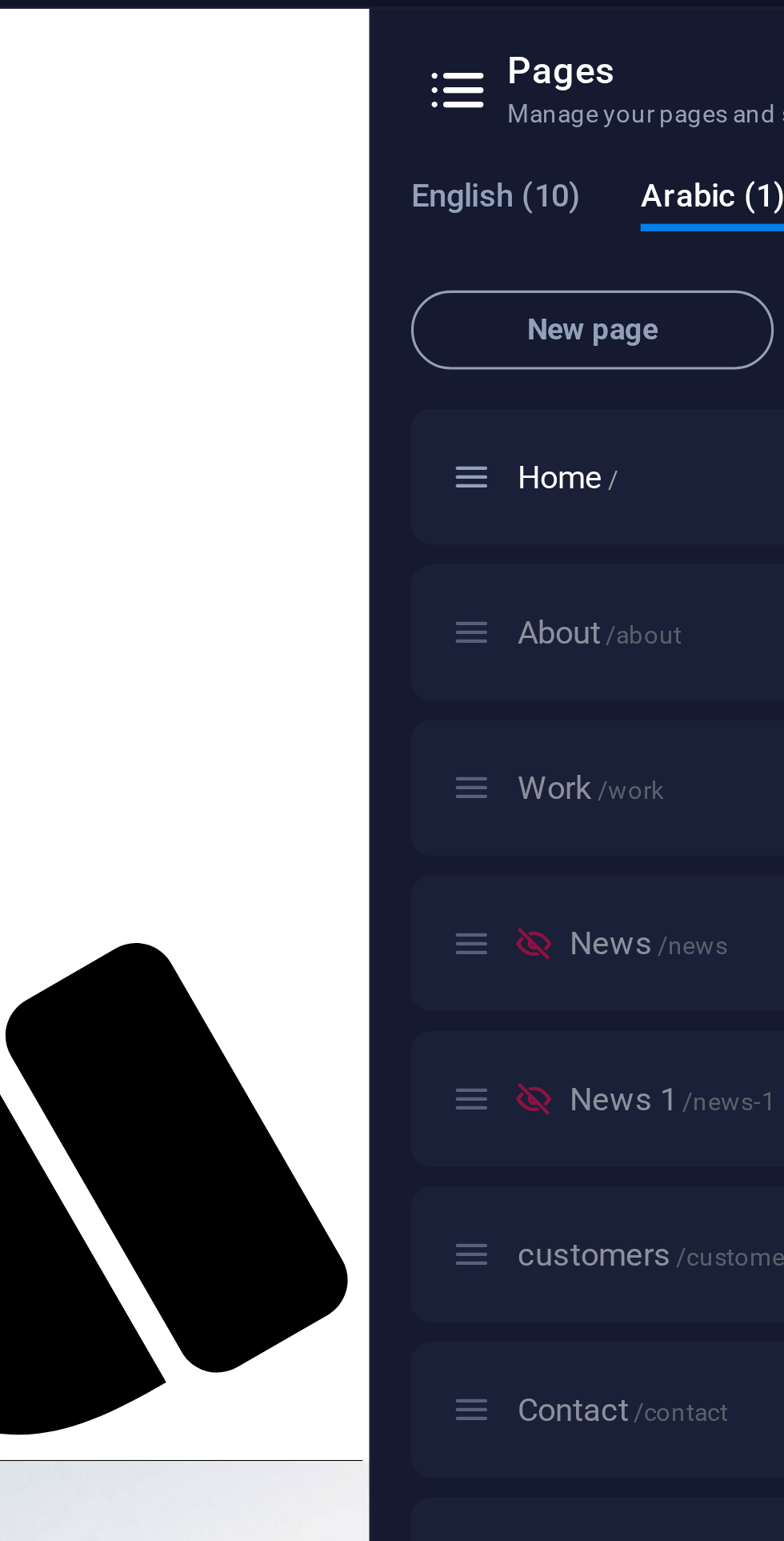
click at [436, 121] on span "English (10)" at bounding box center [433, 126] width 55 height 22
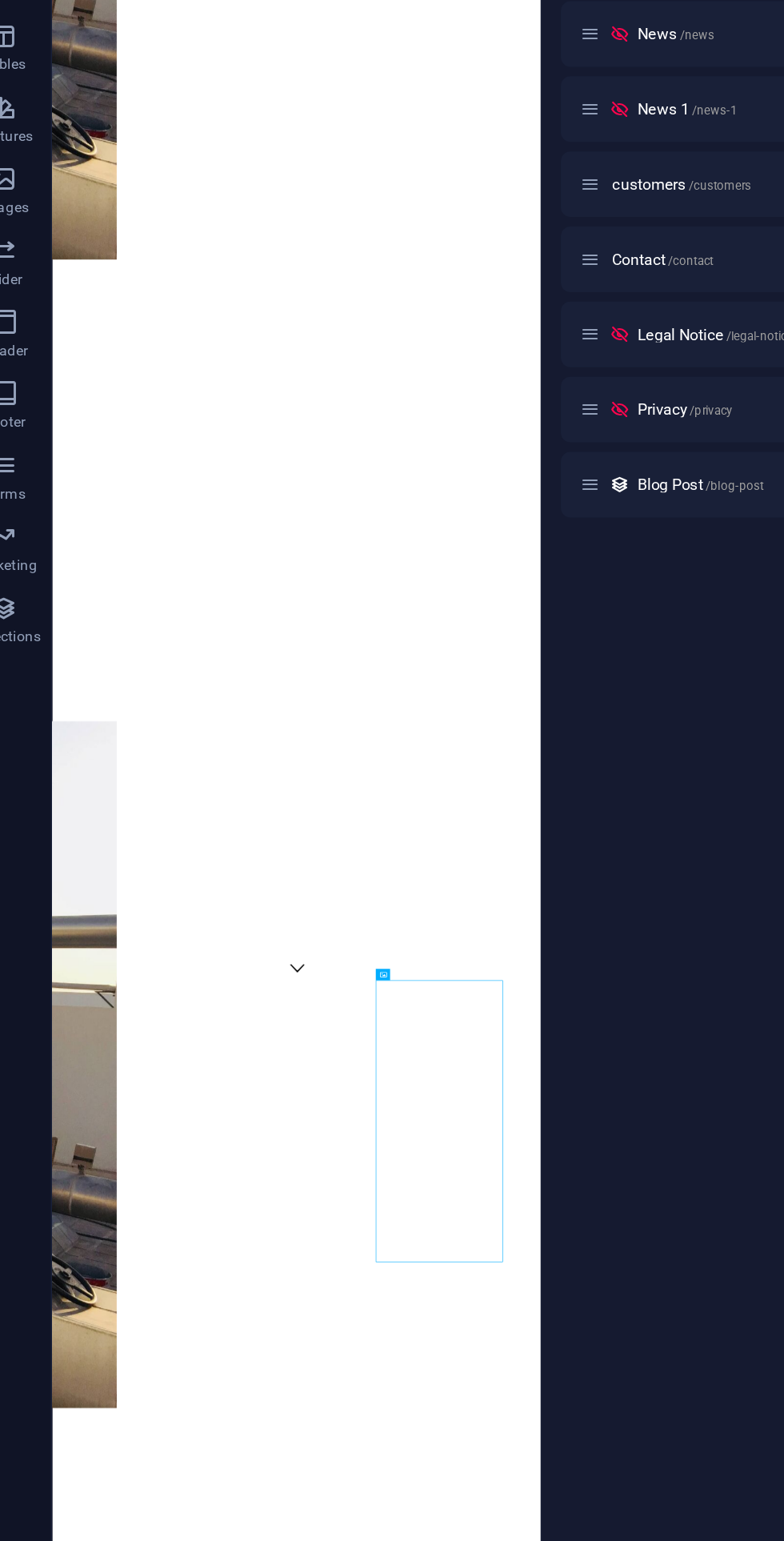
scroll to position [1280, 0]
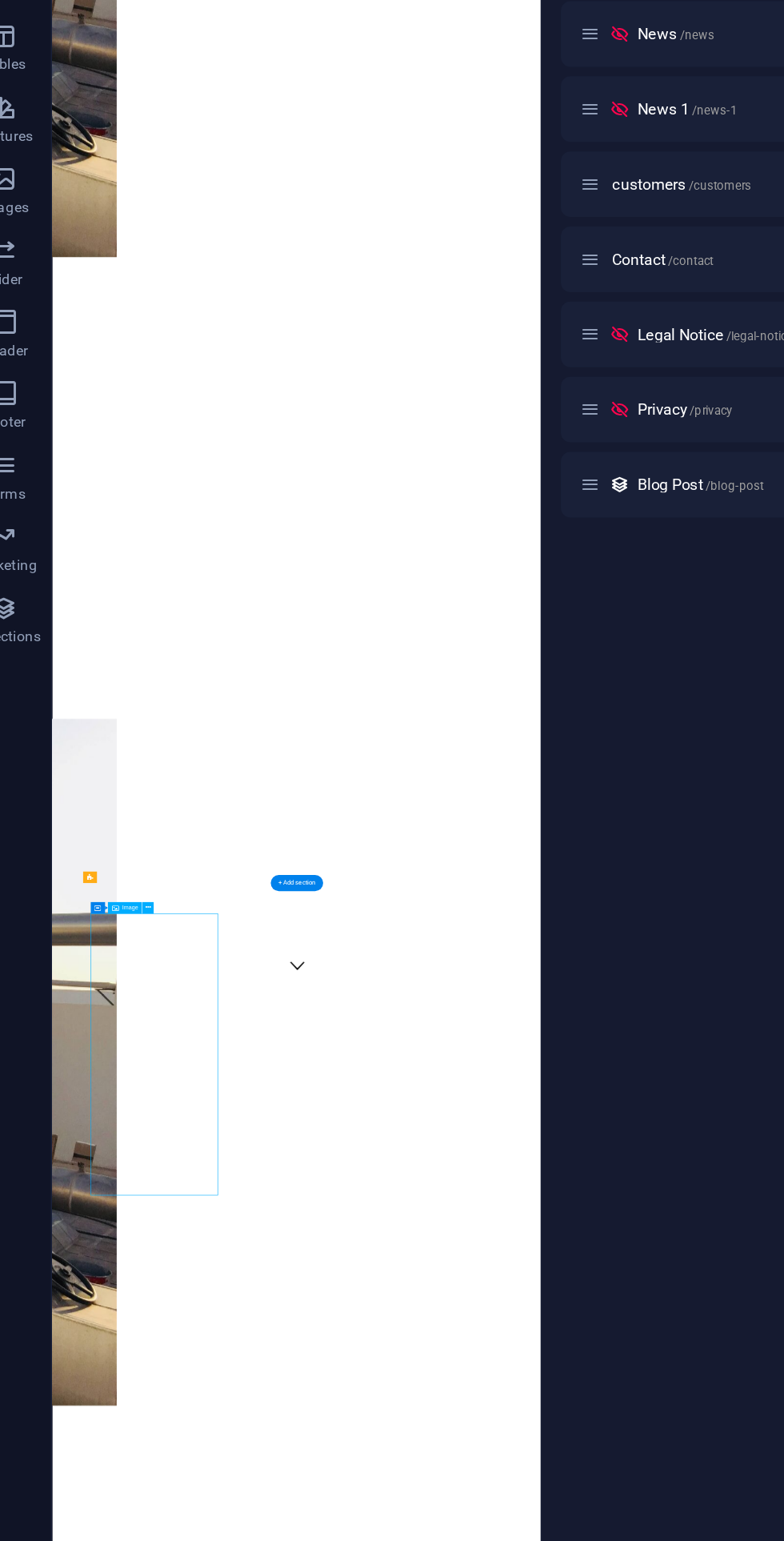
scroll to position [1273, 0]
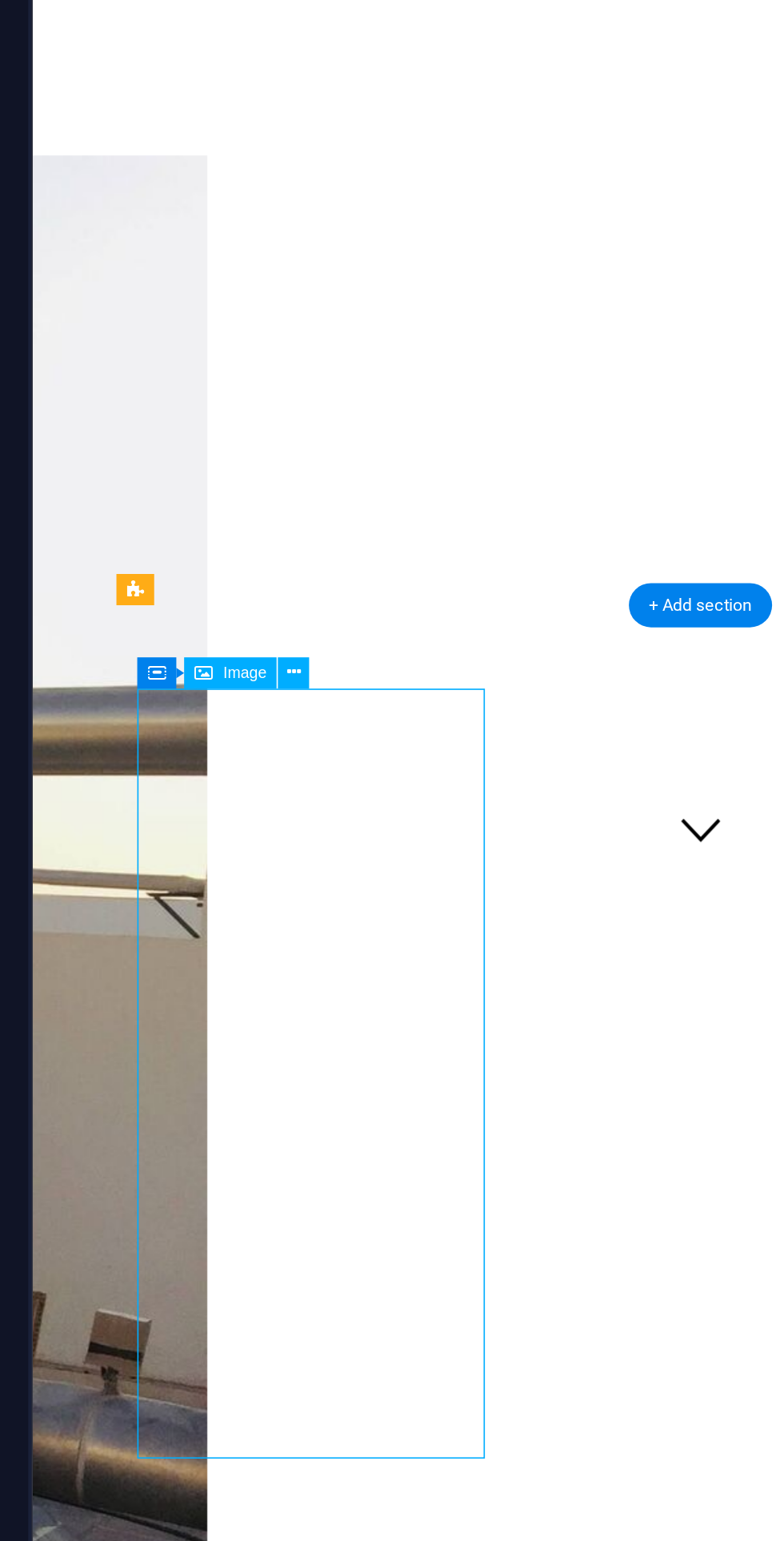
click at [133, 956] on div "Container Image" at bounding box center [113, 956] width 47 height 8
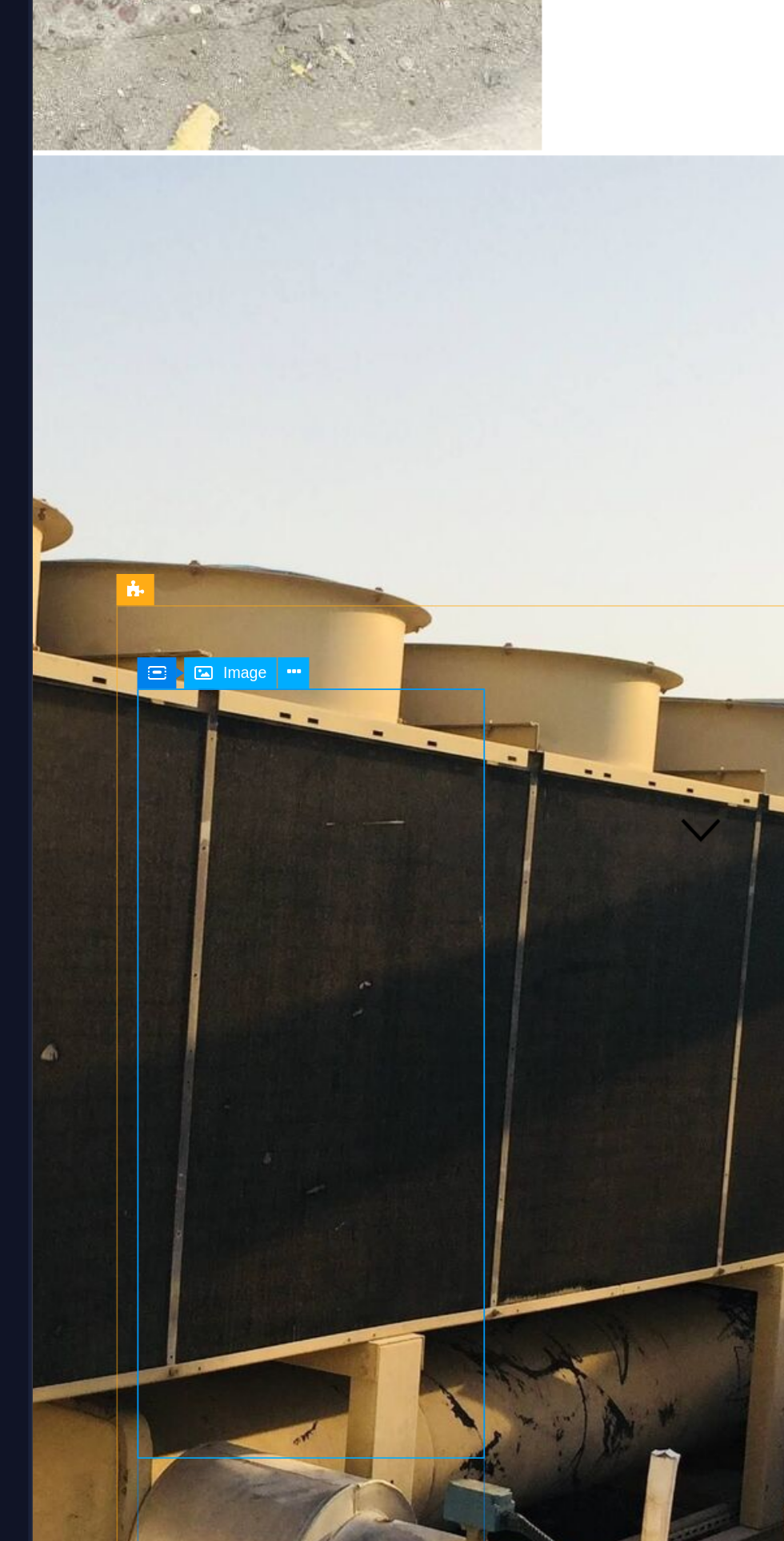
click at [116, 956] on span "Image" at bounding box center [116, 957] width 10 height 4
click at [116, 956] on span "Image" at bounding box center [116, 957] width 10 height 4
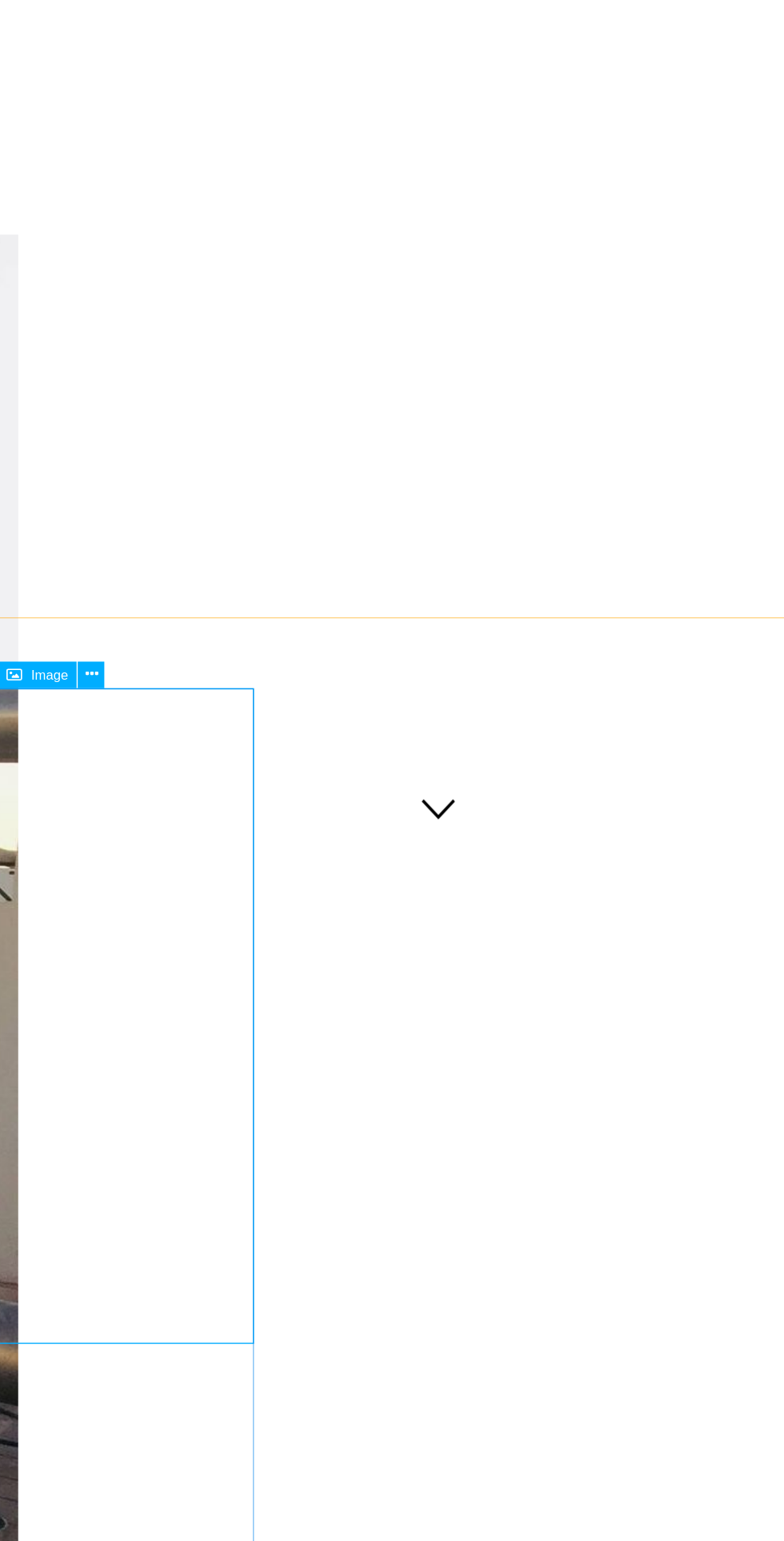
scroll to position [1274, 0]
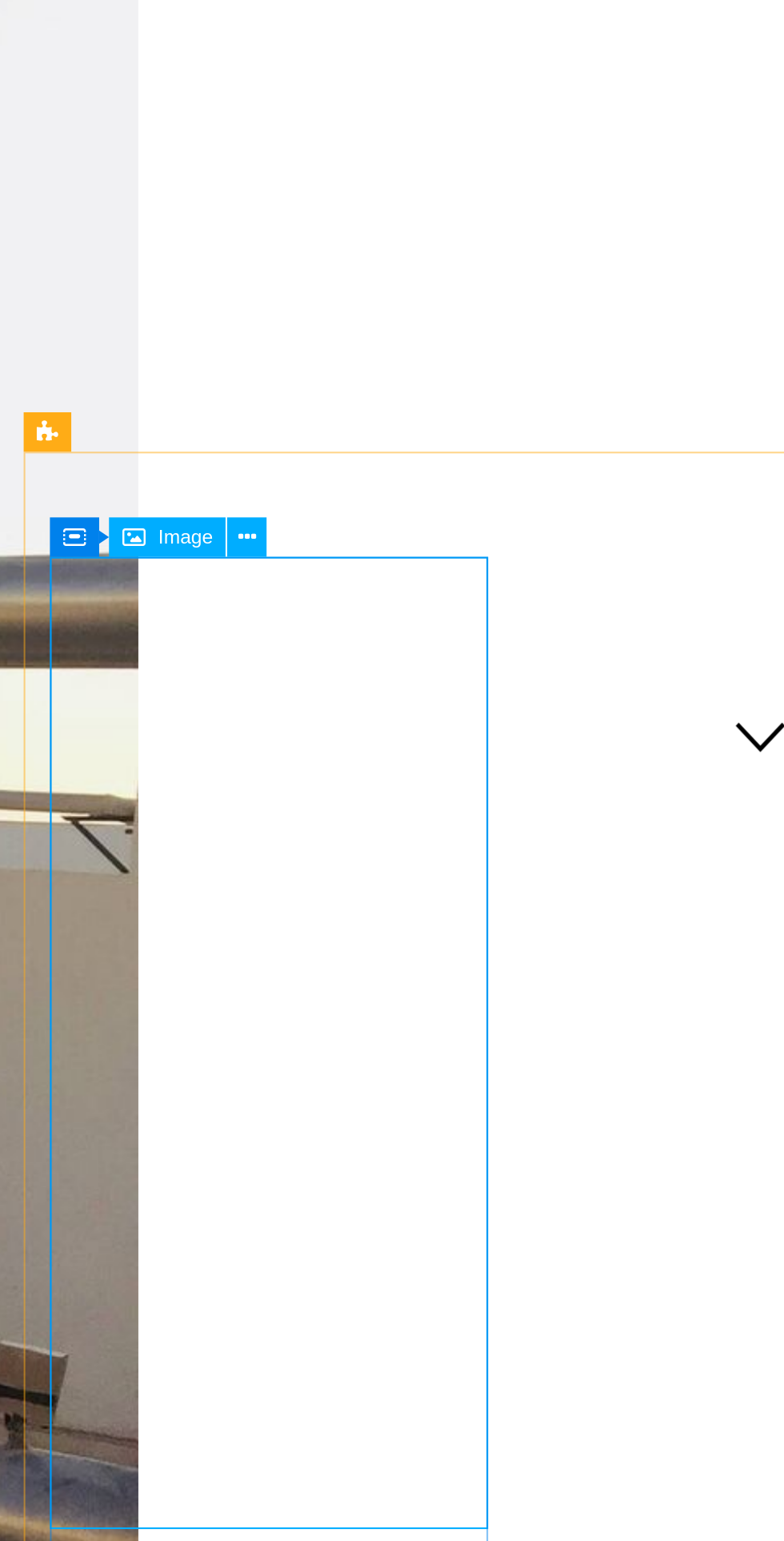
click at [127, 956] on icon at bounding box center [128, 956] width 3 height 6
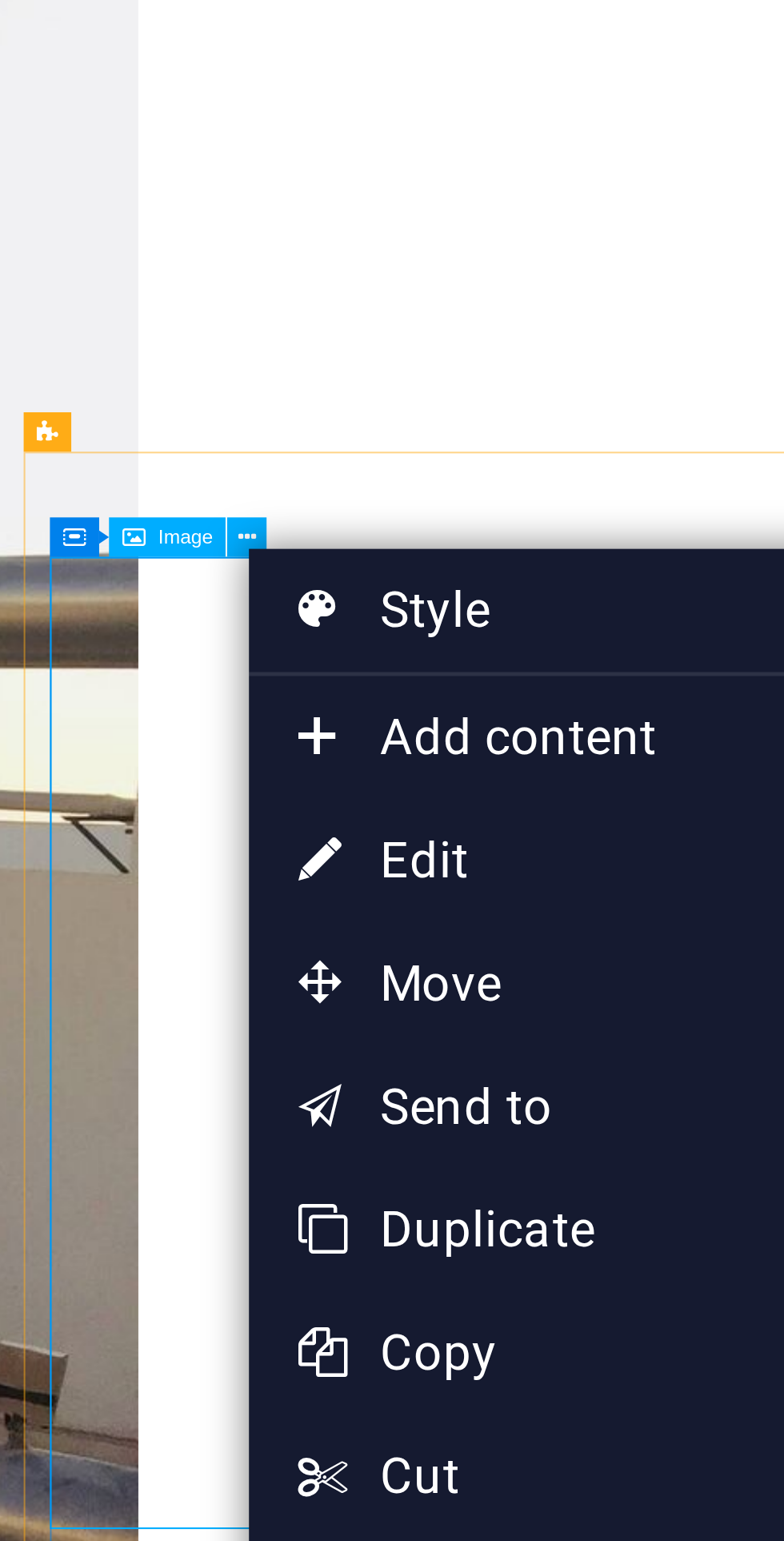
click at [189, 1020] on link "⏎ Edit" at bounding box center [182, 1020] width 108 height 24
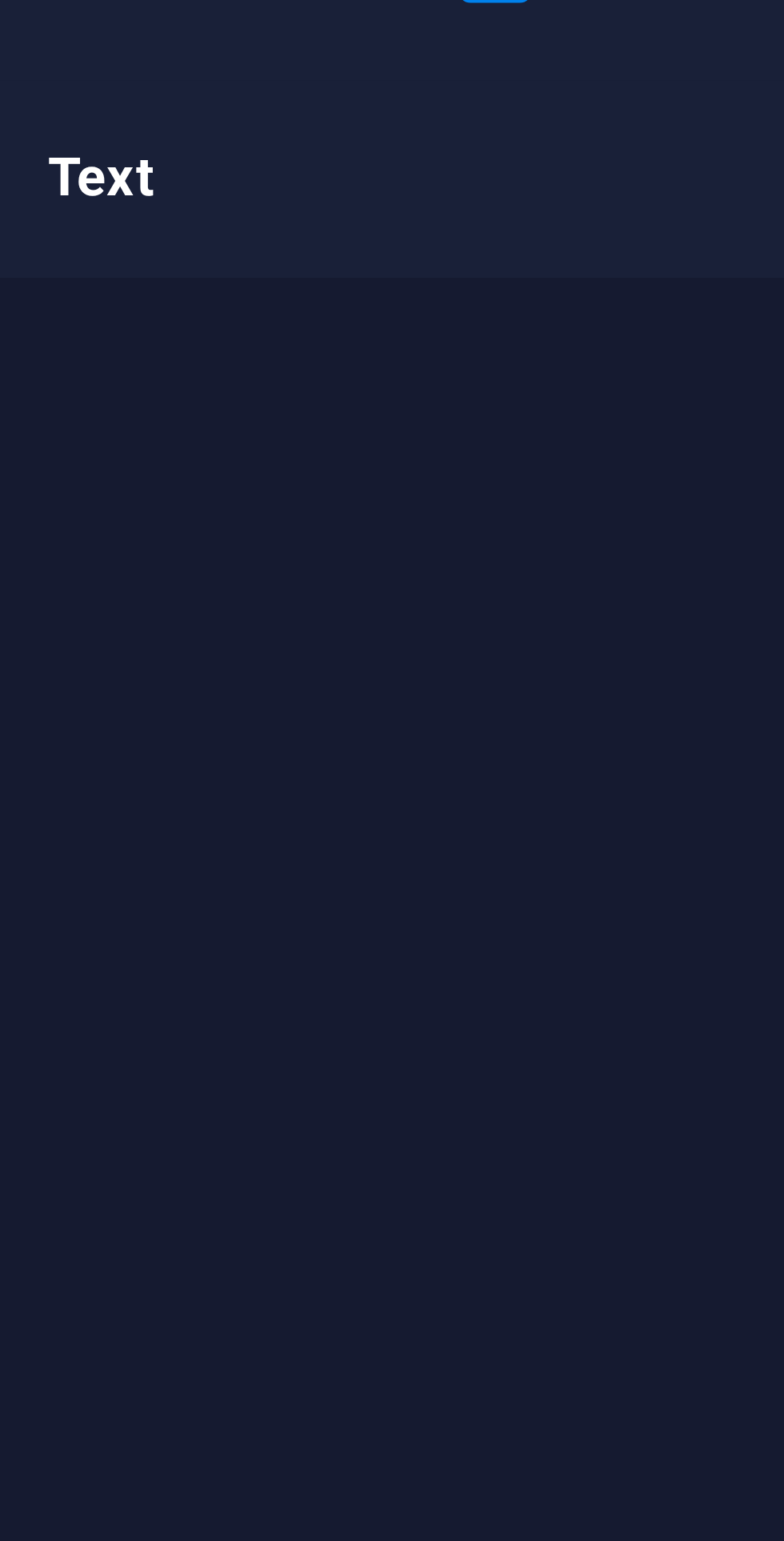
scroll to position [0, 0]
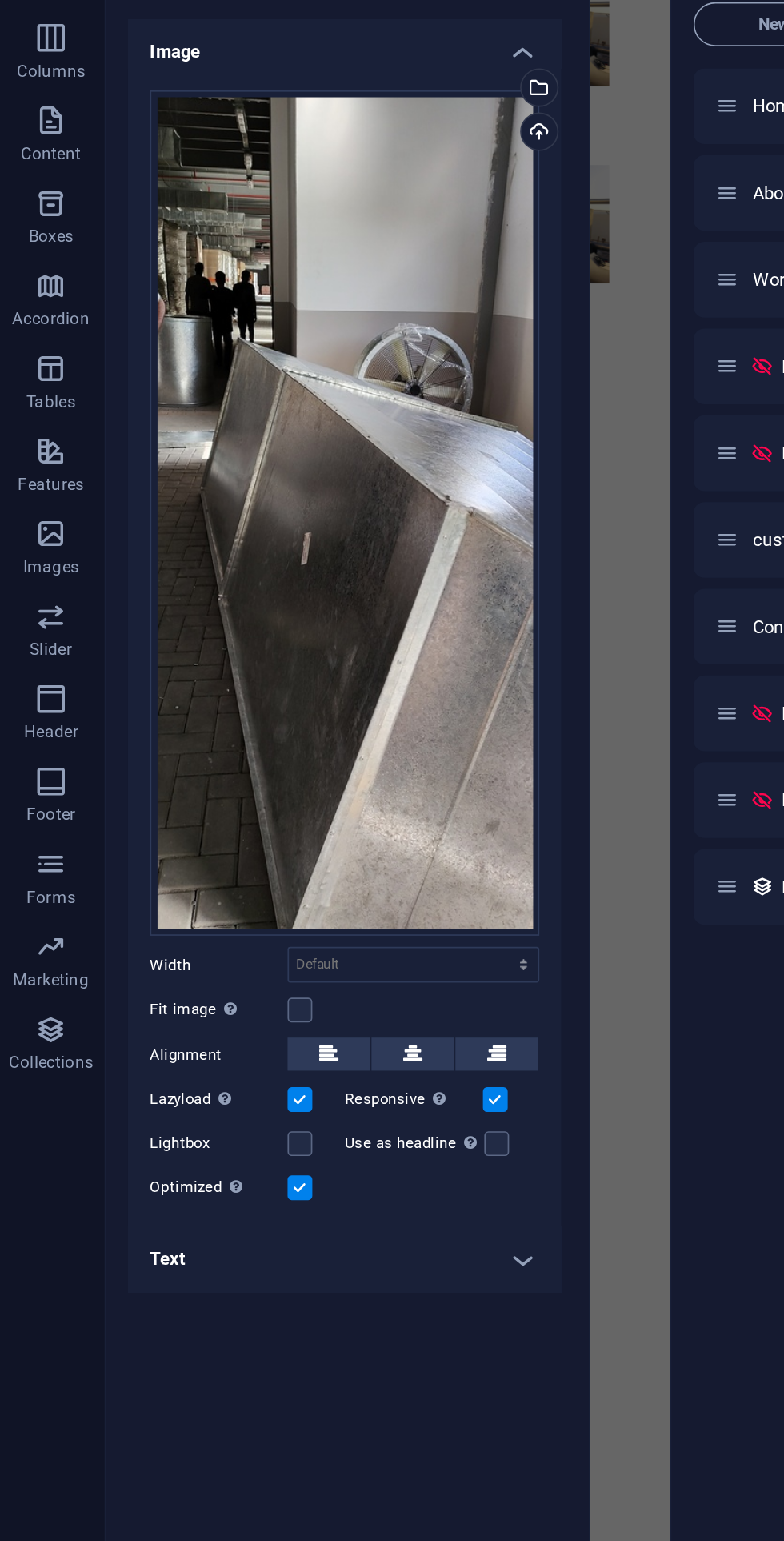
click at [323, 209] on div "Select files from the file manager, stock photos, or upload file(s)" at bounding box center [315, 207] width 24 height 24
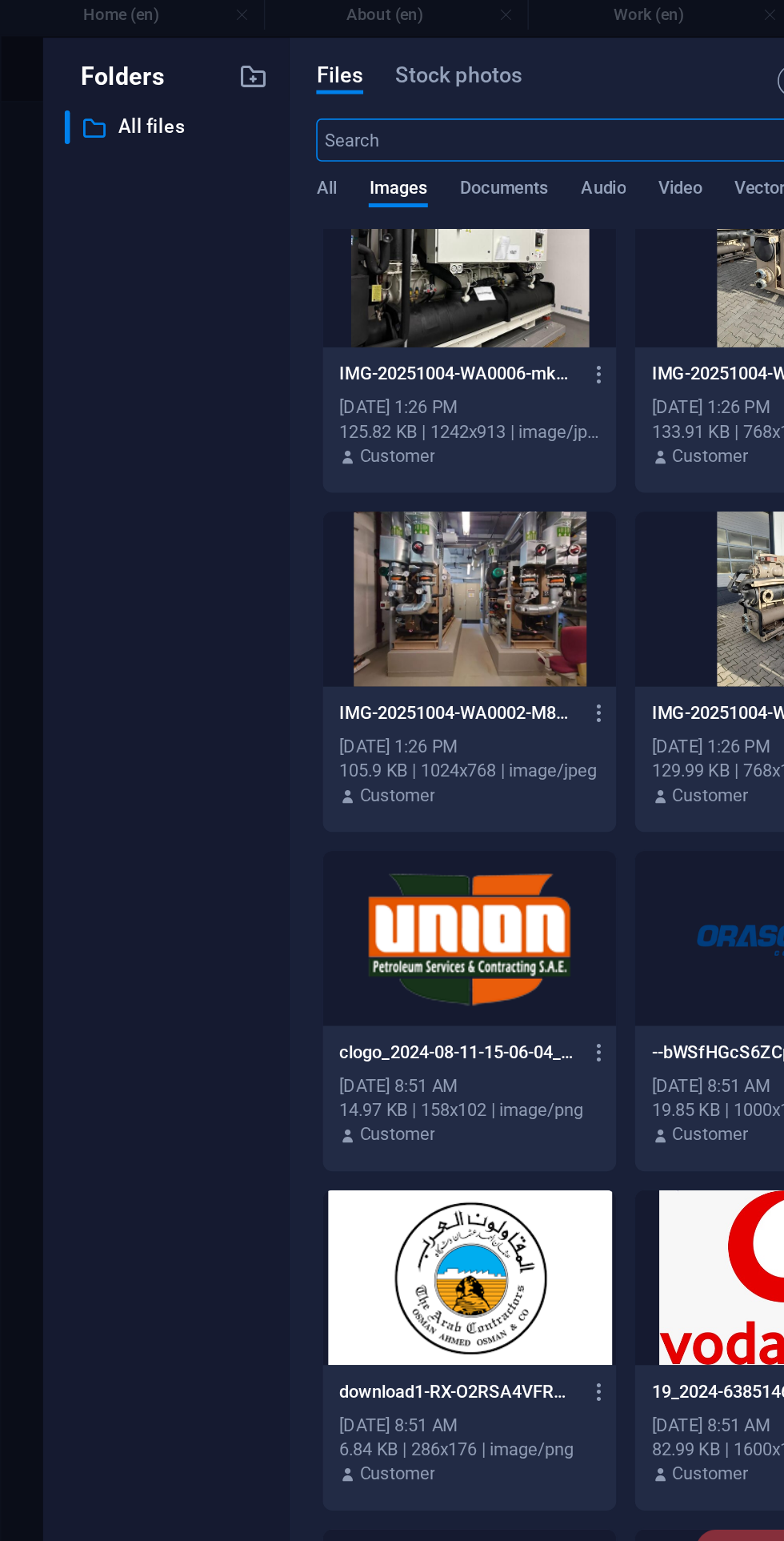
scroll to position [191, 0]
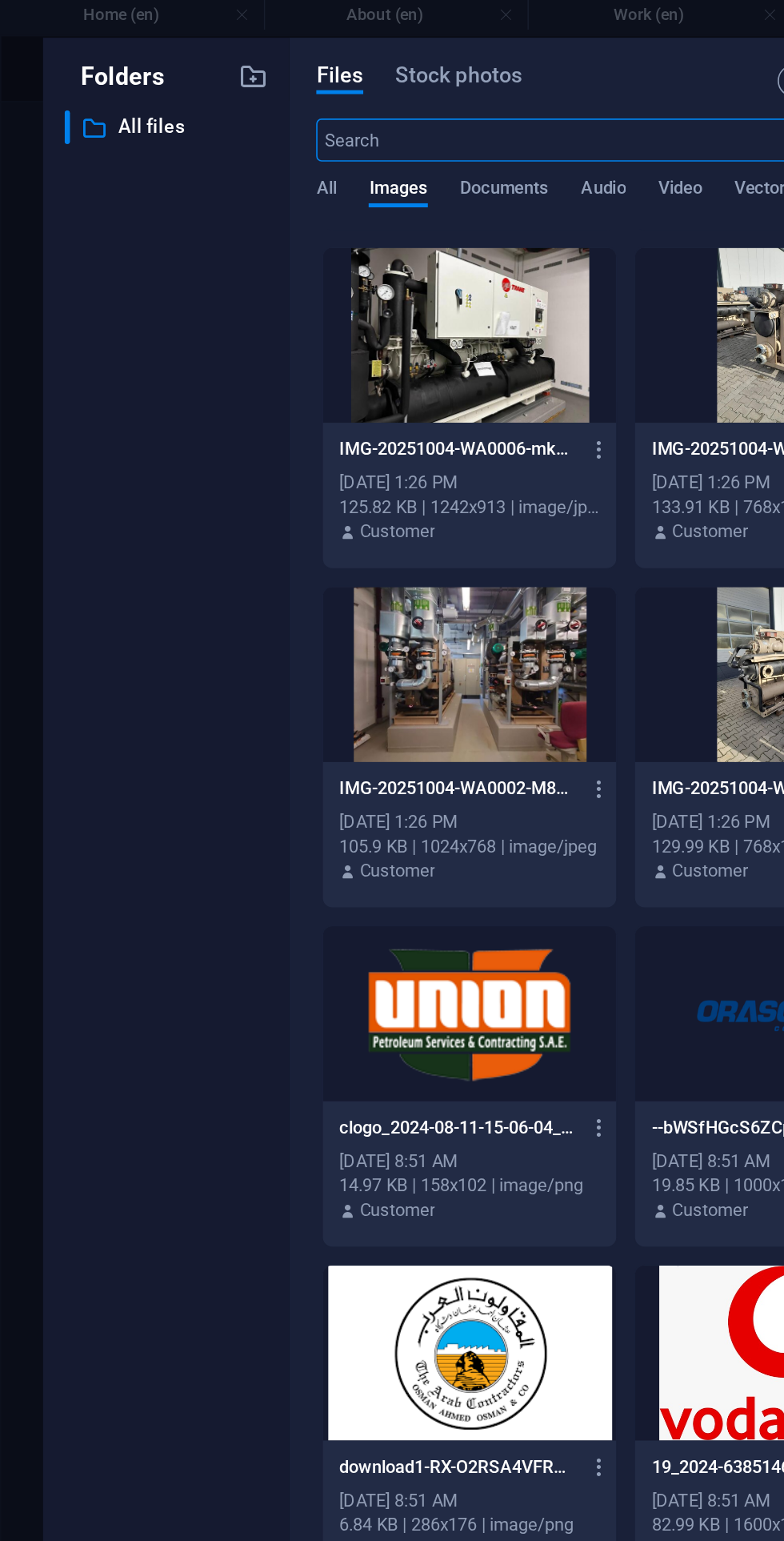
click at [291, 208] on div at bounding box center [279, 202] width 175 height 104
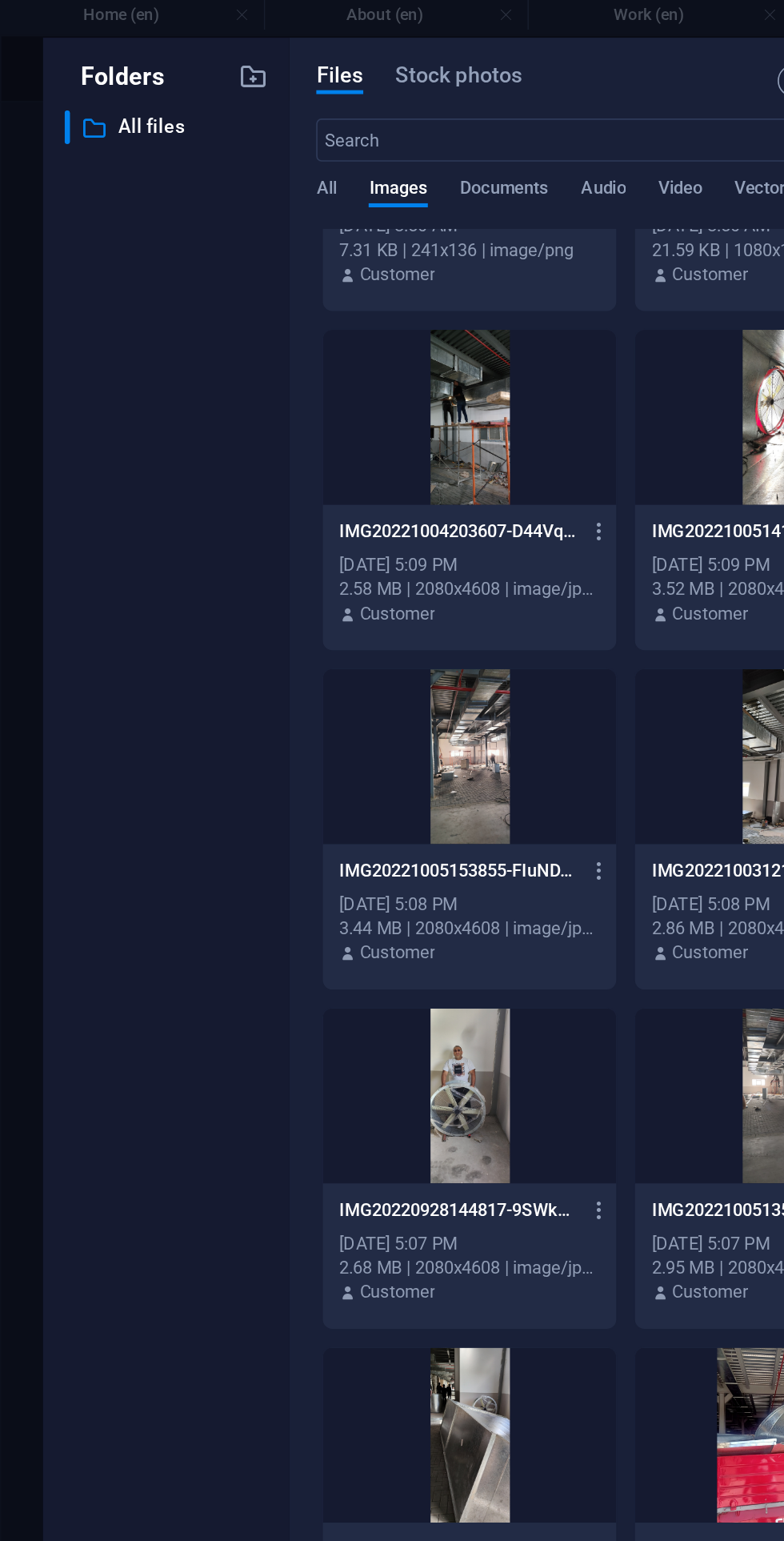
scroll to position [1401, 0]
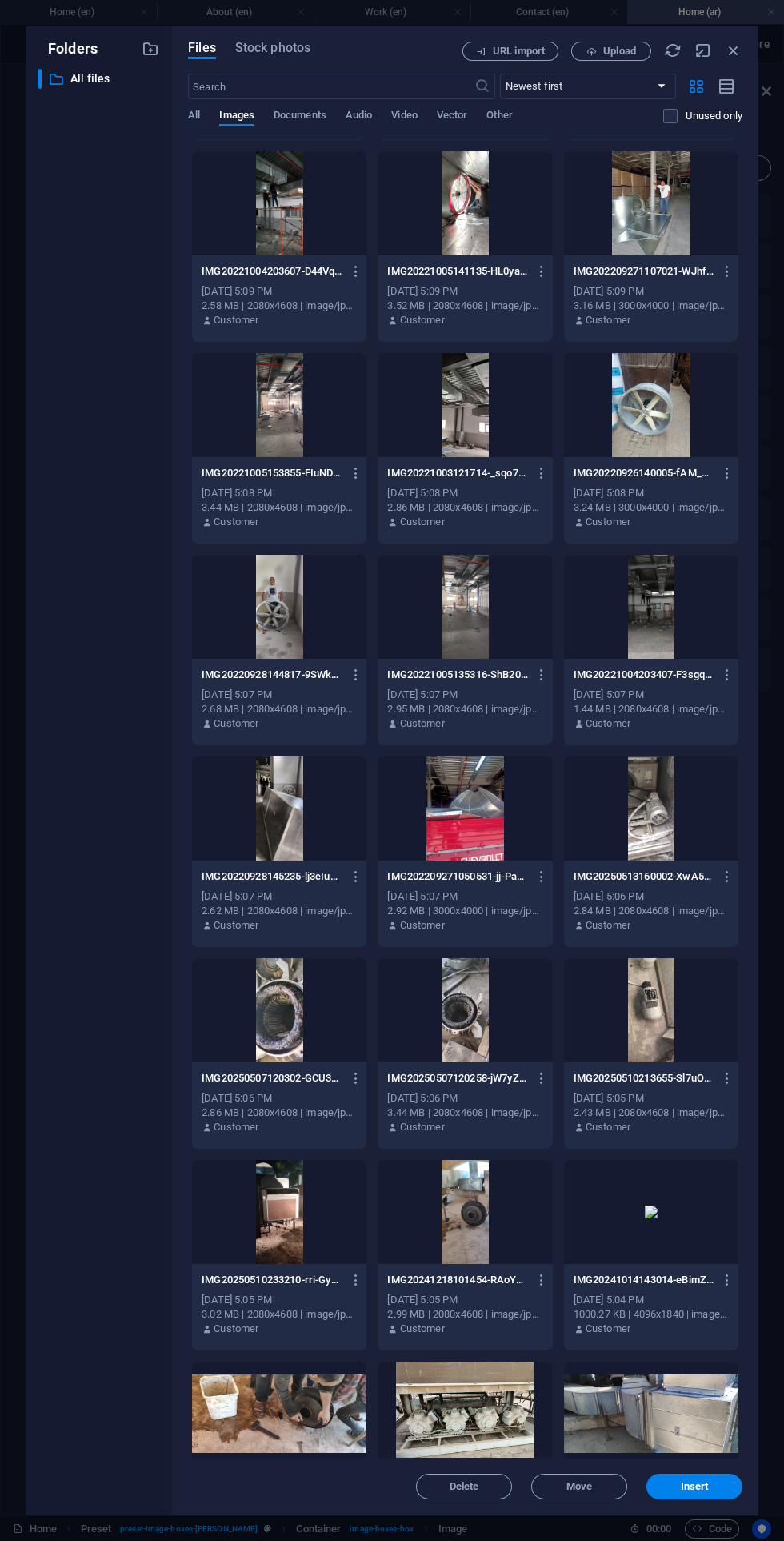
click at [713, 1489] on span "Insert" at bounding box center [695, 1487] width 83 height 10
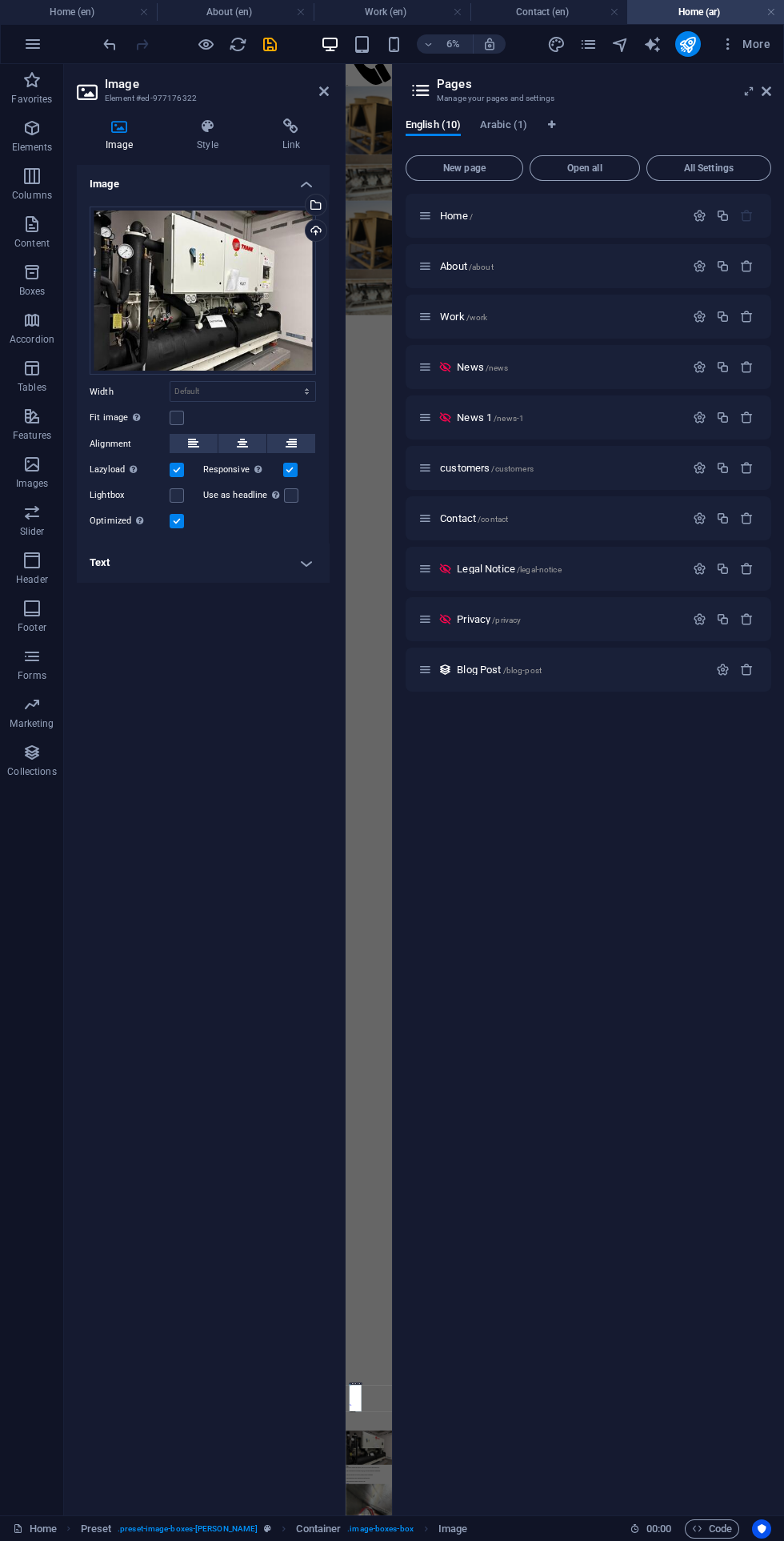
scroll to position [0, 0]
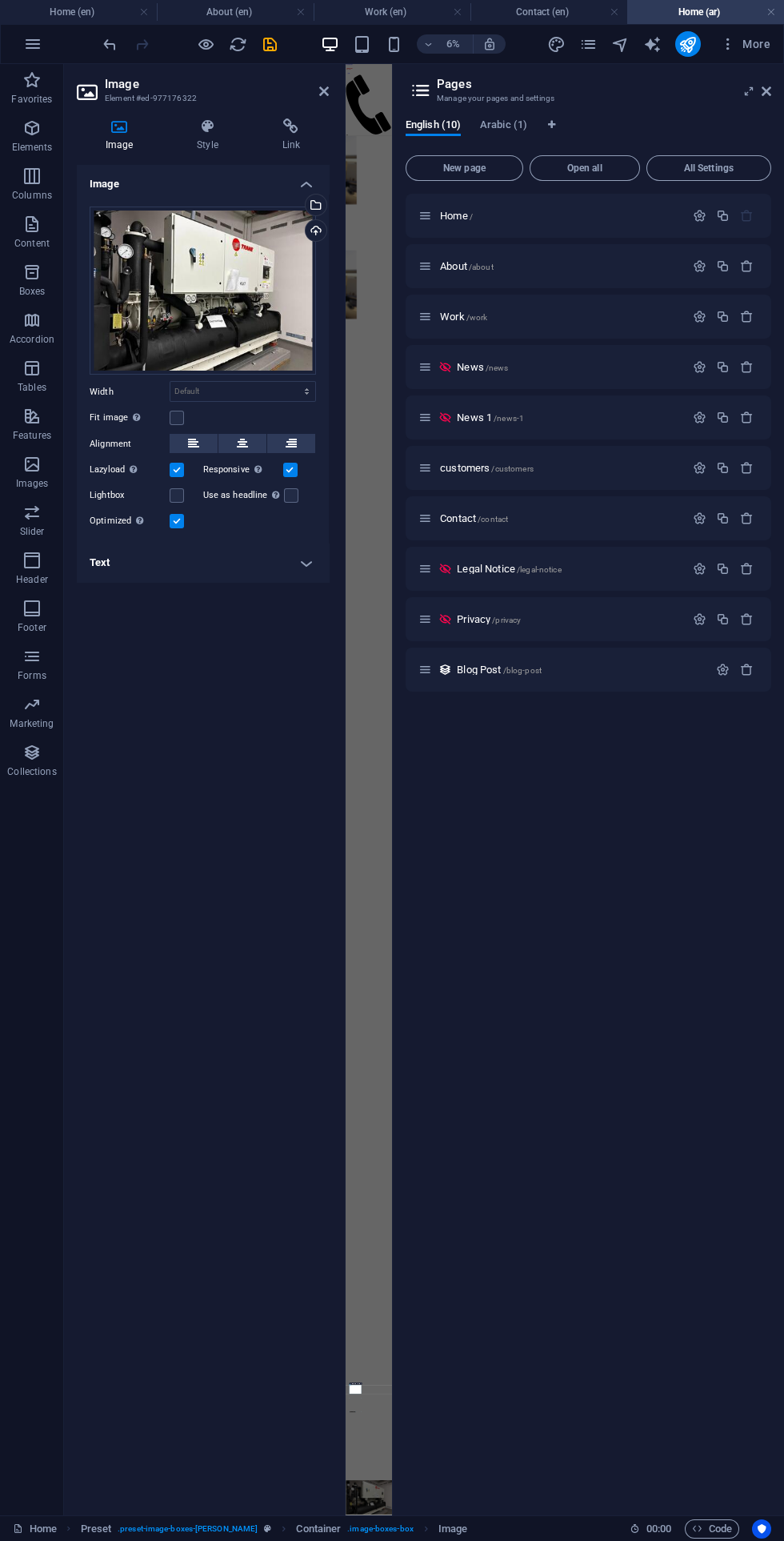
click at [343, 86] on div at bounding box center [343, 790] width 3 height 1452
click at [323, 92] on icon at bounding box center [323, 91] width 10 height 13
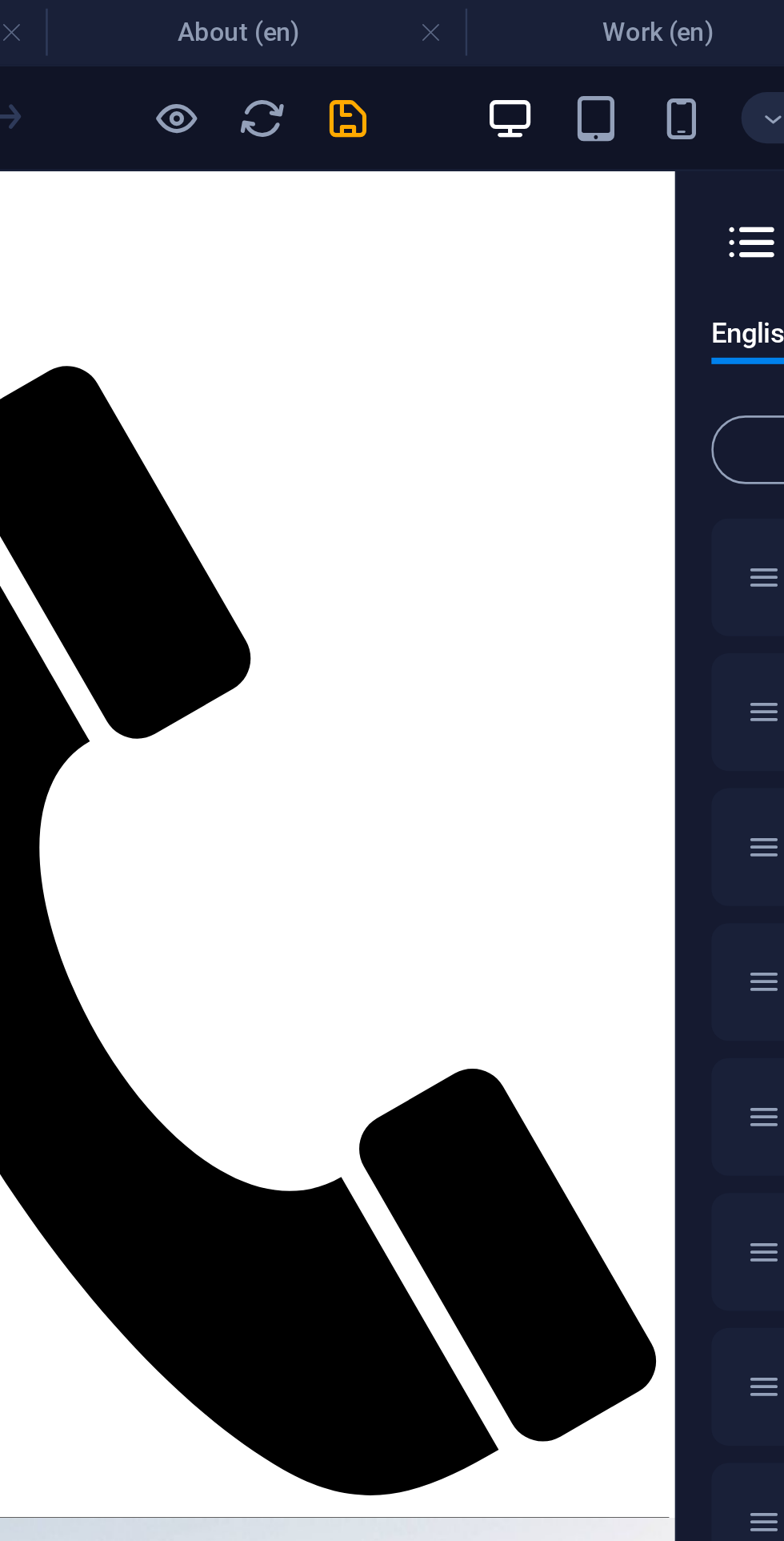
click at [275, 47] on icon "save" at bounding box center [270, 44] width 18 height 18
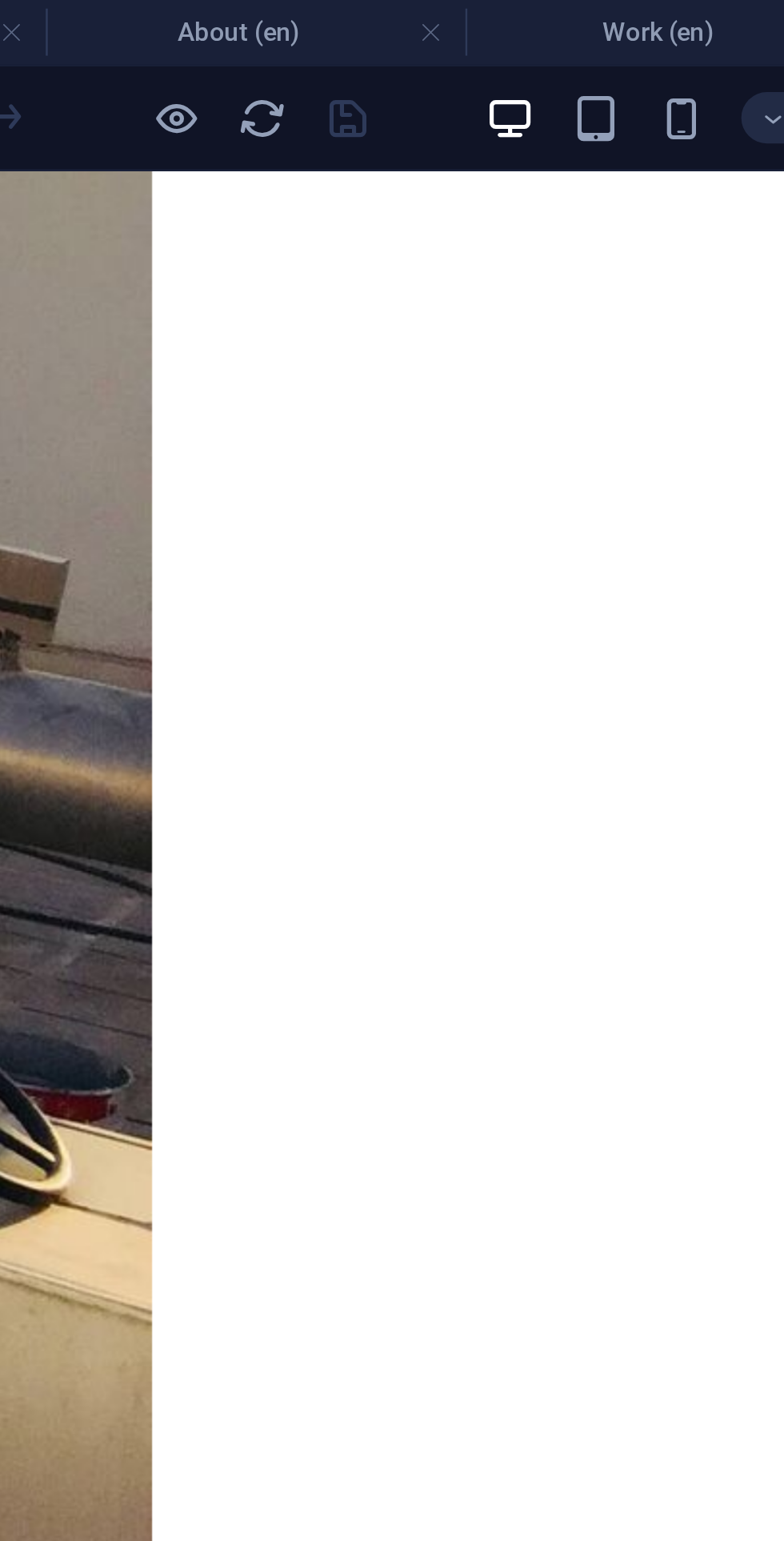
scroll to position [2105, 0]
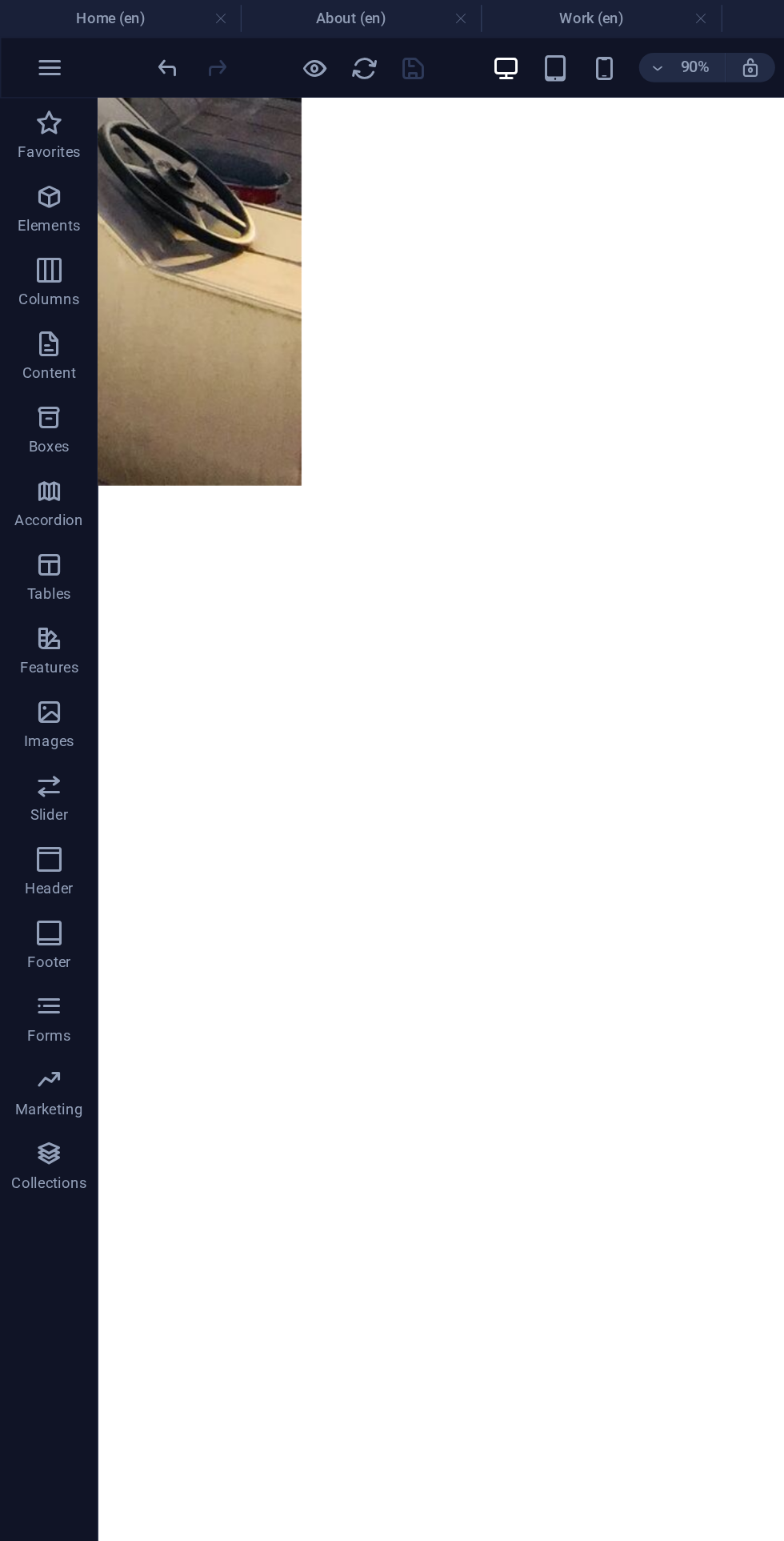
click at [41, 228] on span "Content" at bounding box center [32, 233] width 64 height 38
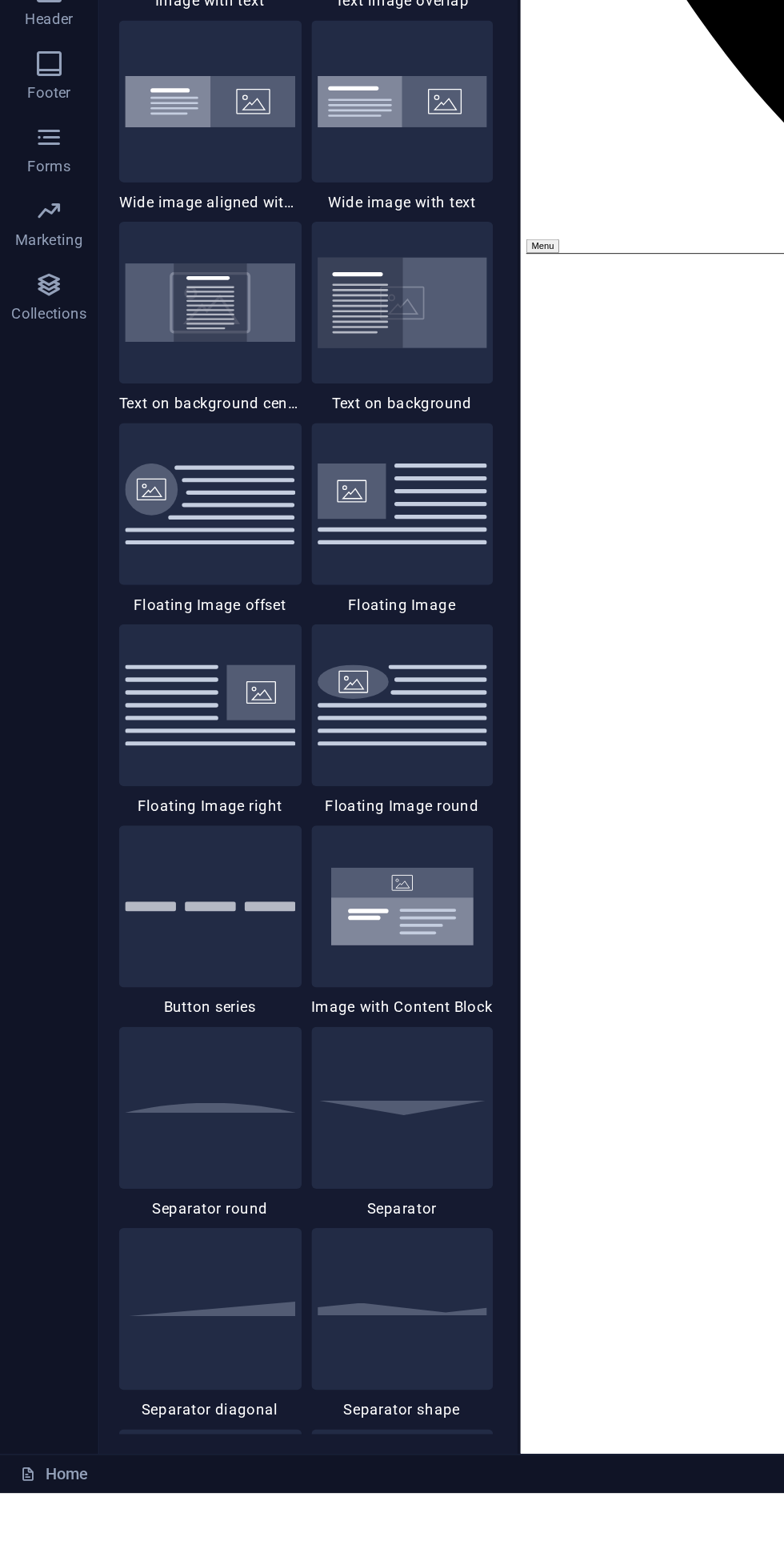
scroll to position [0, 0]
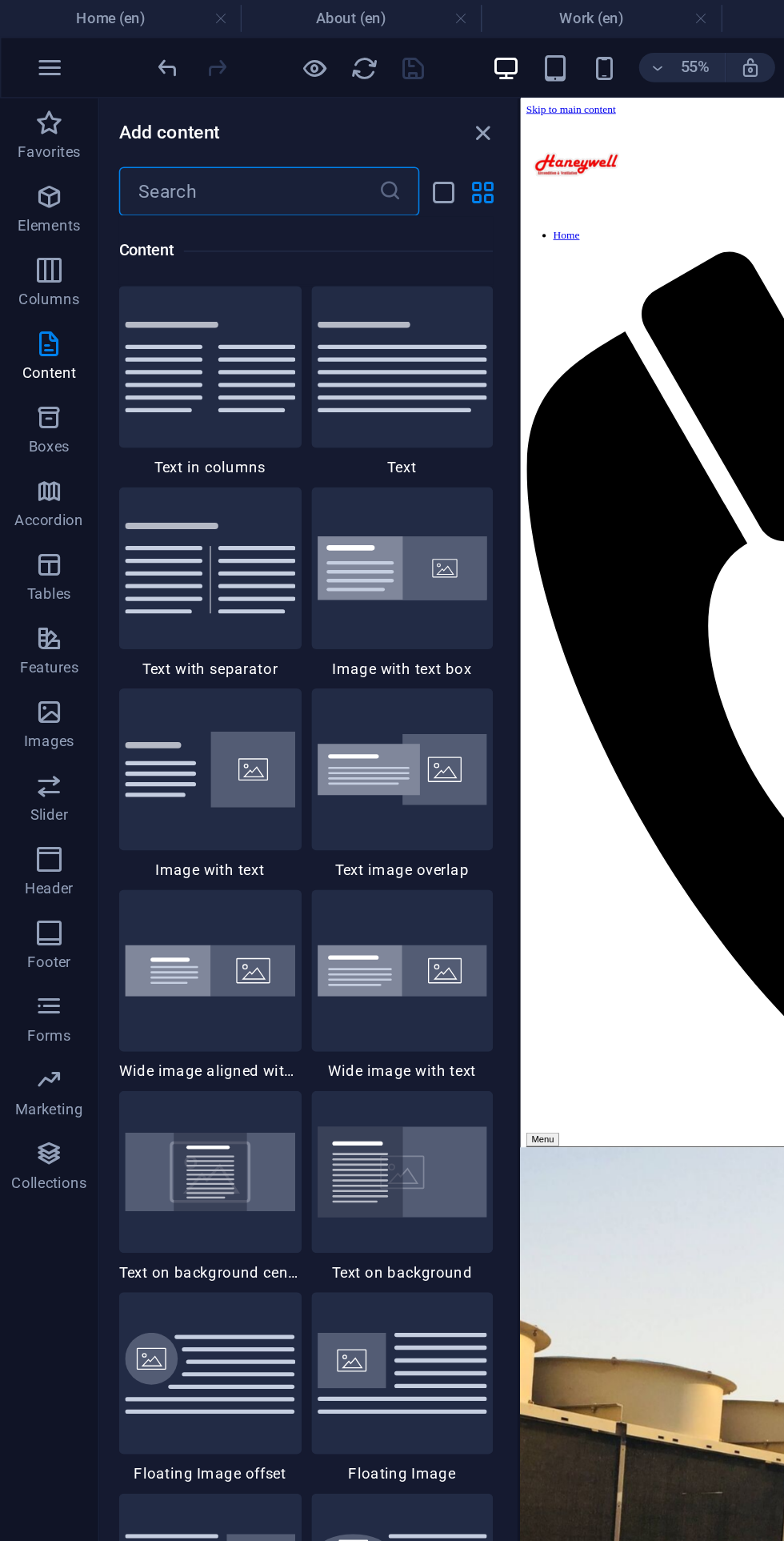
click at [316, 85] on icon "close panel" at bounding box center [316, 86] width 18 height 18
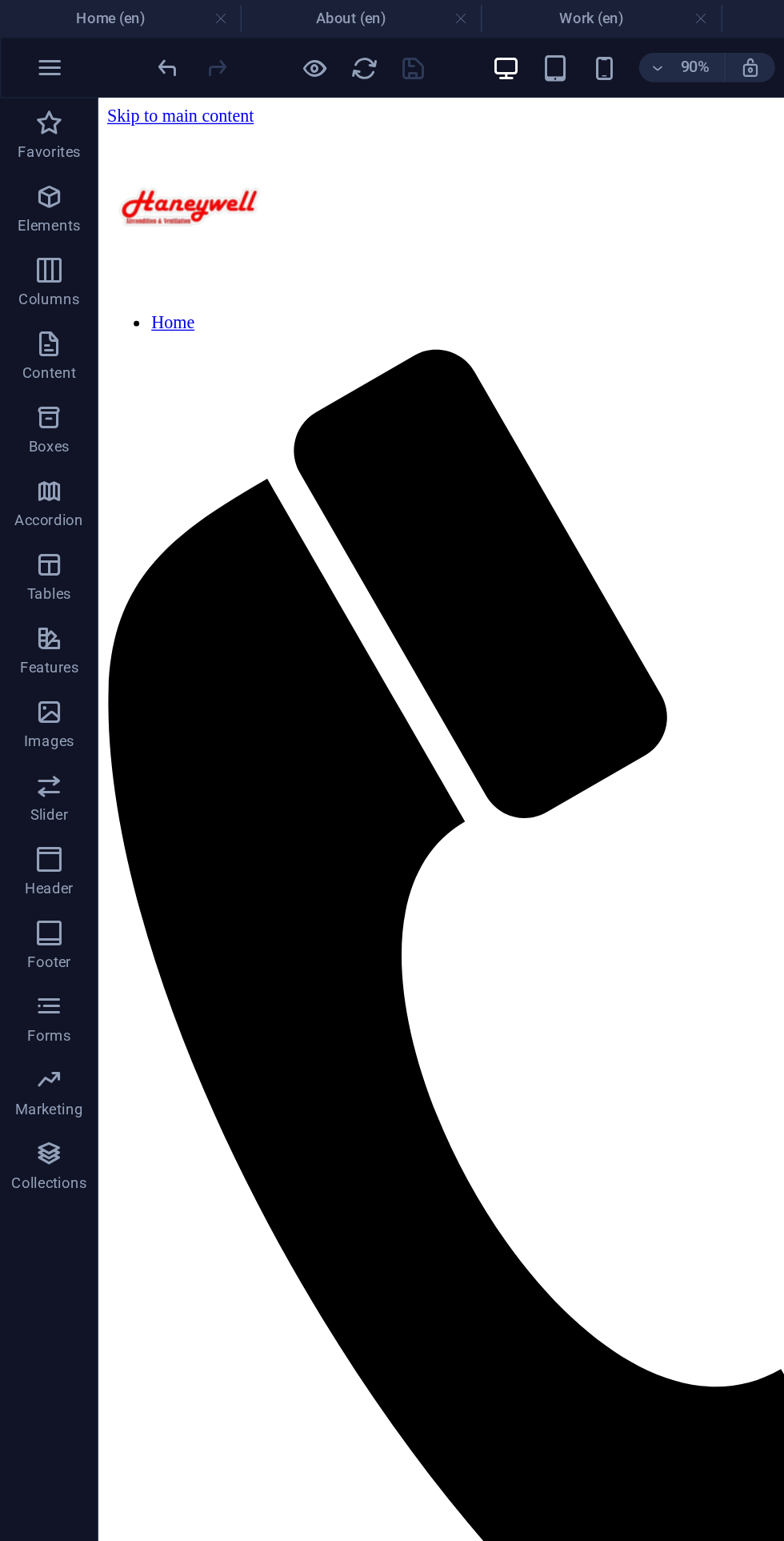
click at [38, 34] on button "button" at bounding box center [33, 44] width 38 height 38
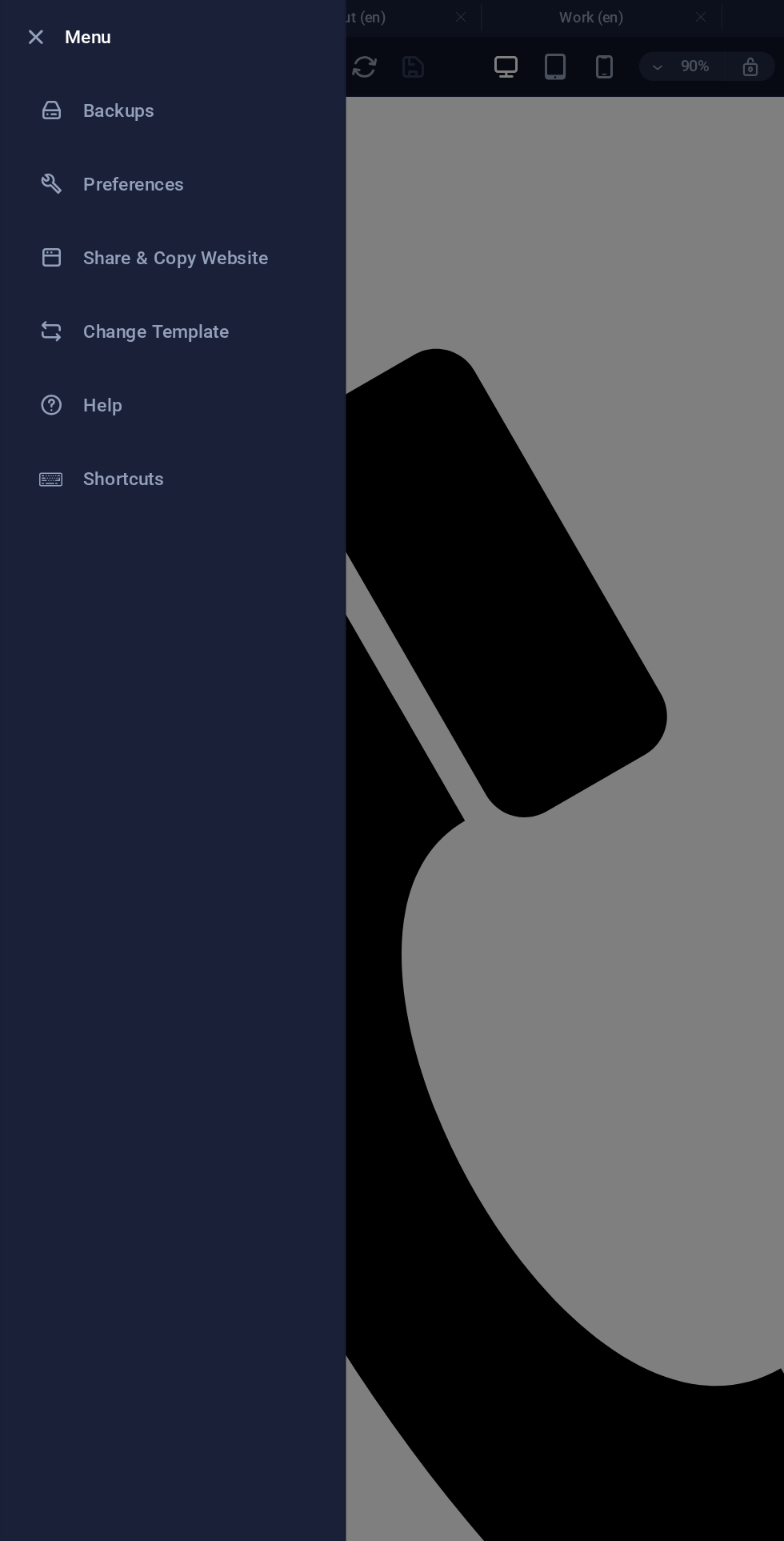
click at [163, 168] on h6 "Share & Copy Website" at bounding box center [128, 169] width 148 height 19
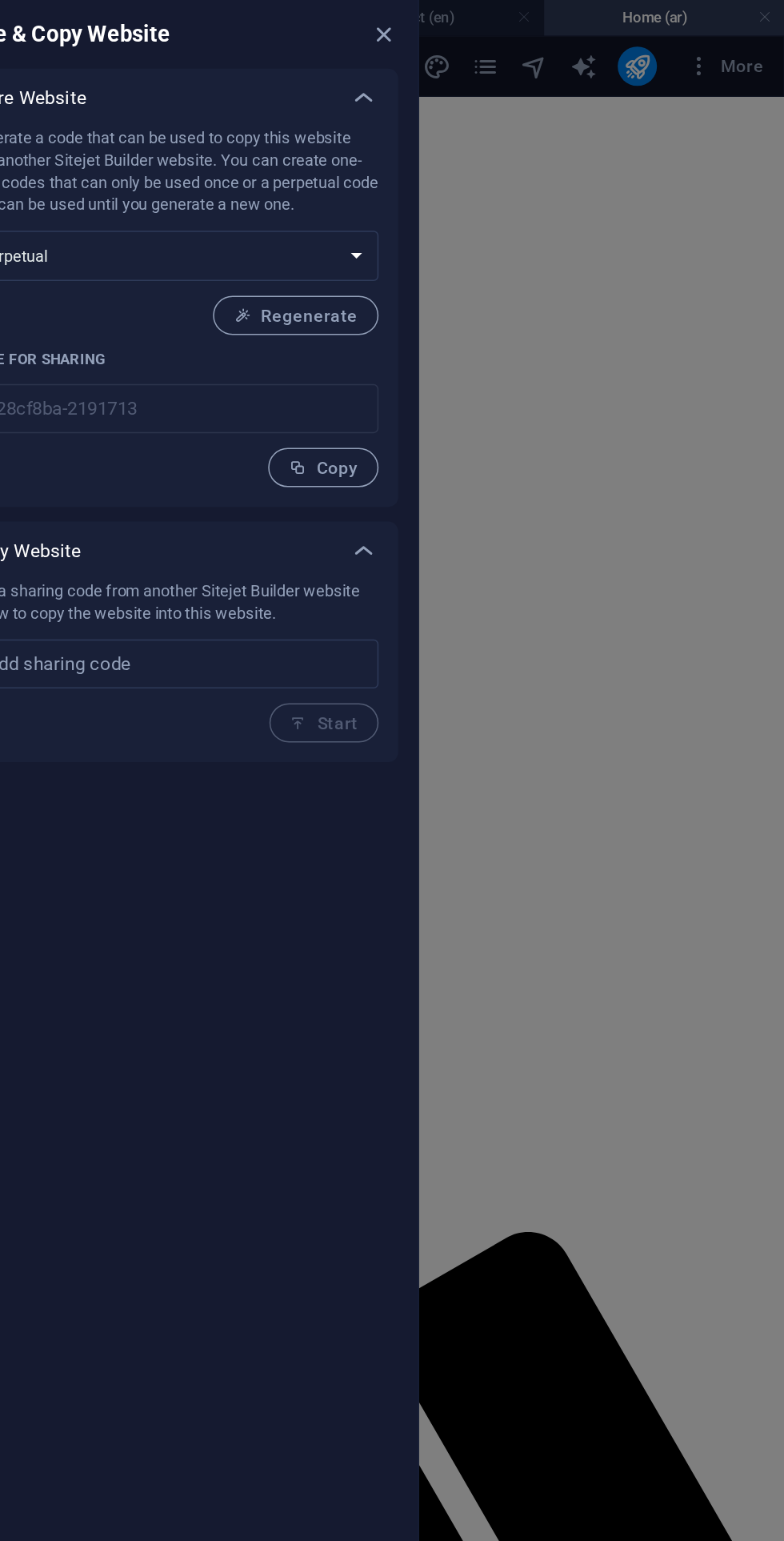
click at [750, 44] on div at bounding box center [392, 770] width 784 height 1541
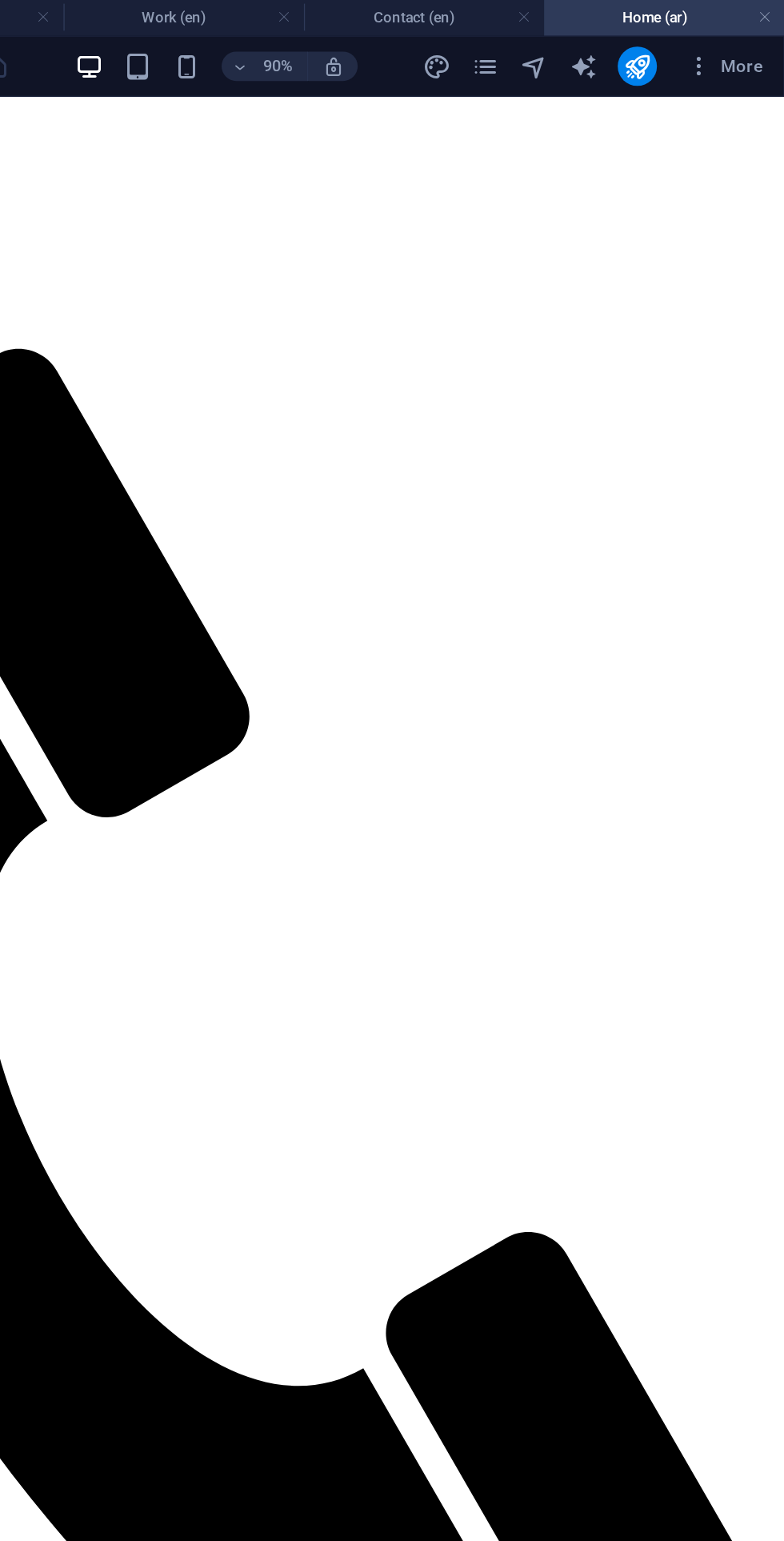
click at [750, 36] on span "More" at bounding box center [745, 44] width 50 height 16
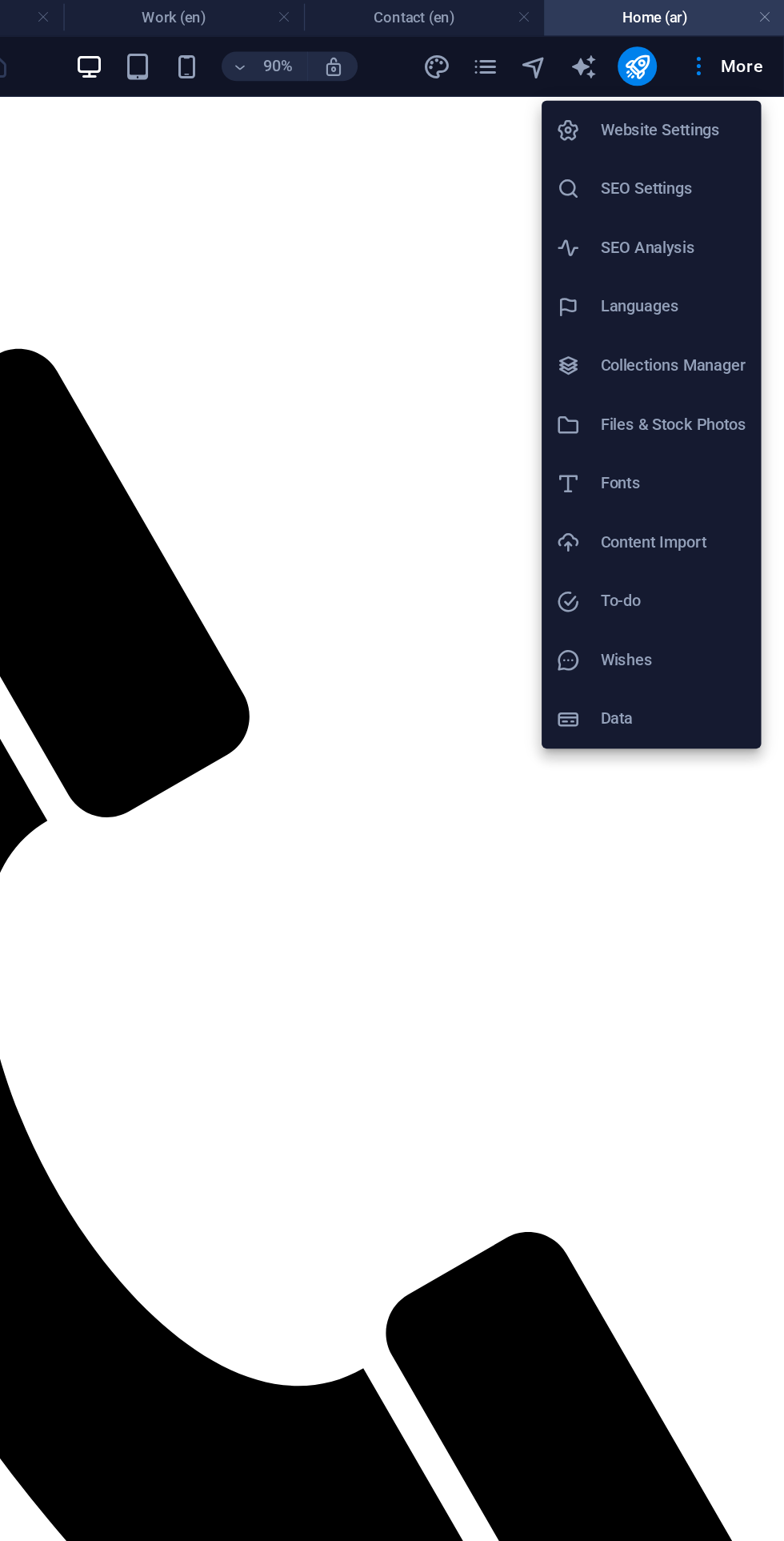
click at [733, 159] on h6 "SEO Analysis" at bounding box center [711, 163] width 95 height 19
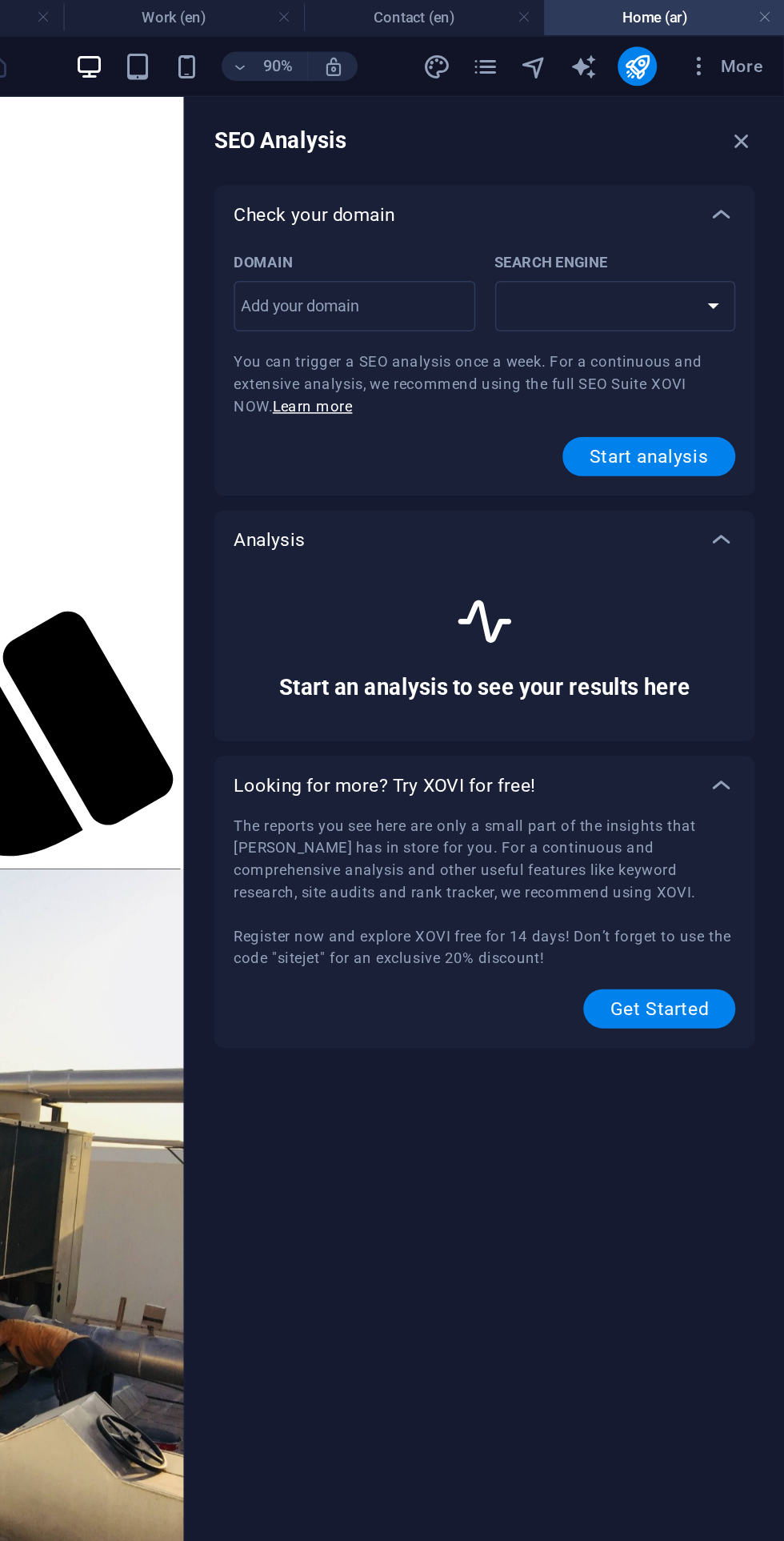
select select "google.com"
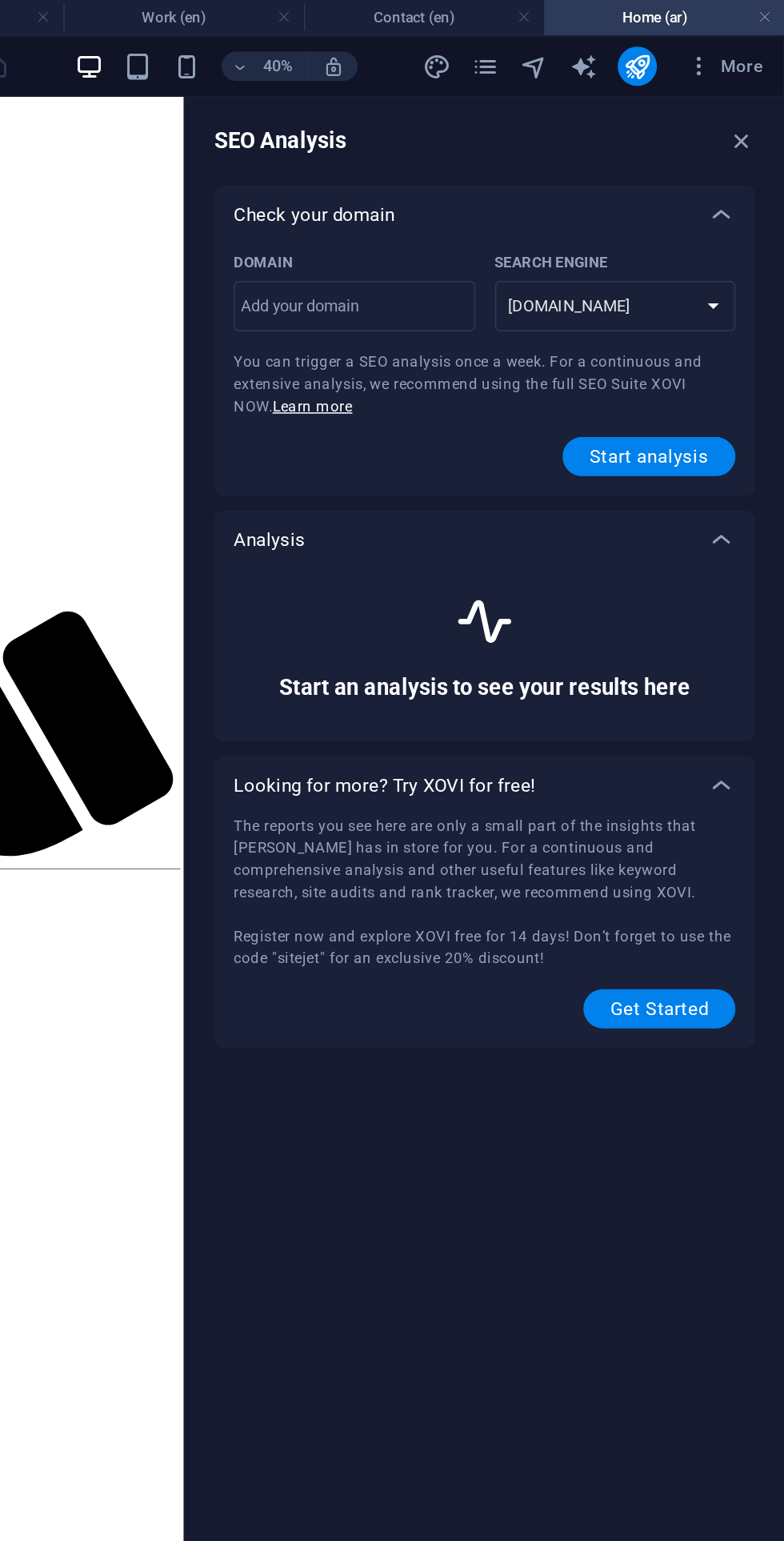
click at [730, 213] on select "google.de google.at google.es google.co.uk google.fr google.it google.ch google…" at bounding box center [674, 201] width 157 height 33
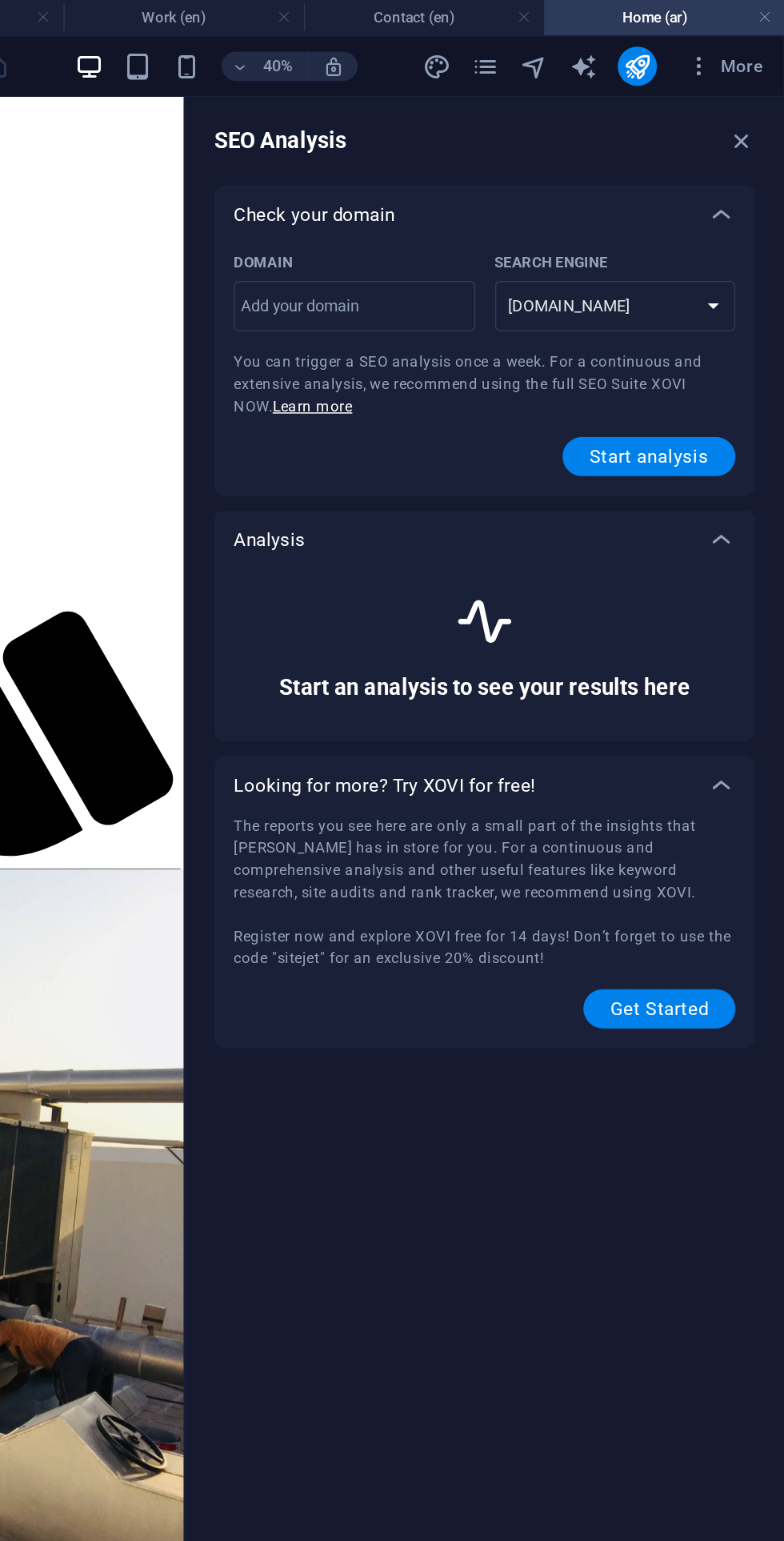
click at [596, 184] on select "google.de google.at google.es google.co.uk google.fr google.it google.ch google…" at bounding box center [674, 201] width 157 height 33
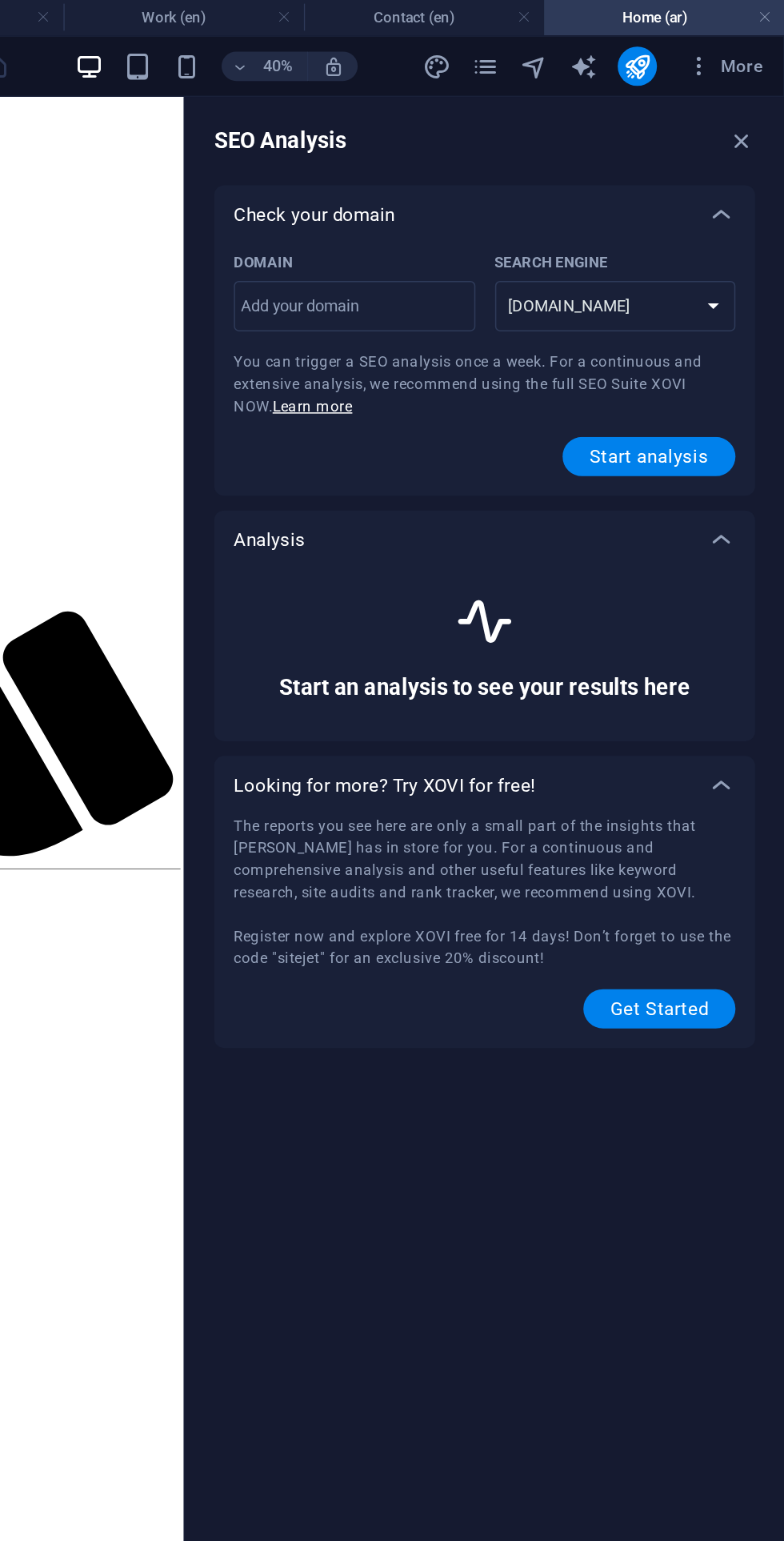
click at [738, 306] on button "Start analysis" at bounding box center [696, 299] width 113 height 26
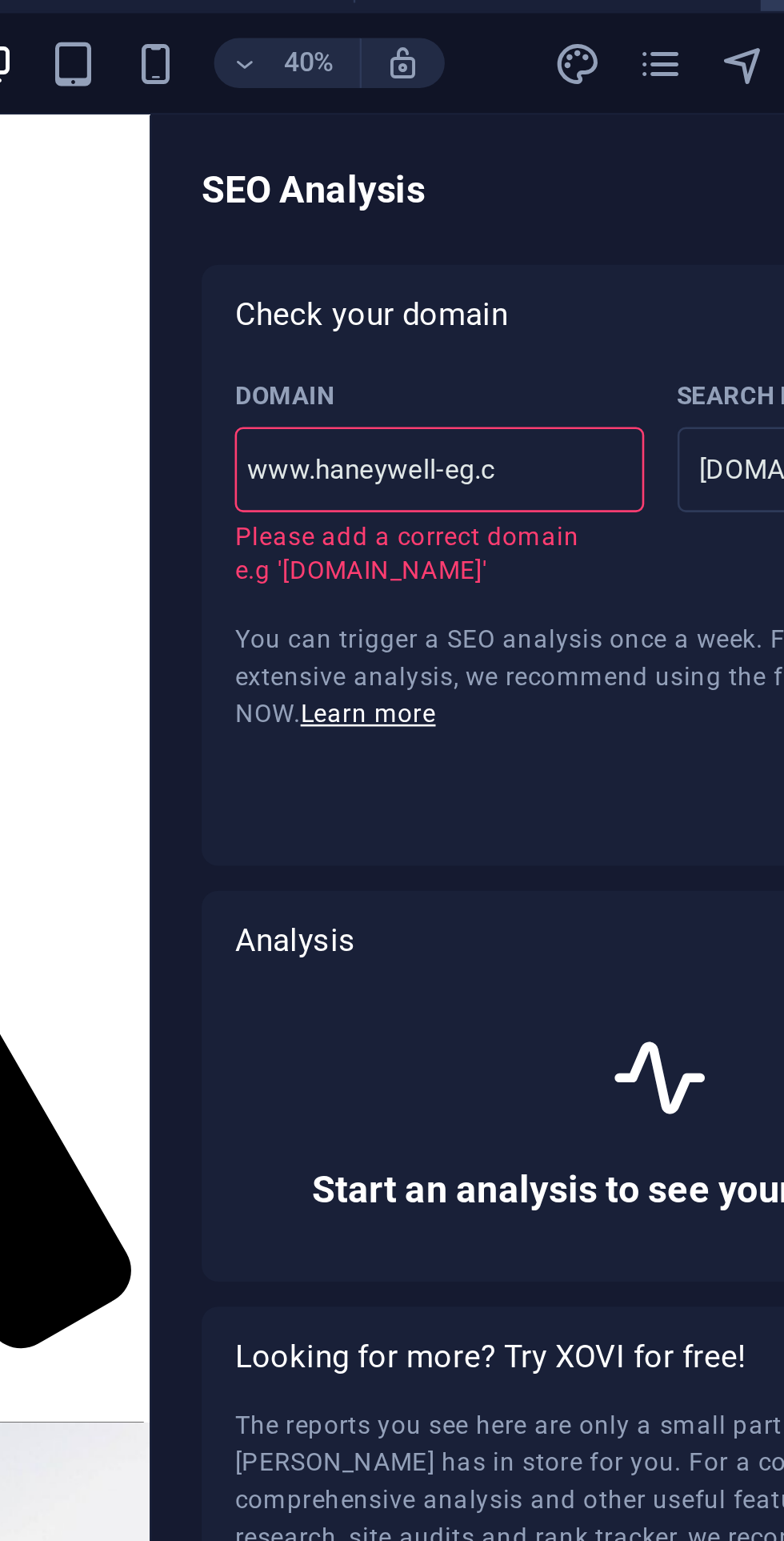
type input "www.haneywell-eg.co"
select select "google.co.uk"
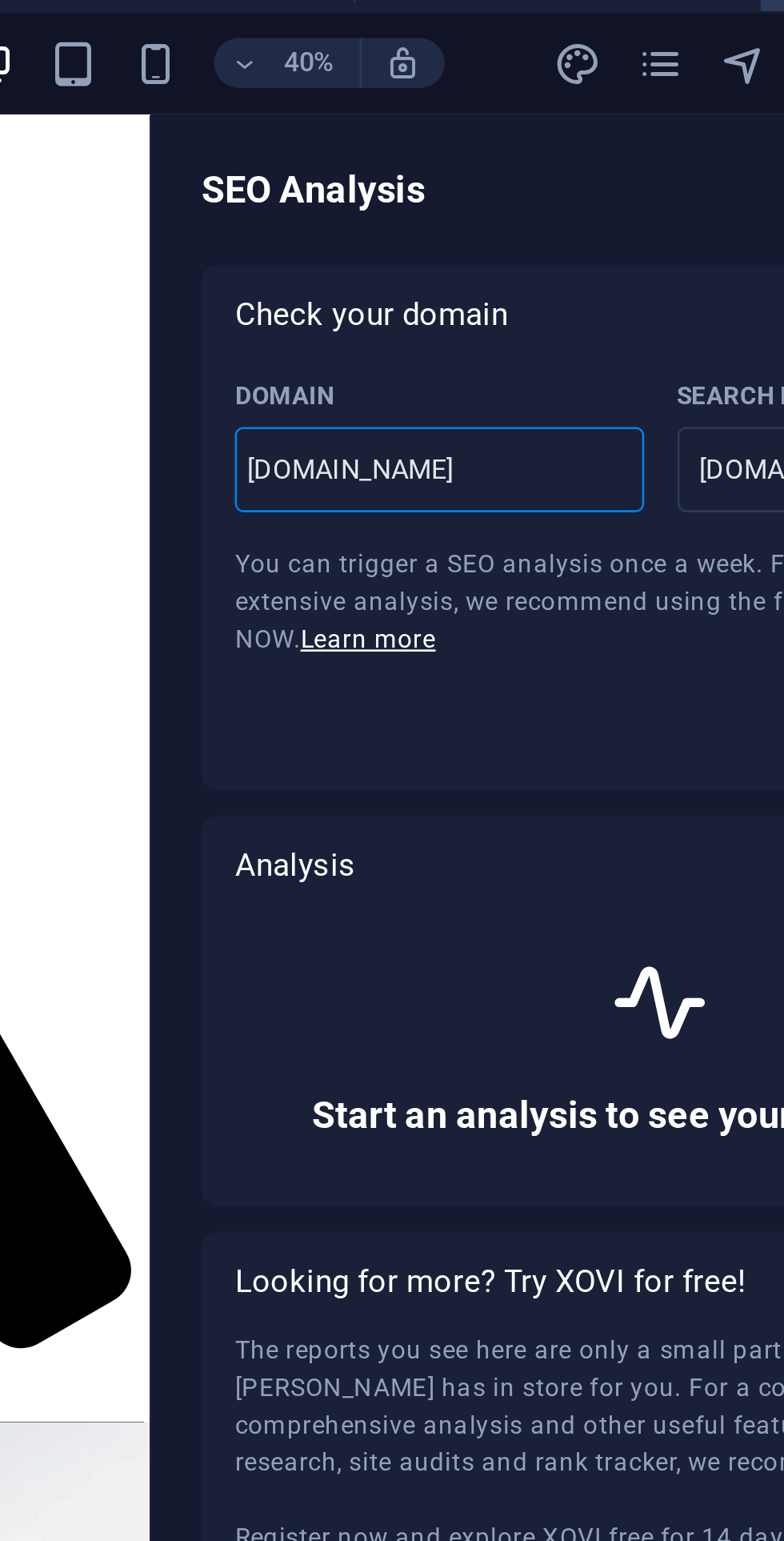
type input "www.haneywell-eg.com"
select select "google.com"
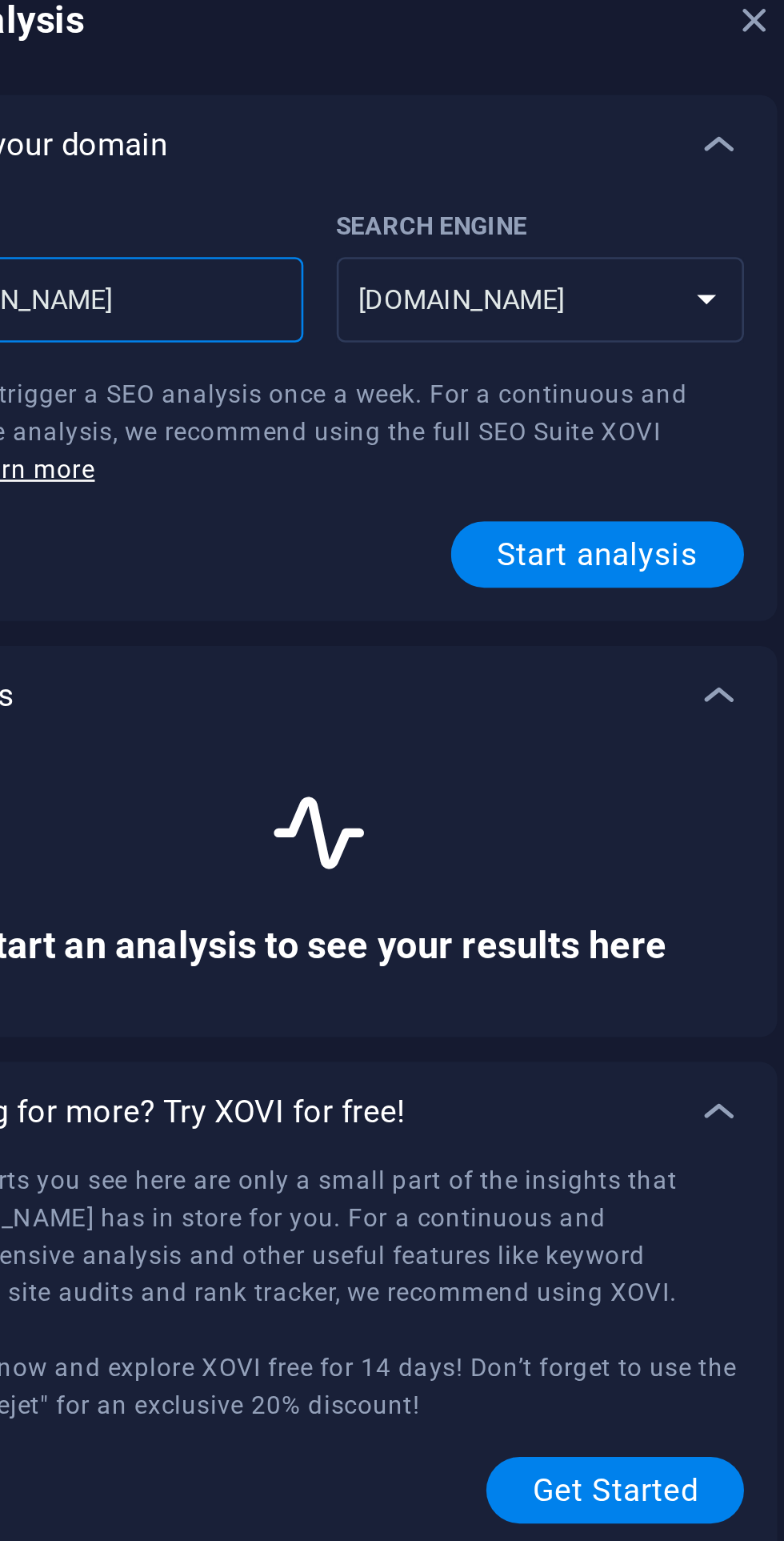
click at [742, 309] on button "Start analysis" at bounding box center [696, 299] width 113 height 26
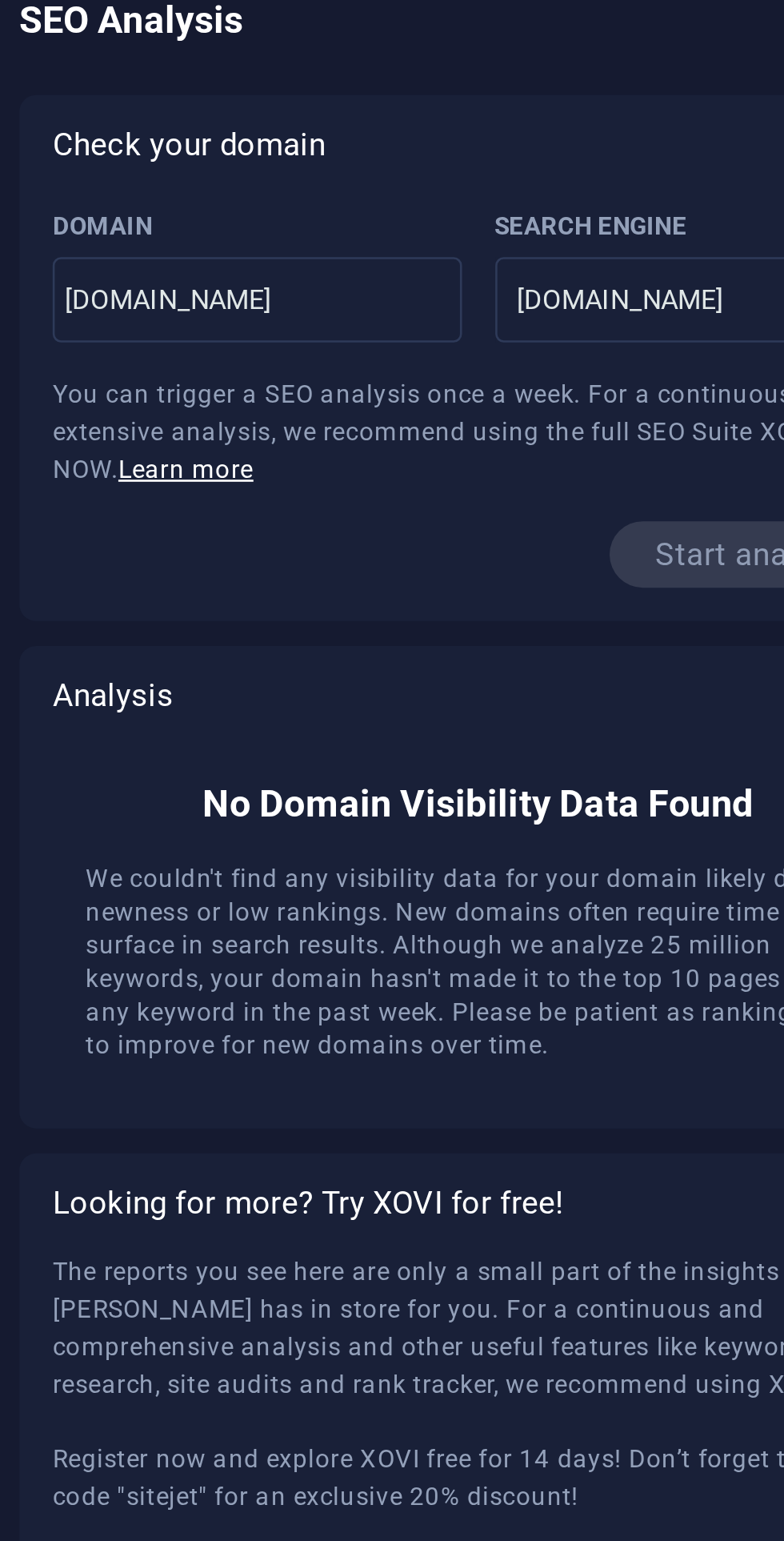
click at [685, 311] on span "Start analysis" at bounding box center [696, 299] width 113 height 26
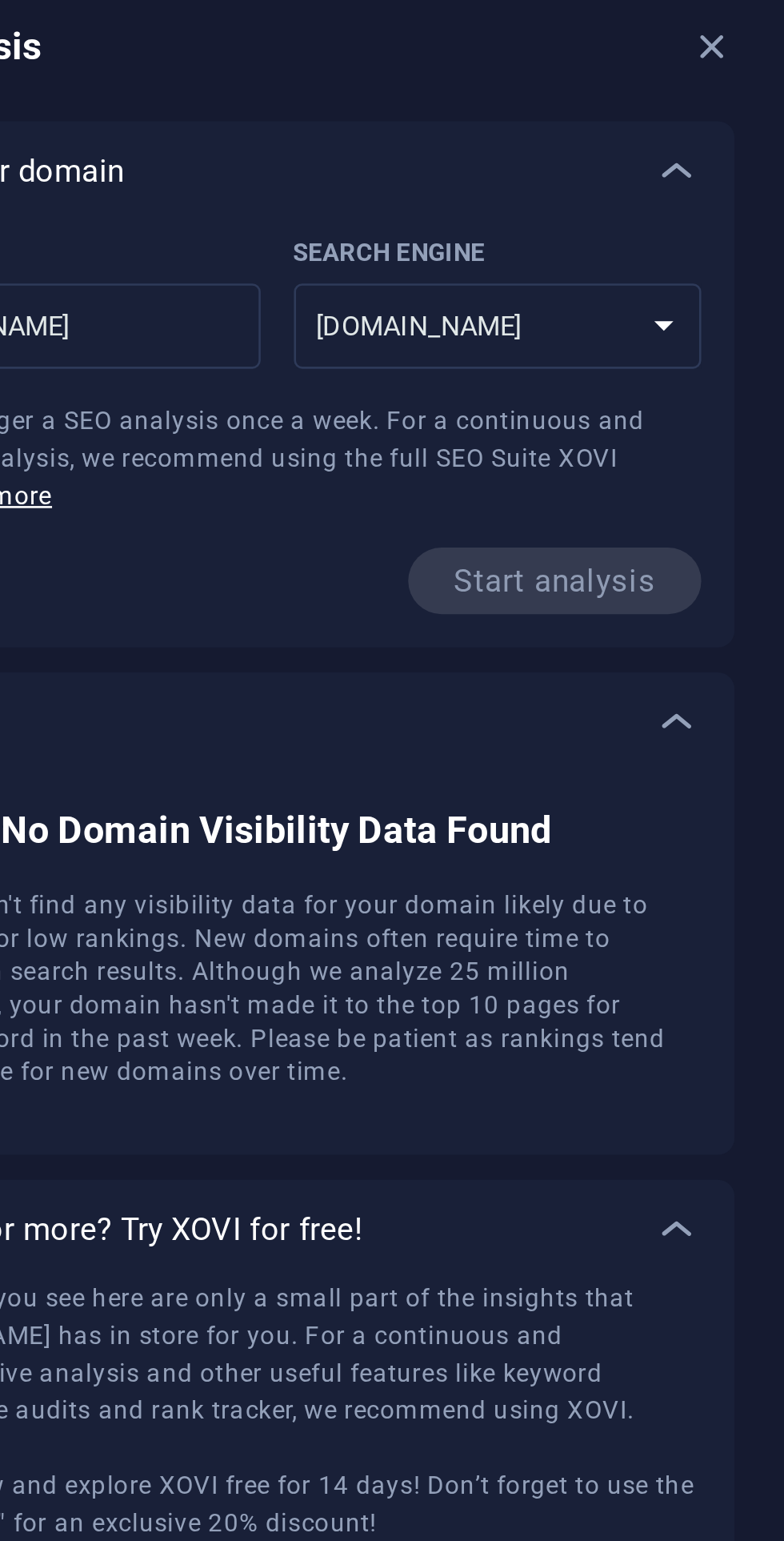
click at [745, 139] on icon at bounding box center [743, 141] width 19 height 19
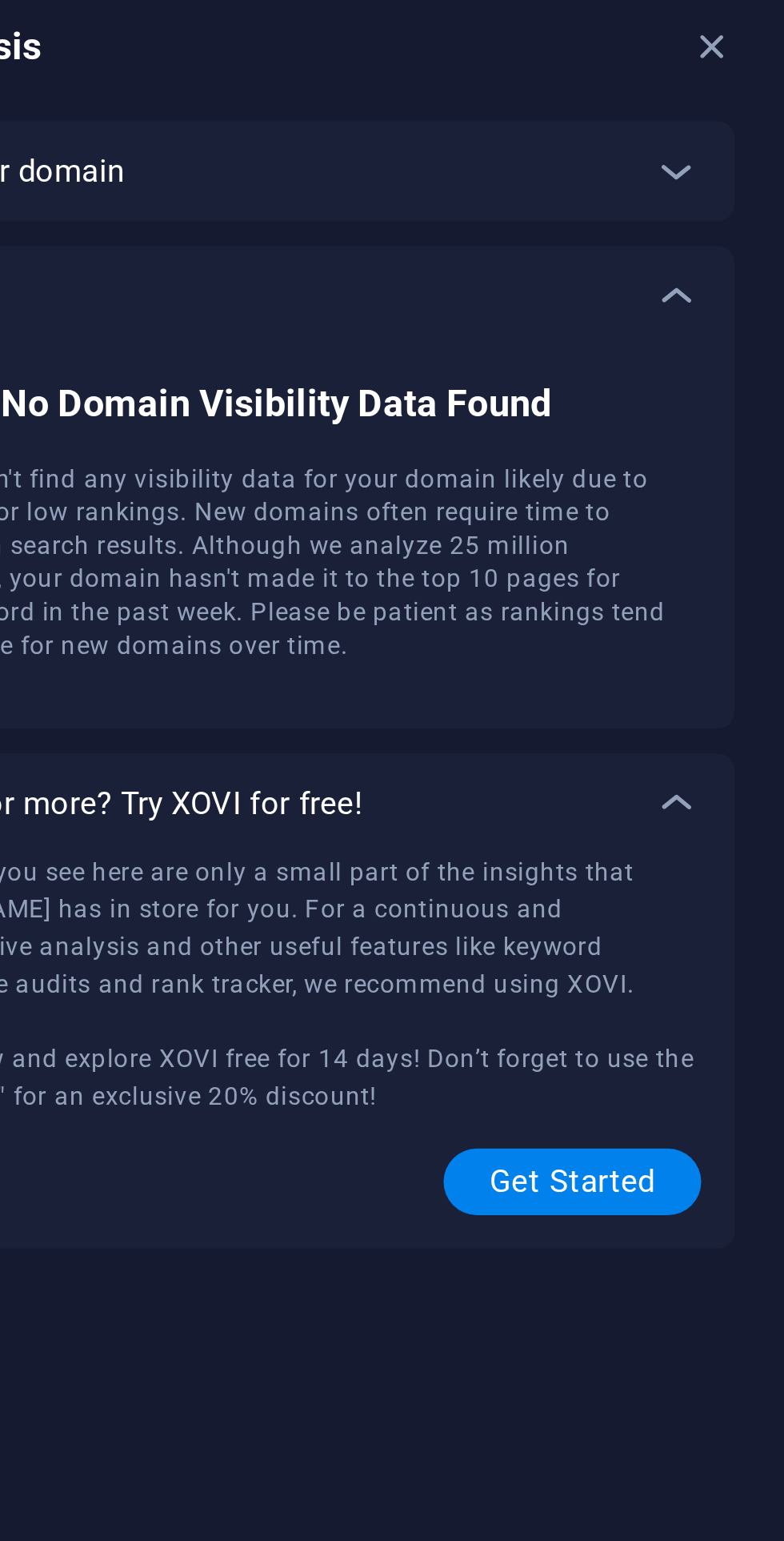
click at [743, 139] on icon at bounding box center [743, 141] width 19 height 19
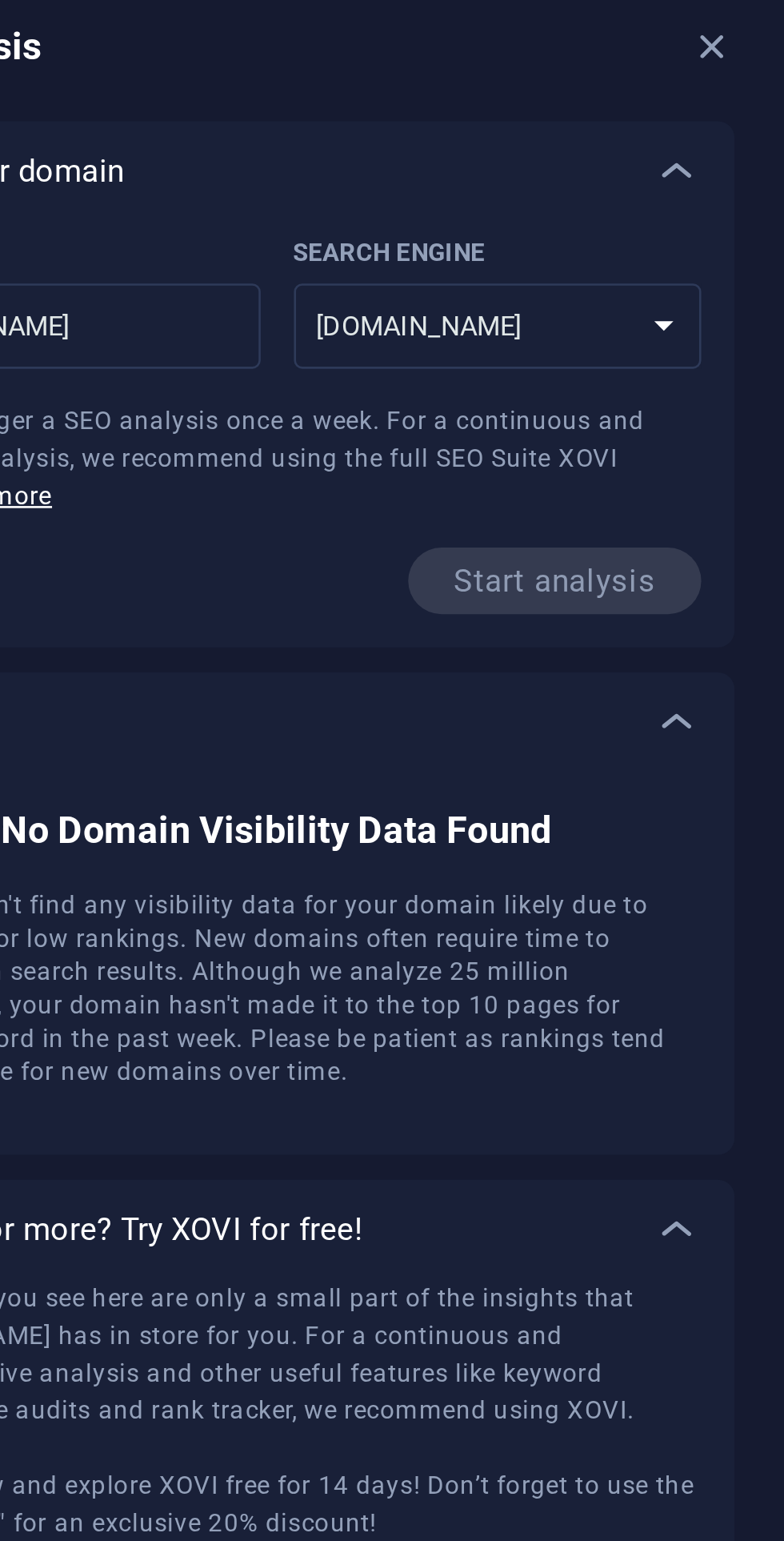
click at [719, 311] on span "Start analysis" at bounding box center [696, 299] width 113 height 26
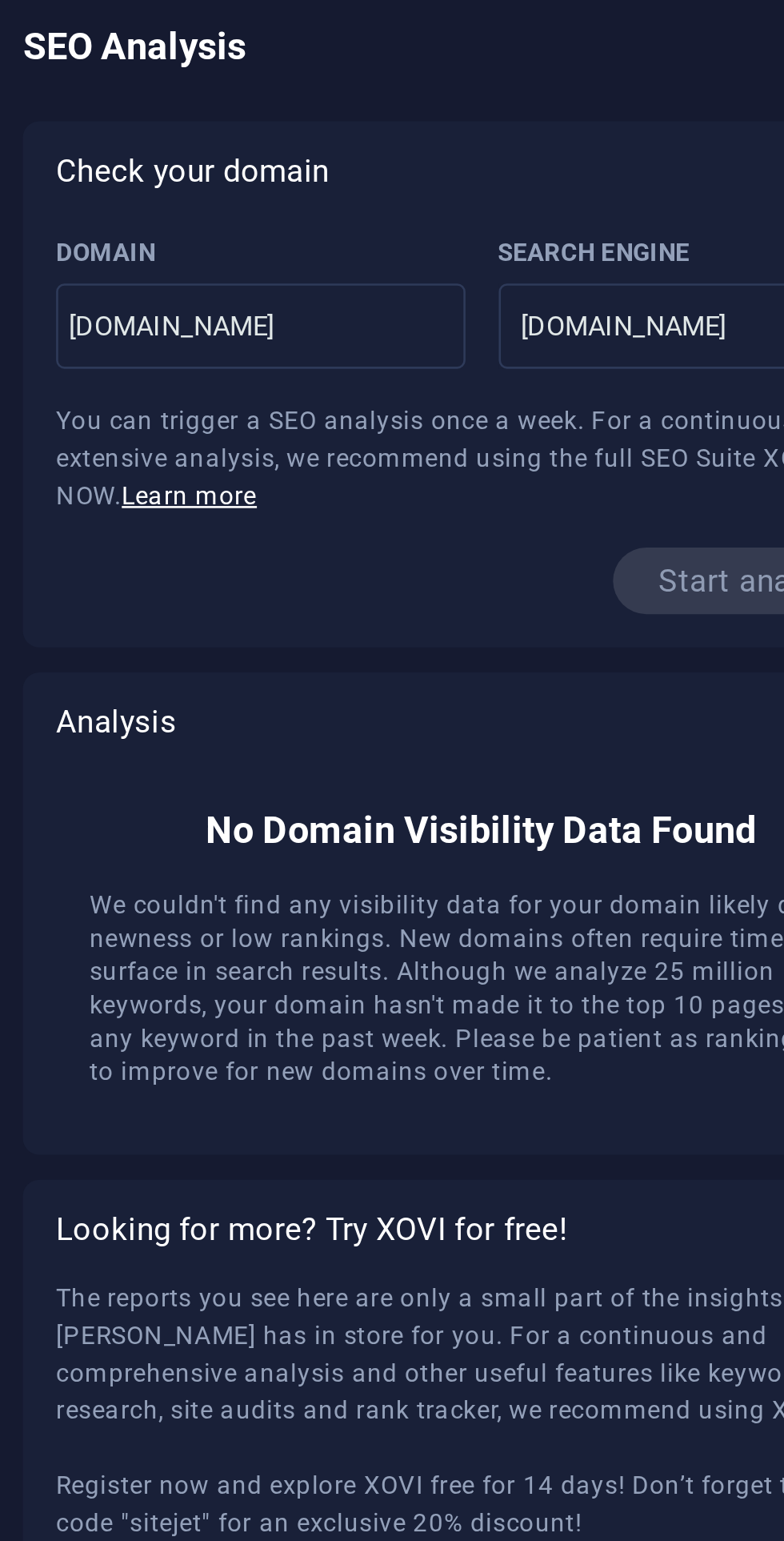
click at [563, 202] on input "www.haneywell-eg.com" at bounding box center [504, 201] width 157 height 26
type input "www.haneywell-eg.co"
select select "google.co.uk"
type input "www.haneywell-eg.com"
select select "google.com"
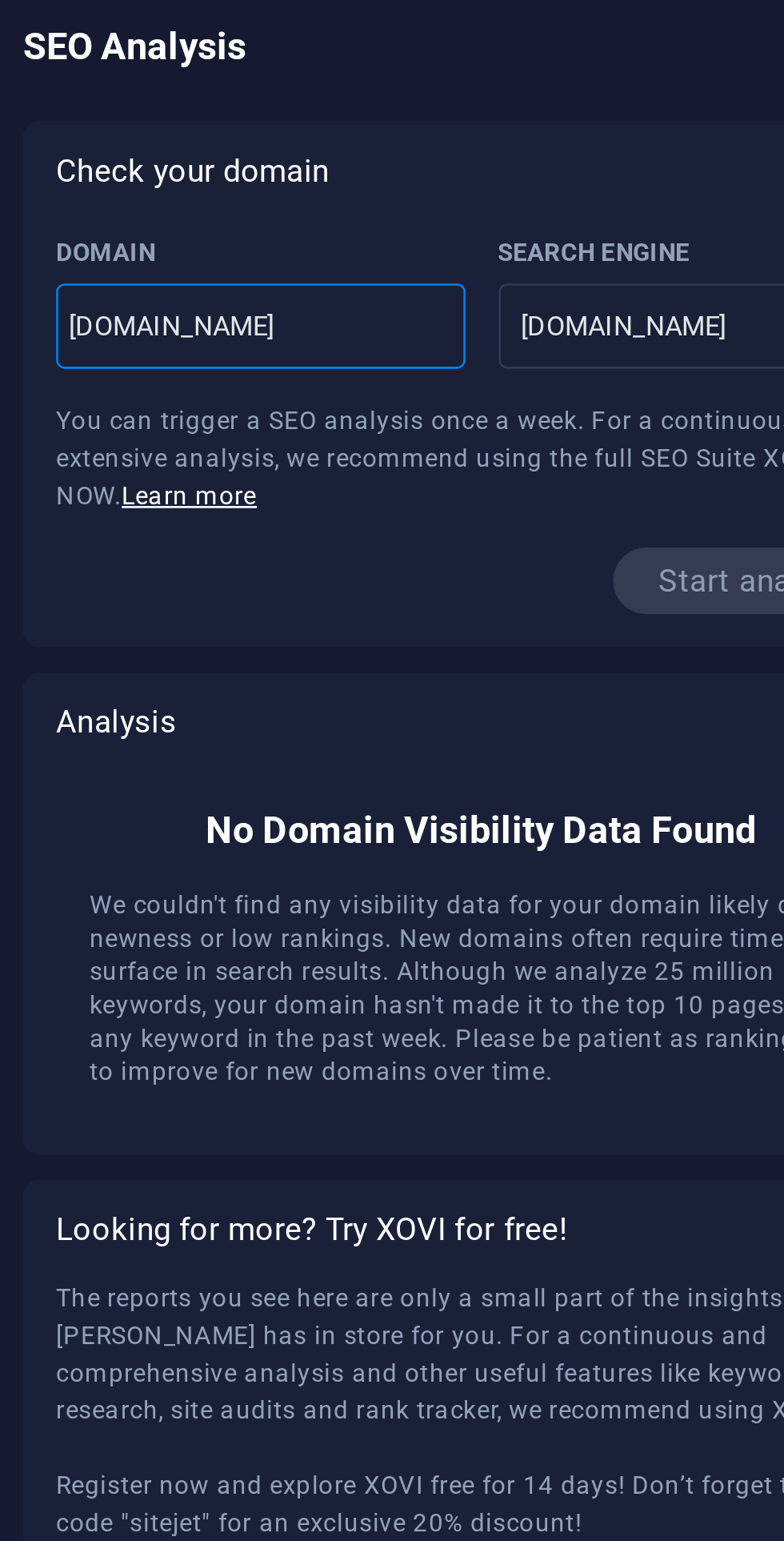
click at [677, 304] on span "Start analysis" at bounding box center [696, 299] width 113 height 26
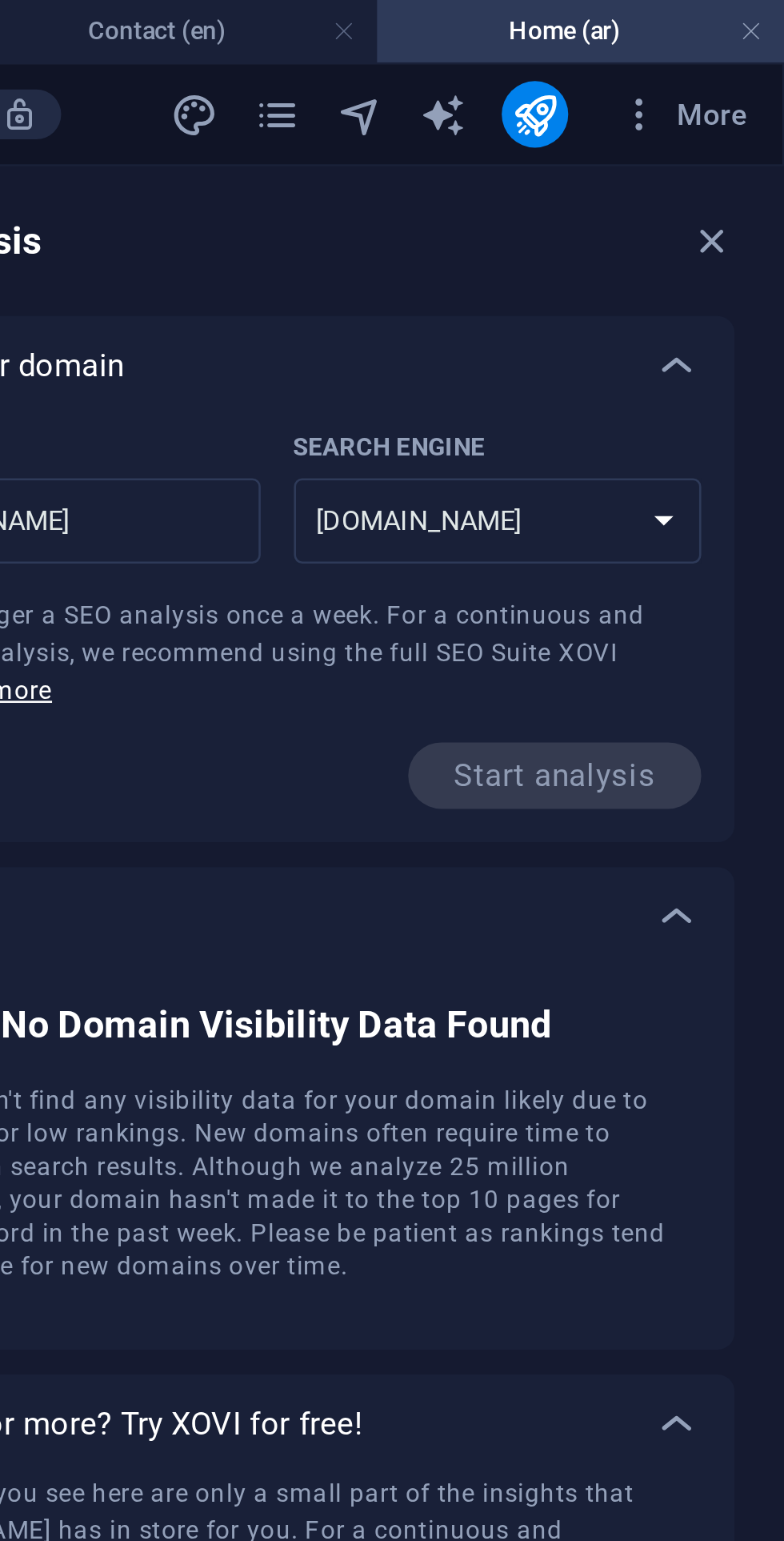
click at [742, 143] on icon at bounding box center [743, 141] width 19 height 19
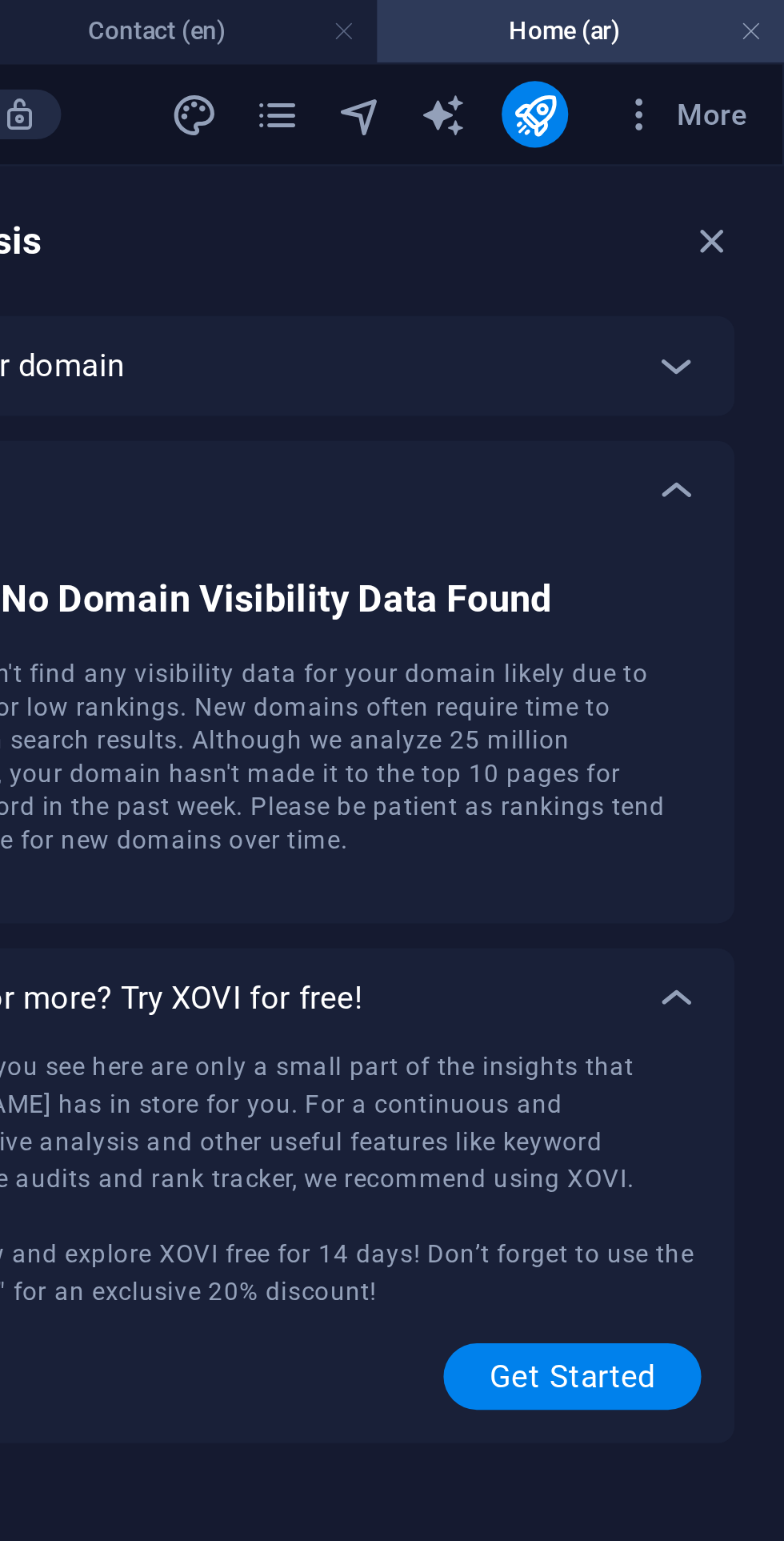
click at [748, 142] on icon at bounding box center [743, 141] width 19 height 19
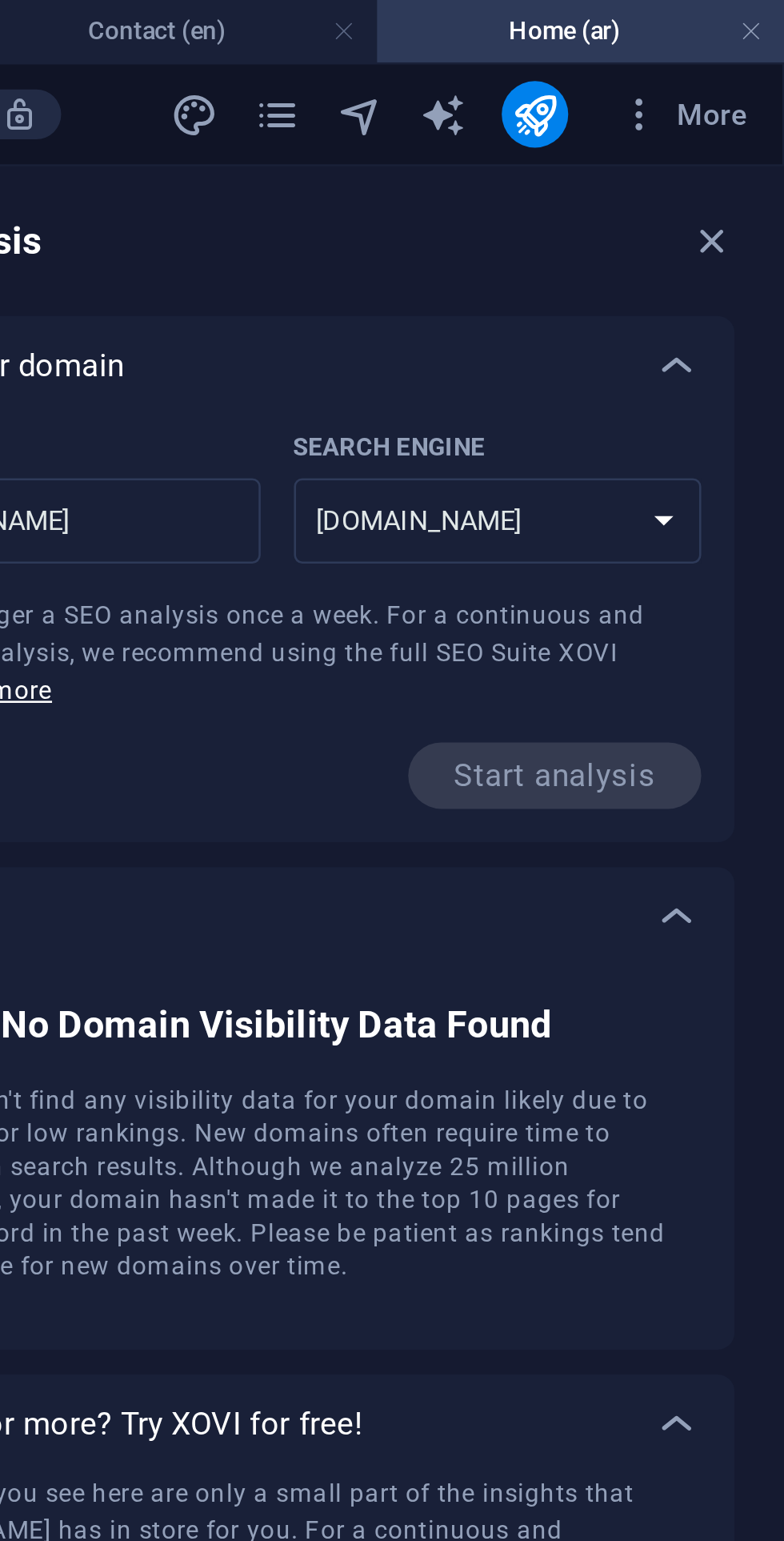
click at [727, 52] on button "More" at bounding box center [745, 44] width 63 height 26
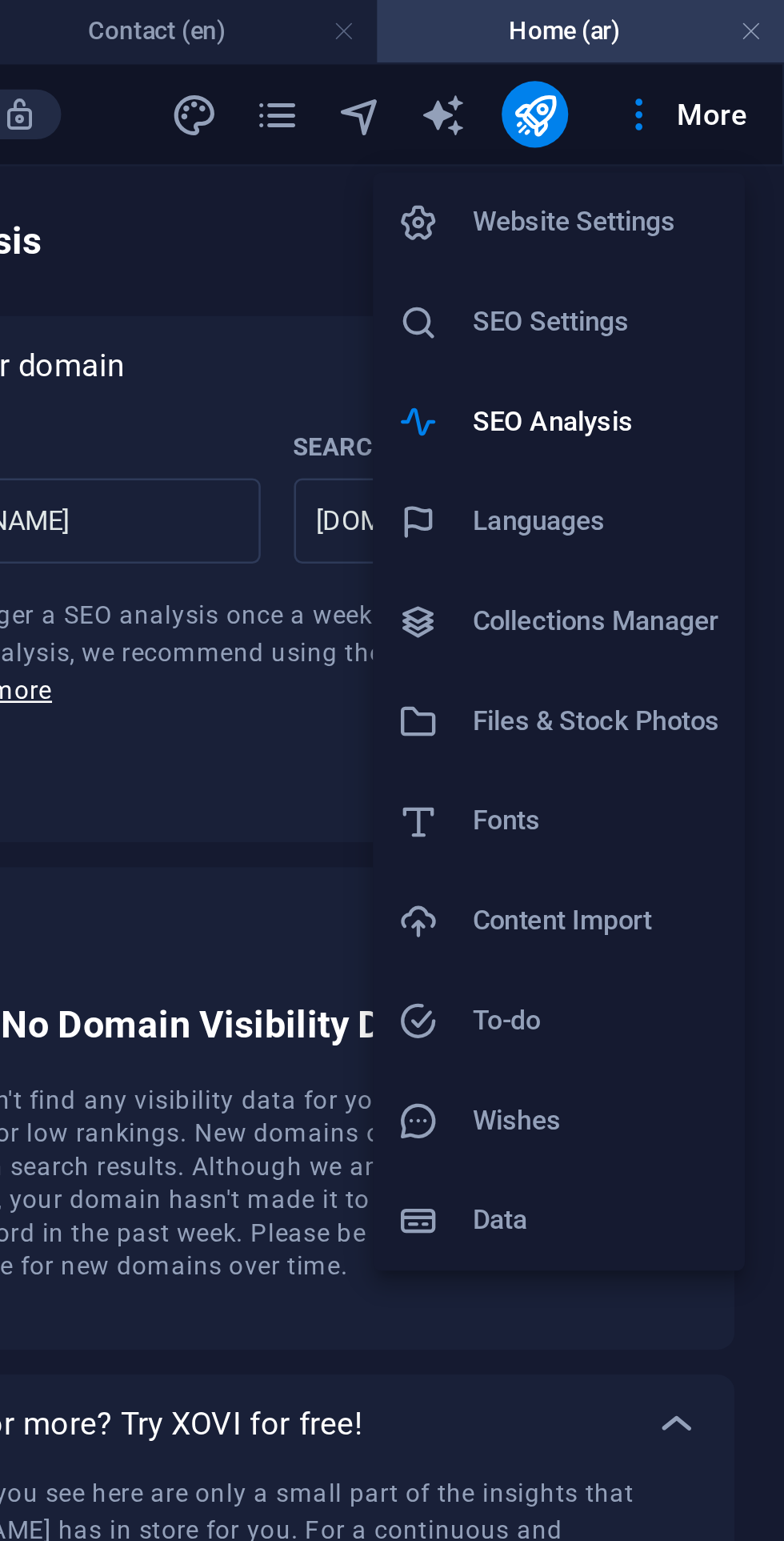
click at [728, 162] on h6 "SEO Analysis" at bounding box center [711, 163] width 95 height 19
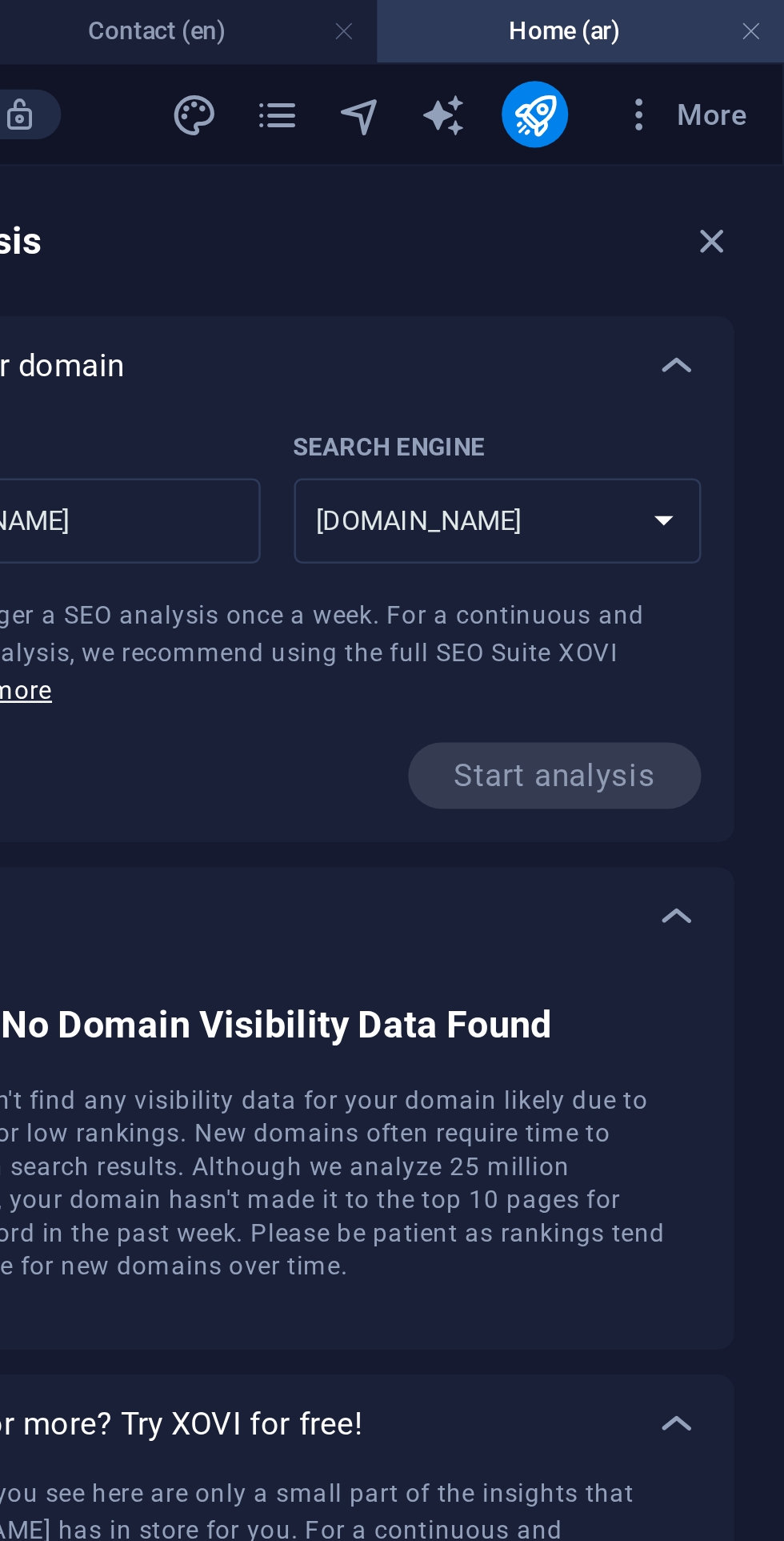
click at [723, 48] on icon "button" at bounding box center [728, 44] width 16 height 16
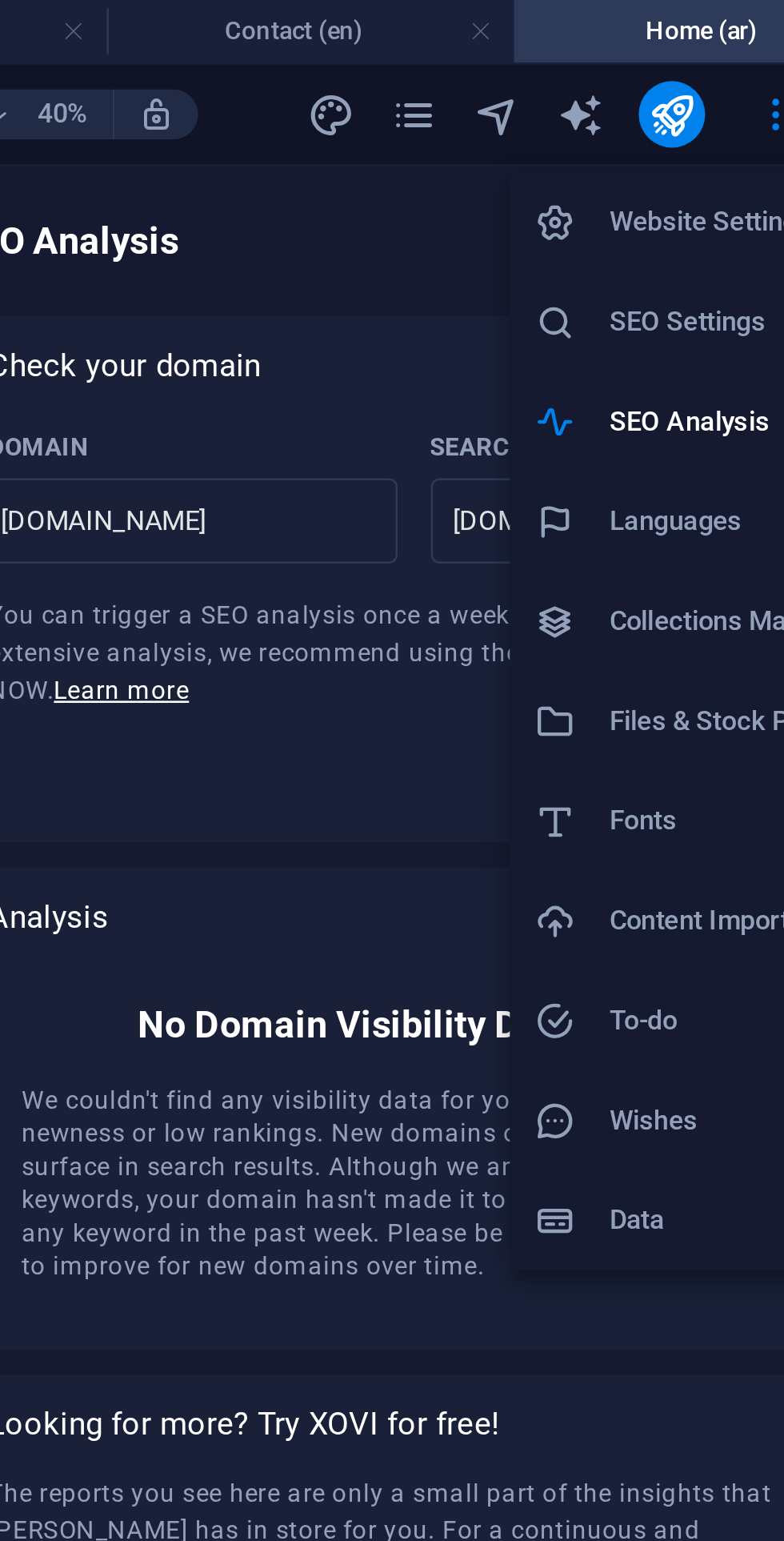
click at [705, 135] on li "SEO Settings" at bounding box center [698, 124] width 143 height 38
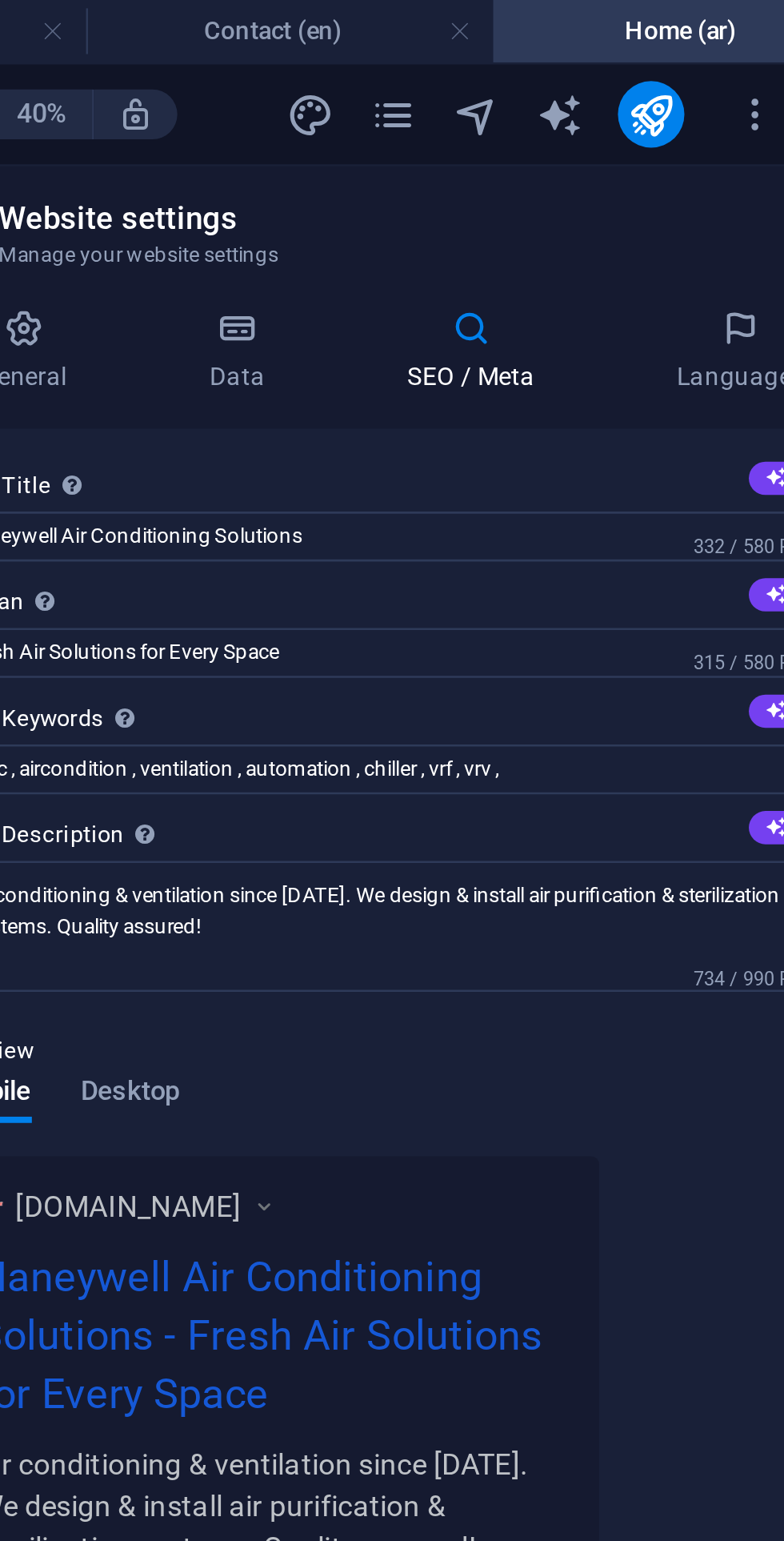
click at [736, 185] on icon at bounding box center [736, 183] width 9 height 9
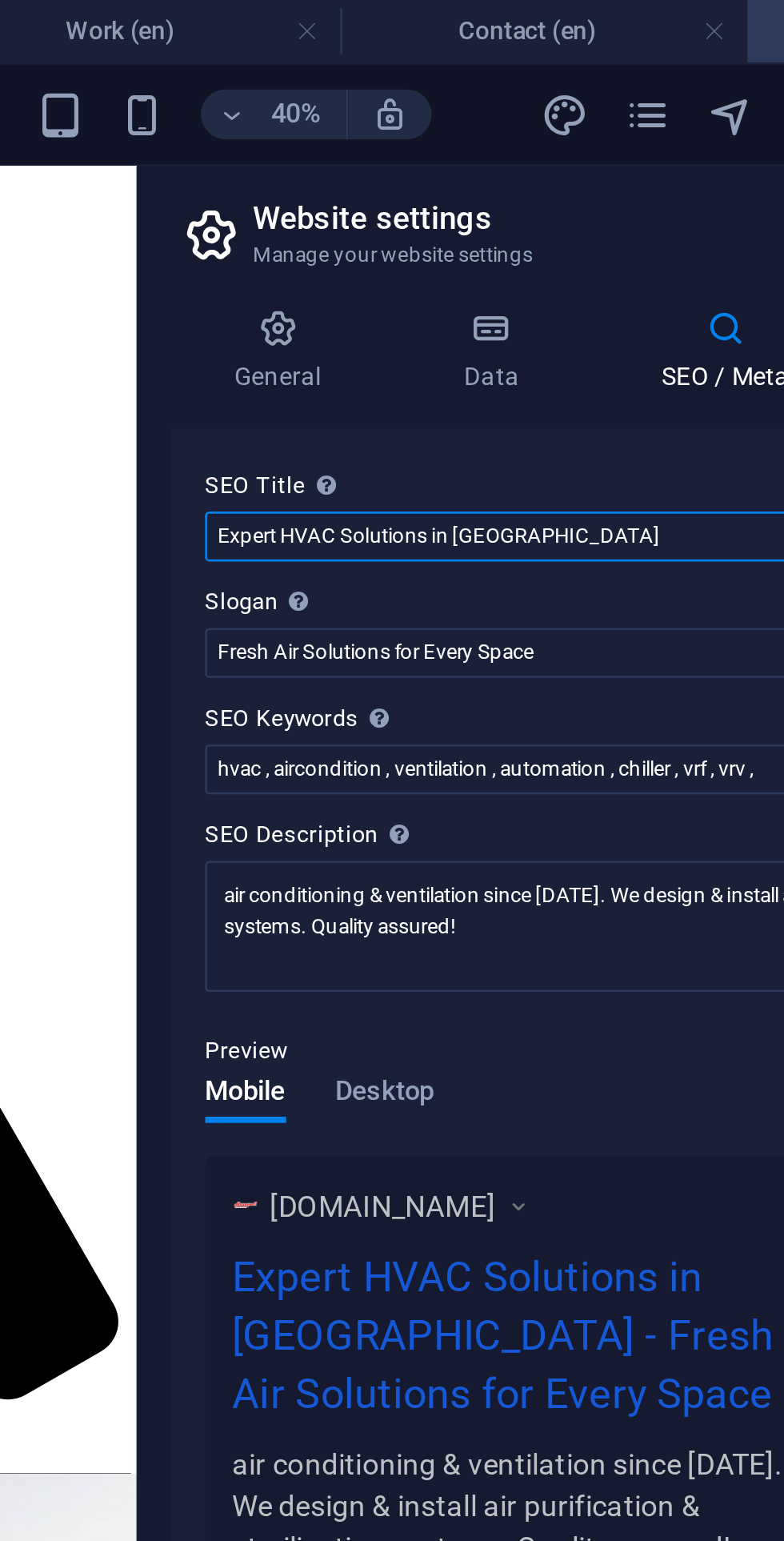
click at [448, 205] on input "Expert HVAC Solutions in Egypt" at bounding box center [589, 207] width 341 height 19
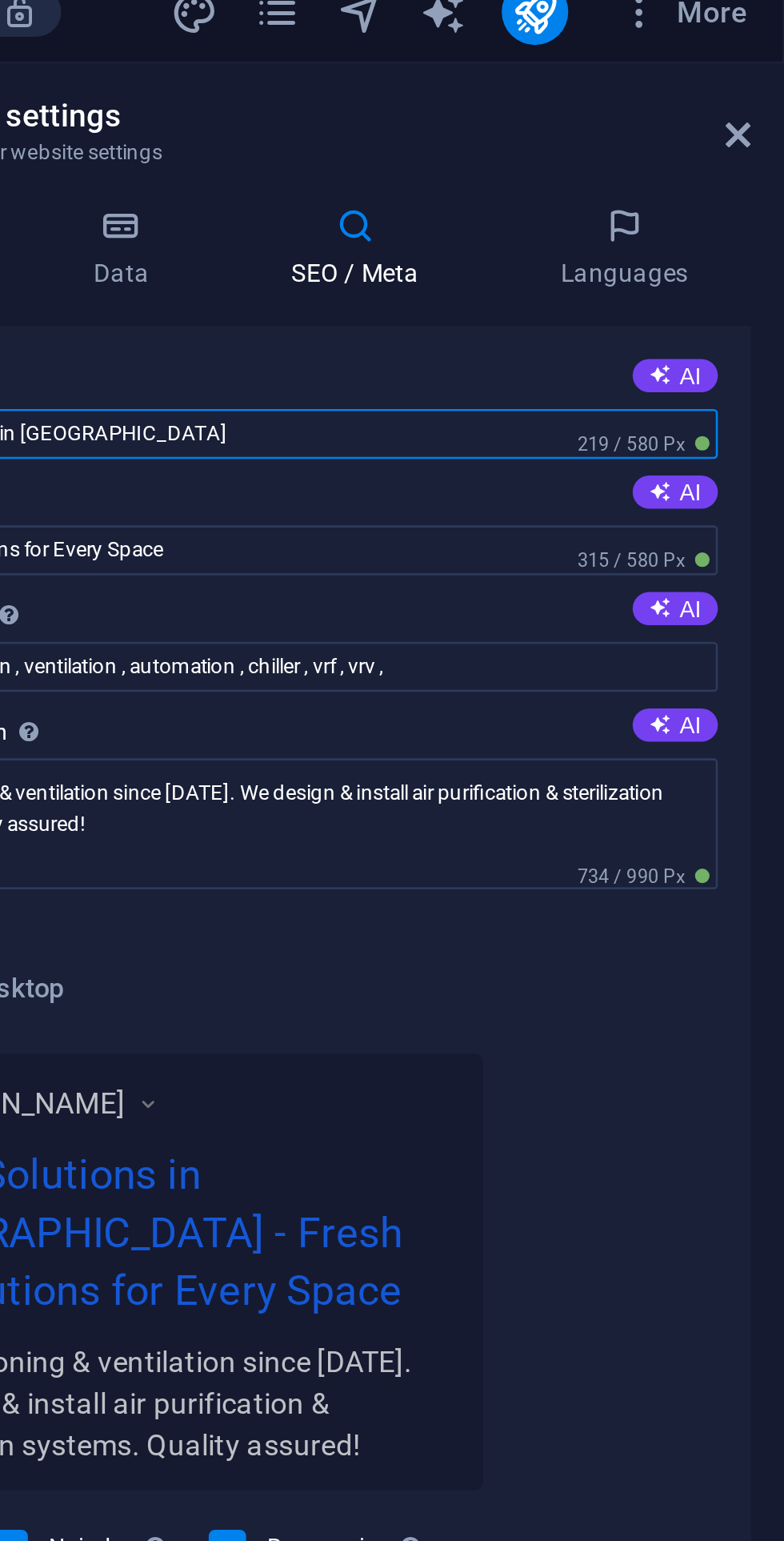
type input "HVAC Solutions in [GEOGRAPHIC_DATA]"
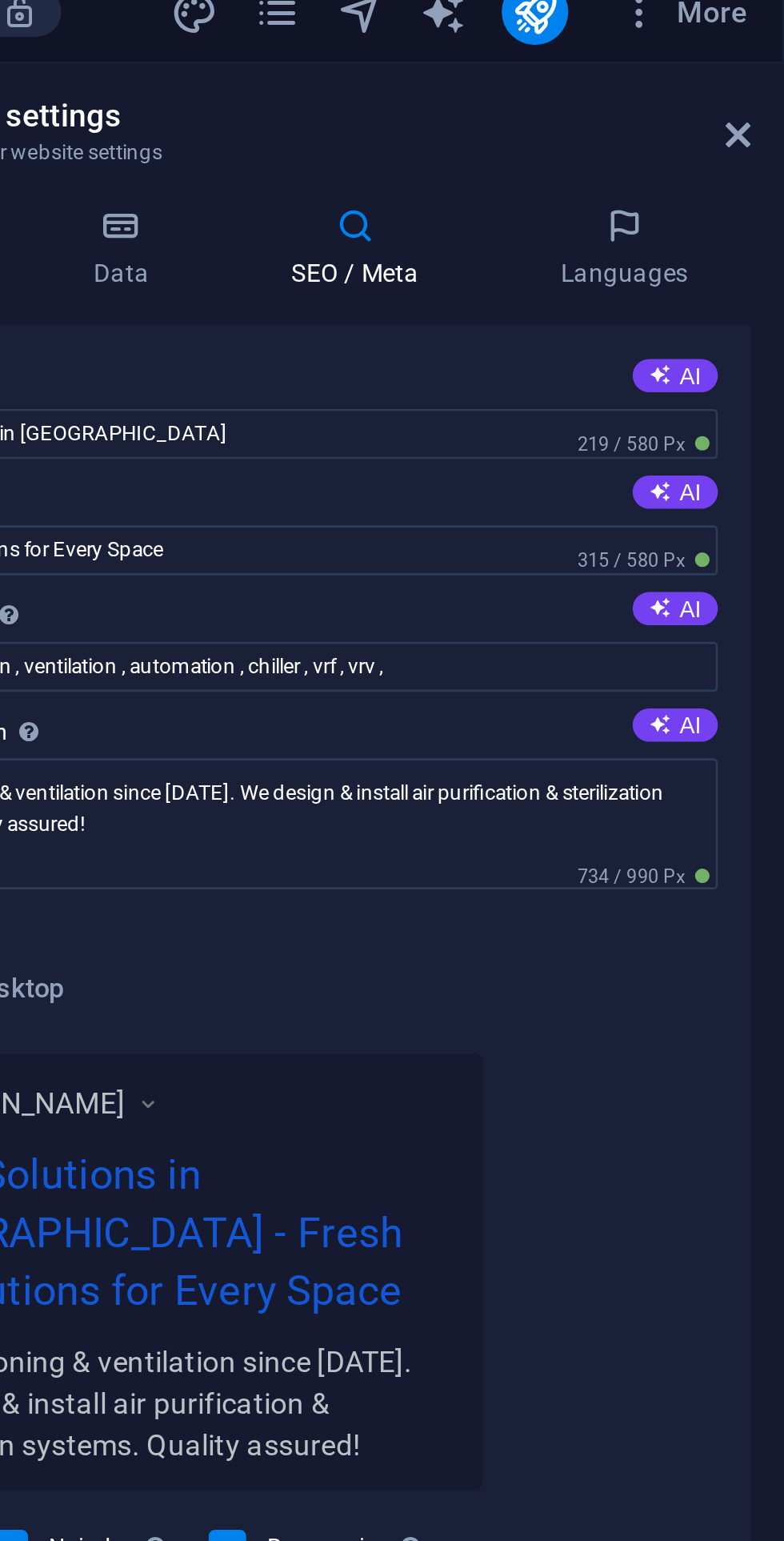
click at [749, 274] on button "AI" at bounding box center [743, 273] width 33 height 13
type input "air conditioning, refrigeration, air purification, ventilation systems, central…"
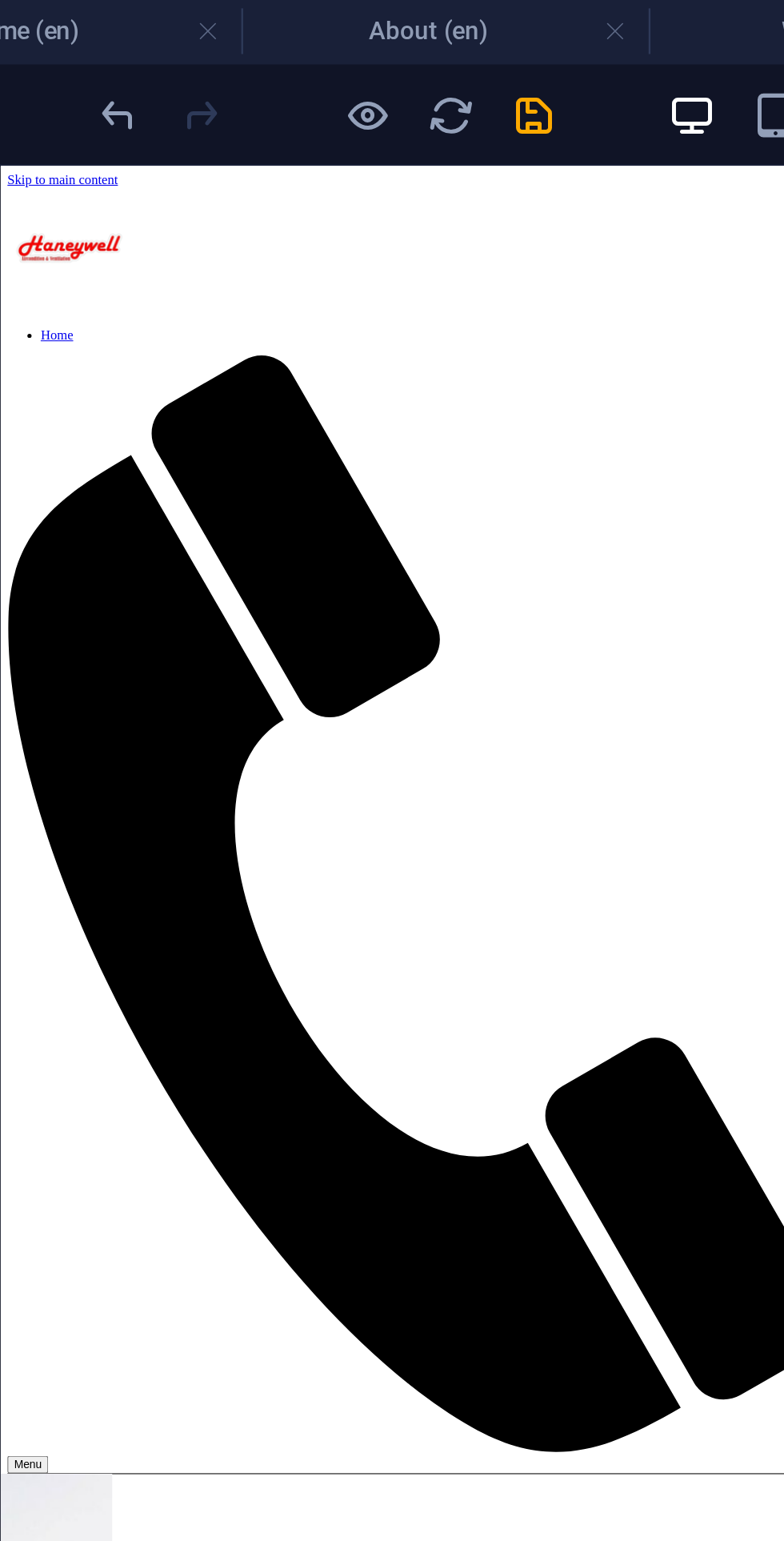
click at [276, 43] on icon "save" at bounding box center [270, 44] width 18 height 18
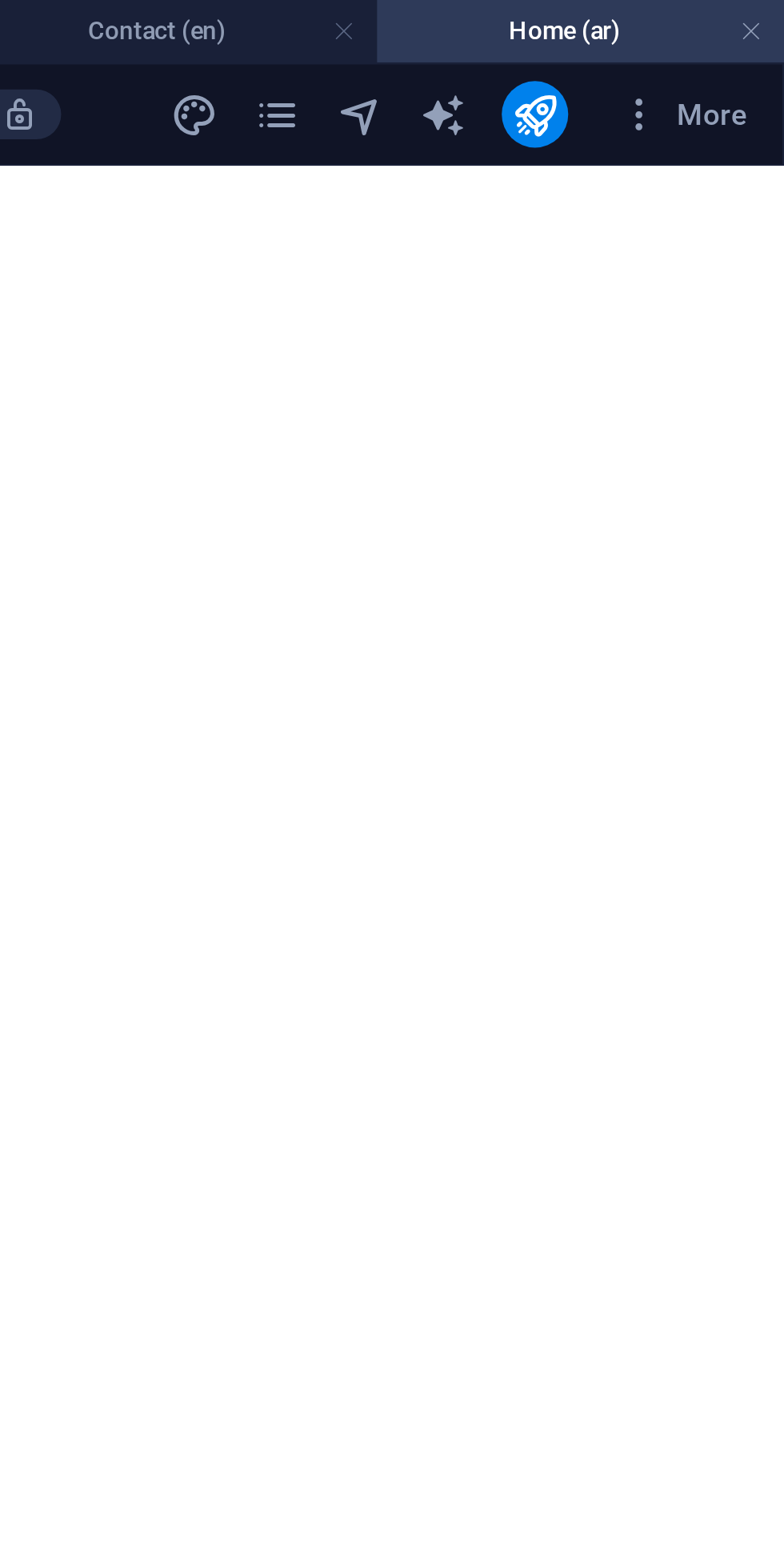
click at [626, 43] on icon "navigator" at bounding box center [620, 44] width 18 height 18
select select "17247450-ar"
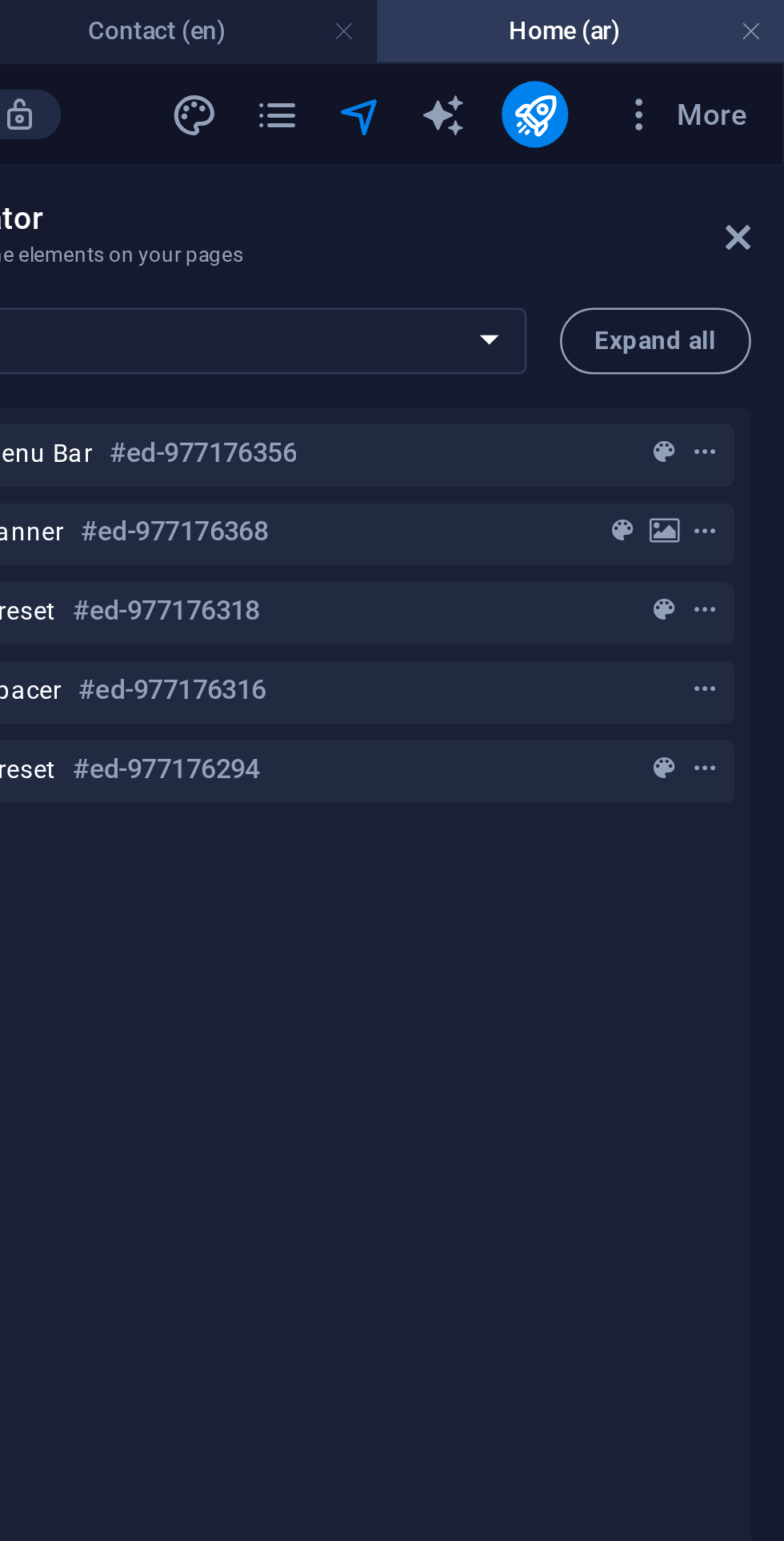
click at [685, 42] on icon "publish" at bounding box center [687, 44] width 18 height 18
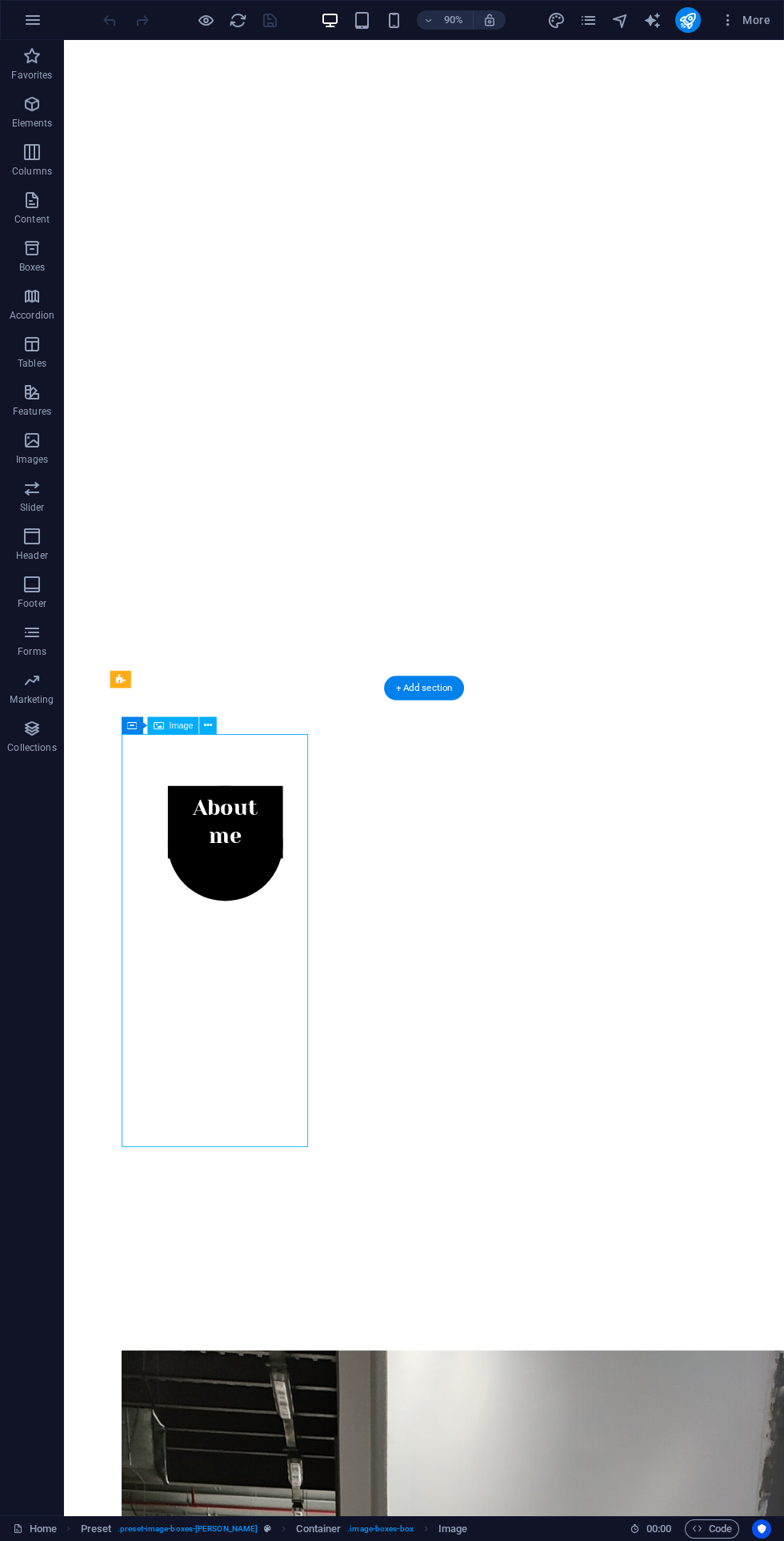
click at [216, 732] on button at bounding box center [208, 726] width 17 height 17
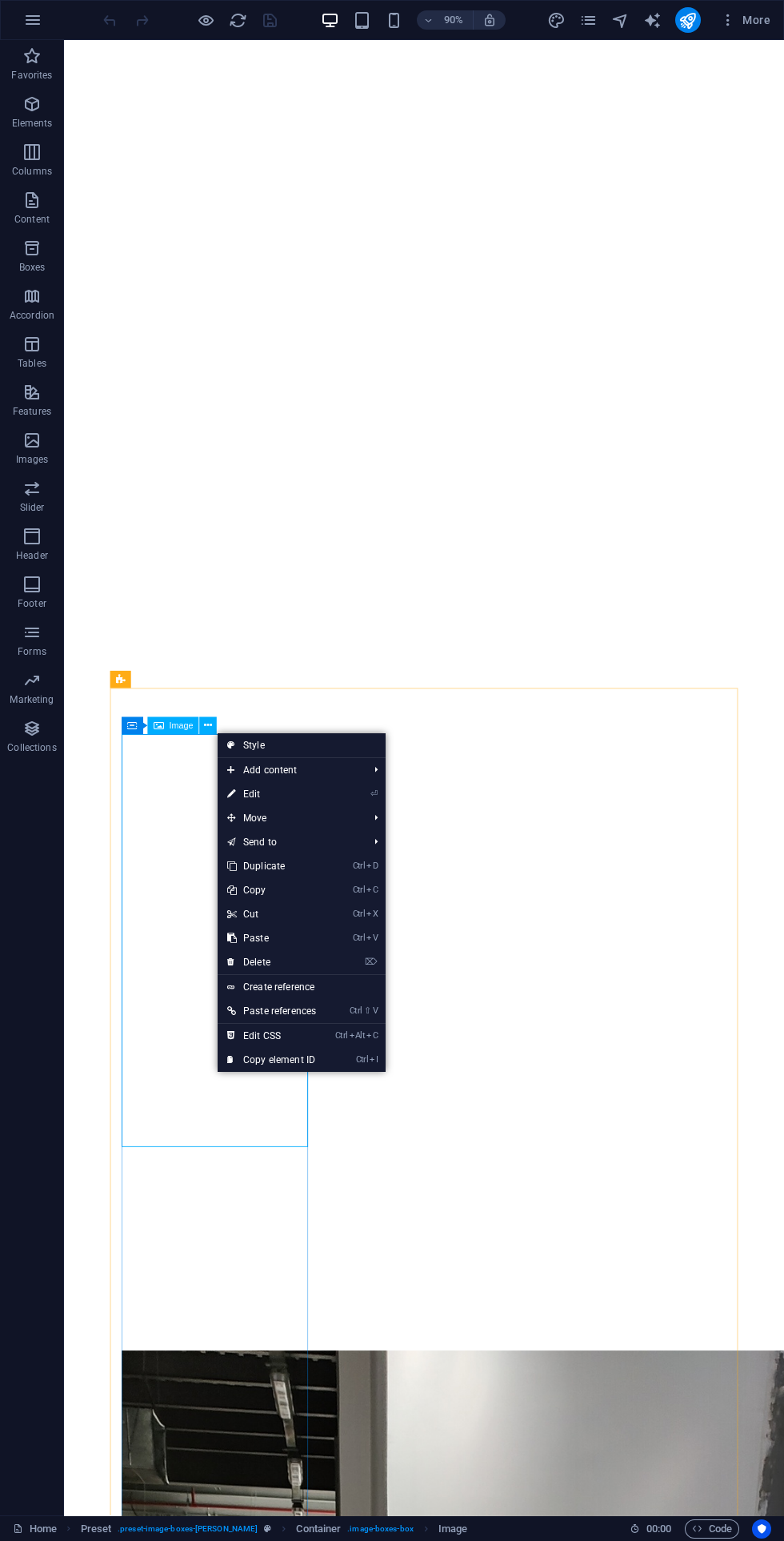
click at [316, 796] on link "⏎ Edit" at bounding box center [271, 795] width 108 height 24
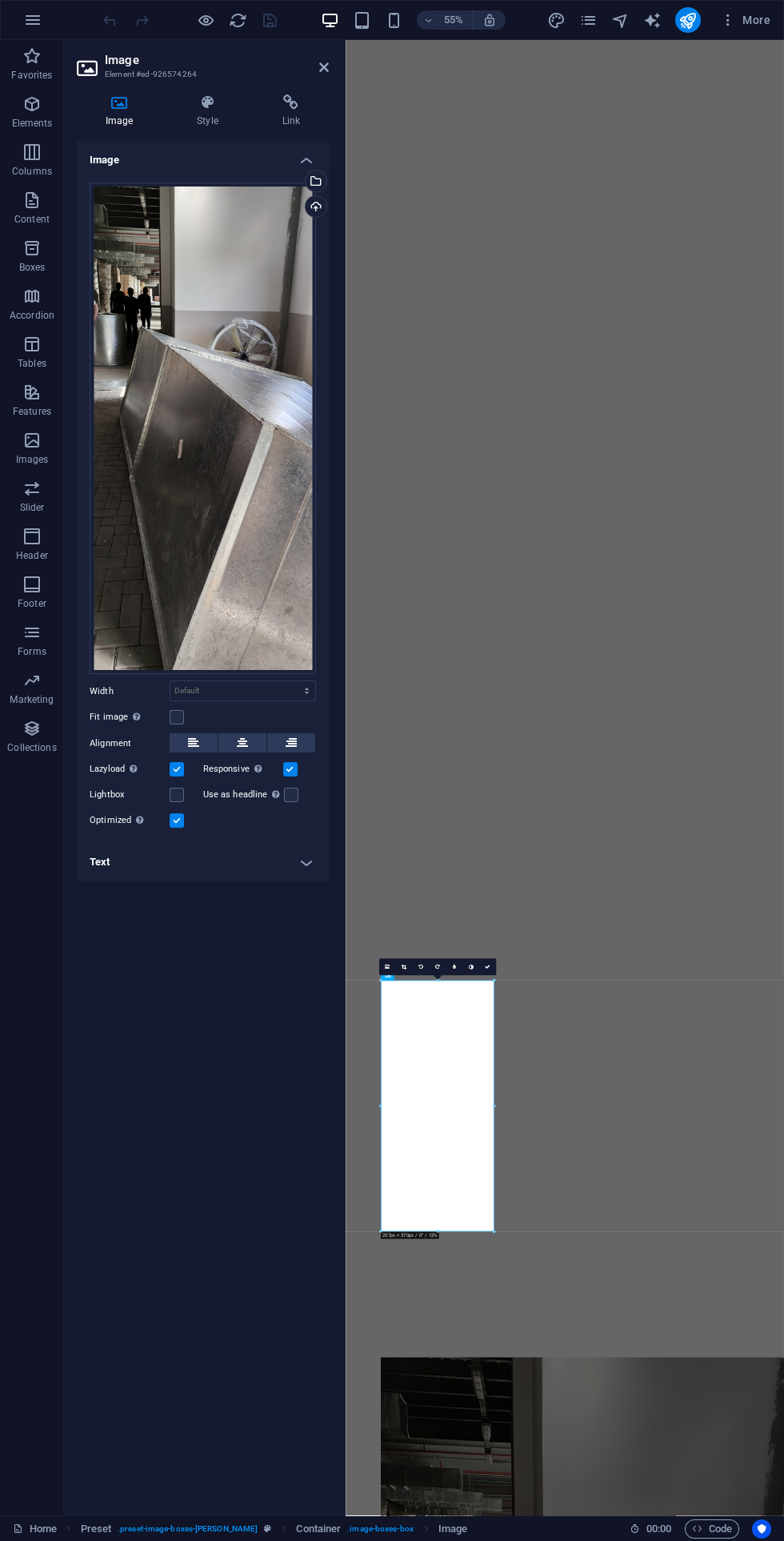
click at [326, 176] on div "Select files from the file manager, stock photos, or upload file(s)" at bounding box center [315, 182] width 24 height 24
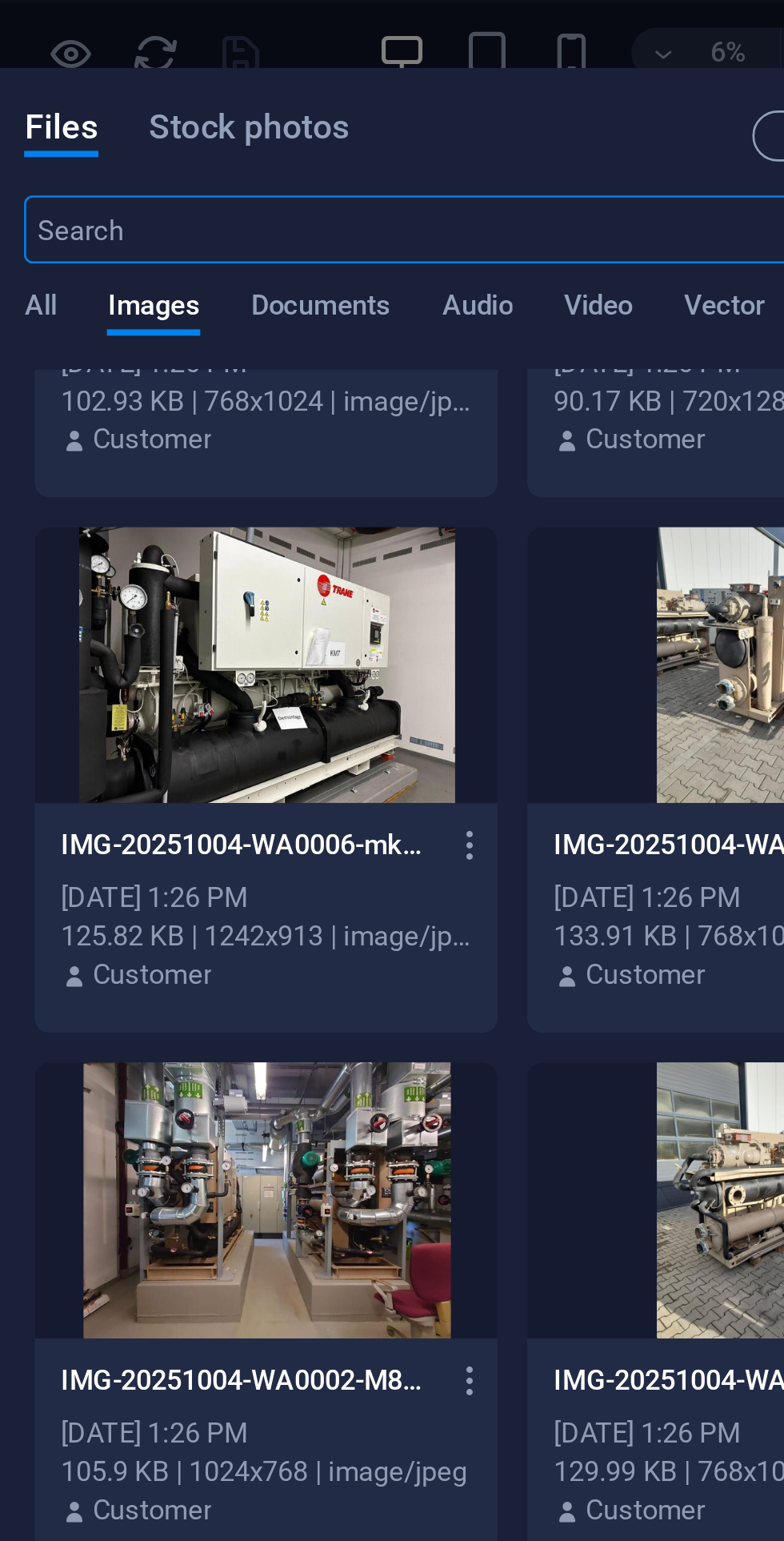
scroll to position [144, 0]
click at [276, 253] on div at bounding box center [279, 251] width 175 height 104
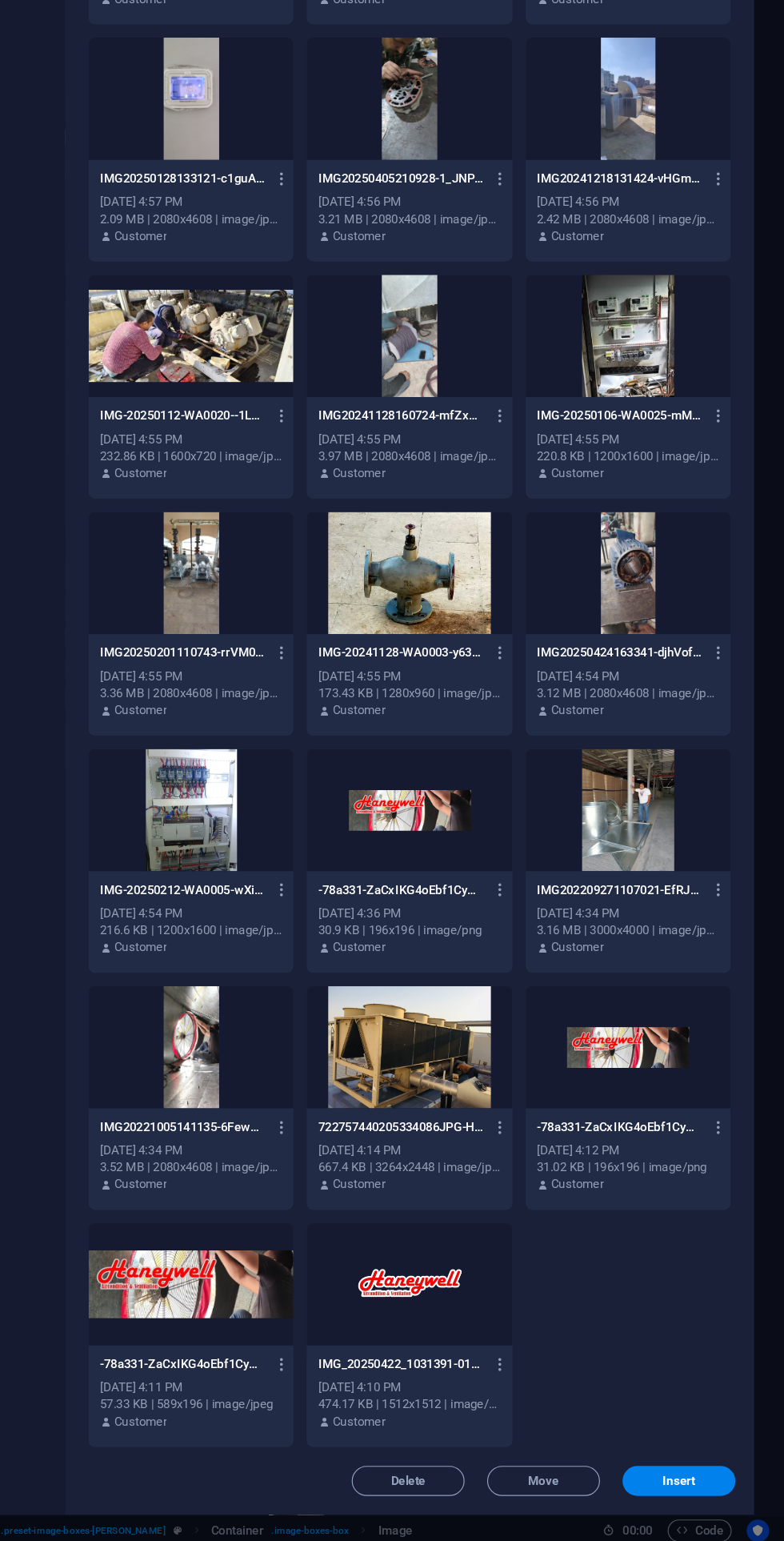
scroll to position [0, 0]
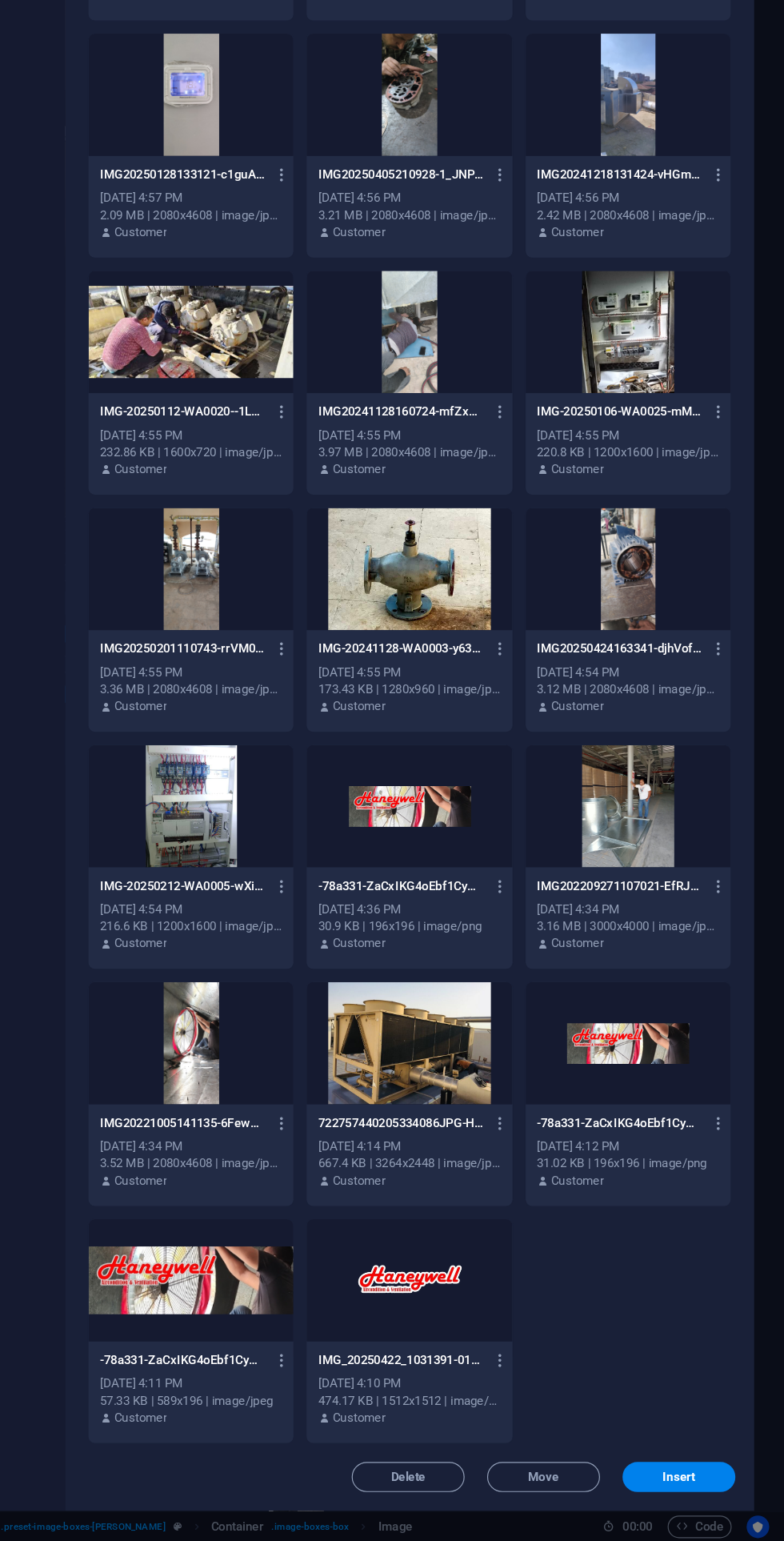
click at [718, 1487] on span "Insert" at bounding box center [695, 1487] width 83 height 10
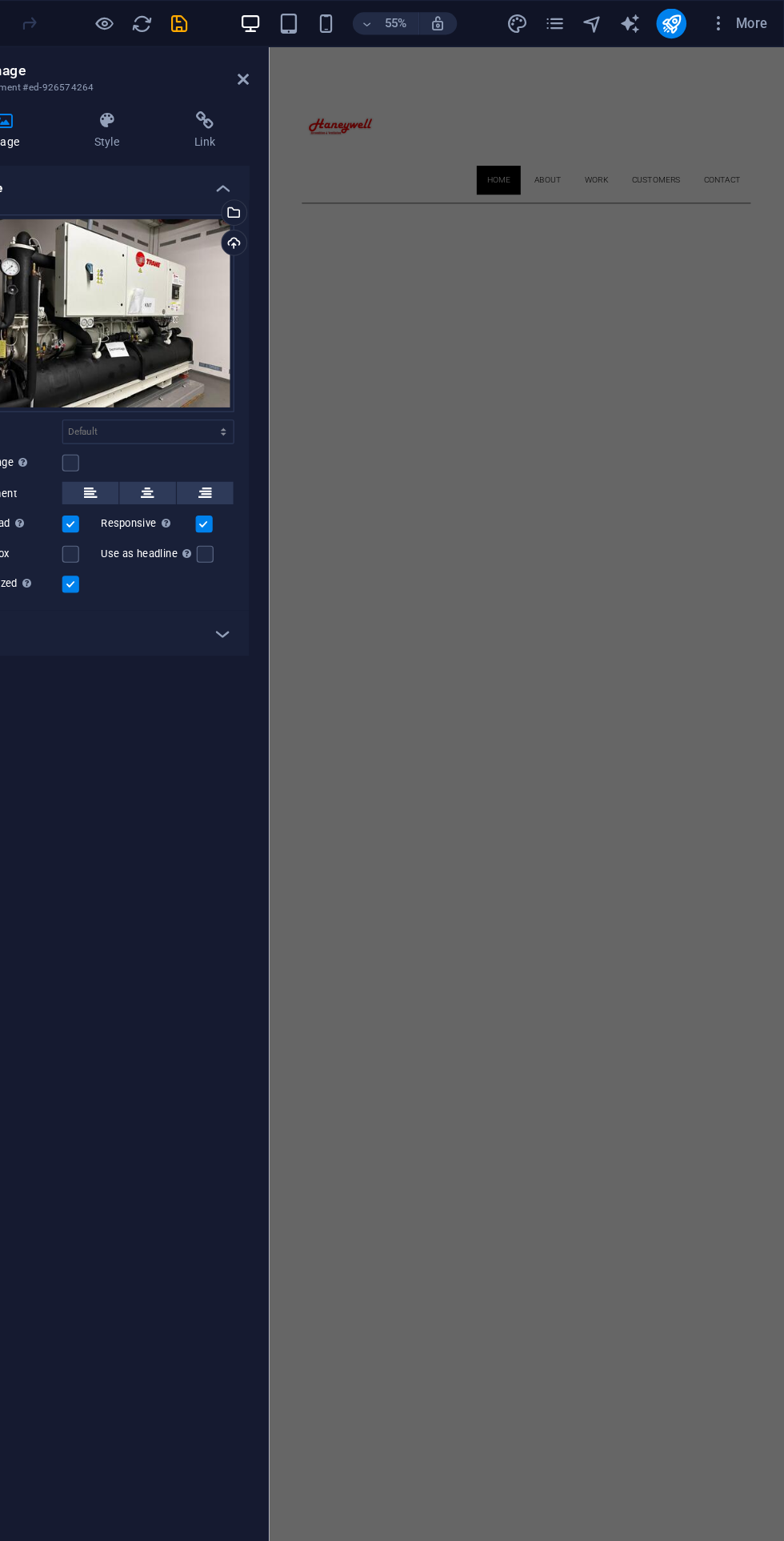
click at [270, 20] on icon "save" at bounding box center [270, 20] width 18 height 18
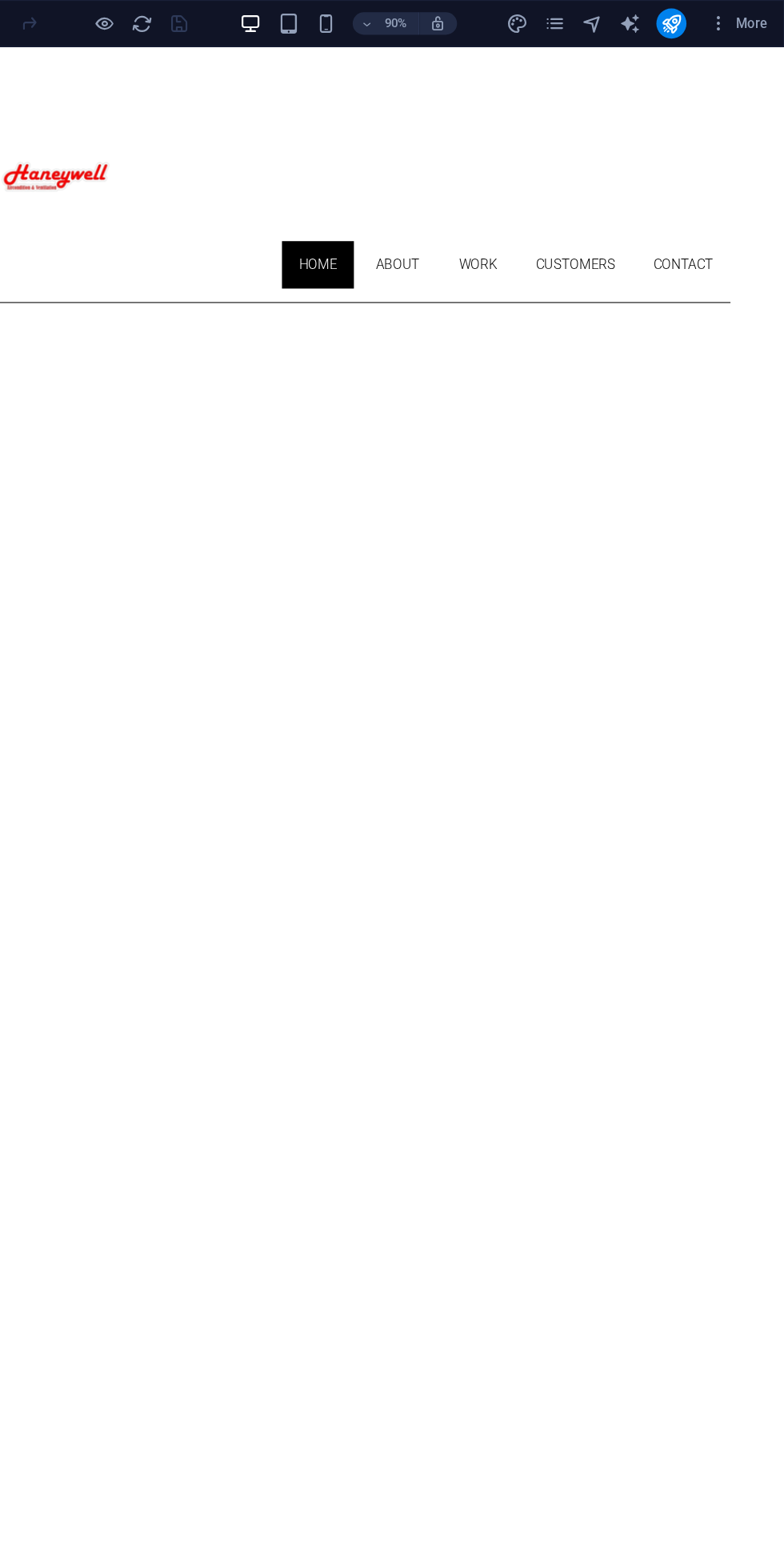
click at [740, 25] on span "More" at bounding box center [745, 20] width 50 height 16
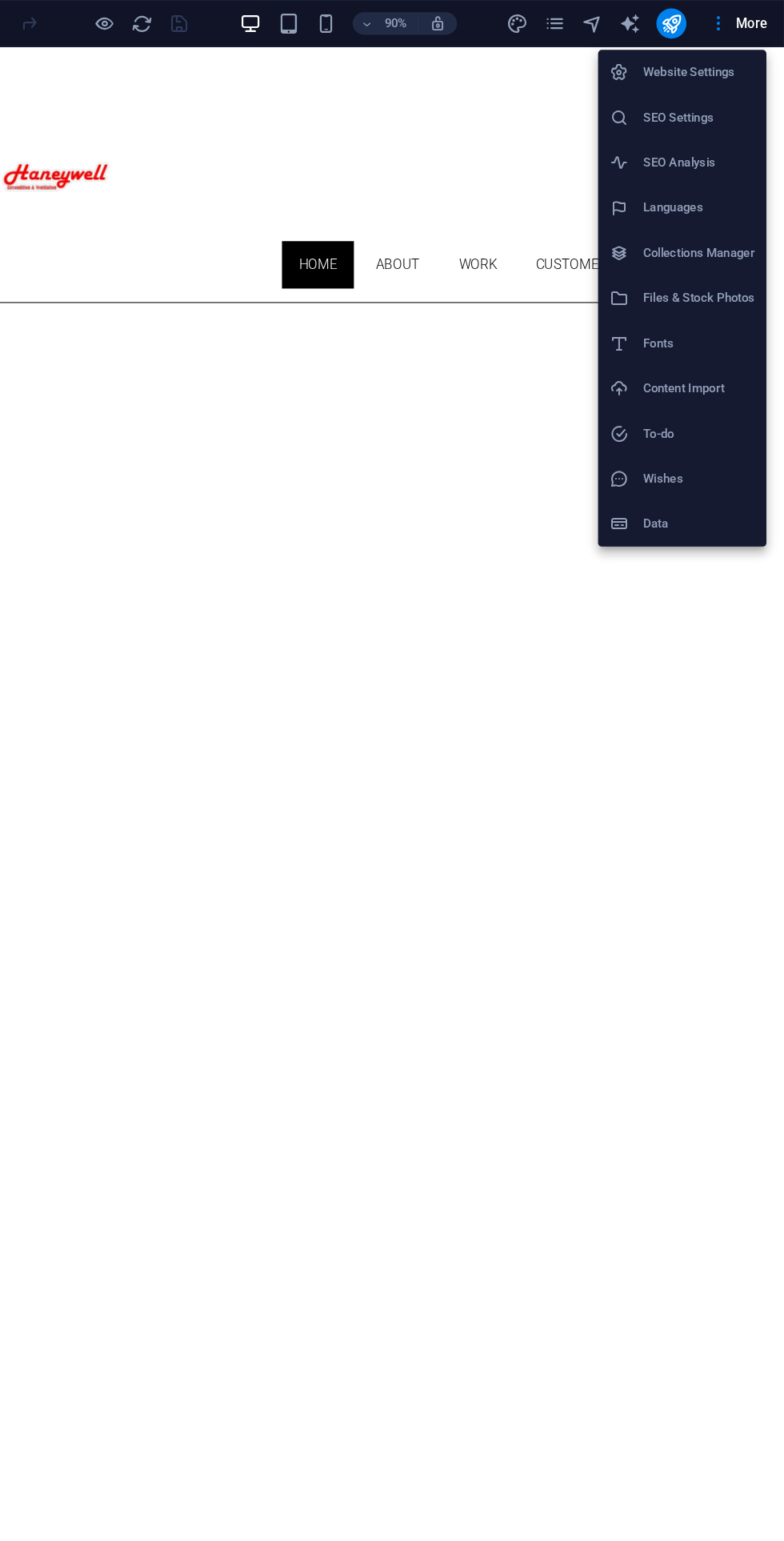
click at [741, 138] on h6 "SEO Analysis" at bounding box center [711, 138] width 95 height 19
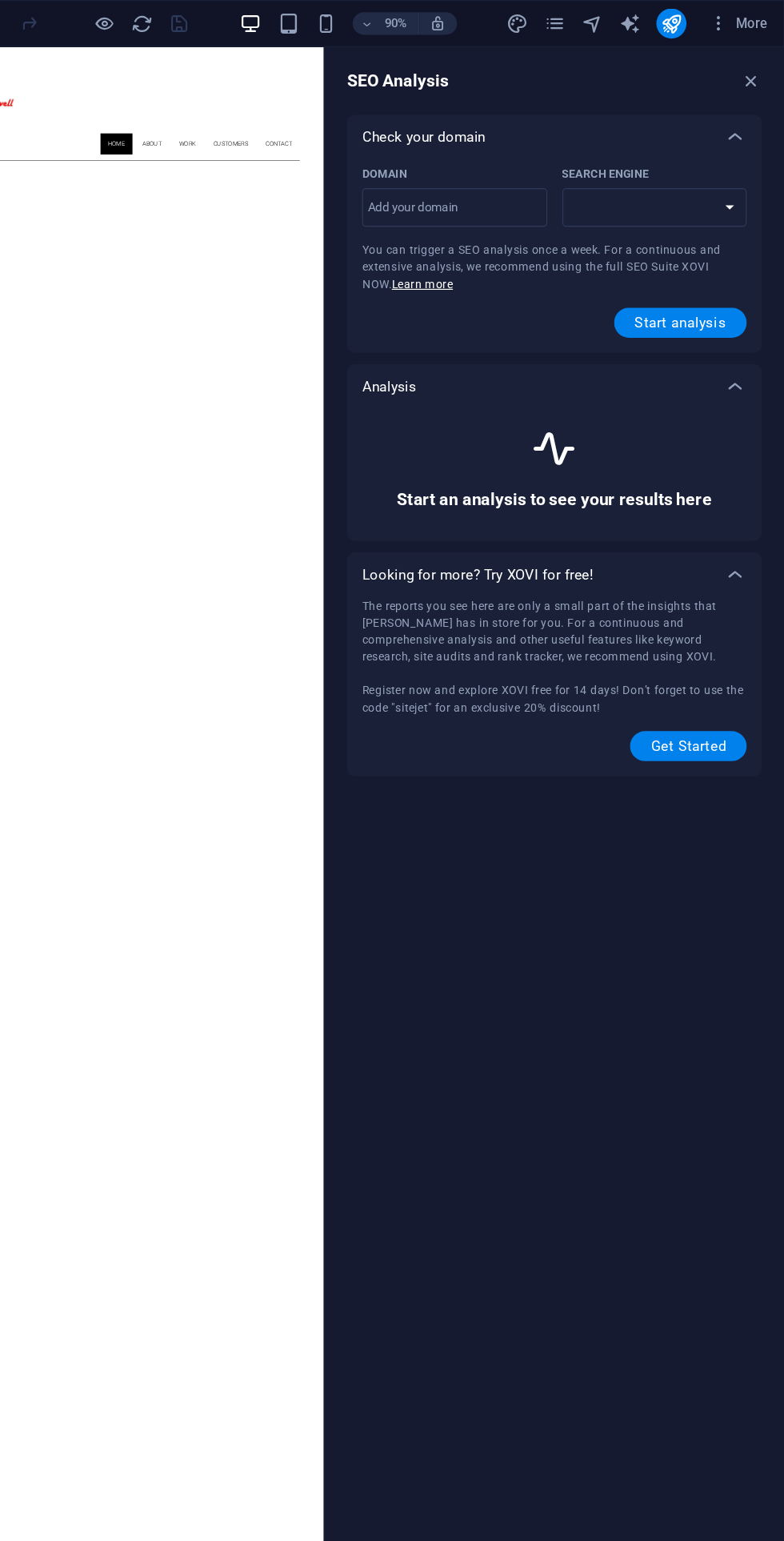
select select "google.com"
click at [545, 180] on input "Domain ​" at bounding box center [504, 177] width 157 height 26
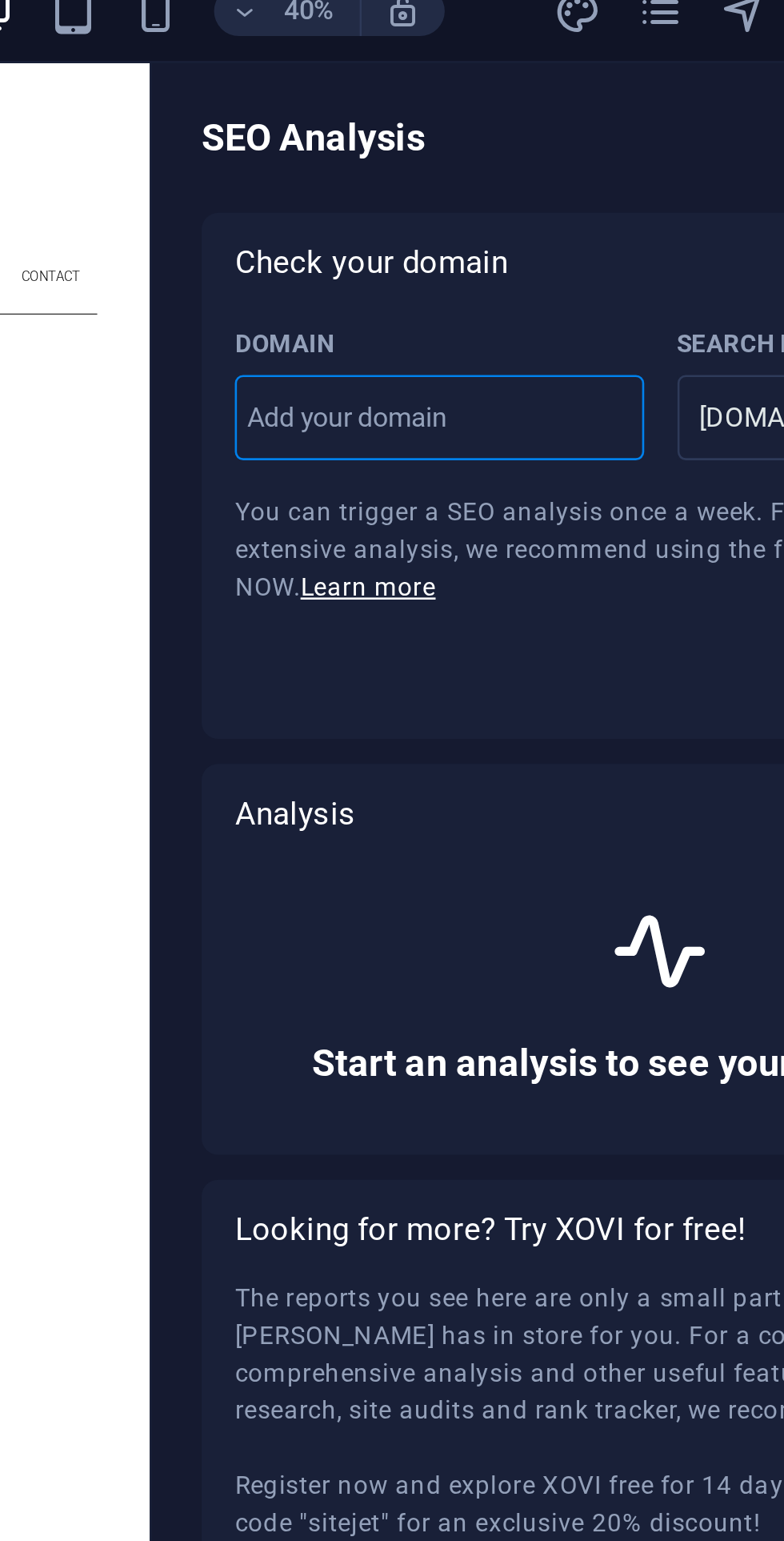
type input "www.haneywell-eg.com"
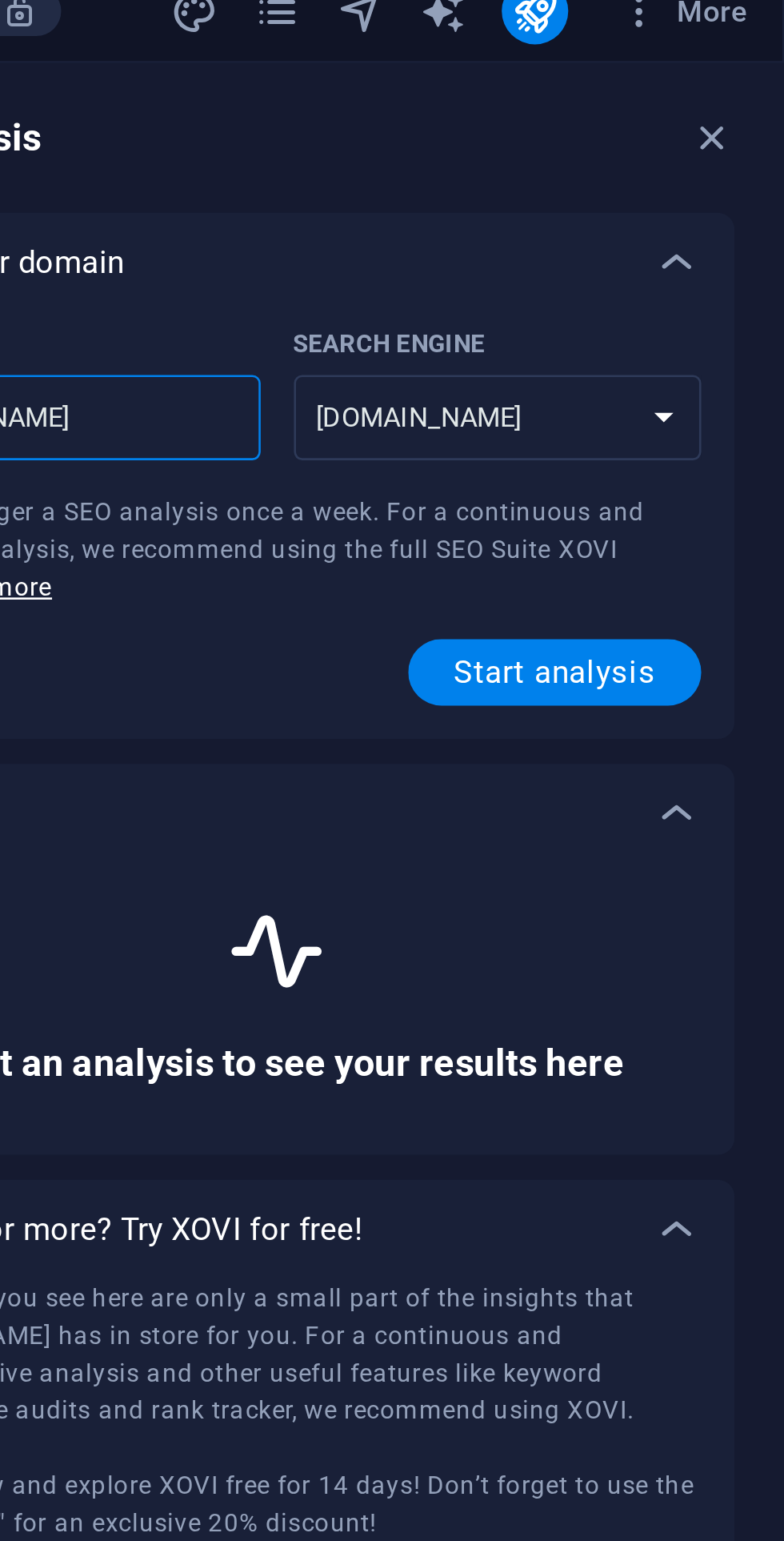
click at [722, 281] on span "Start analysis" at bounding box center [696, 274] width 78 height 13
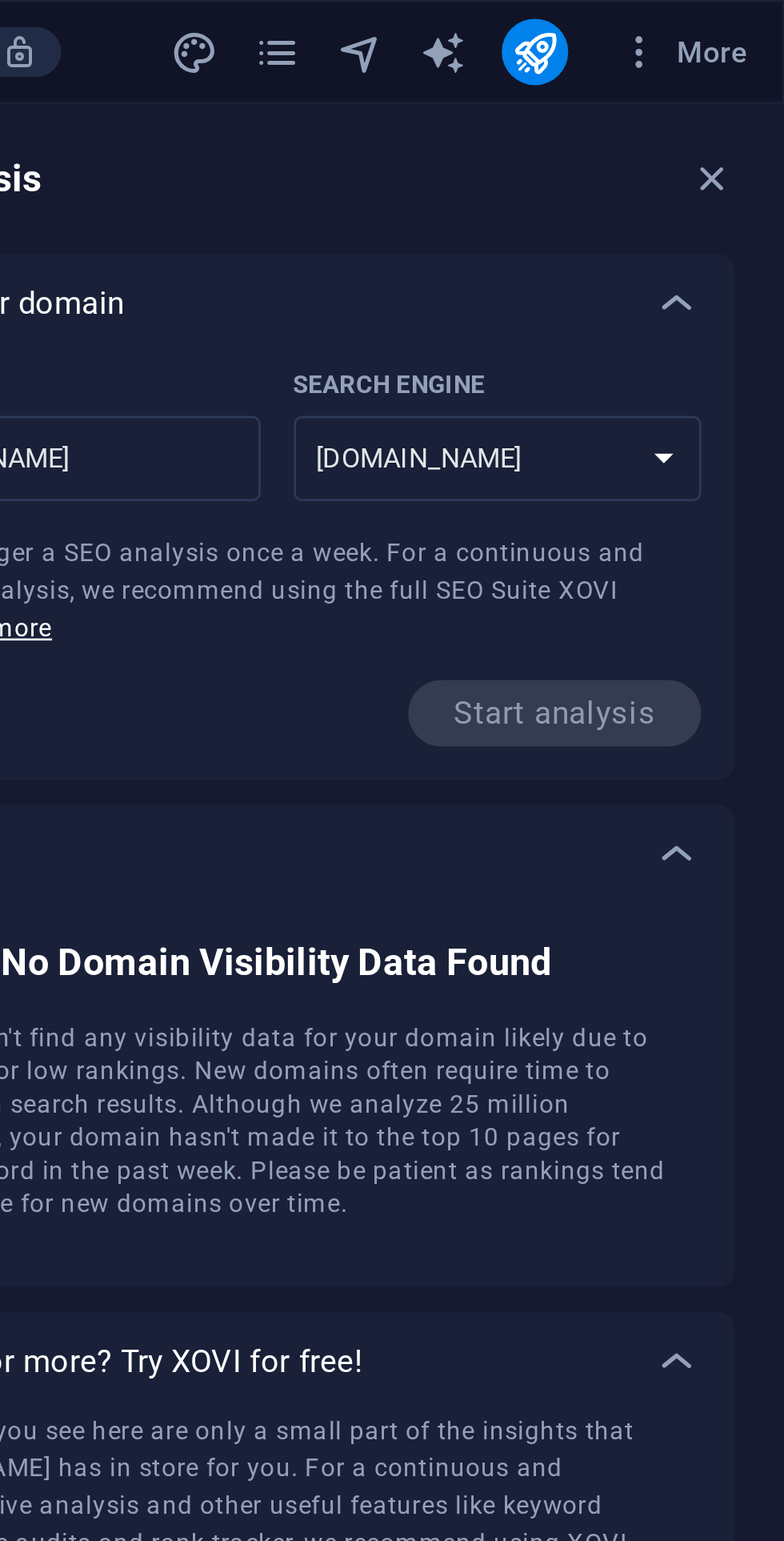
click at [691, 21] on icon "publish" at bounding box center [687, 20] width 18 height 18
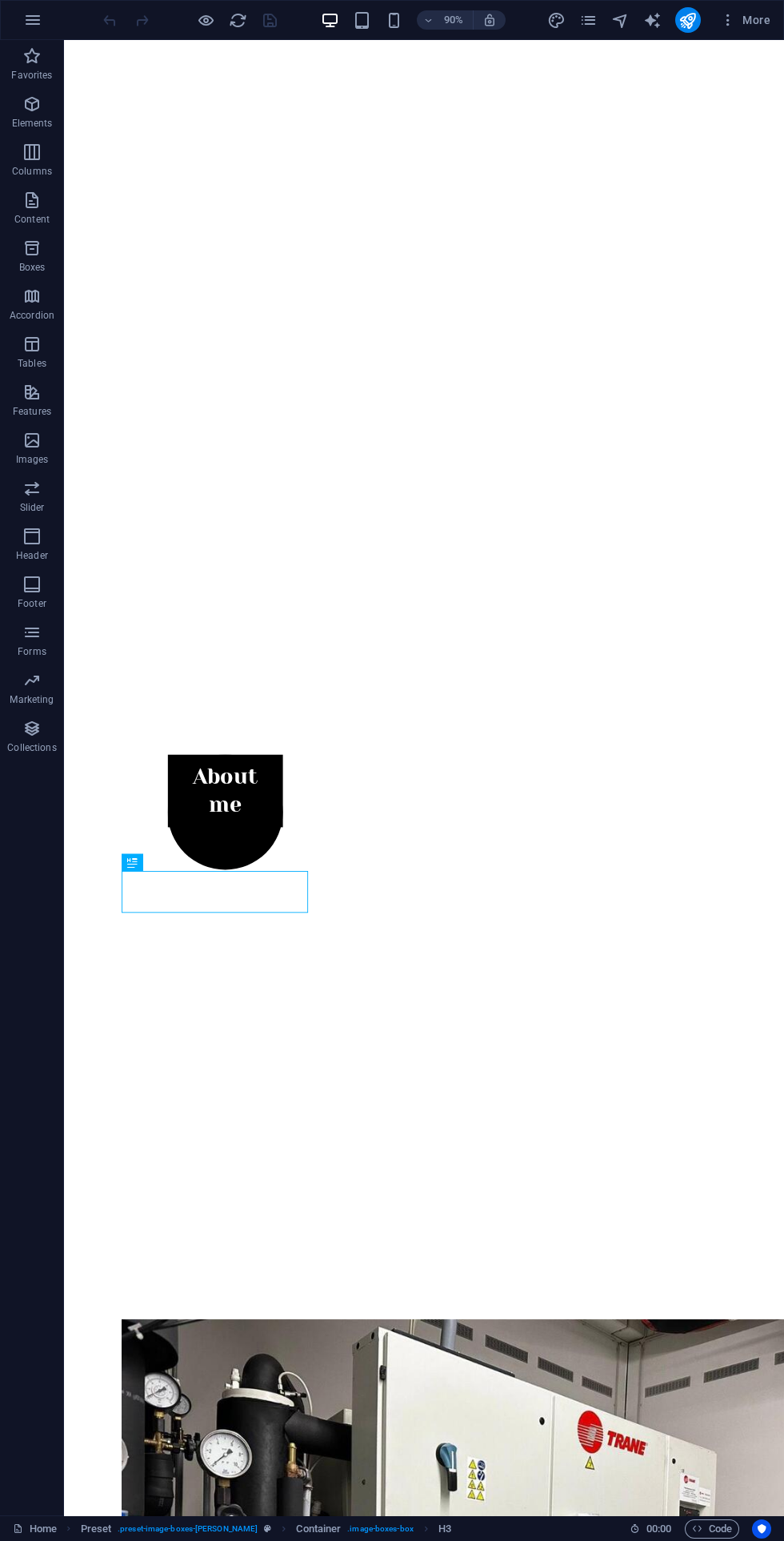
scroll to position [1014, 0]
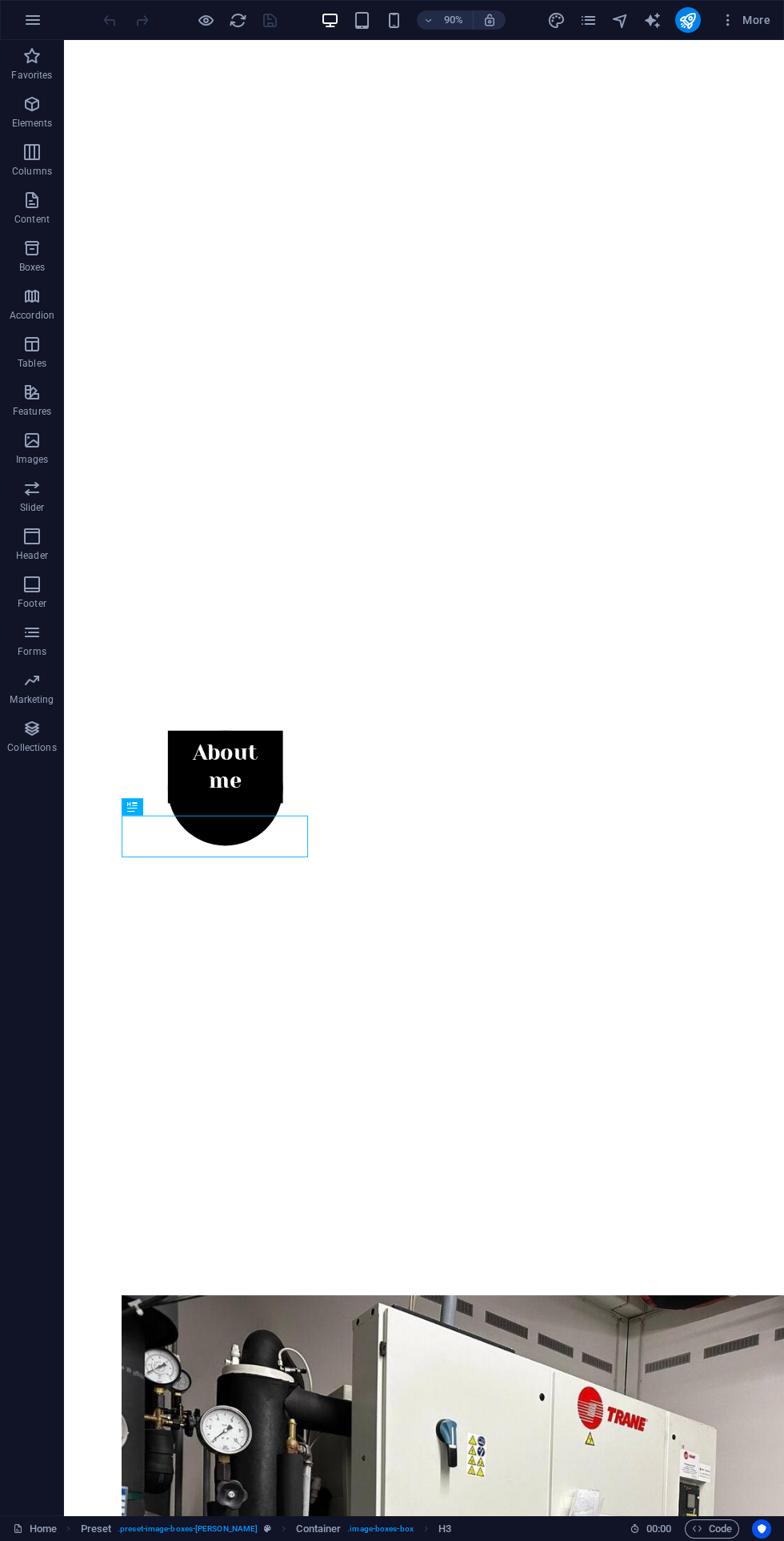
click at [736, 16] on icon "button" at bounding box center [728, 20] width 16 height 16
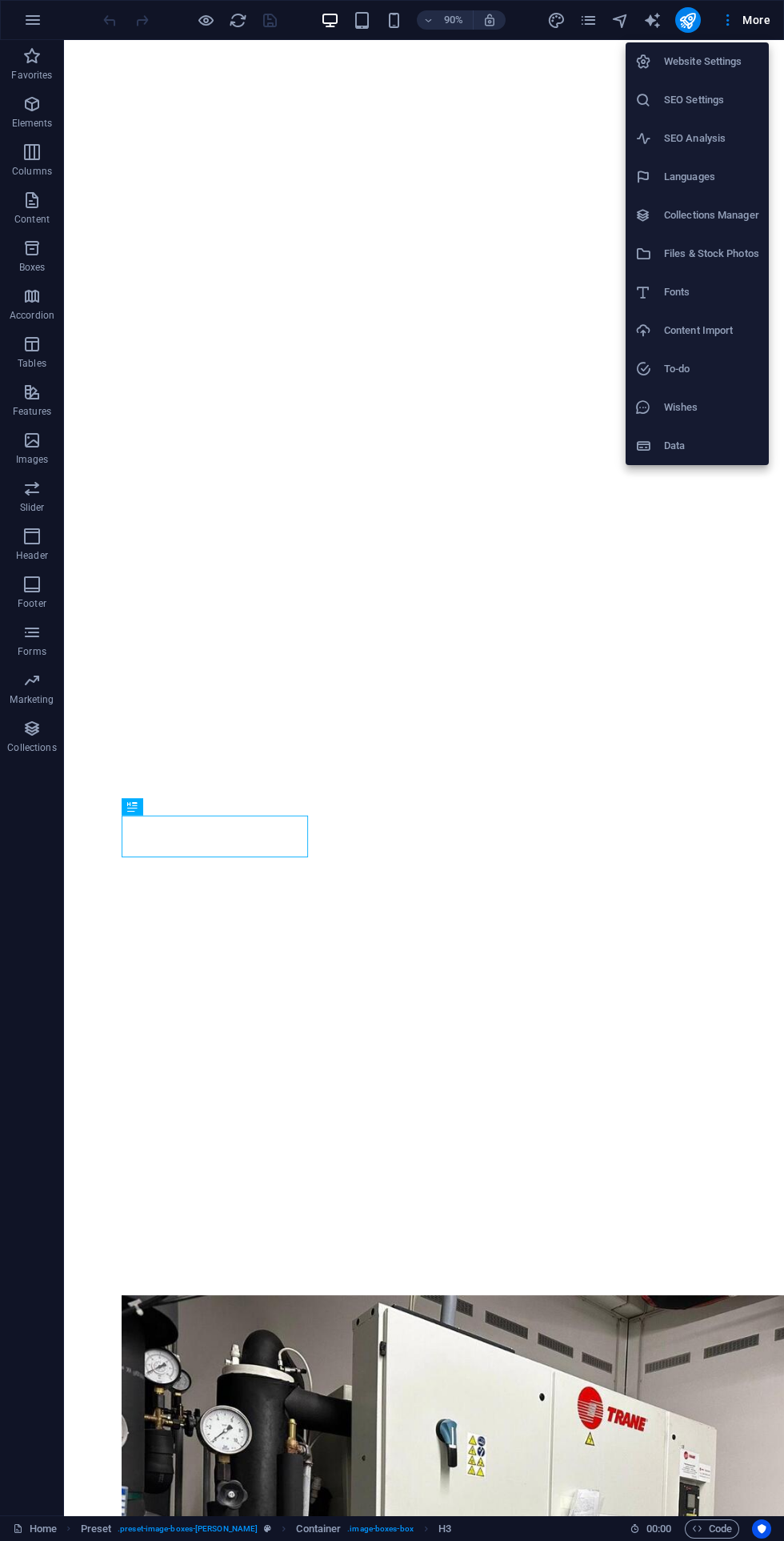
click at [650, 102] on icon at bounding box center [643, 99] width 16 height 16
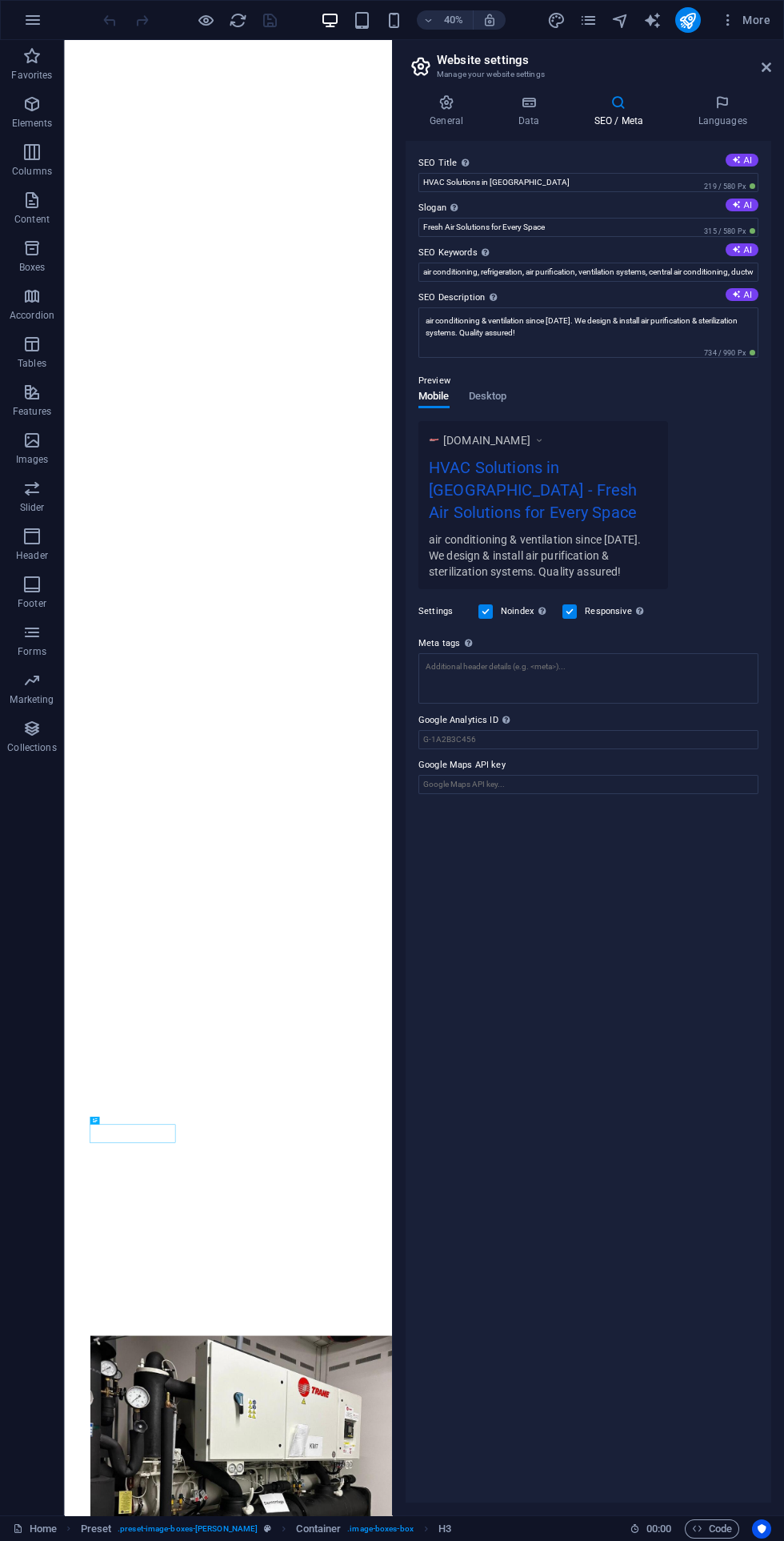
scroll to position [1001, 0]
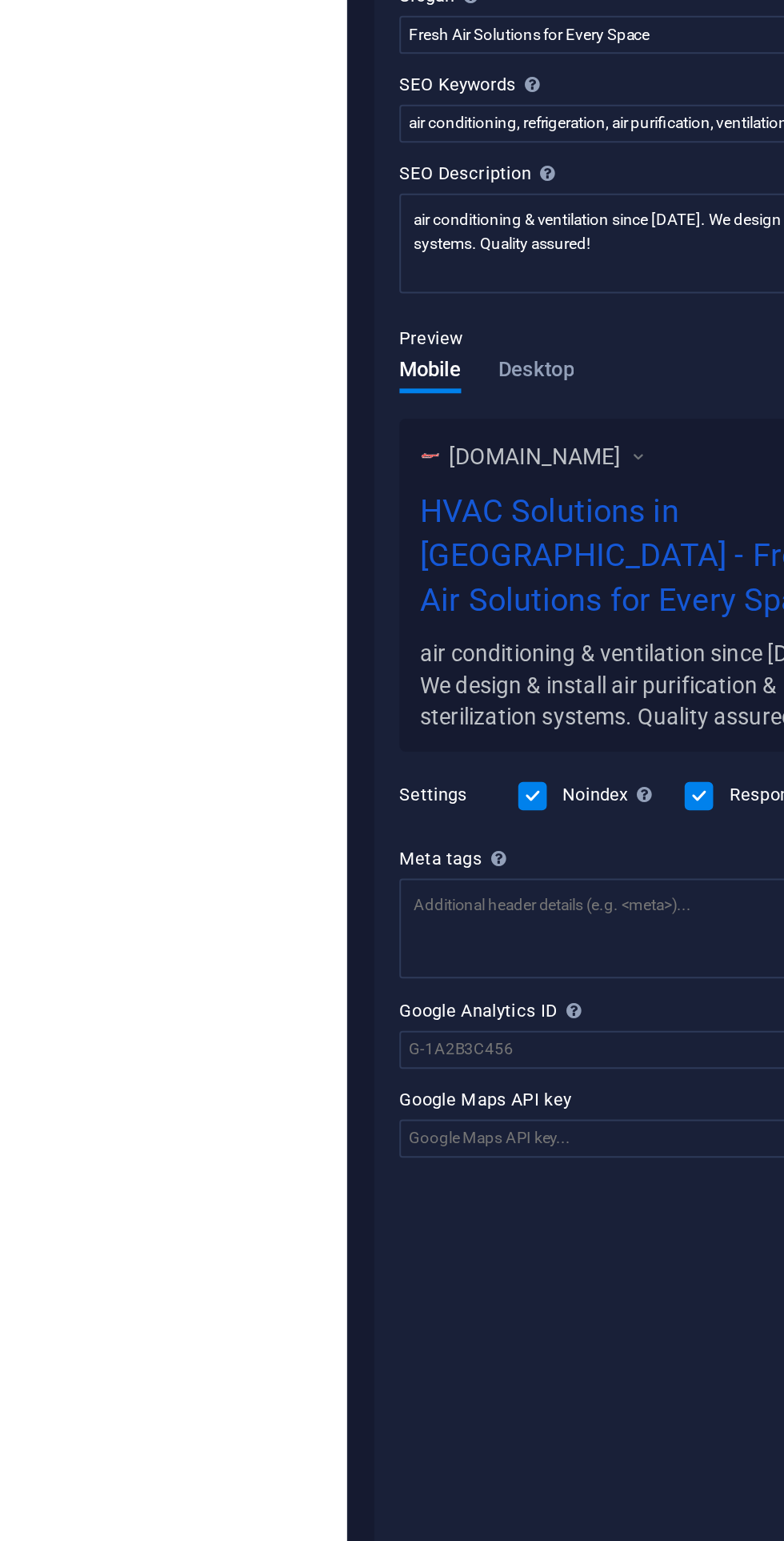
click at [505, 710] on div "Please only add the Google Analytics ID. We automatically include the ID in the…" at bounding box center [554, 668] width 128 height 84
click at [505, 730] on input "Google Analytics ID Please only add the Google Analytics ID. We automatically i…" at bounding box center [589, 739] width 341 height 19
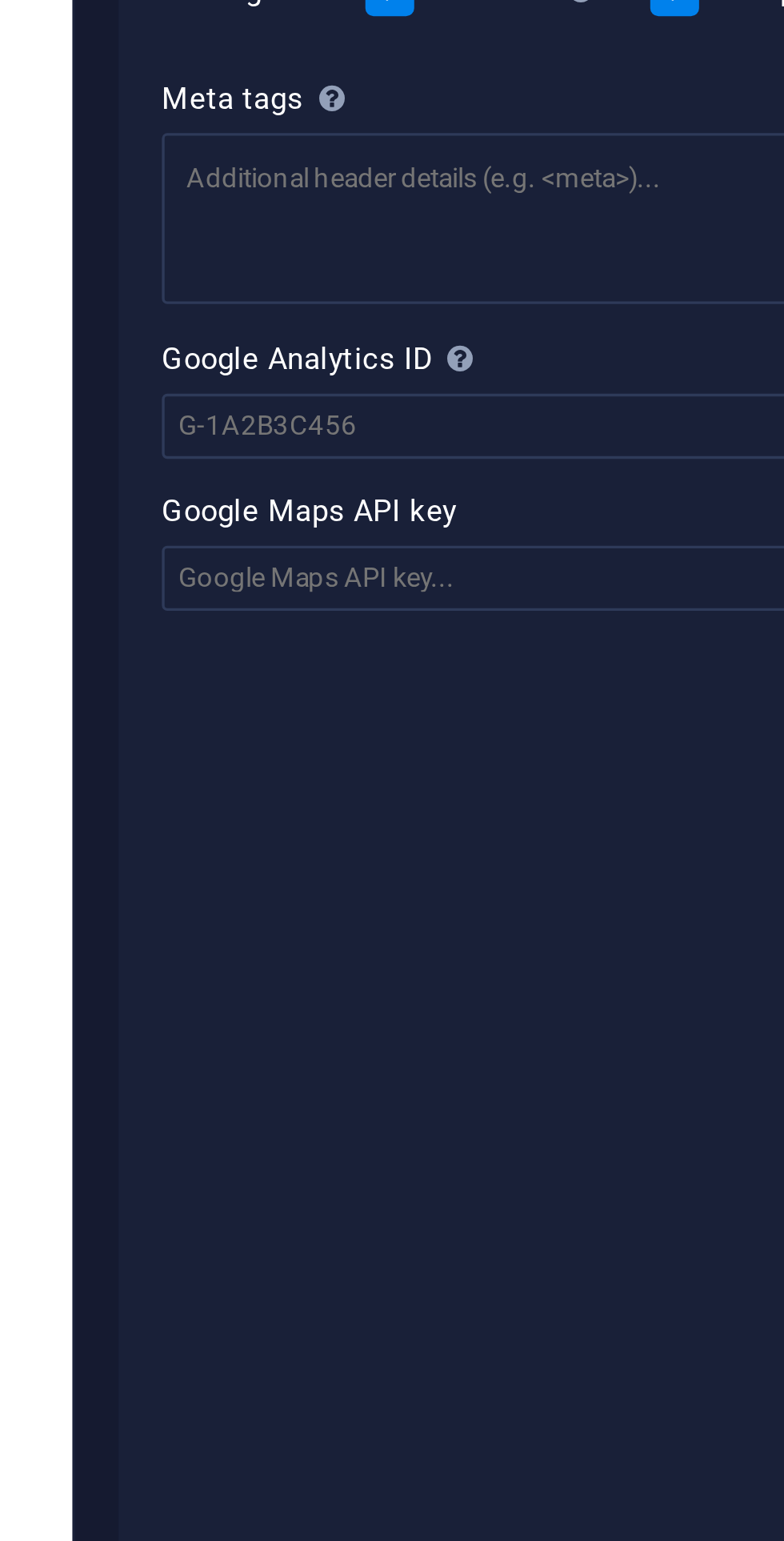
click at [529, 797] on div "SEO Title The title of your website - make it something that stands out in sear…" at bounding box center [588, 822] width 366 height 1362
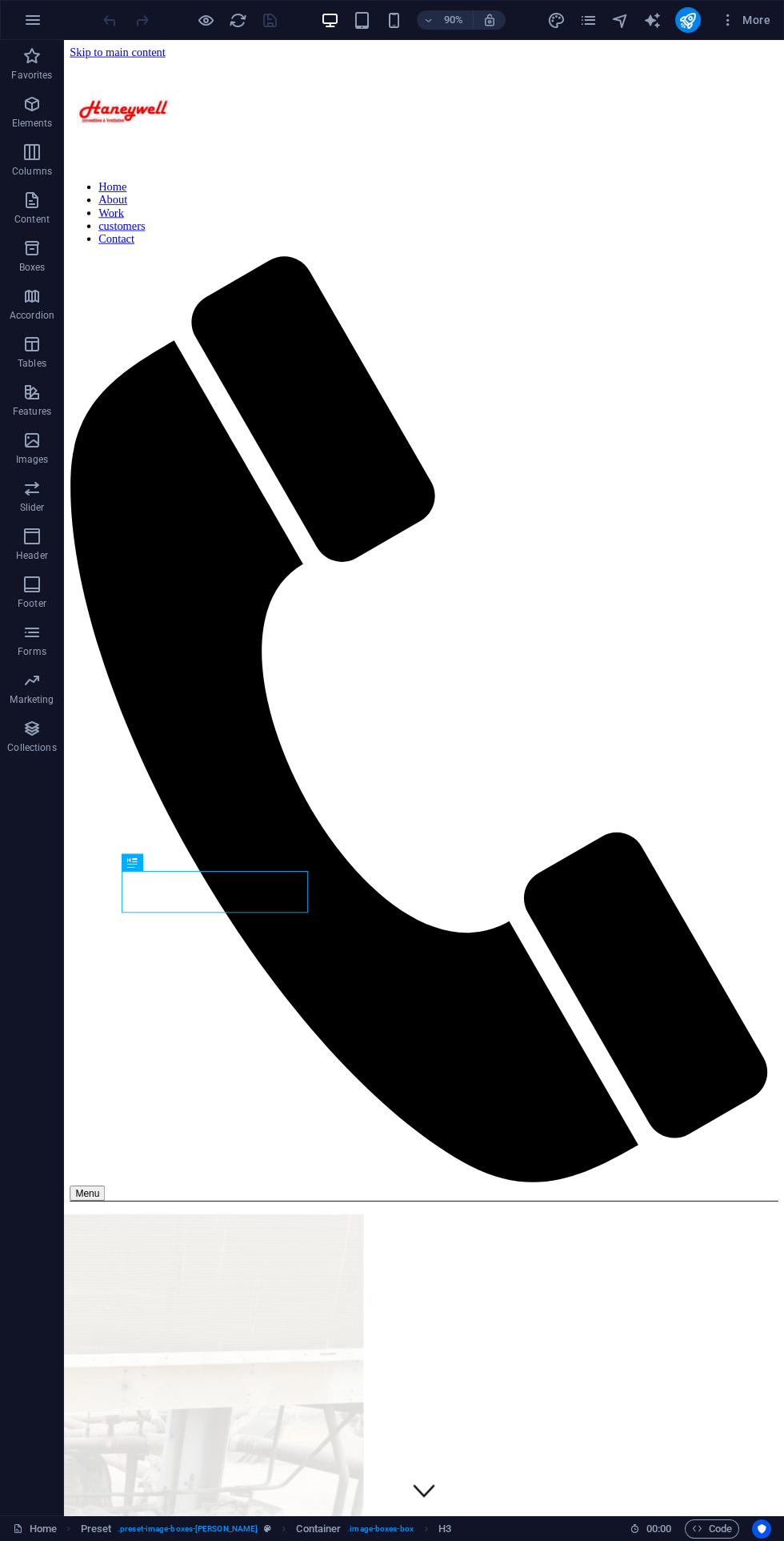
scroll to position [953, 0]
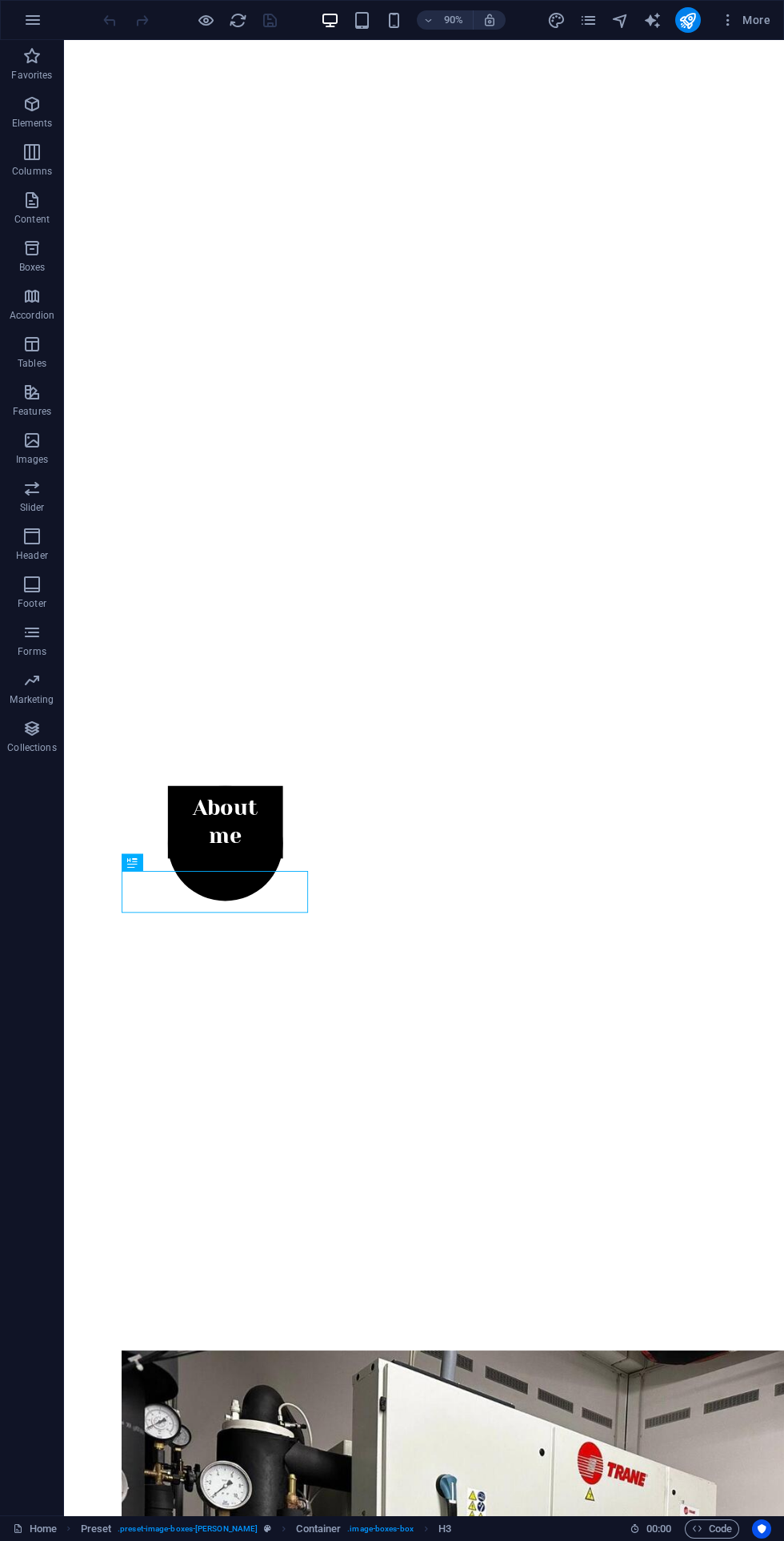
click at [758, 17] on span "More" at bounding box center [745, 20] width 50 height 16
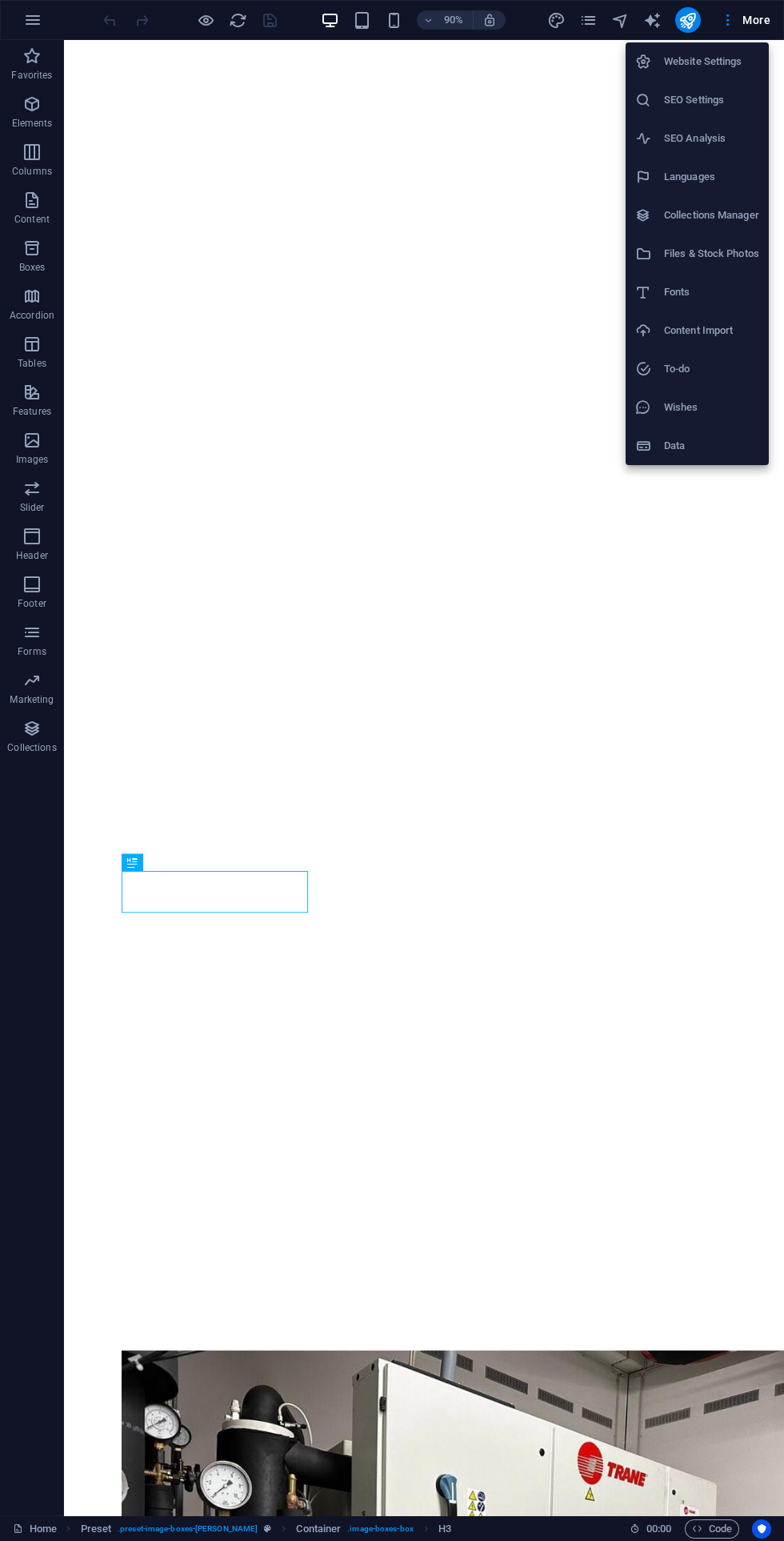
click at [737, 102] on h6 "SEO Settings" at bounding box center [711, 100] width 95 height 19
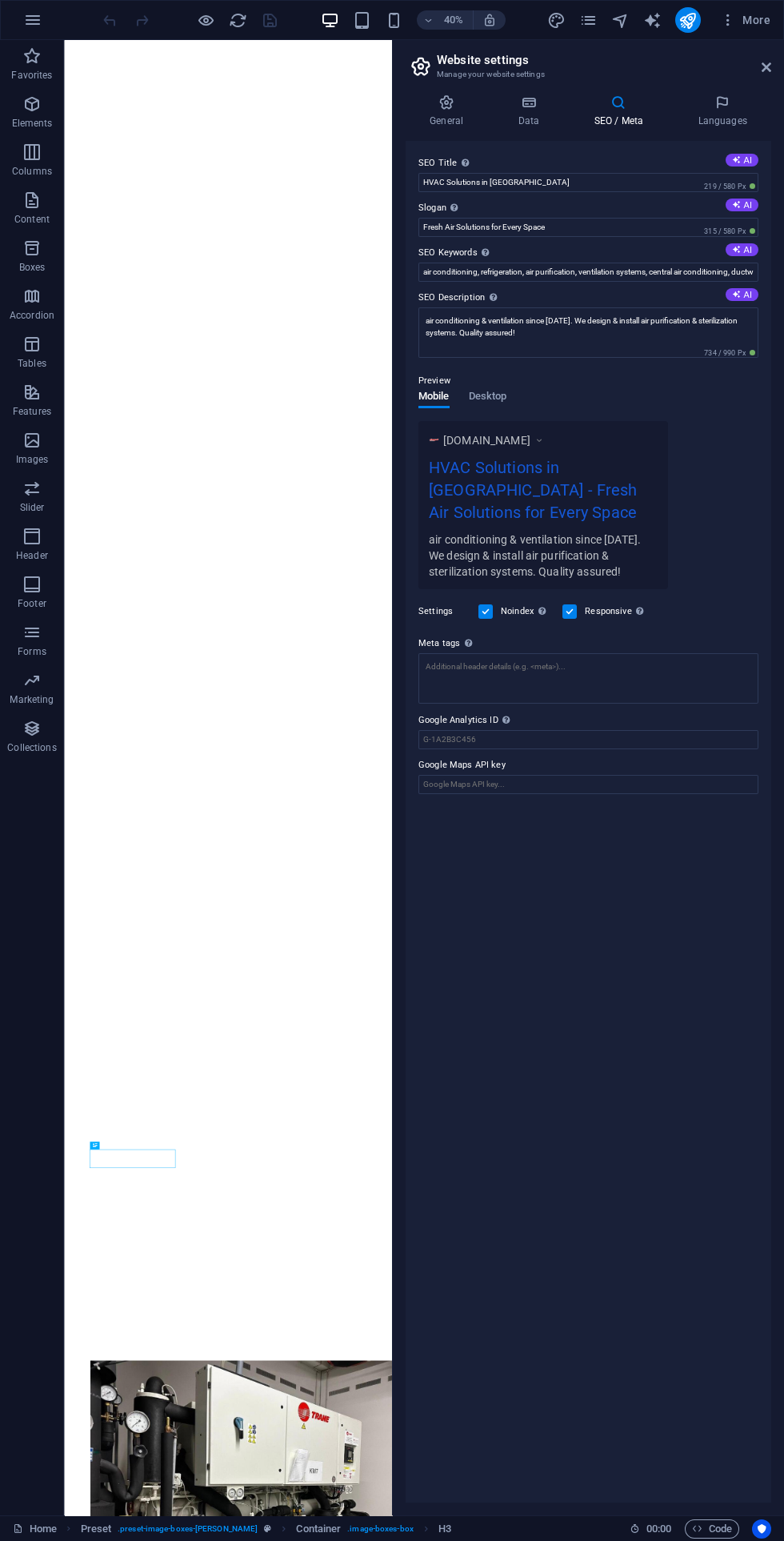
click at [747, 23] on span "More" at bounding box center [745, 20] width 50 height 16
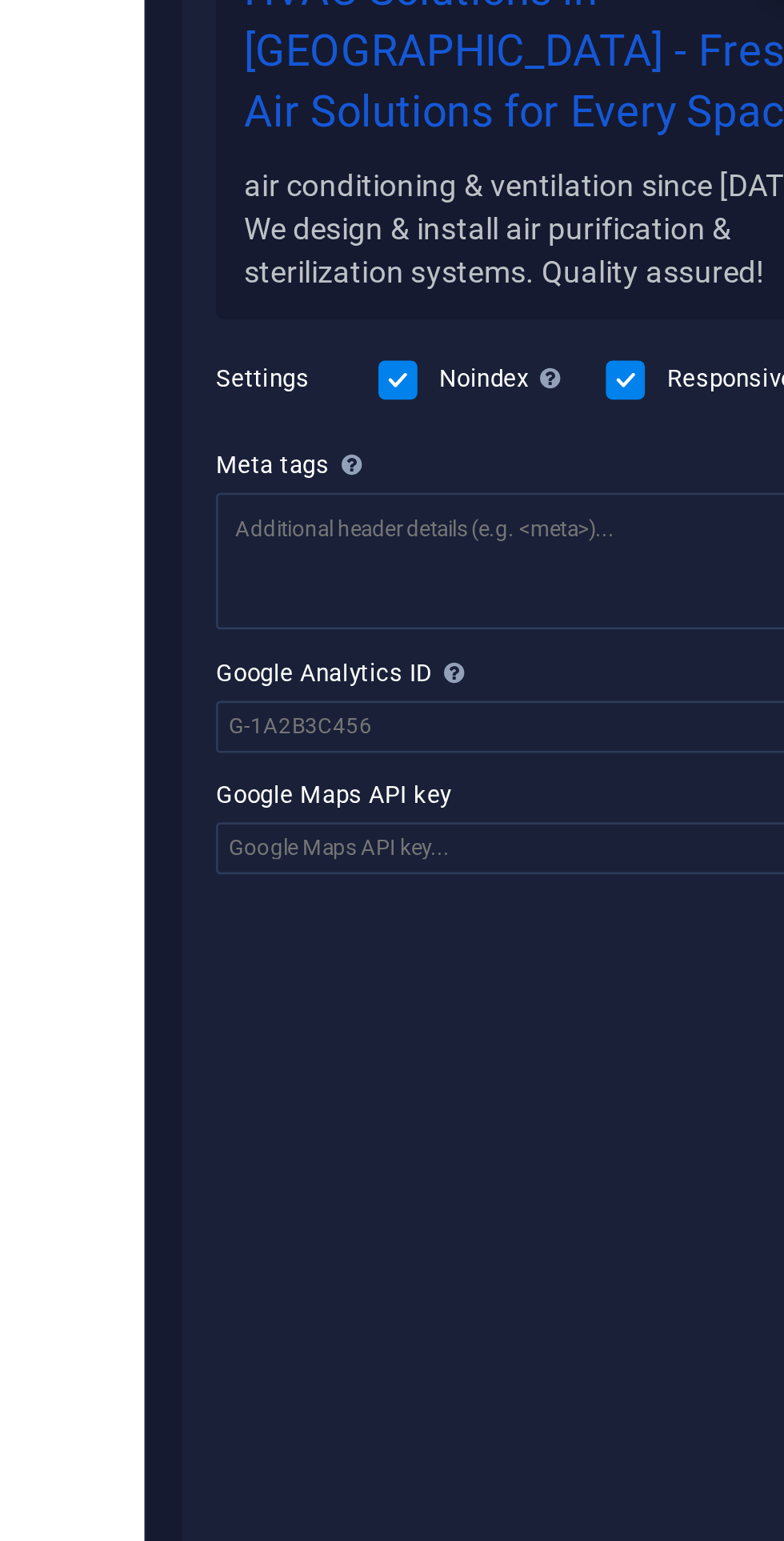
click at [530, 734] on div at bounding box center [392, 770] width 784 height 1541
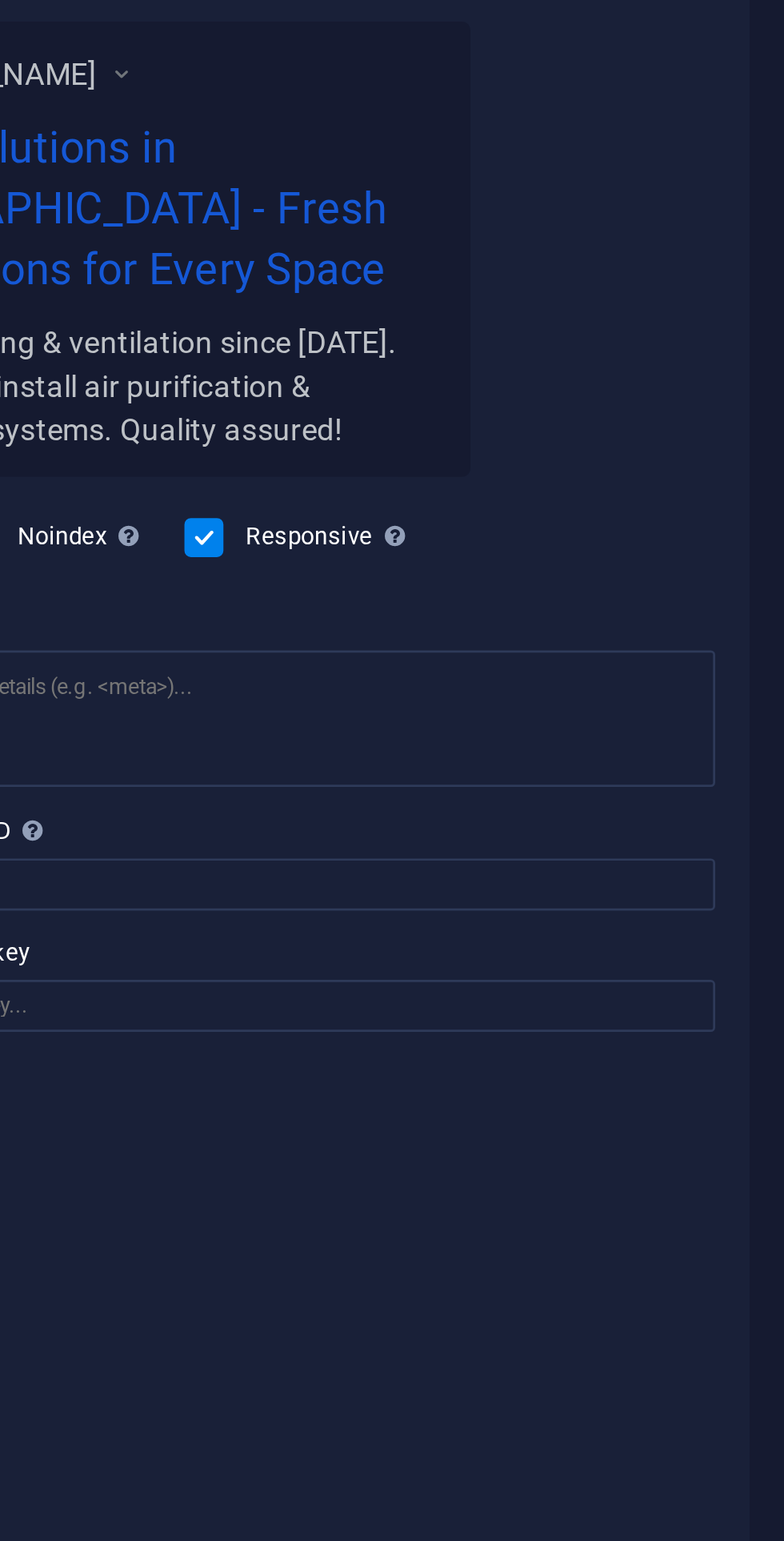
scroll to position [0, 0]
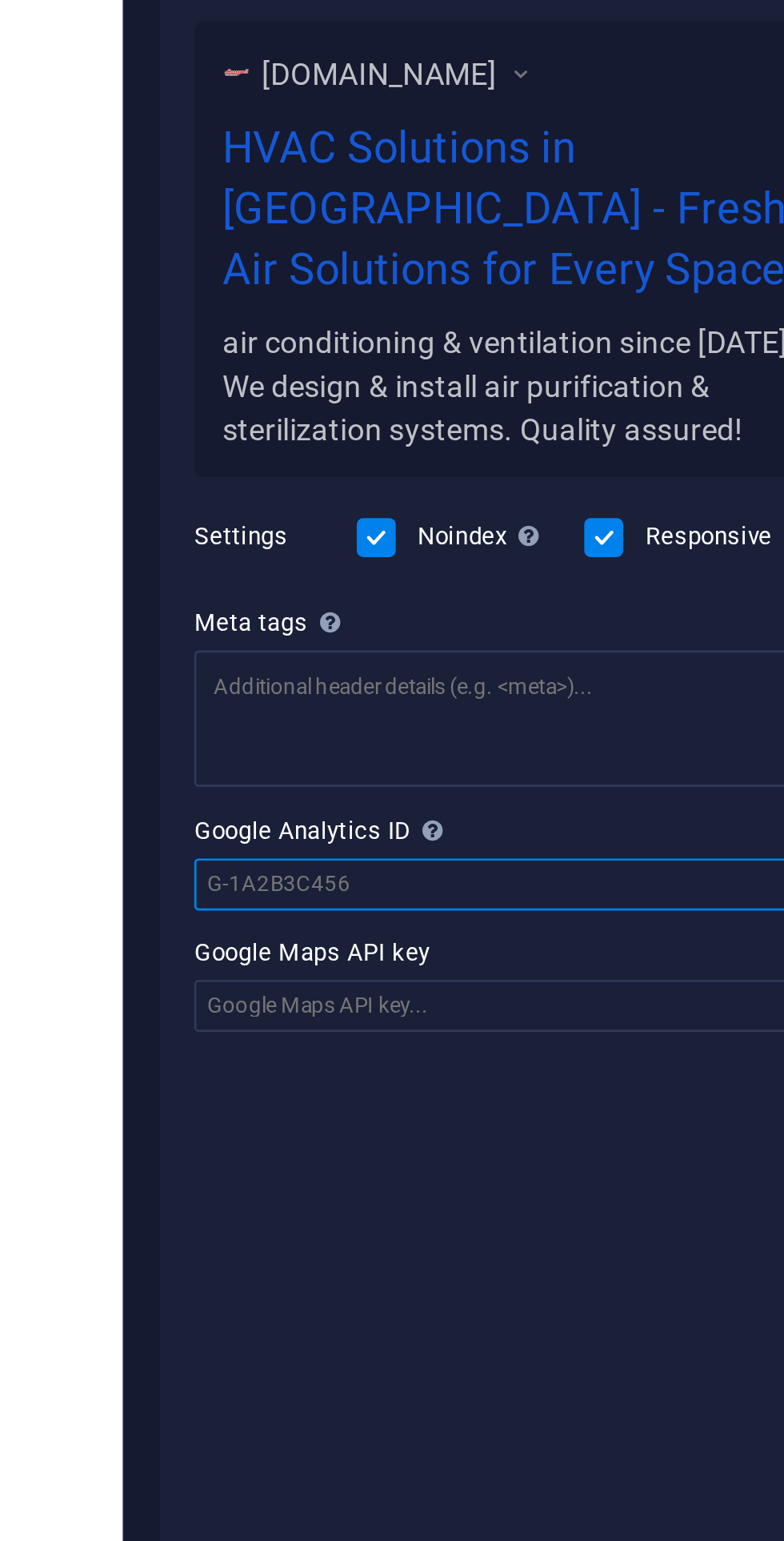
click at [505, 733] on input "Google Analytics ID Please only add the Google Analytics ID. We automatically i…" at bounding box center [589, 739] width 341 height 19
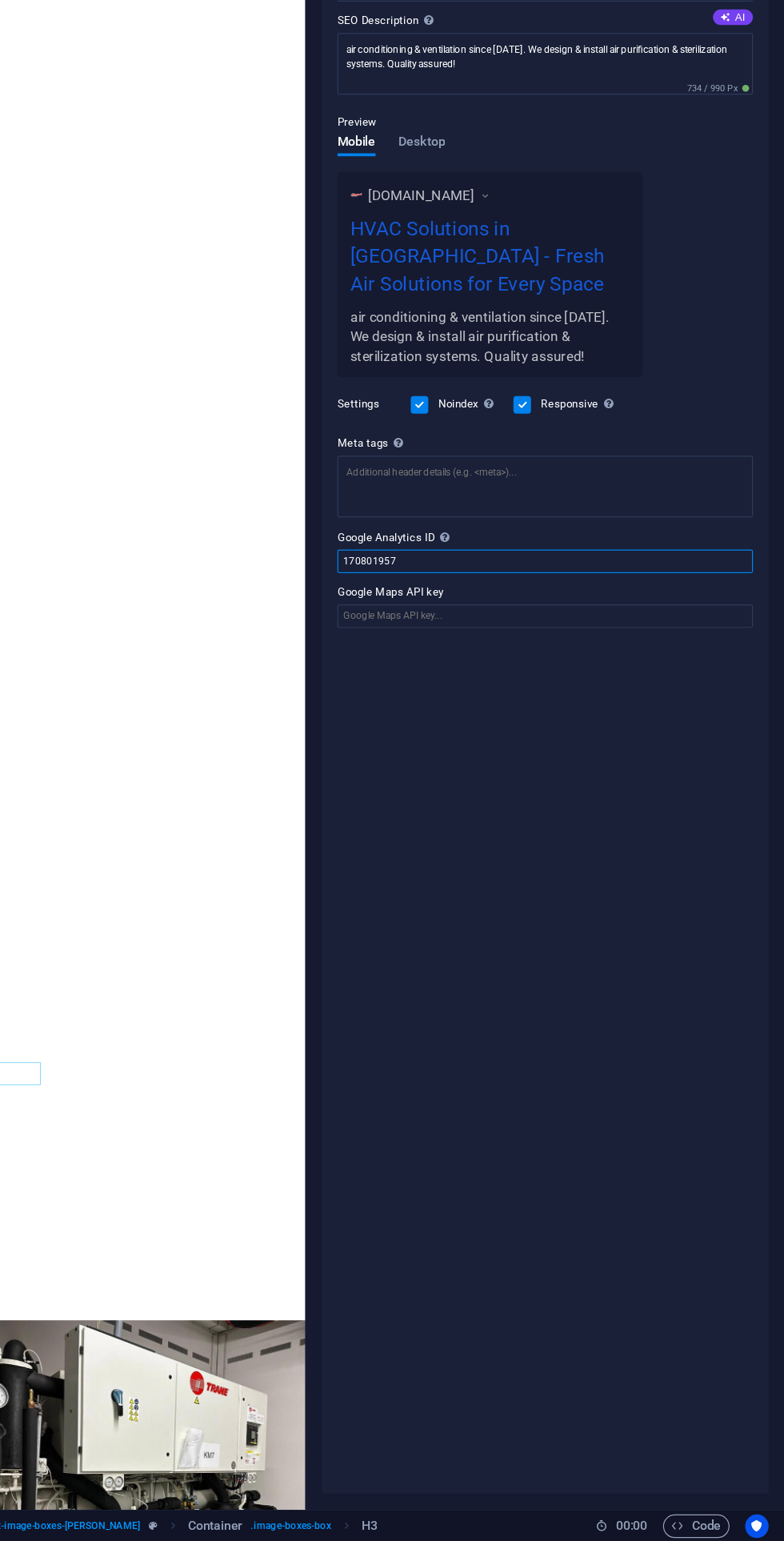
click at [556, 739] on input "170801957" at bounding box center [589, 739] width 341 height 19
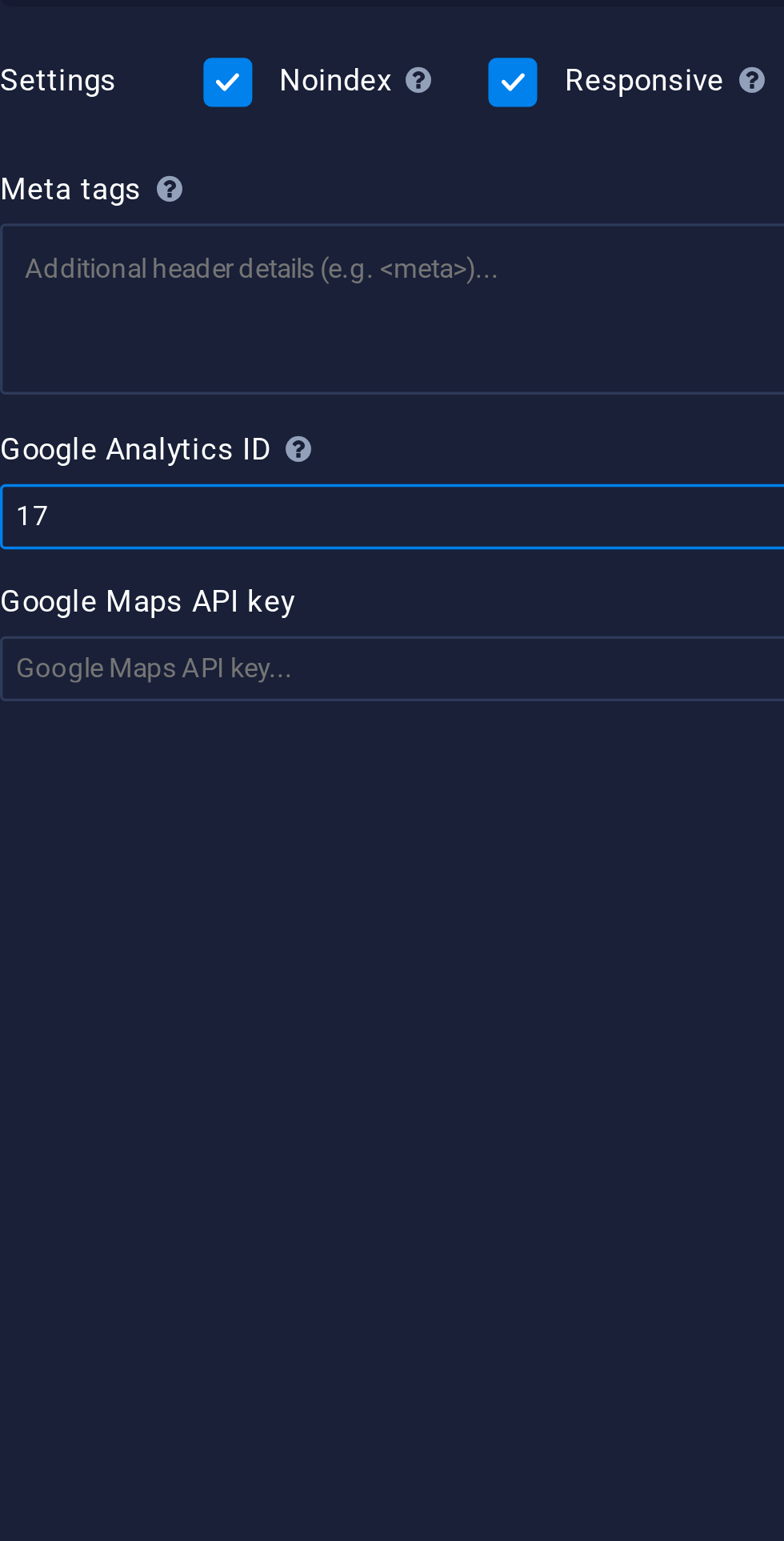
type input "1"
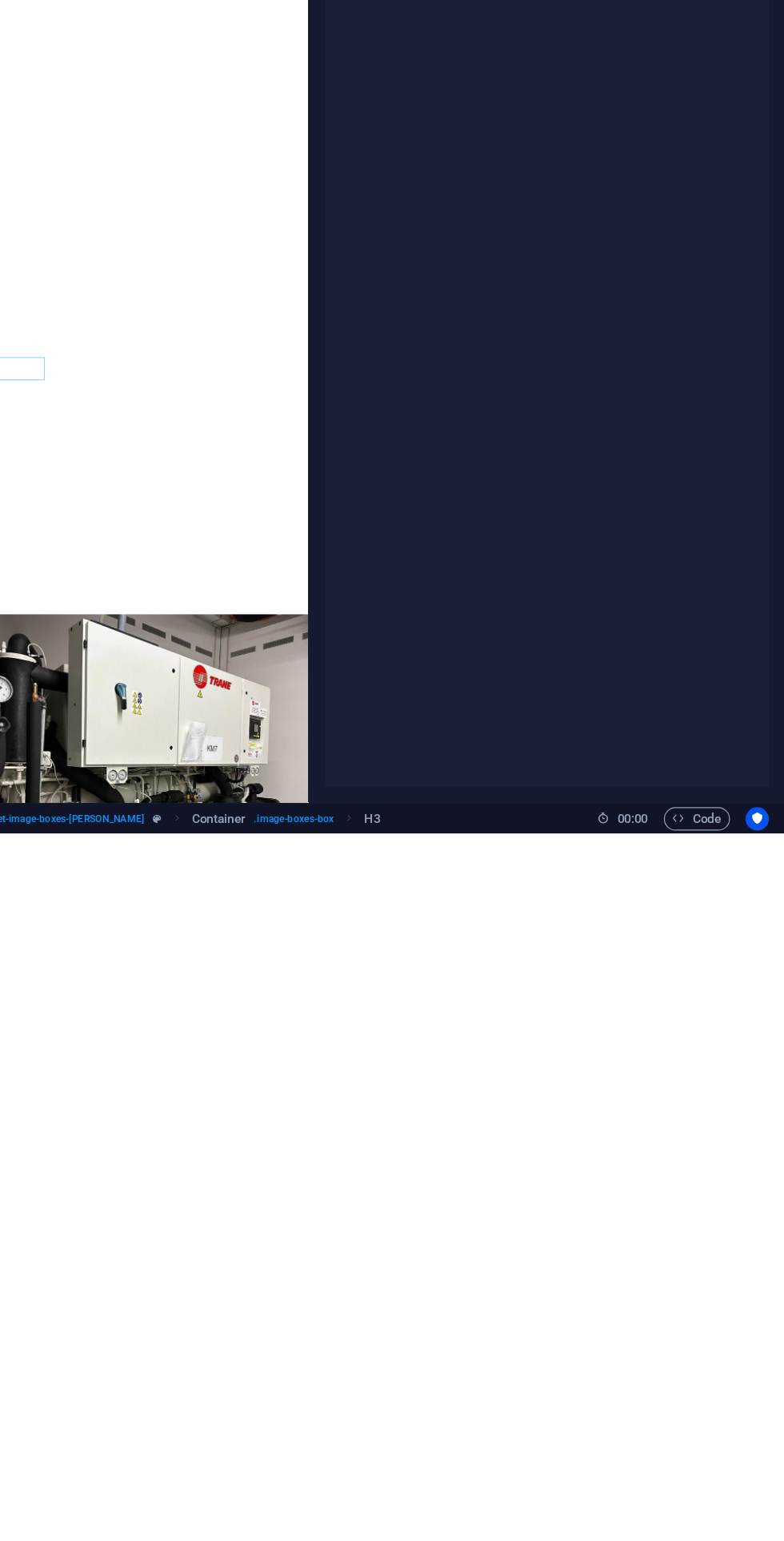
type input "GA4507387399"
click at [762, 1529] on icon "Usercentrics" at bounding box center [762, 1529] width 11 height 11
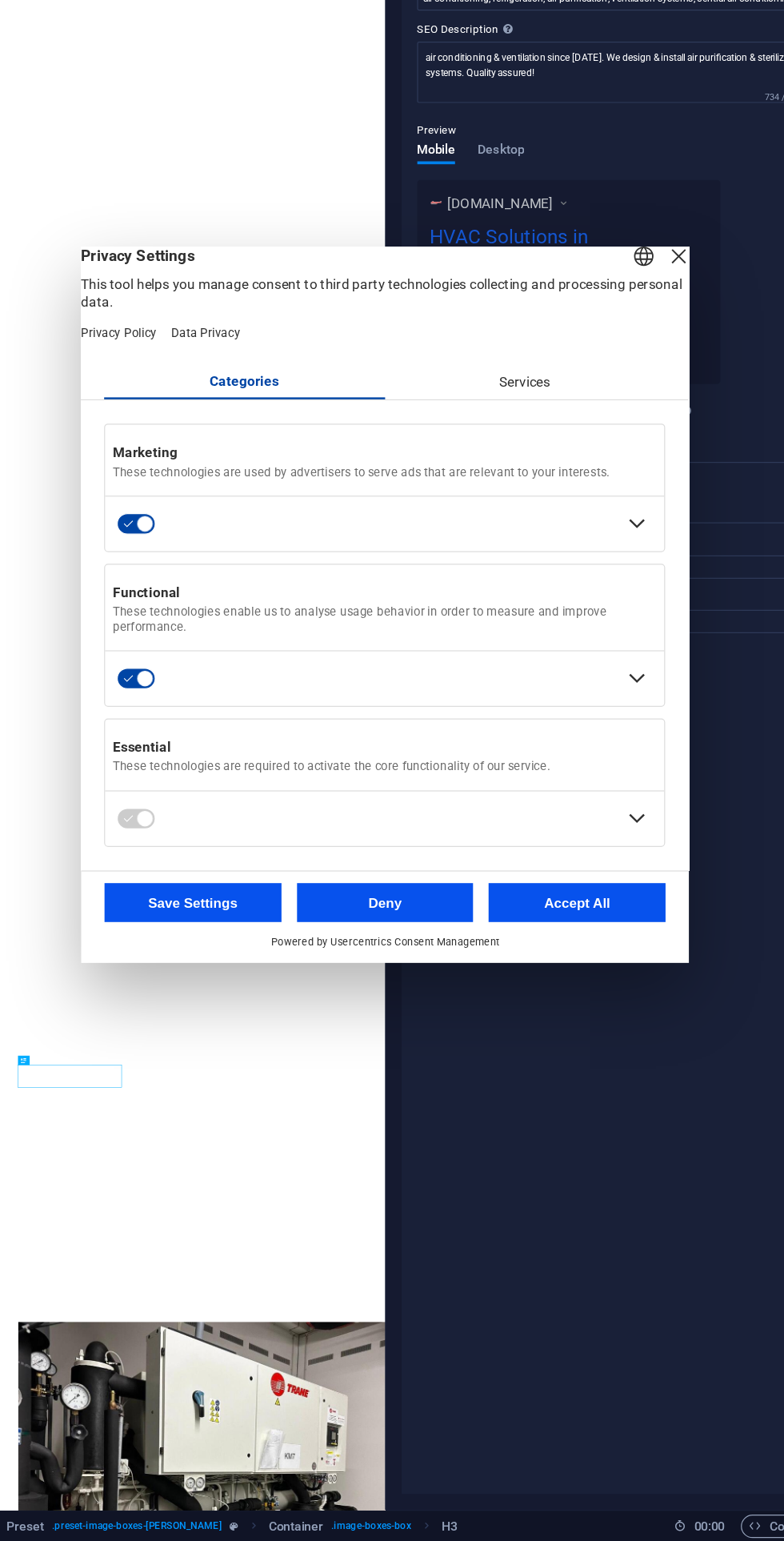
click at [583, 1032] on button "Accept All" at bounding box center [551, 1015] width 146 height 32
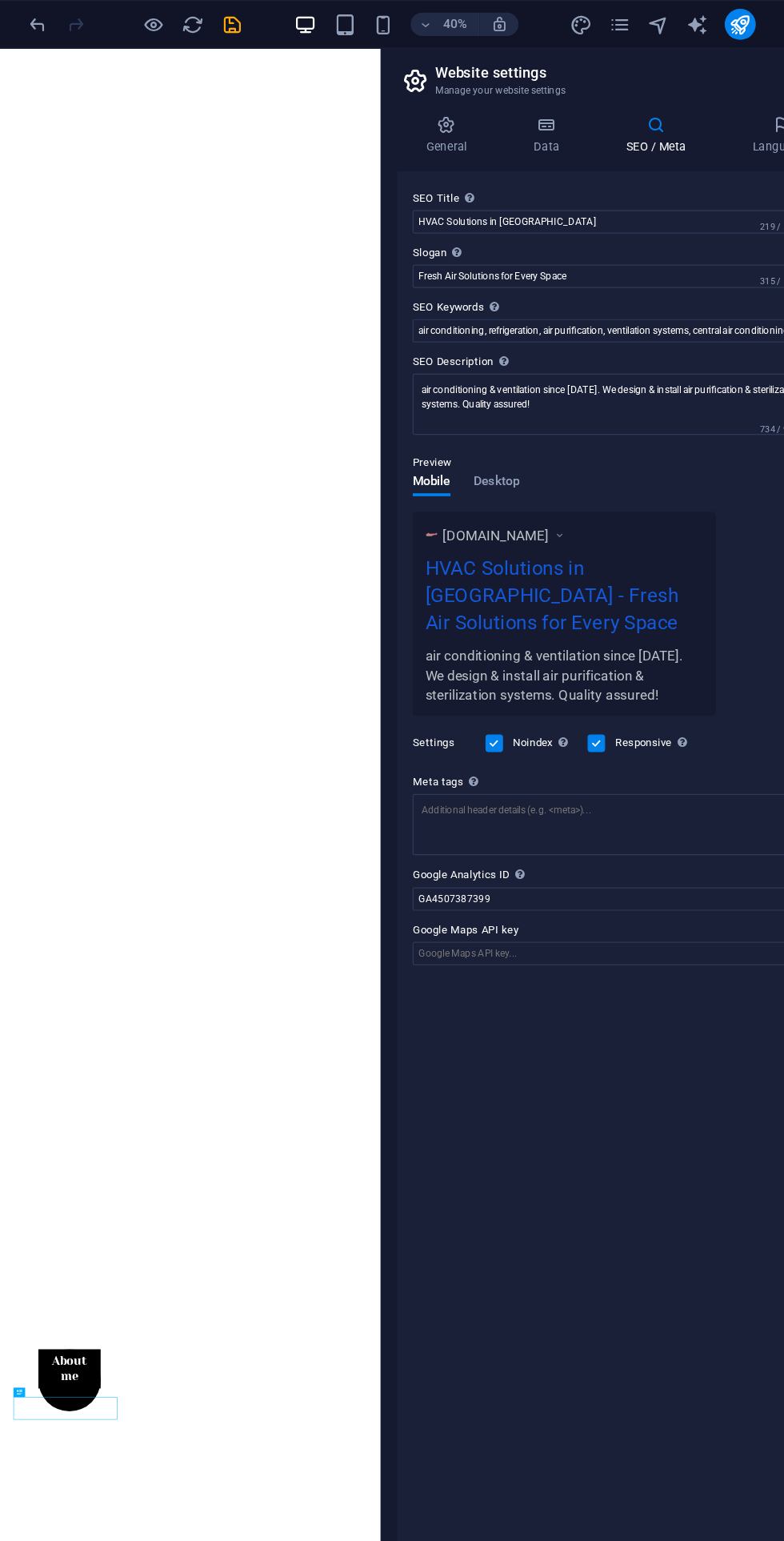
click at [691, 17] on icon "publish" at bounding box center [687, 20] width 18 height 18
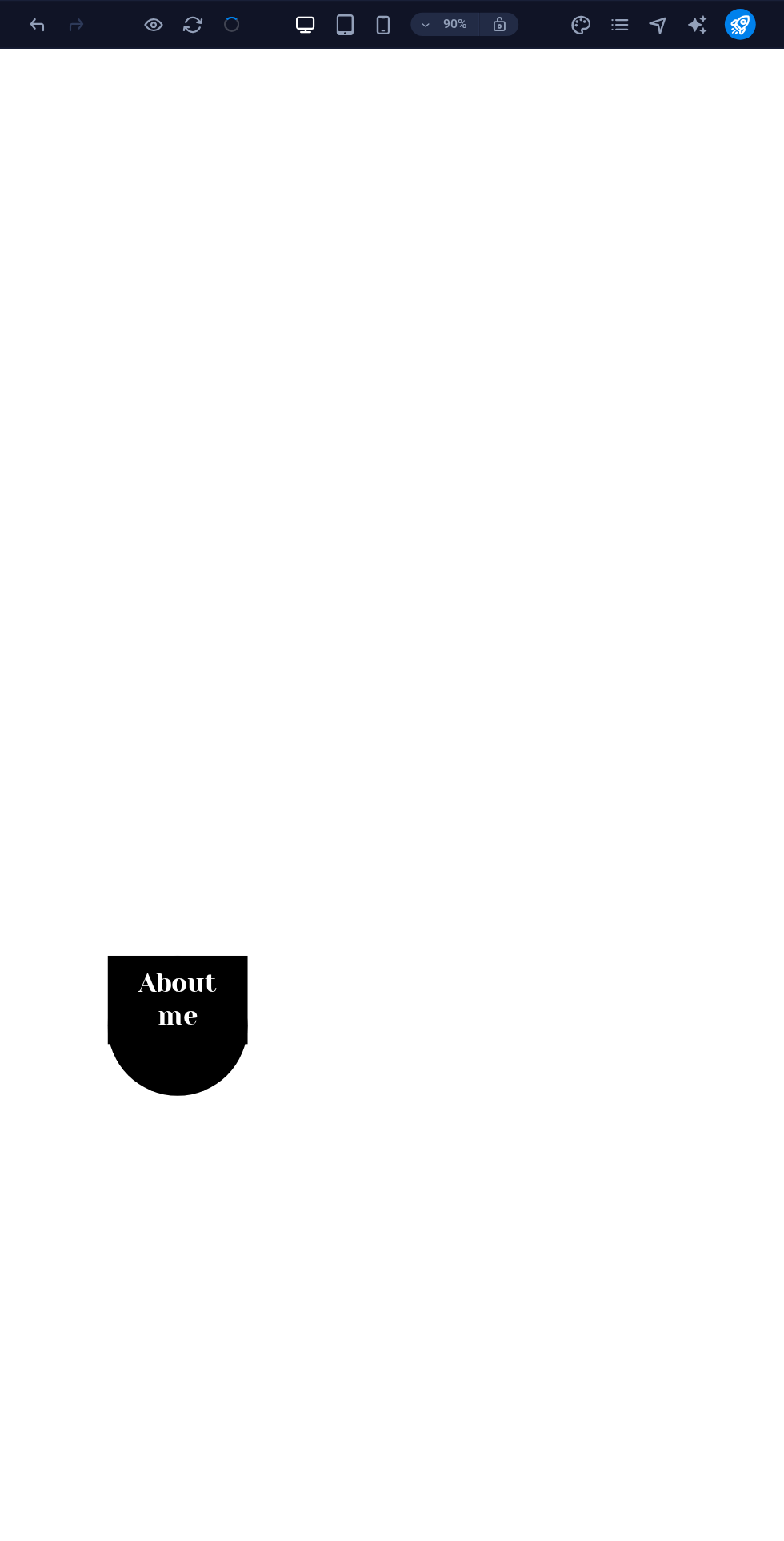
click at [694, 23] on icon "publish" at bounding box center [687, 20] width 18 height 18
click at [683, 16] on icon "publish" at bounding box center [687, 20] width 18 height 18
click at [689, 20] on icon "publish" at bounding box center [687, 20] width 18 height 18
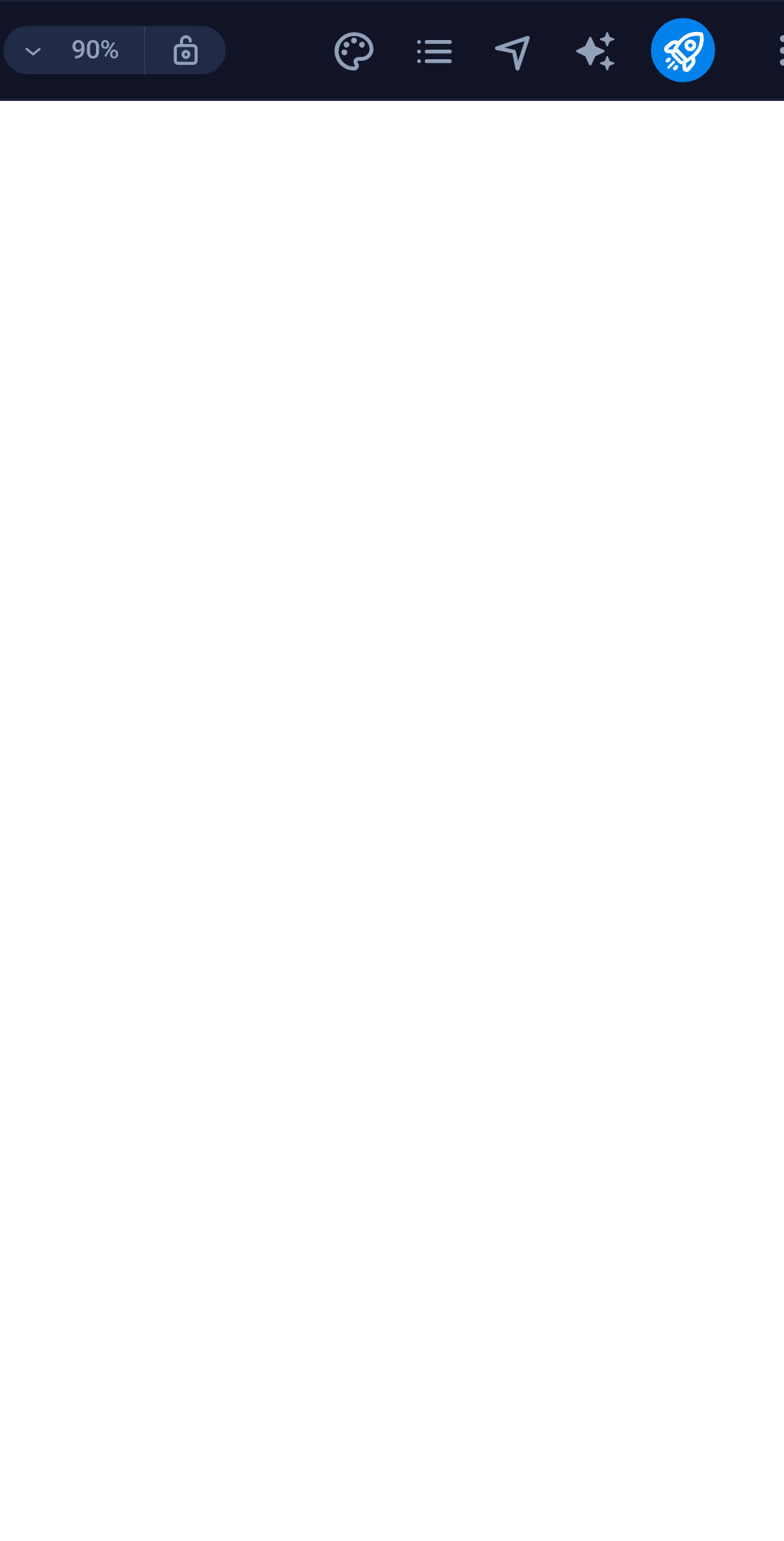
scroll to position [873, 0]
click at [694, 9] on button "publish" at bounding box center [688, 20] width 26 height 26
